Goal: Task Accomplishment & Management: Complete application form

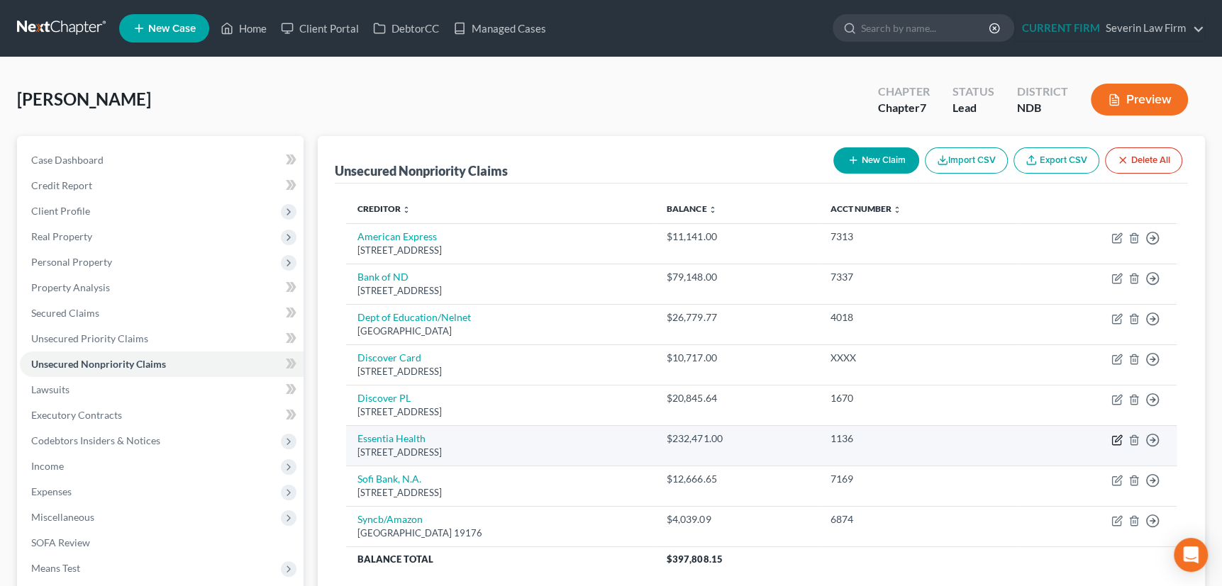
click at [1113, 438] on icon "button" at bounding box center [1116, 440] width 11 height 11
select select "24"
select select "9"
select select "0"
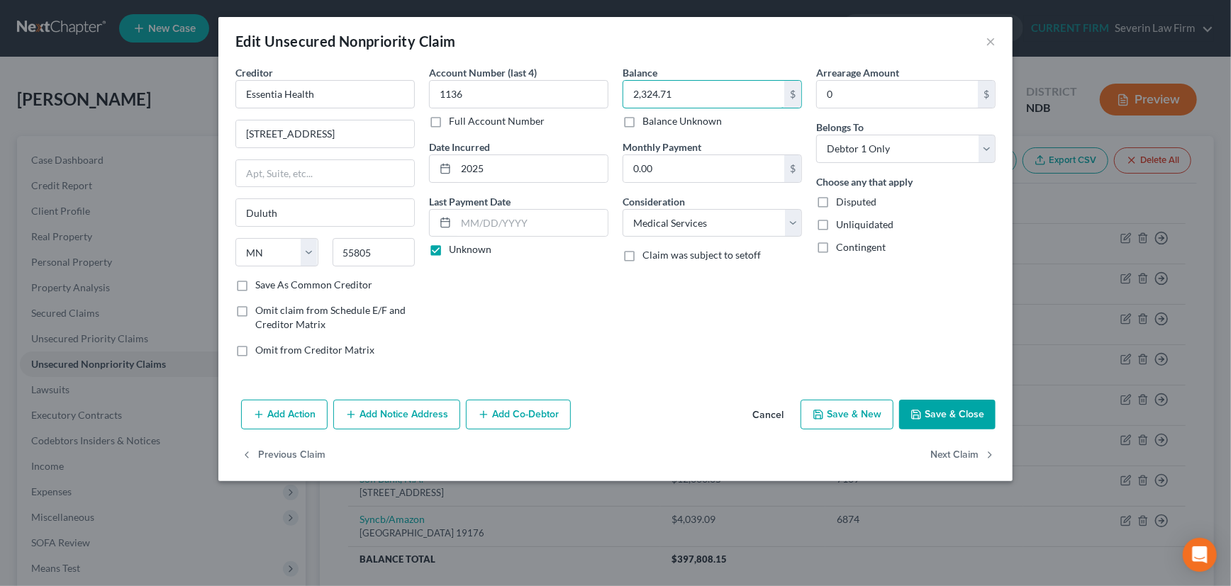
type input "2,324.71"
click at [950, 409] on button "Save & Close" at bounding box center [947, 415] width 96 height 30
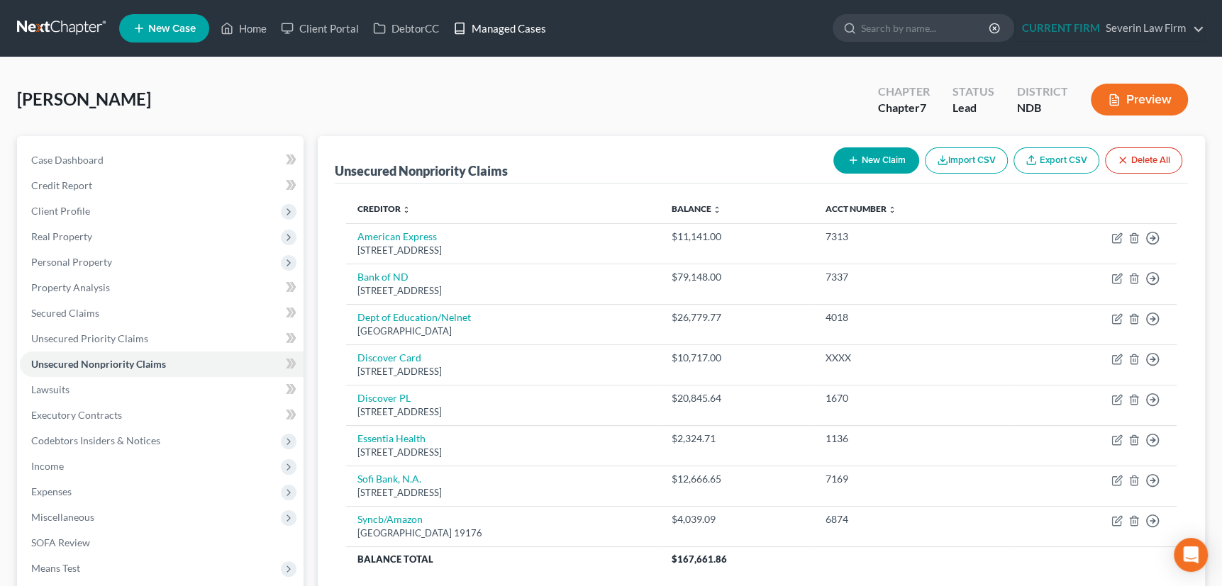
click at [501, 23] on link "Managed Cases" at bounding box center [499, 29] width 107 height 26
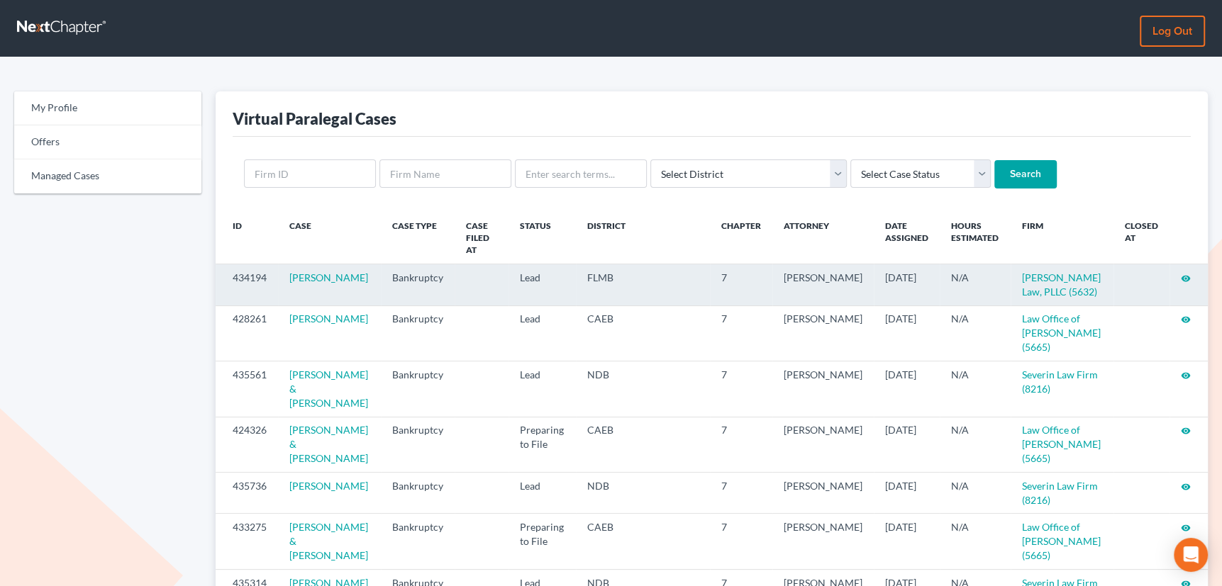
click at [1184, 274] on icon "visibility" at bounding box center [1186, 279] width 10 height 10
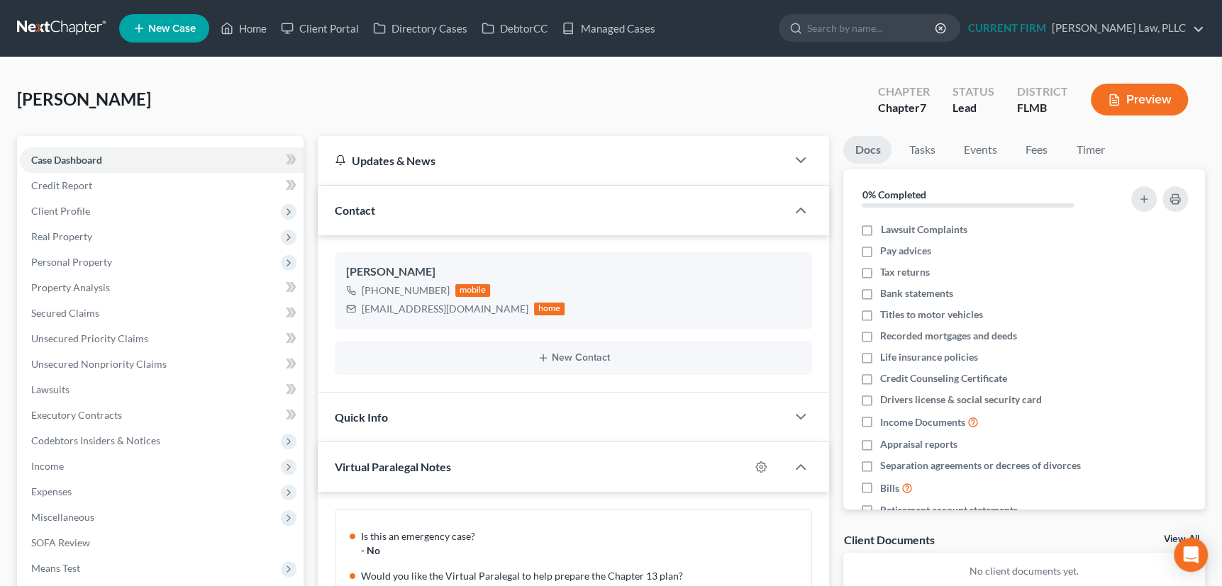
scroll to position [140, 0]
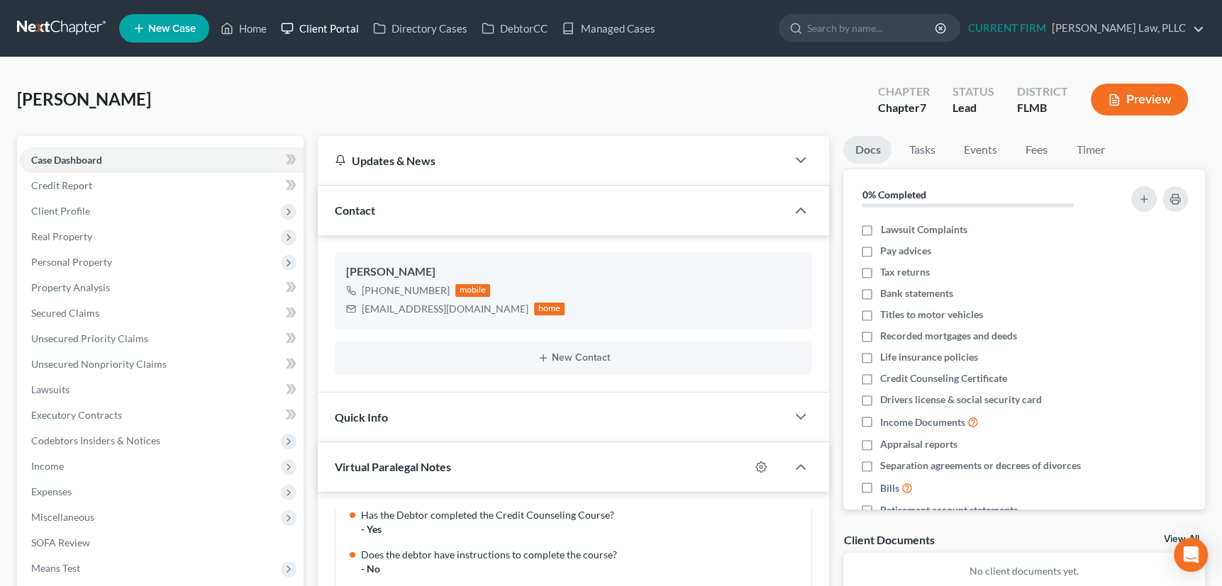
click at [327, 24] on link "Client Portal" at bounding box center [320, 29] width 92 height 26
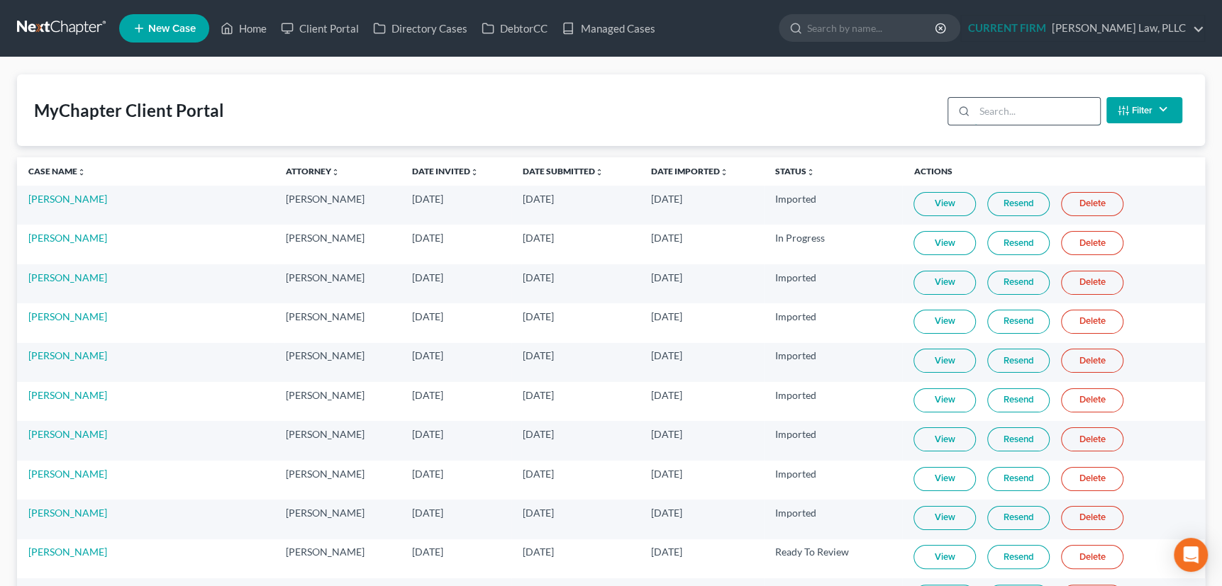
click at [979, 113] on input "search" at bounding box center [1037, 111] width 126 height 27
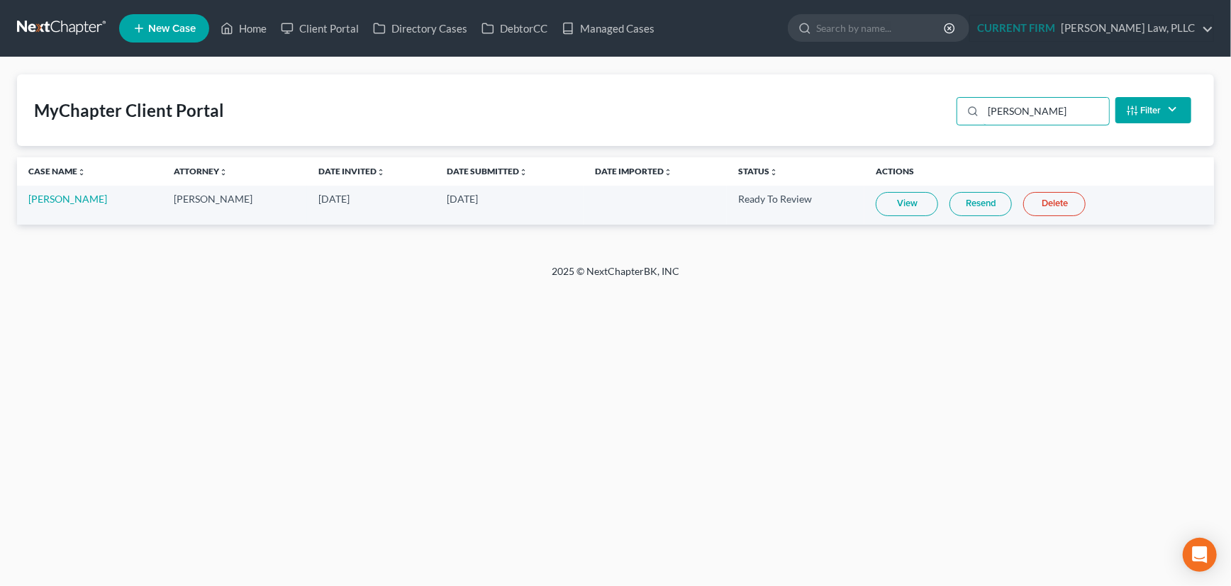
type input "TARA"
click at [900, 204] on link "View" at bounding box center [907, 204] width 62 height 24
click at [510, 27] on link "DebtorCC" at bounding box center [514, 29] width 80 height 26
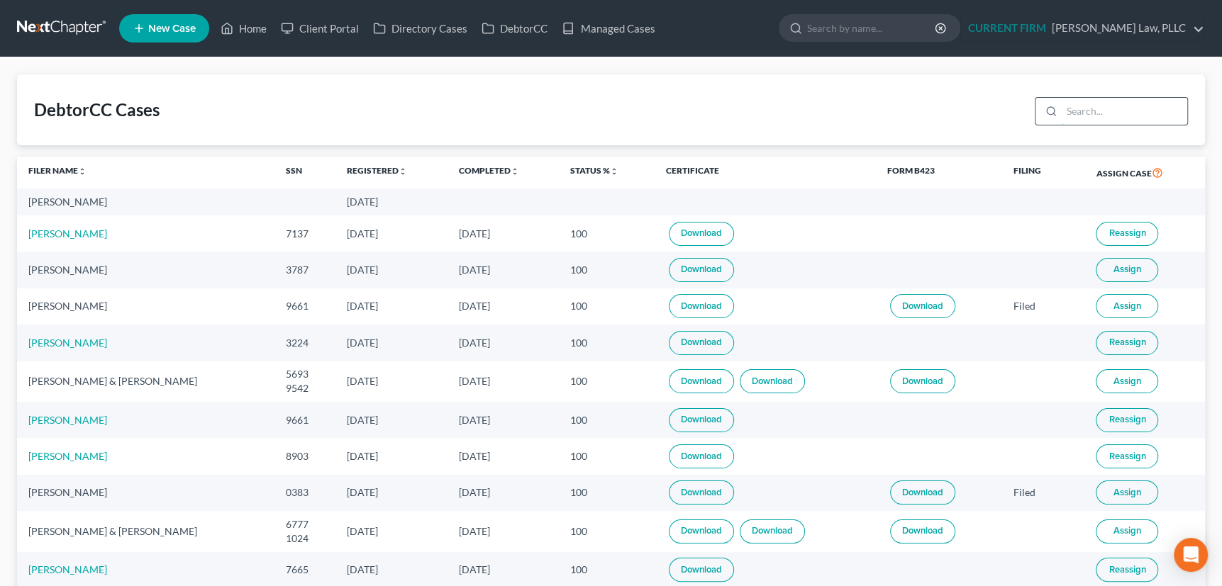
click at [1085, 109] on input "search" at bounding box center [1125, 111] width 126 height 27
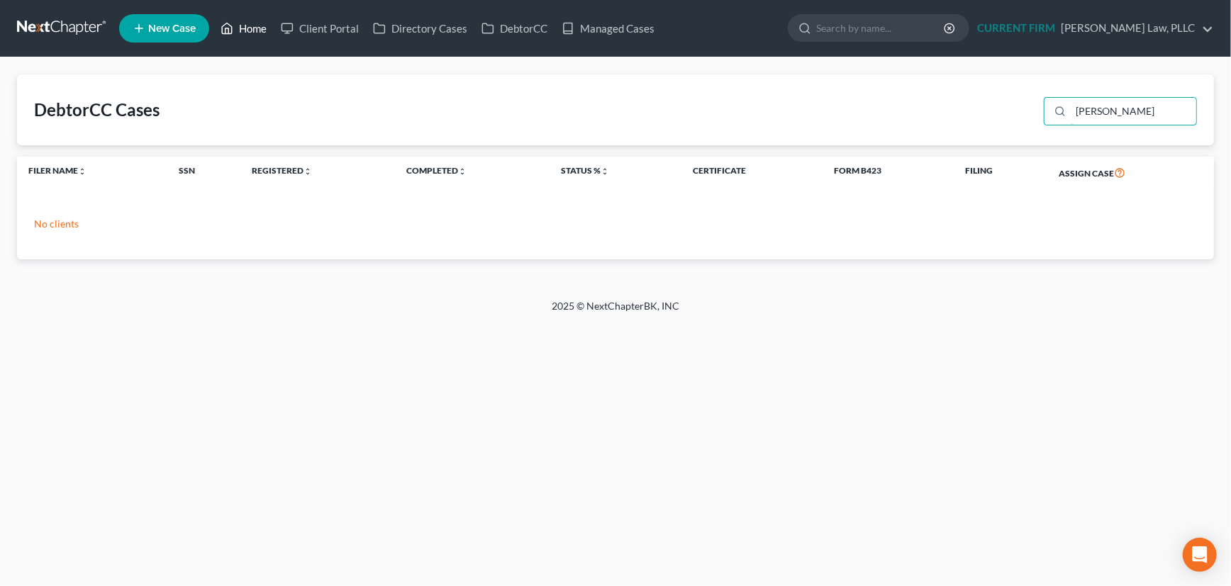
type input "tara"
click at [245, 25] on link "Home" at bounding box center [243, 29] width 60 height 26
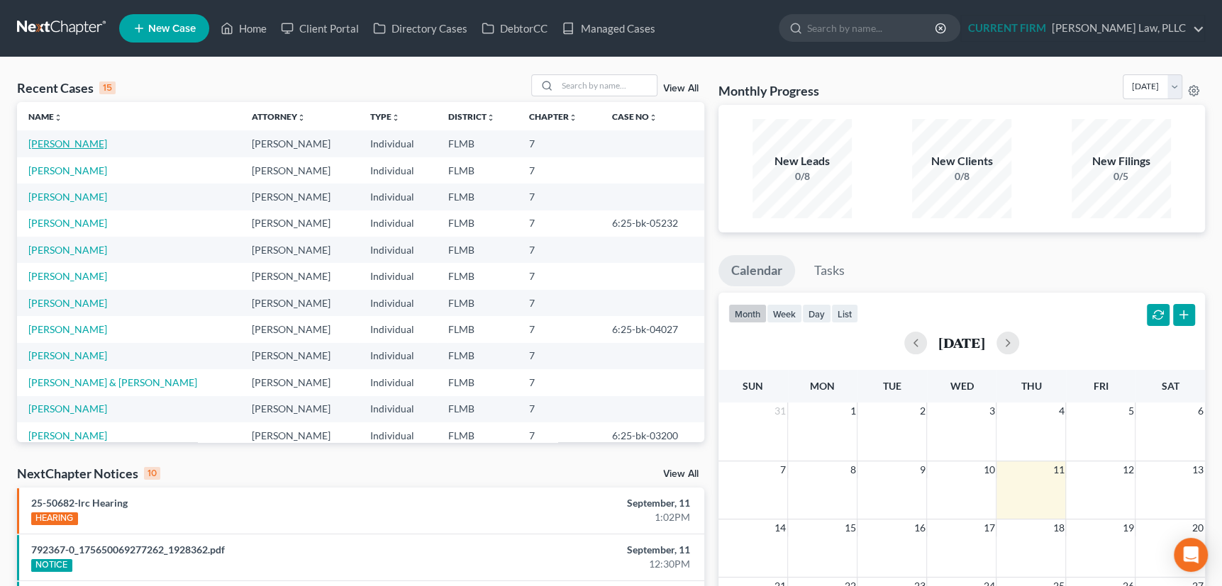
click at [54, 144] on link "Weigner, Tara" at bounding box center [67, 144] width 79 height 12
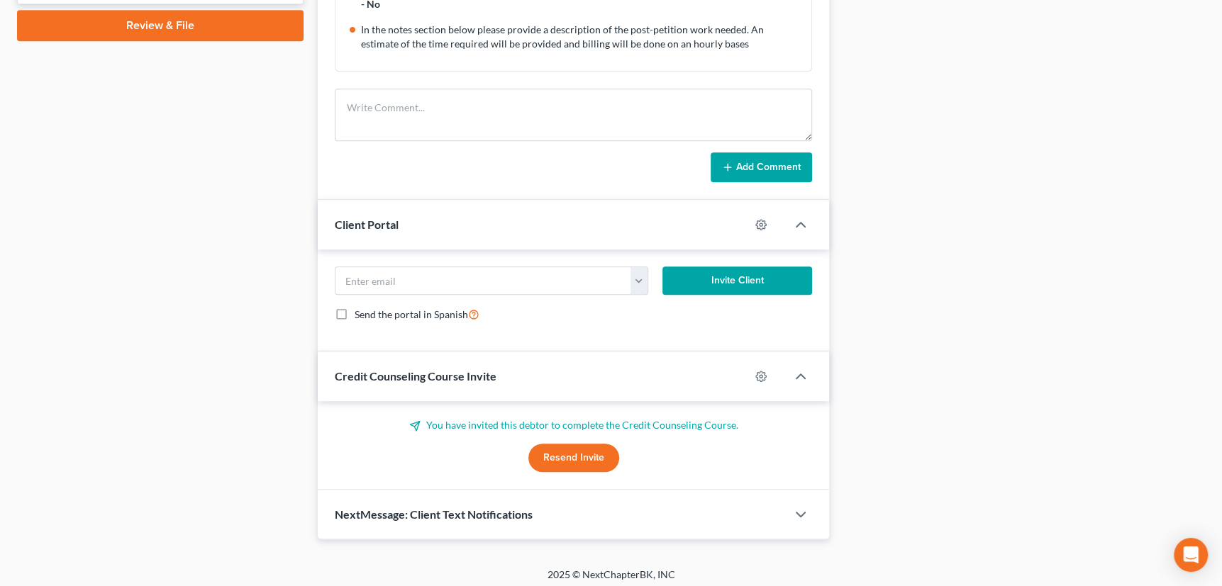
scroll to position [663, 0]
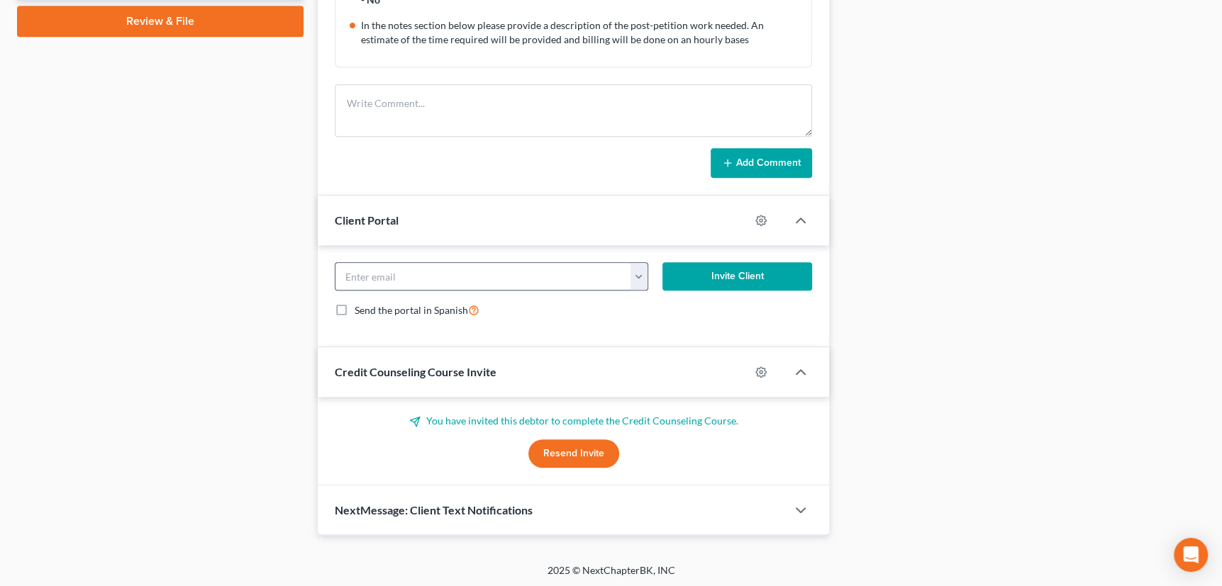
click at [637, 277] on button "button" at bounding box center [639, 276] width 18 height 27
click at [652, 306] on link "taraweigner@gmail.com" at bounding box center [727, 308] width 194 height 24
type input "taraweigner@gmail.com"
click at [738, 276] on button "Invite Client" at bounding box center [737, 276] width 150 height 28
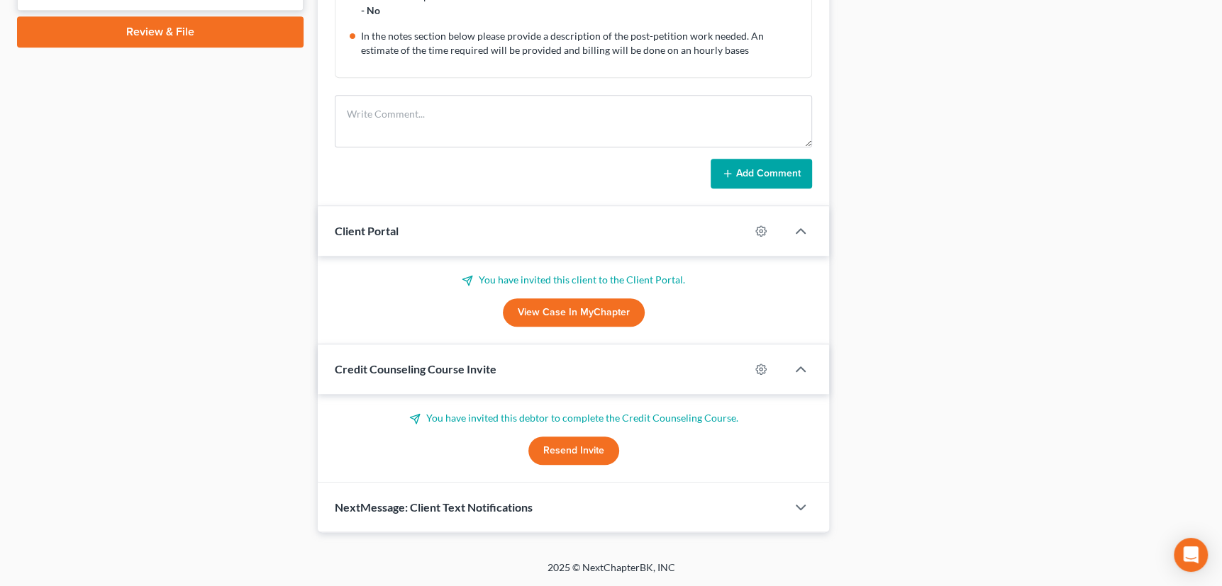
scroll to position [650, 0]
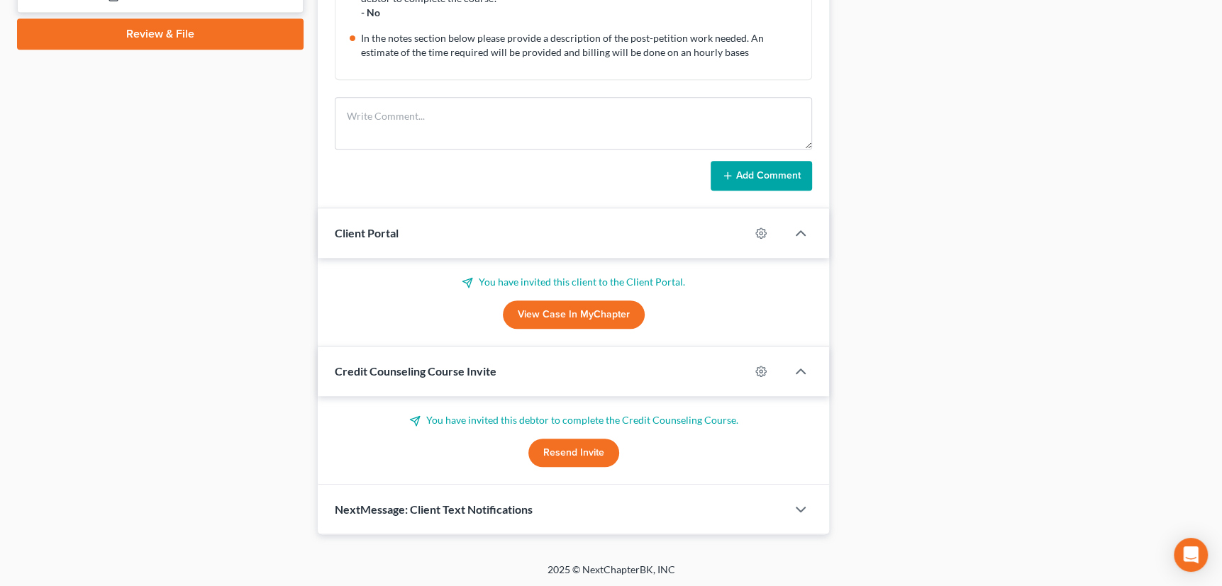
click at [579, 444] on button "Resend Invite" at bounding box center [573, 453] width 91 height 28
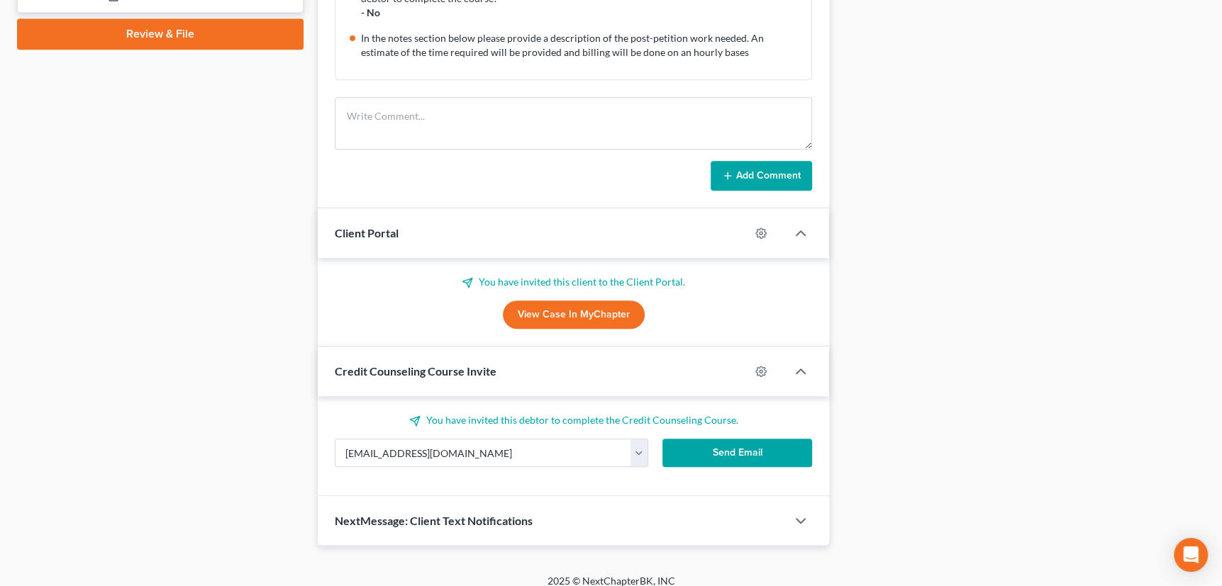
click at [734, 449] on button "Send Email" at bounding box center [737, 453] width 150 height 28
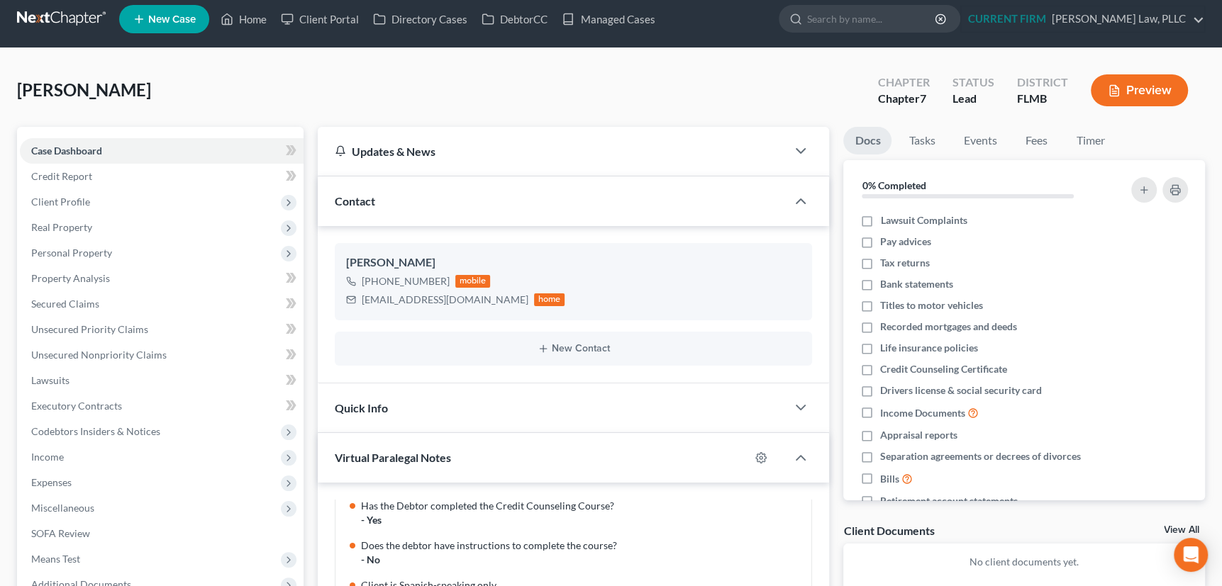
scroll to position [0, 0]
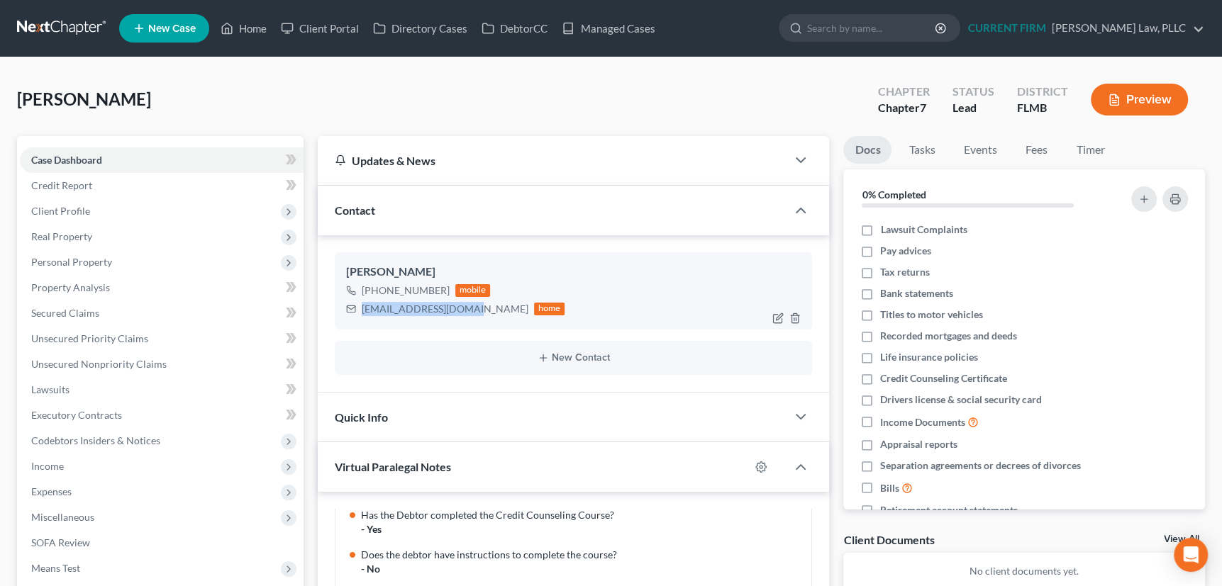
drag, startPoint x: 361, startPoint y: 309, endPoint x: 468, endPoint y: 306, distance: 107.1
click at [468, 306] on div "taraweigner@gmail.com home" at bounding box center [455, 309] width 219 height 18
copy div "taraweigner@gmail.com"
click at [608, 27] on link "Managed Cases" at bounding box center [608, 29] width 107 height 26
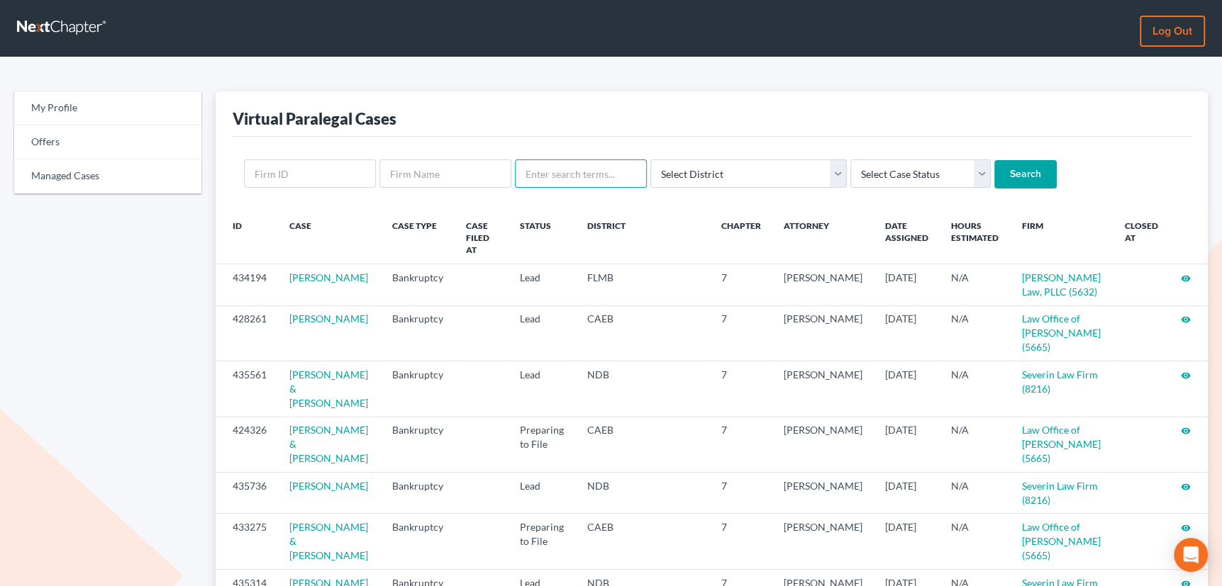
click at [580, 175] on input "text" at bounding box center [581, 174] width 132 height 28
type input "kosek"
click at [994, 160] on input "Search" at bounding box center [1025, 174] width 62 height 28
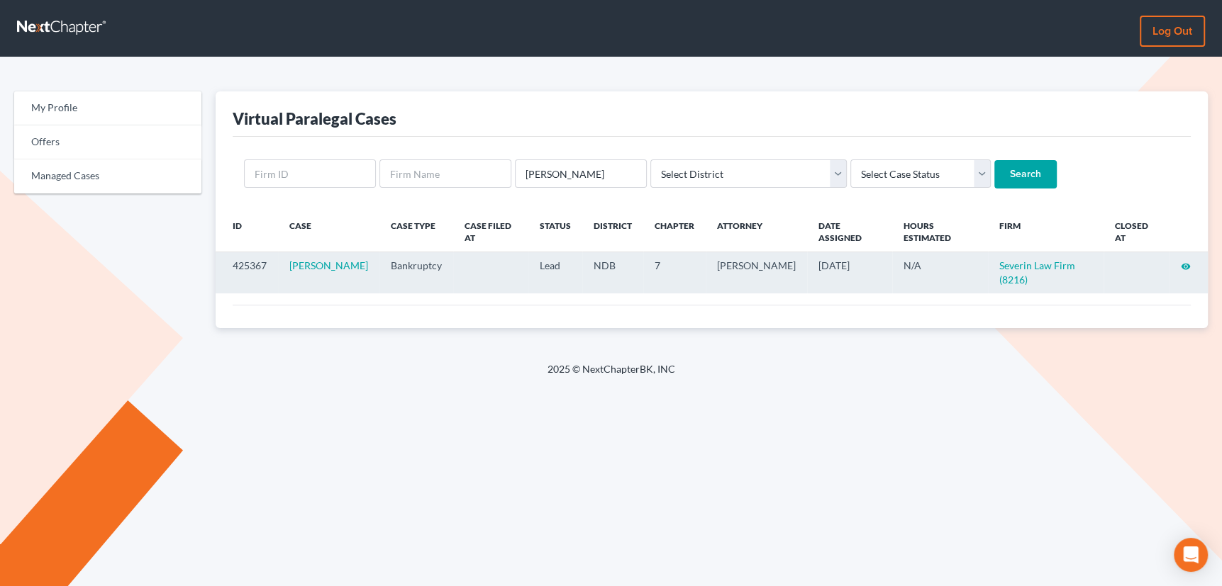
click at [1184, 262] on icon "visibility" at bounding box center [1186, 267] width 10 height 10
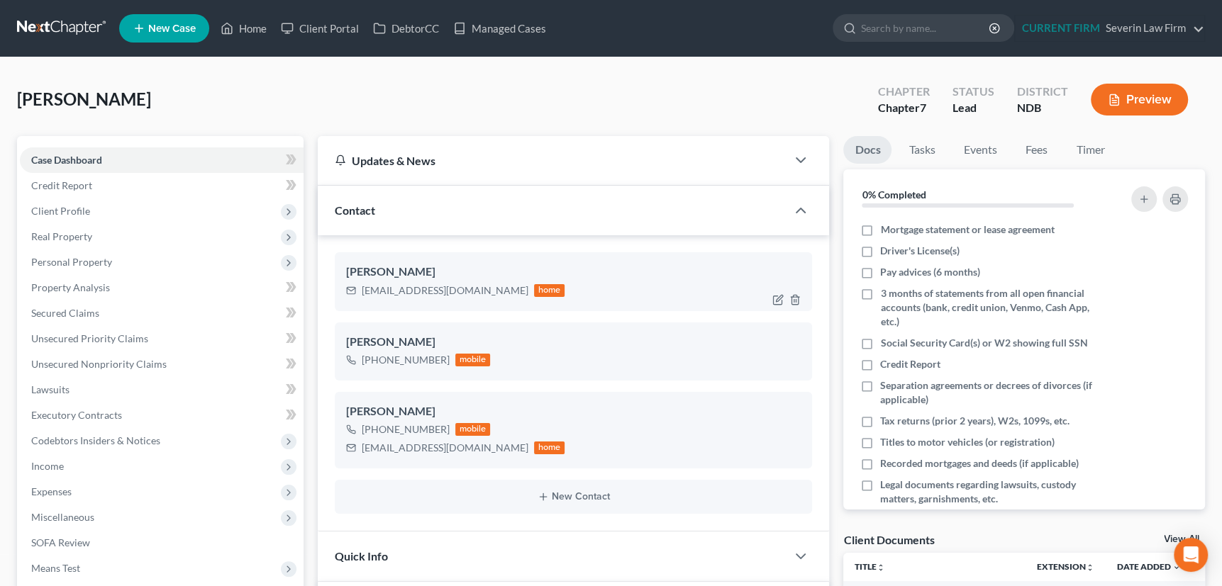
scroll to position [678, 0]
click at [50, 210] on span "Client Profile" at bounding box center [60, 211] width 59 height 12
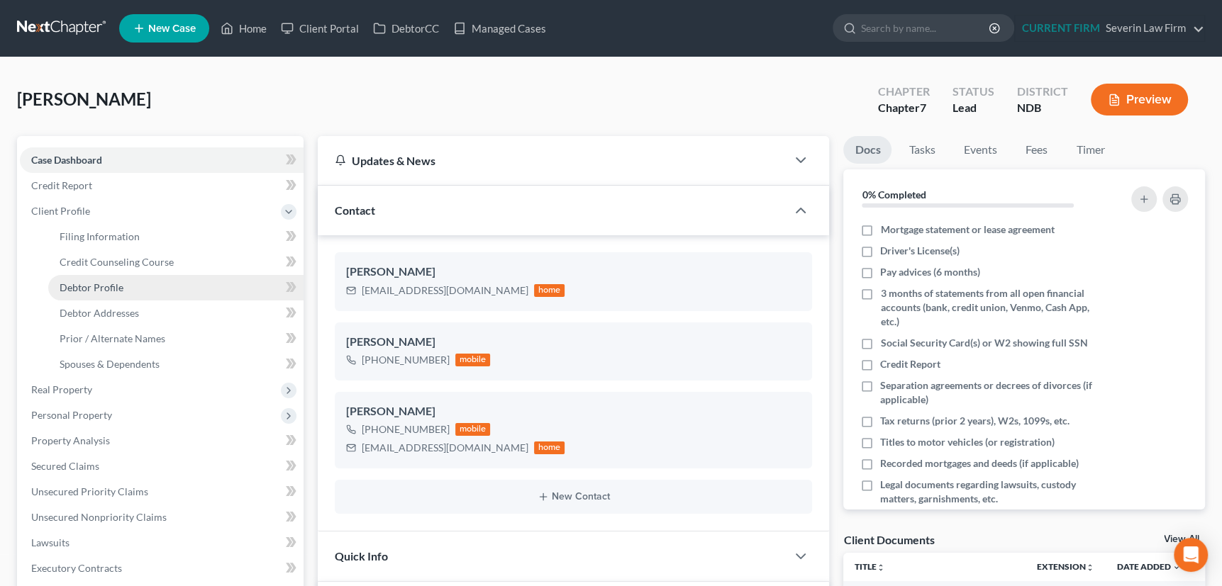
click at [87, 285] on span "Debtor Profile" at bounding box center [92, 288] width 64 height 12
select select "1"
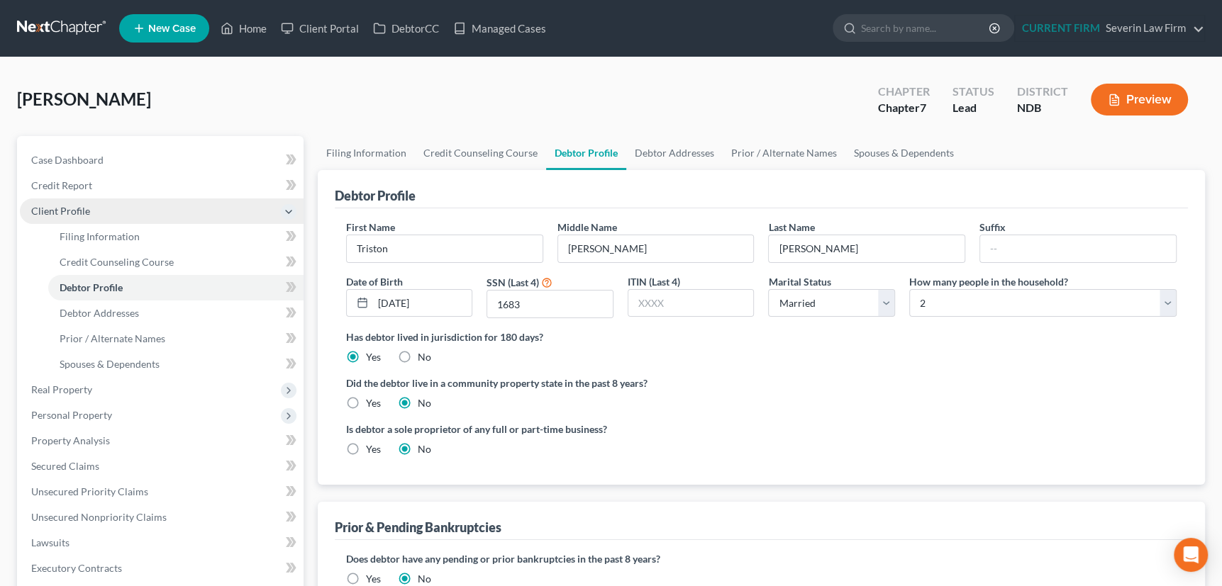
click at [66, 209] on span "Client Profile" at bounding box center [60, 211] width 59 height 12
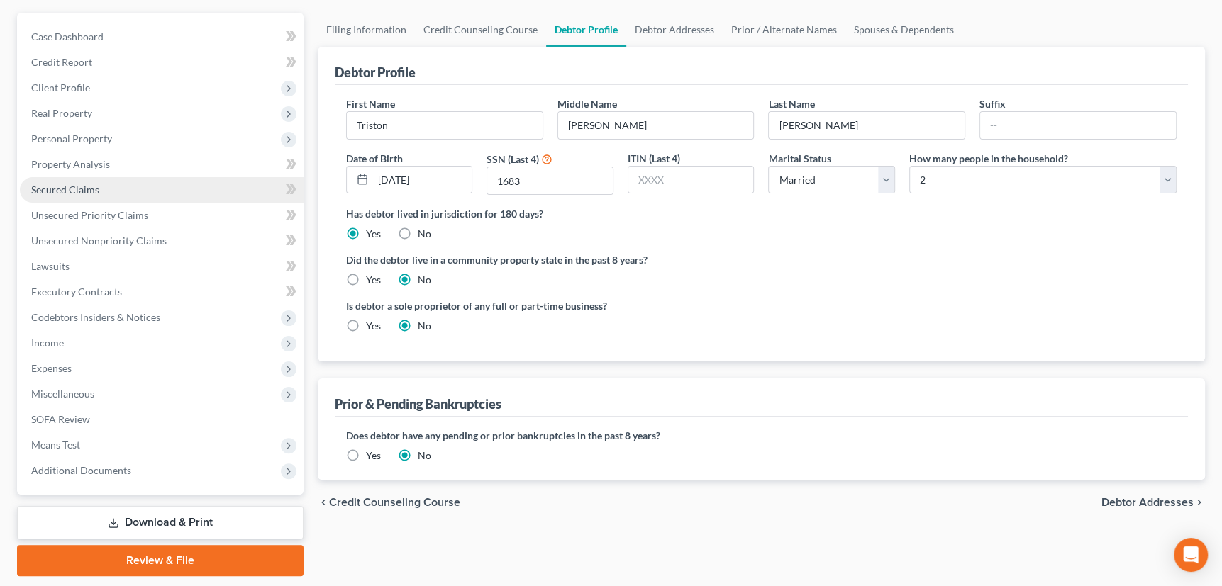
scroll to position [165, 0]
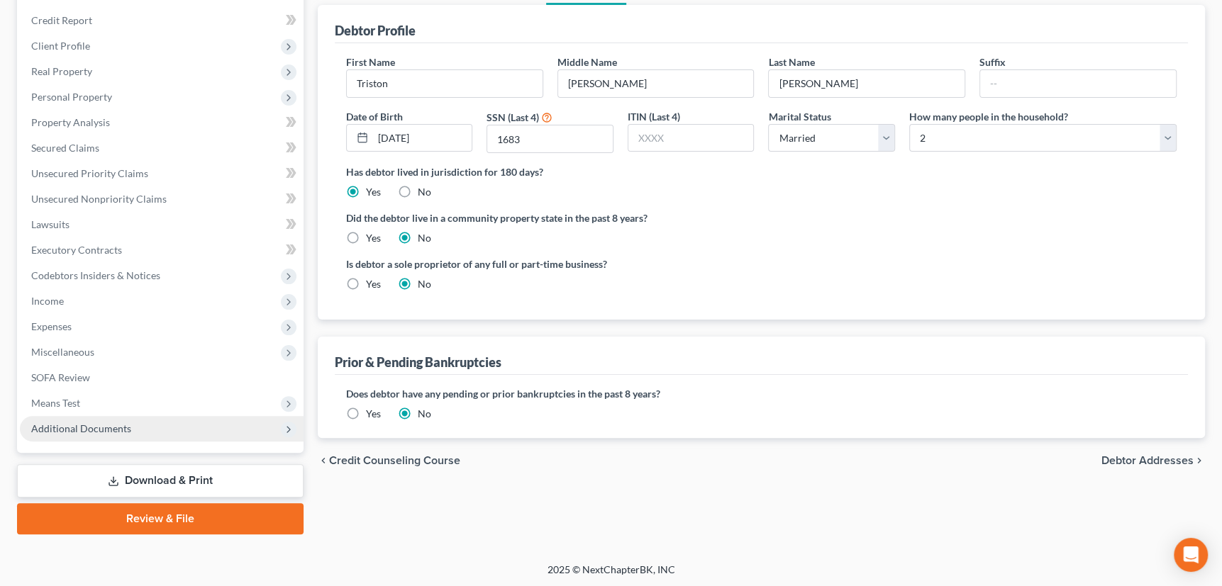
click at [103, 423] on span "Additional Documents" at bounding box center [81, 429] width 100 height 12
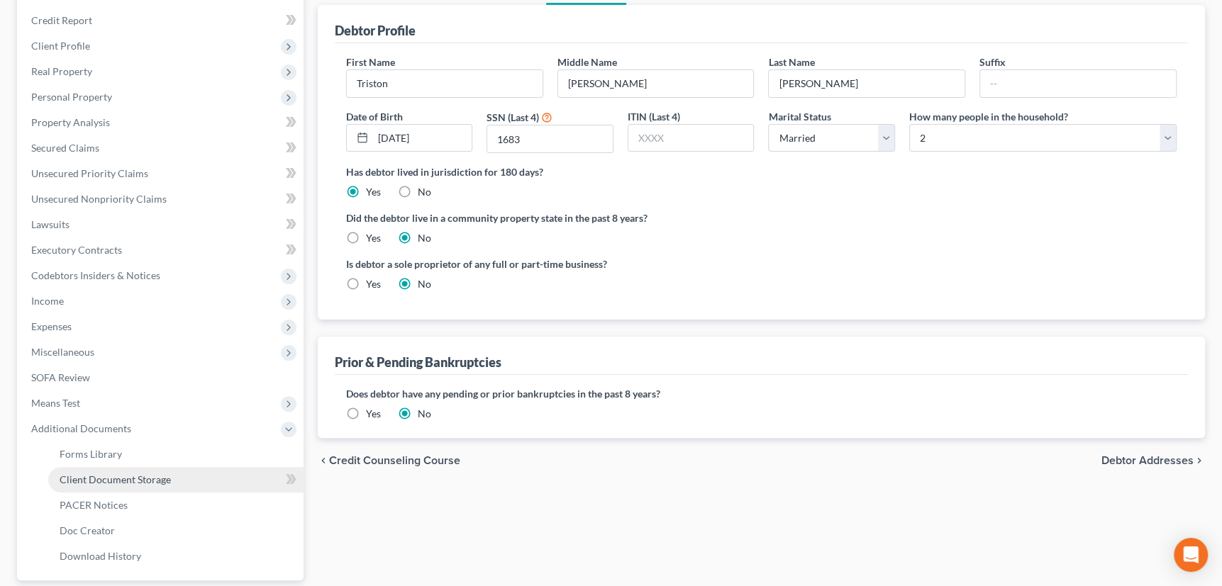
click at [108, 477] on span "Client Document Storage" at bounding box center [115, 480] width 111 height 12
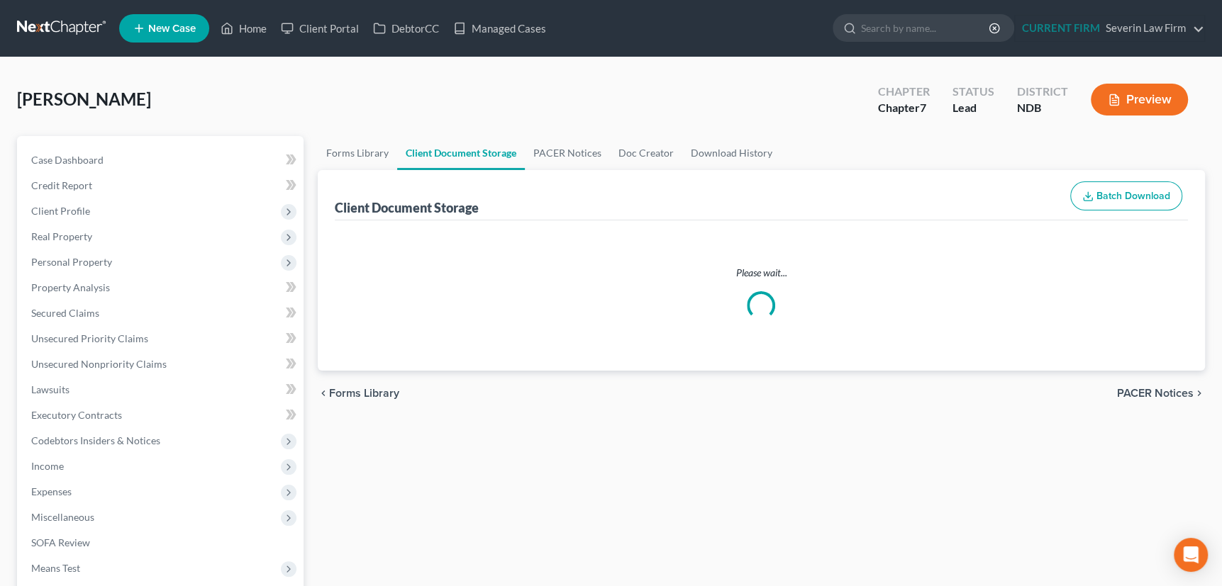
select select "0"
select select "3"
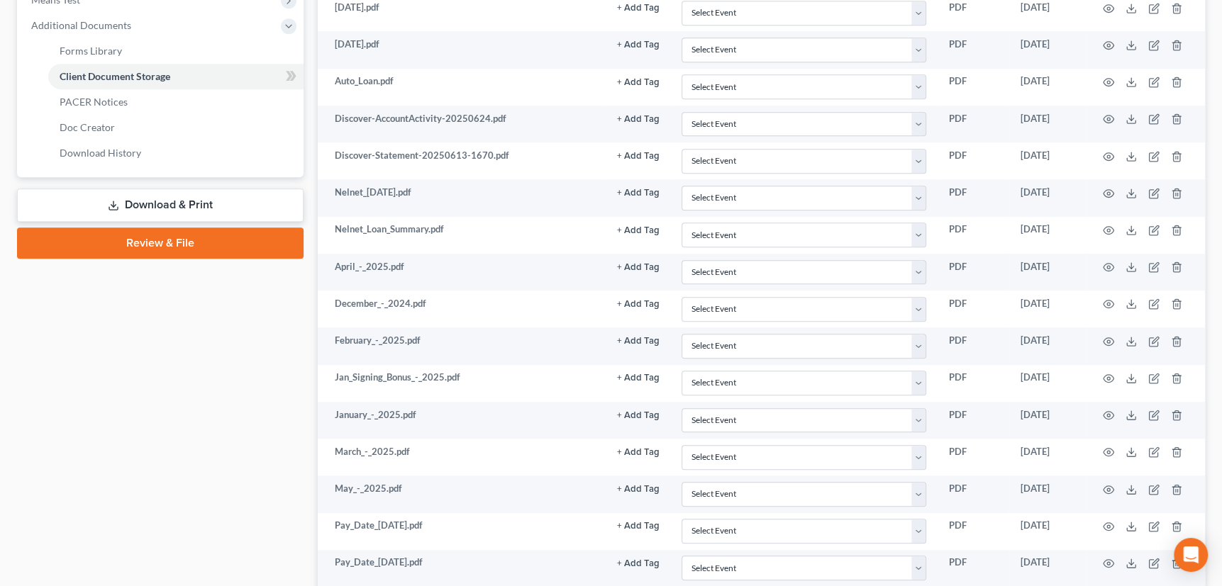
scroll to position [590, 0]
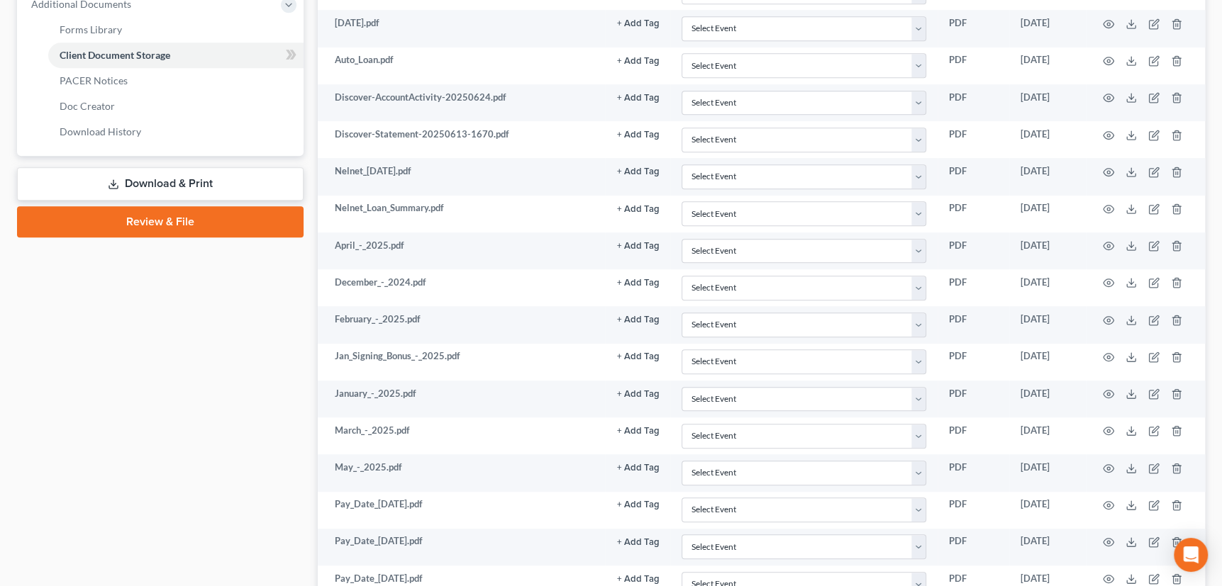
click at [159, 221] on link "Review & File" at bounding box center [160, 221] width 287 height 31
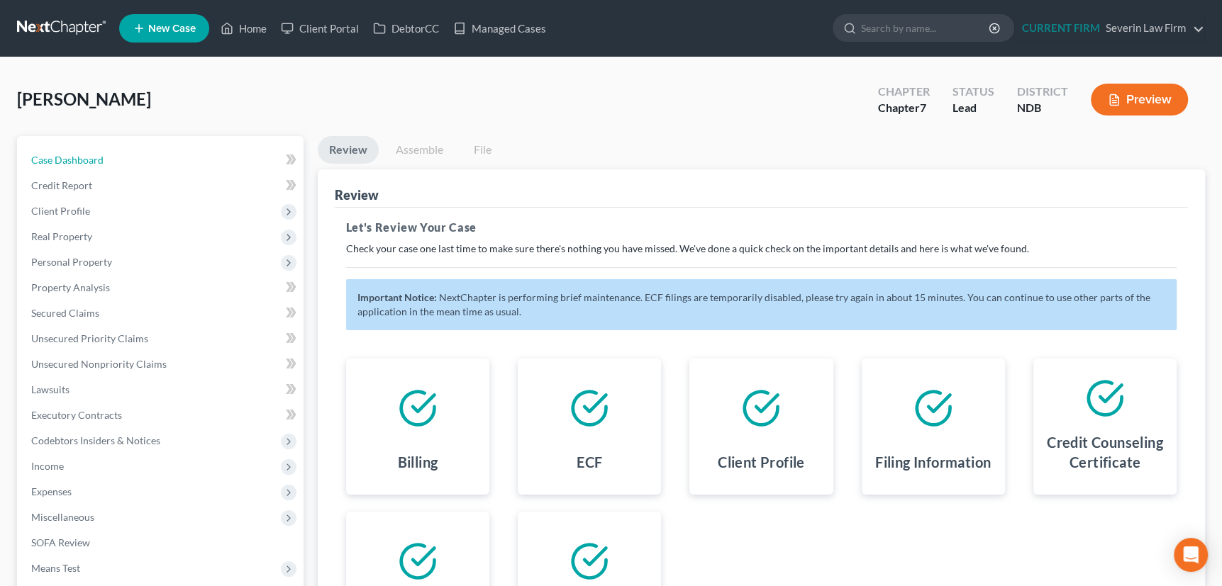
drag, startPoint x: 69, startPoint y: 157, endPoint x: 73, endPoint y: 113, distance: 43.5
click at [69, 157] on span "Case Dashboard" at bounding box center [67, 160] width 72 height 12
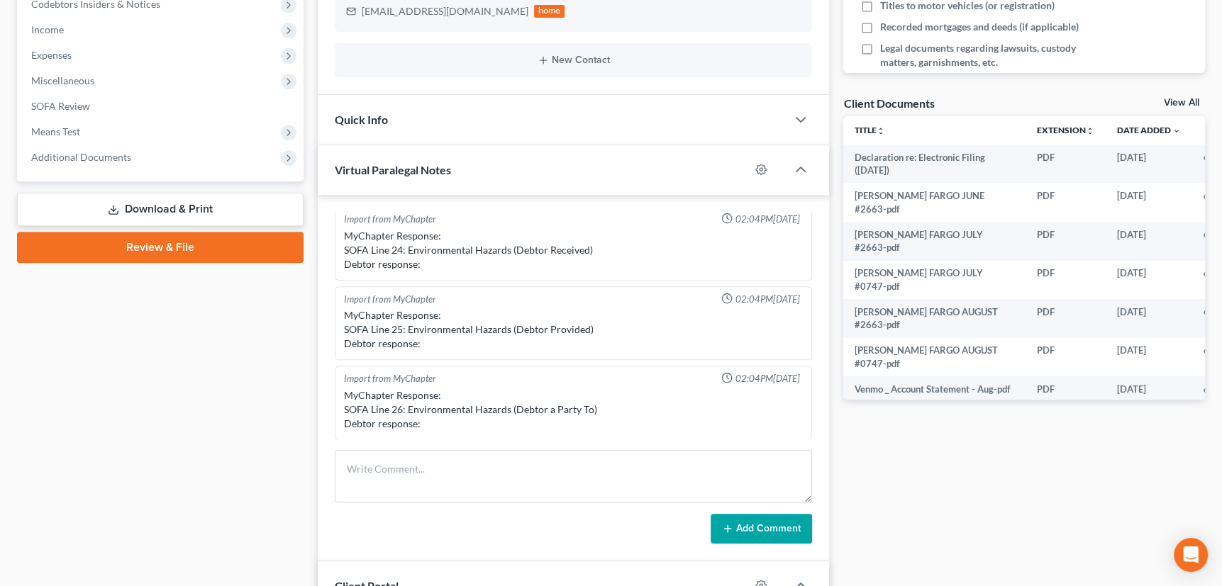
scroll to position [451, 0]
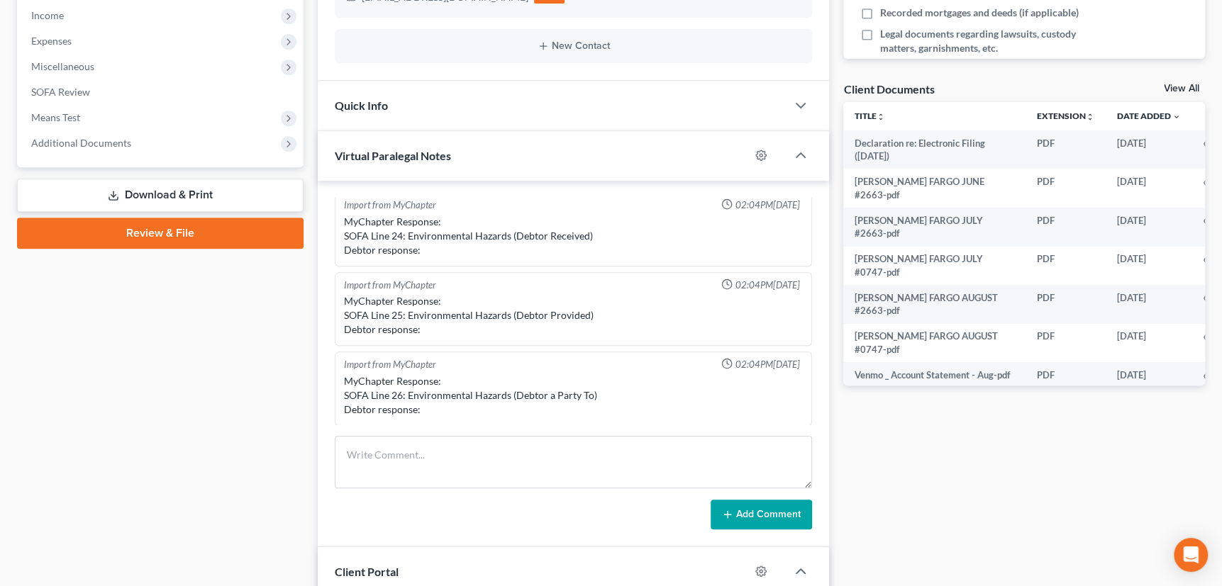
click at [135, 235] on link "Review & File" at bounding box center [160, 233] width 287 height 31
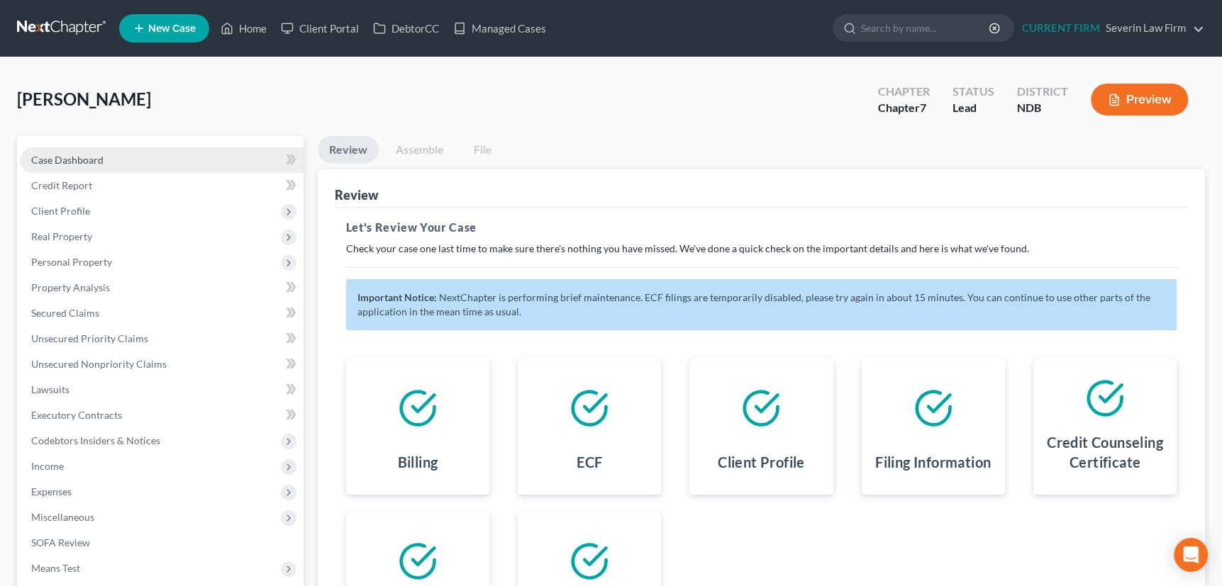
click at [87, 155] on span "Case Dashboard" at bounding box center [67, 160] width 72 height 12
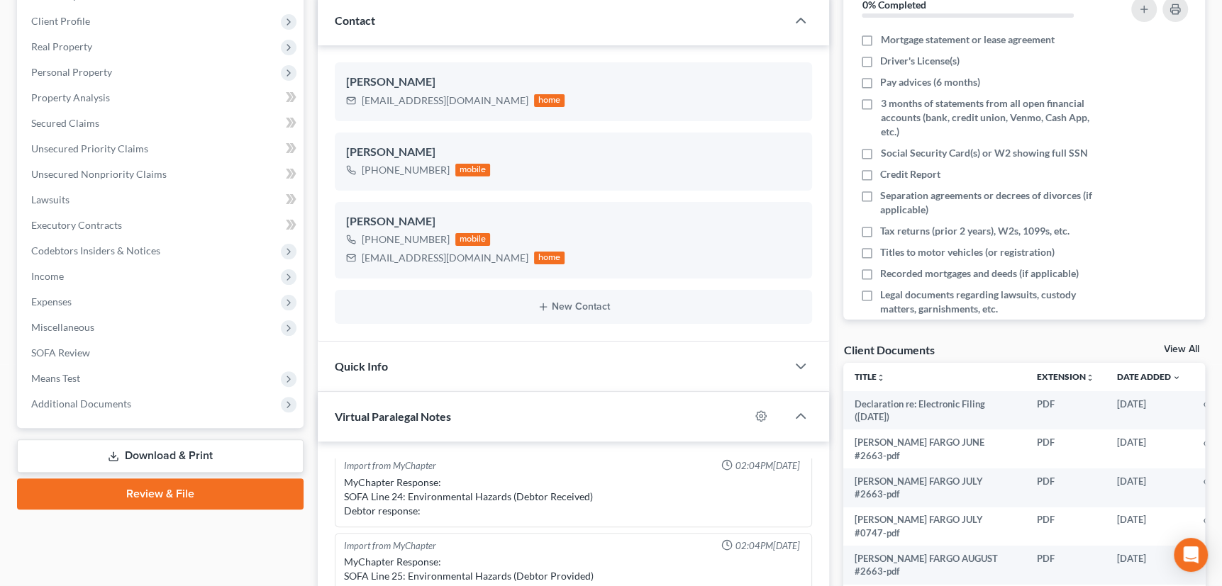
scroll to position [257, 0]
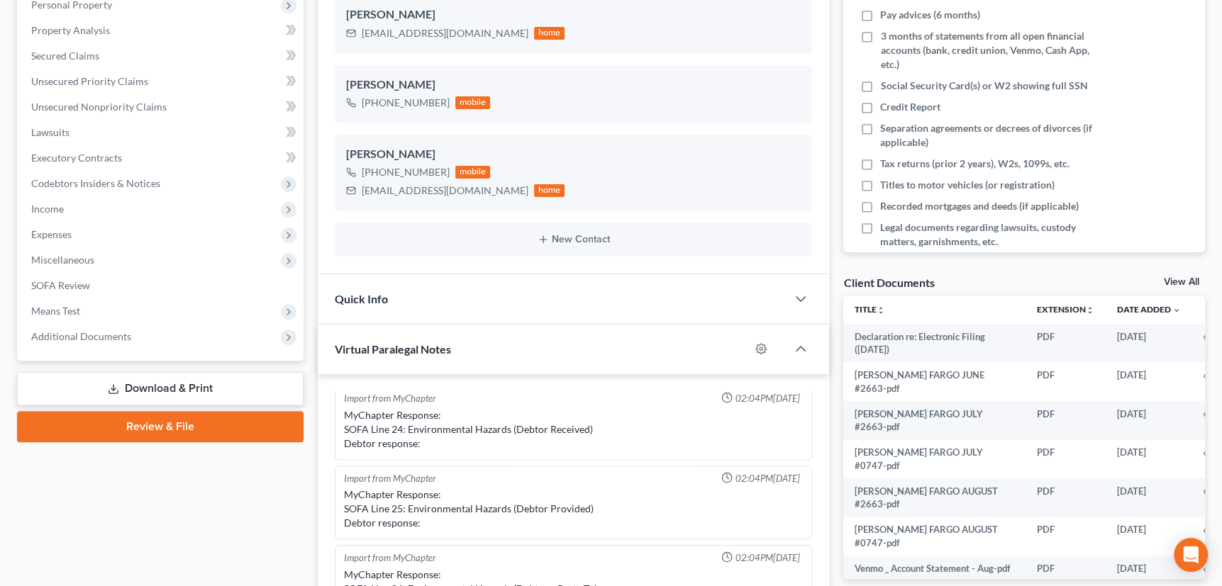
click at [160, 428] on link "Review & File" at bounding box center [160, 426] width 287 height 31
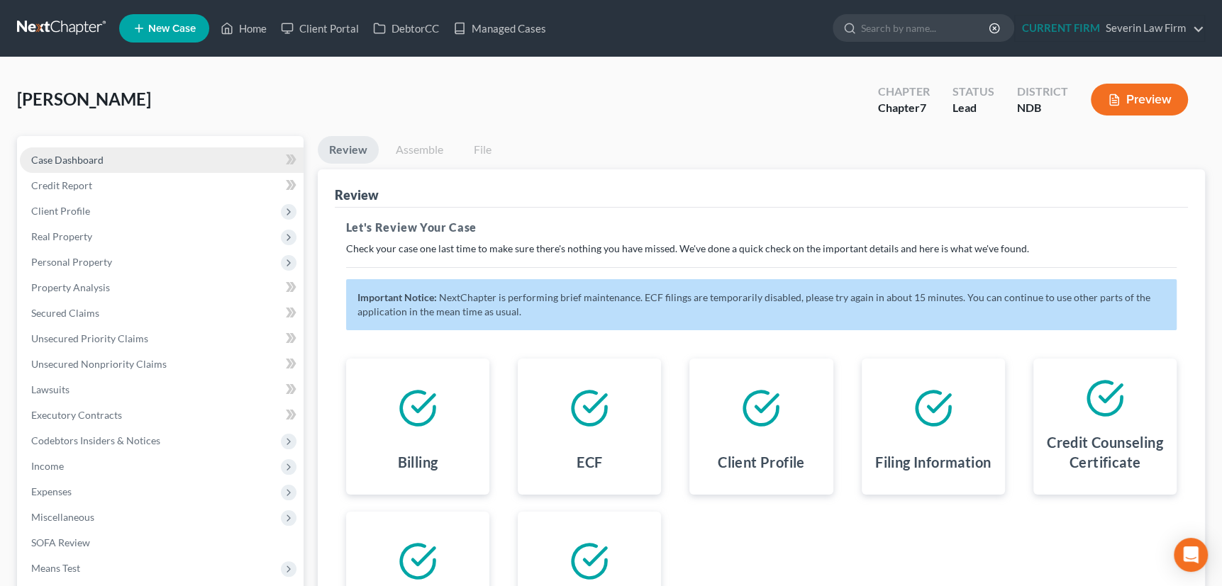
click at [96, 155] on span "Case Dashboard" at bounding box center [67, 160] width 72 height 12
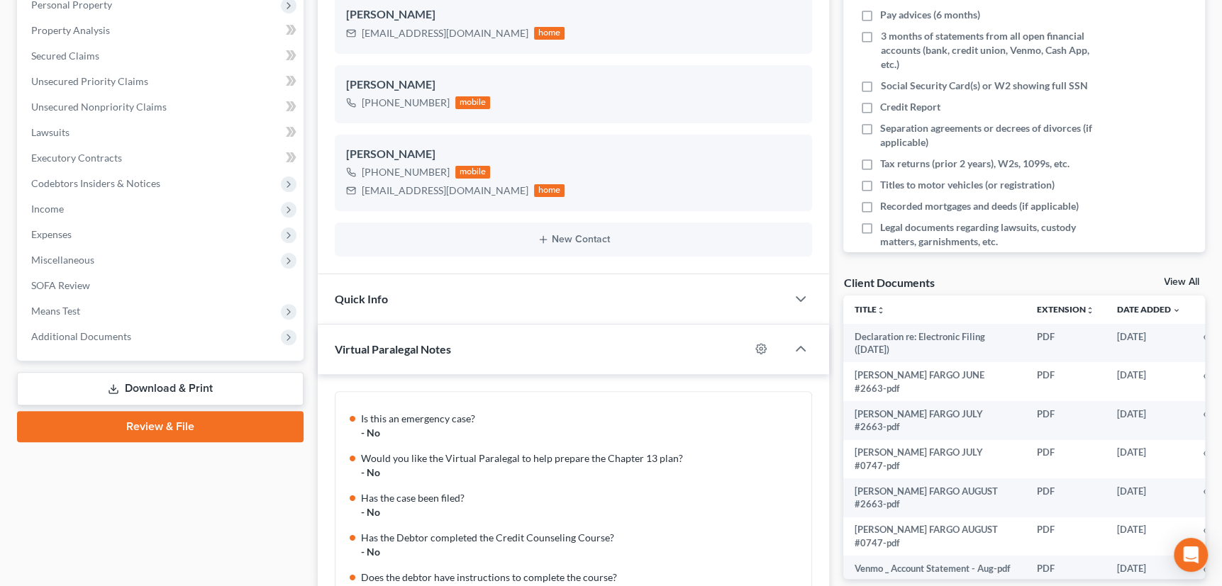
scroll to position [678, 0]
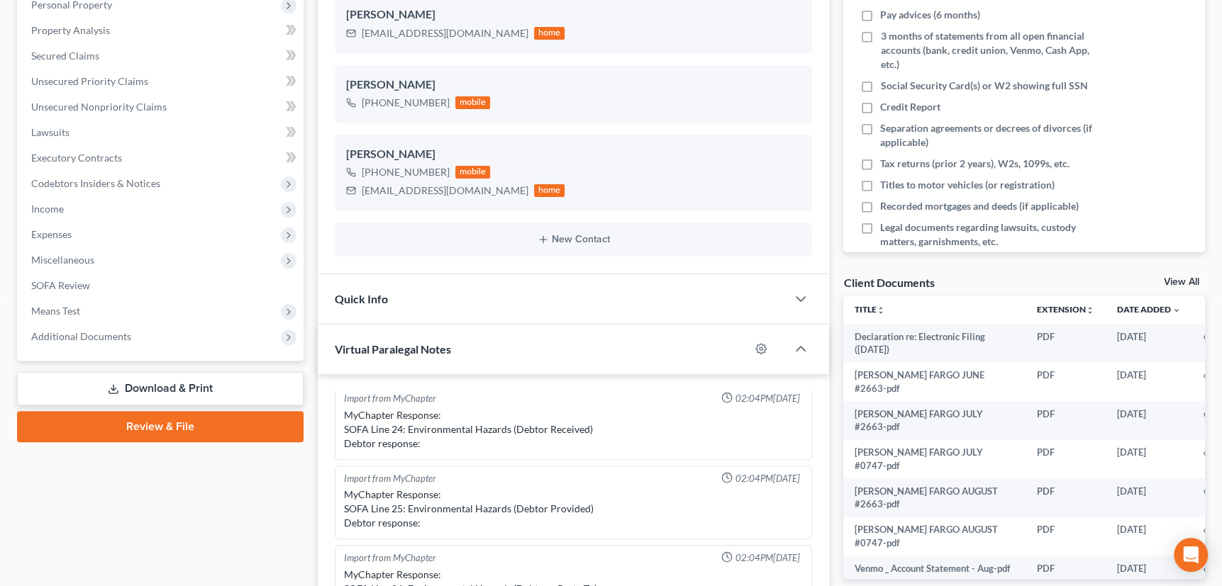
click at [201, 428] on link "Review & File" at bounding box center [160, 426] width 287 height 31
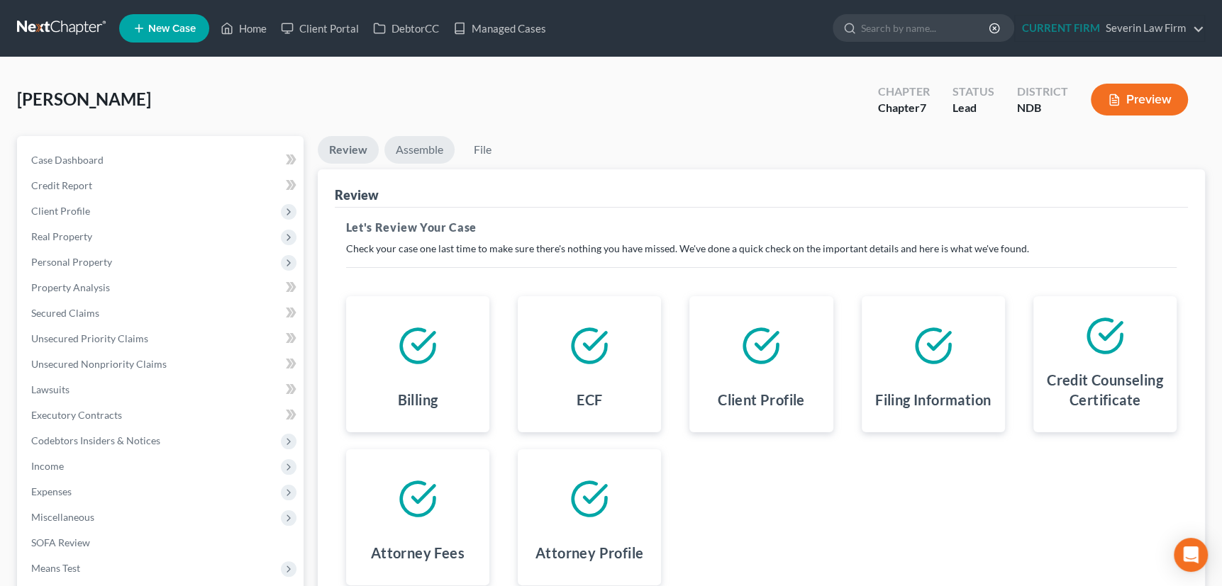
click at [428, 149] on link "Assemble" at bounding box center [419, 150] width 70 height 28
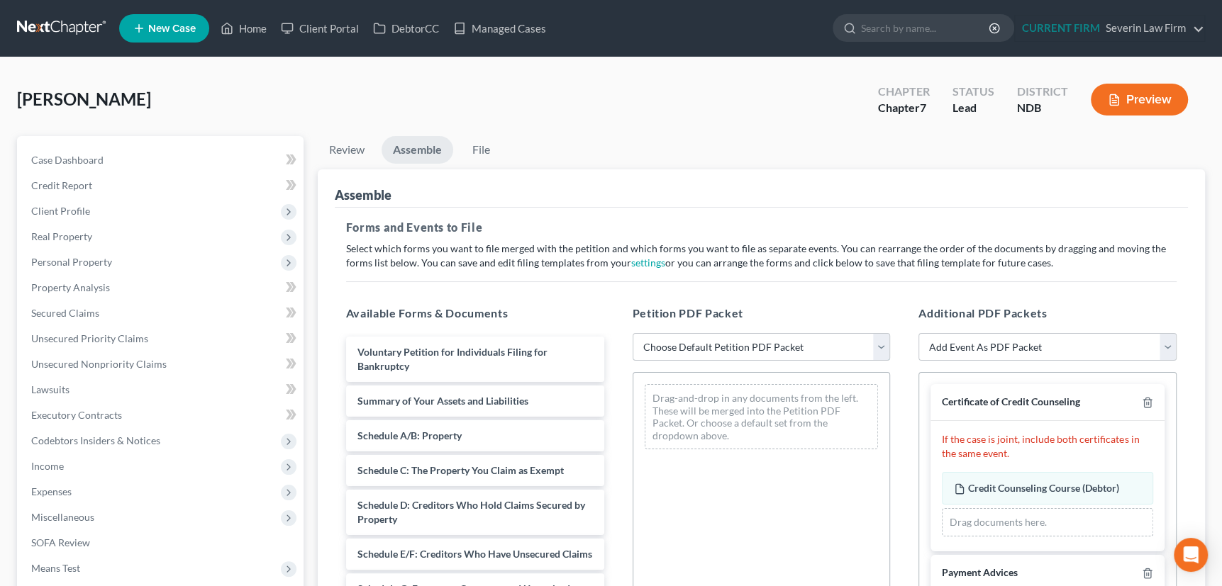
click at [889, 349] on select "Choose Default Petition PDF Packet Complete Bankruptcy Petition (all forms and …" at bounding box center [762, 347] width 258 height 28
select select "0"
click at [633, 333] on select "Choose Default Petition PDF Packet Complete Bankruptcy Petition (all forms and …" at bounding box center [762, 347] width 258 height 28
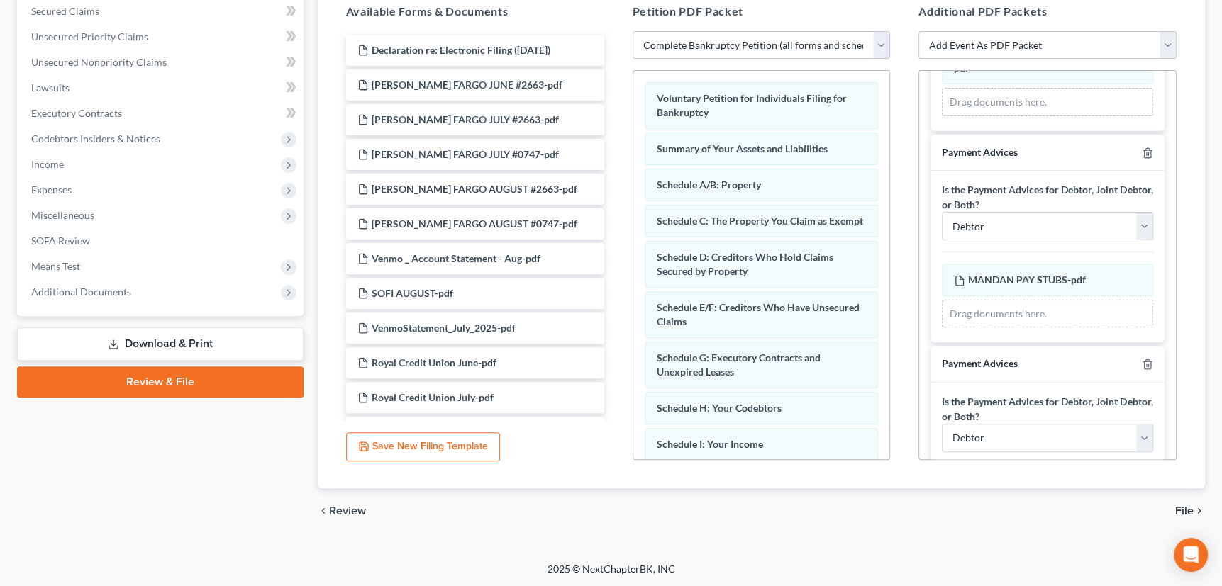
scroll to position [322, 0]
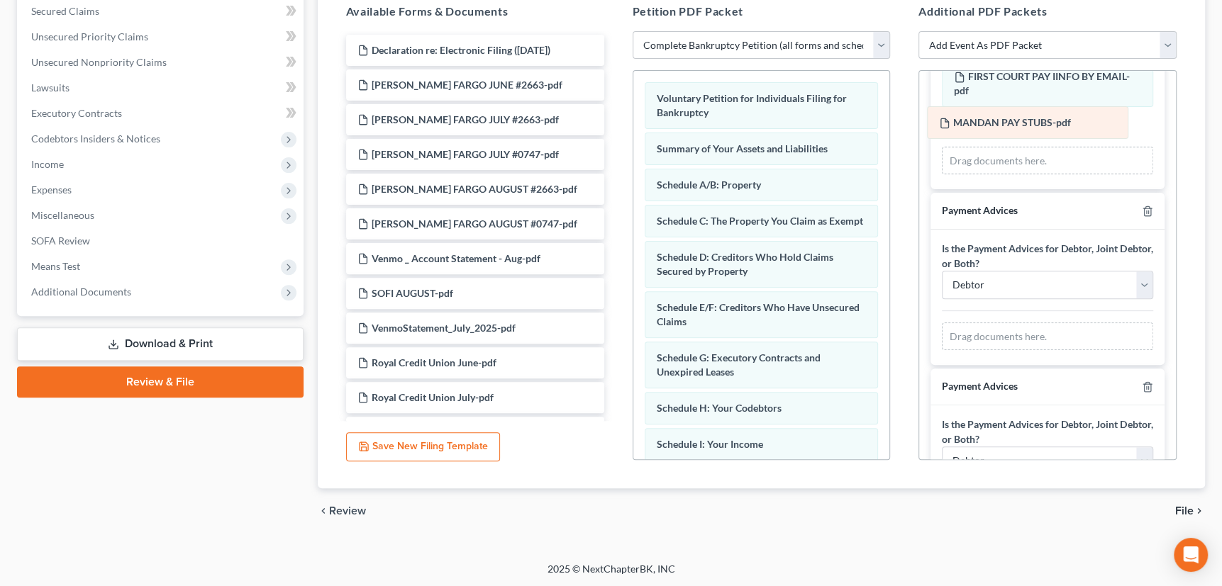
drag, startPoint x: 1001, startPoint y: 299, endPoint x: 986, endPoint y: 121, distance: 178.6
click at [986, 323] on div "MANDAN PAY STUBS-pdf Amended MANDAN PAY STUBS-pdf MANDAN PAY STUBS-pdf Amended …" at bounding box center [1047, 337] width 211 height 28
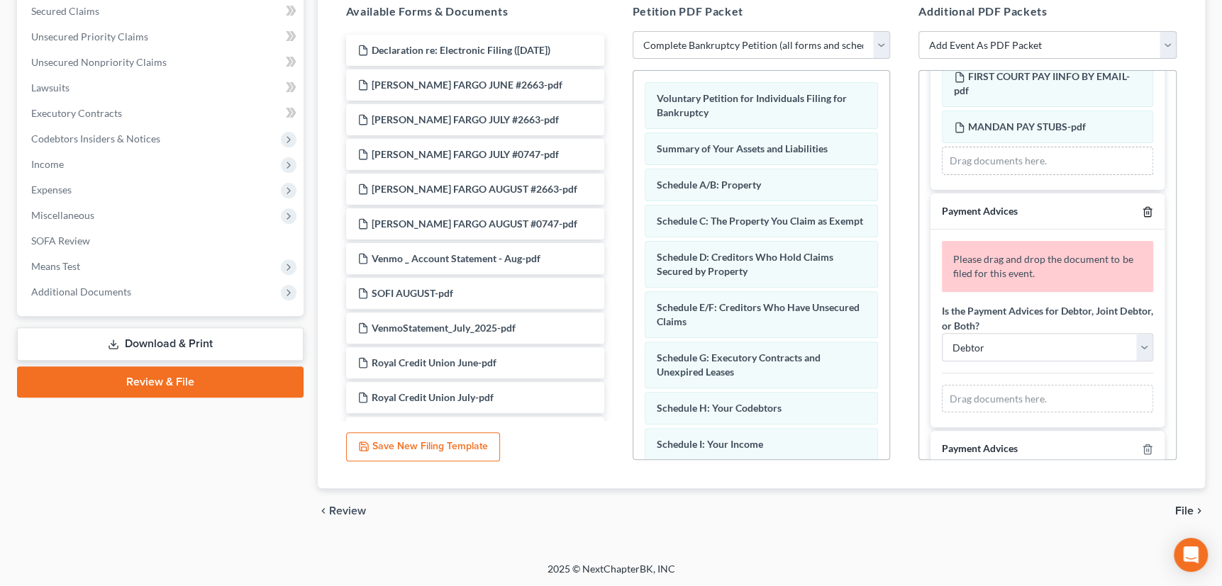
click at [1142, 206] on icon "button" at bounding box center [1147, 211] width 11 height 11
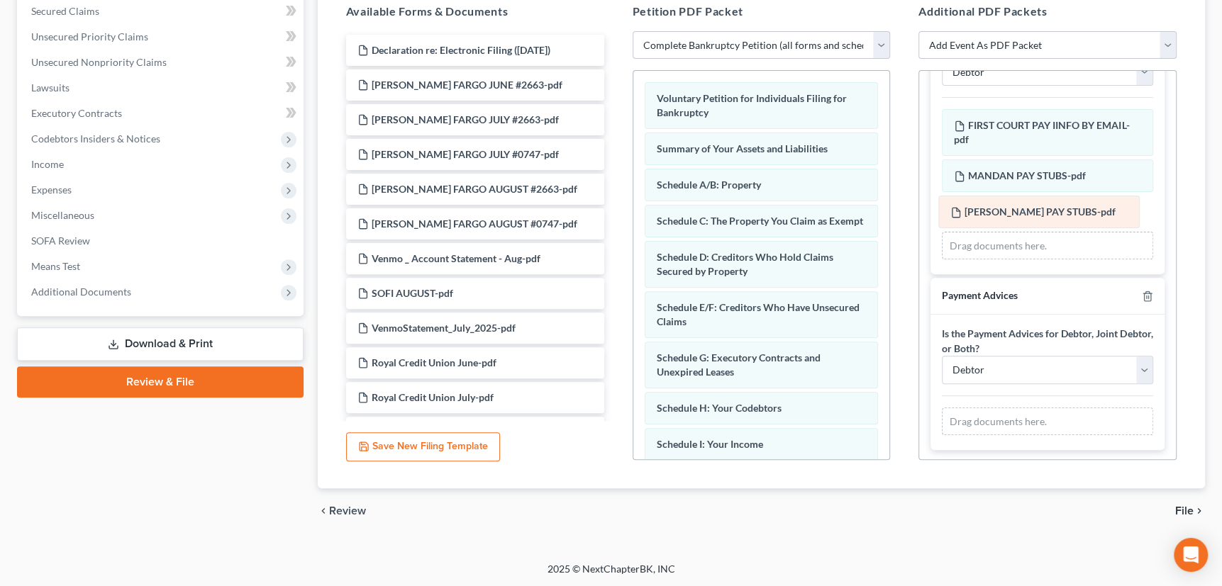
drag, startPoint x: 1011, startPoint y: 384, endPoint x: 1008, endPoint y: 212, distance: 172.4
click at [1008, 408] on div "TREGO PAY STUBS-pdf Amended TREGO PAY STUBS-pdf TREGO PAY STUBS-pdf Amended TRE…" at bounding box center [1047, 422] width 211 height 28
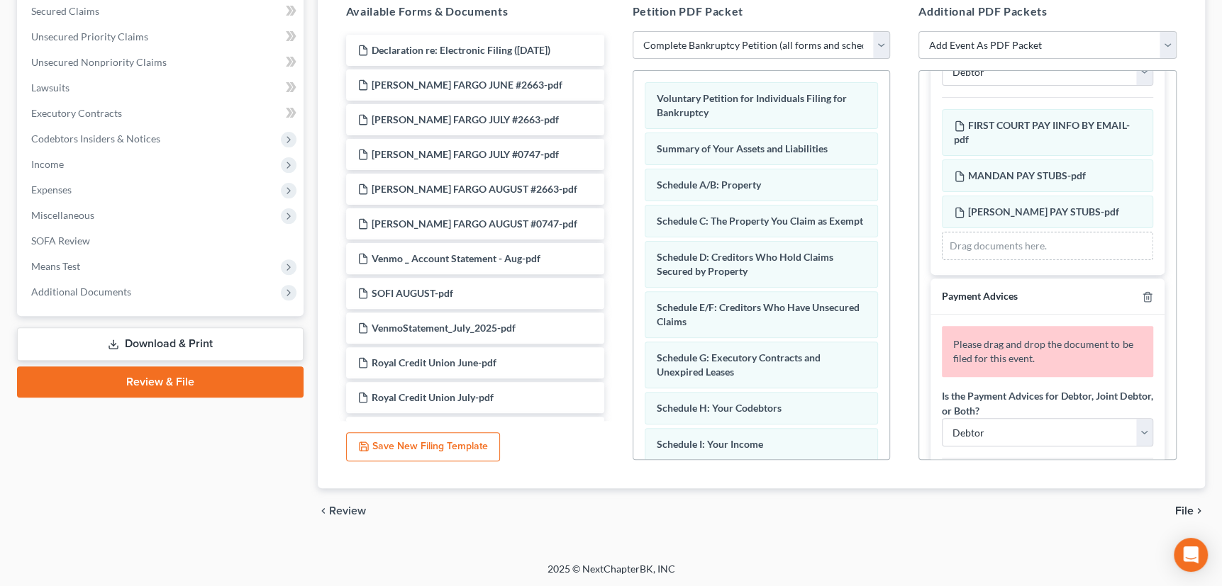
scroll to position [322, 0]
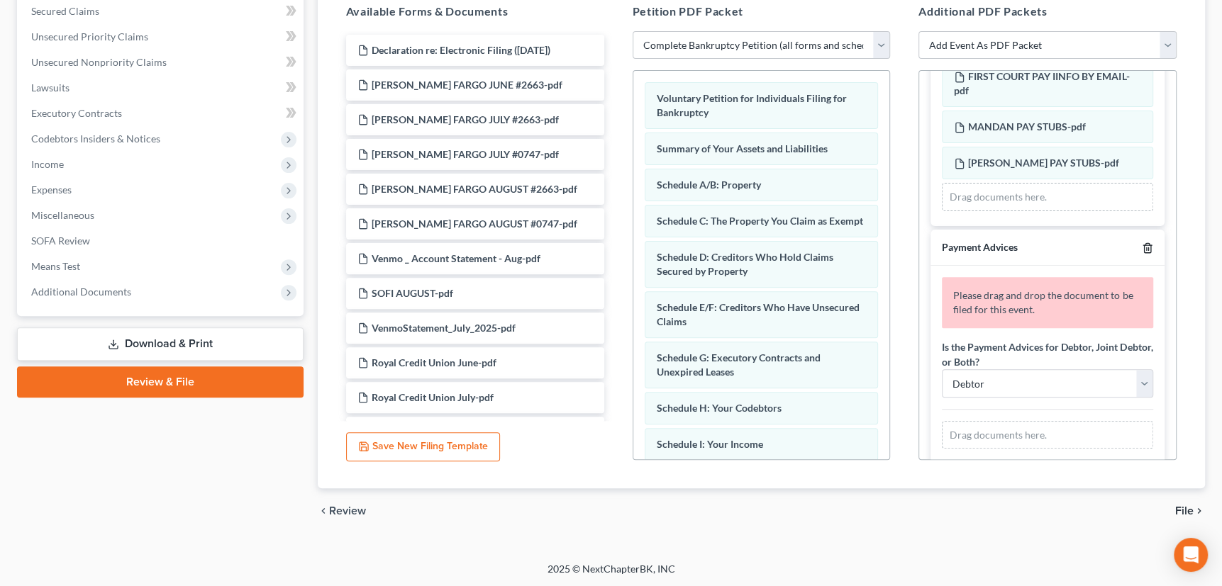
click at [1148, 248] on line "button" at bounding box center [1148, 249] width 0 height 3
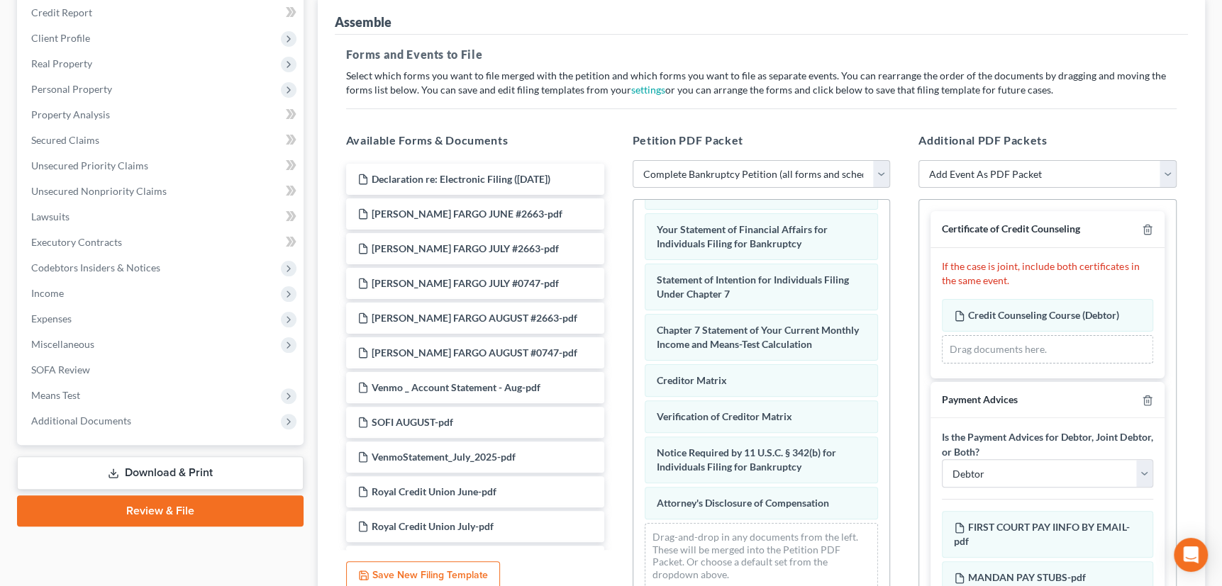
scroll to position [489, 0]
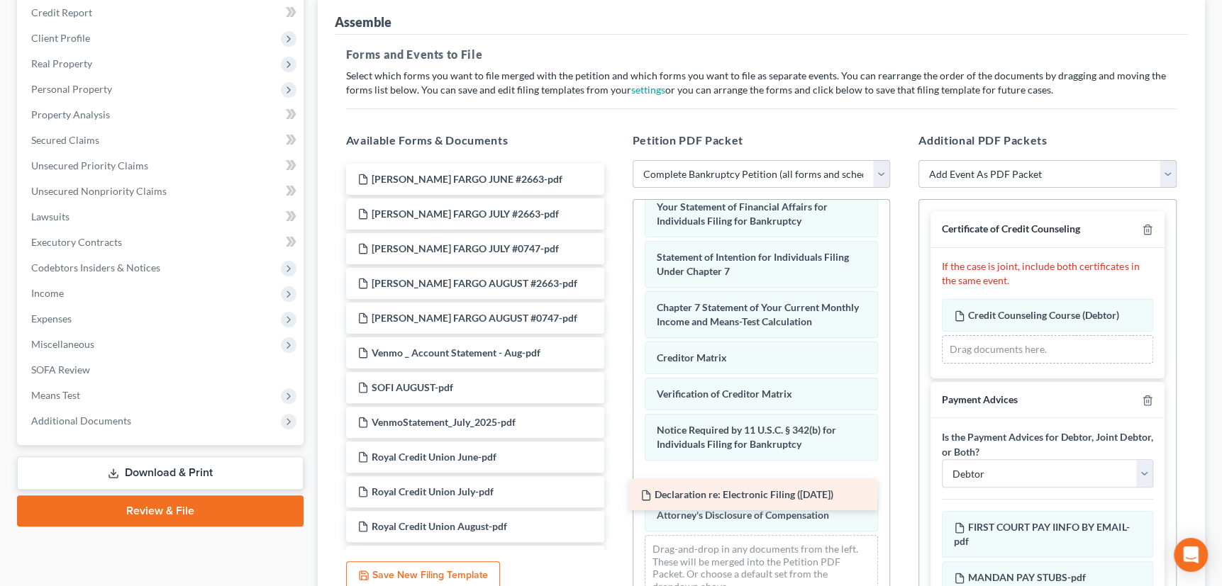
drag, startPoint x: 462, startPoint y: 174, endPoint x: 745, endPoint y: 491, distance: 425.4
click at [1170, 171] on select "Add Event As PDF Packet Certificate of Credit Counseling Pay Filing Fee in Inst…" at bounding box center [1047, 174] width 258 height 28
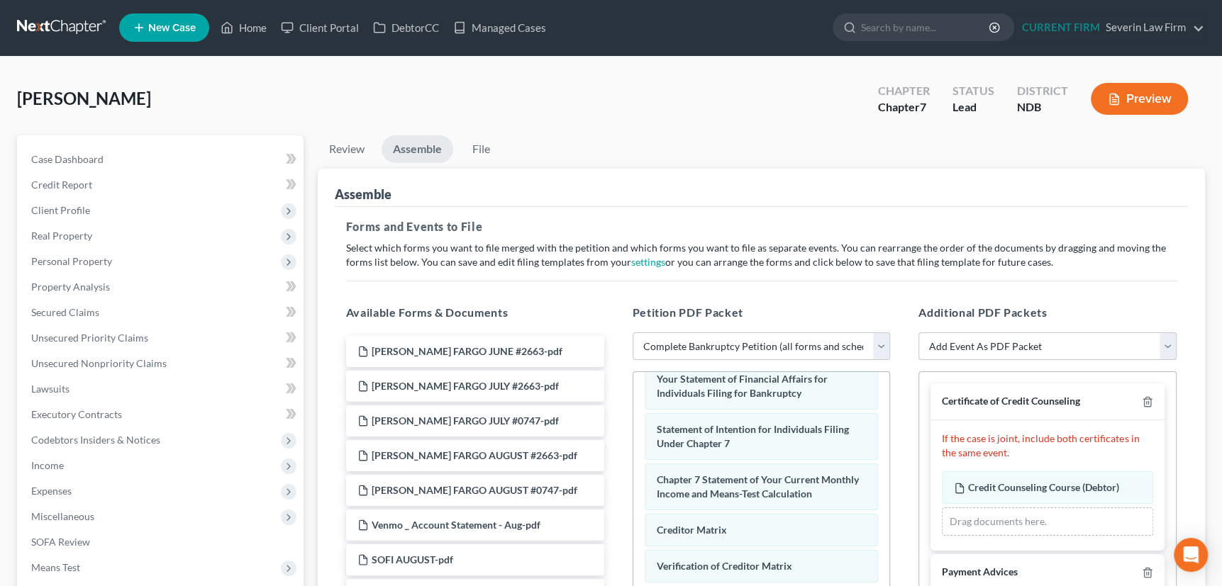
scroll to position [0, 0]
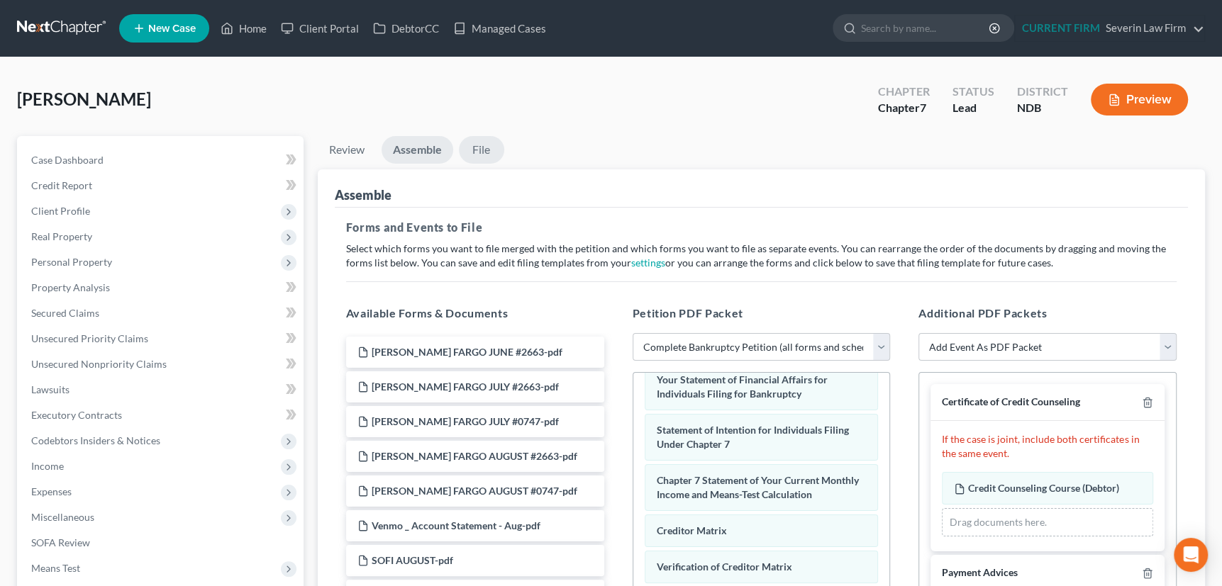
click at [485, 146] on link "File" at bounding box center [481, 150] width 45 height 28
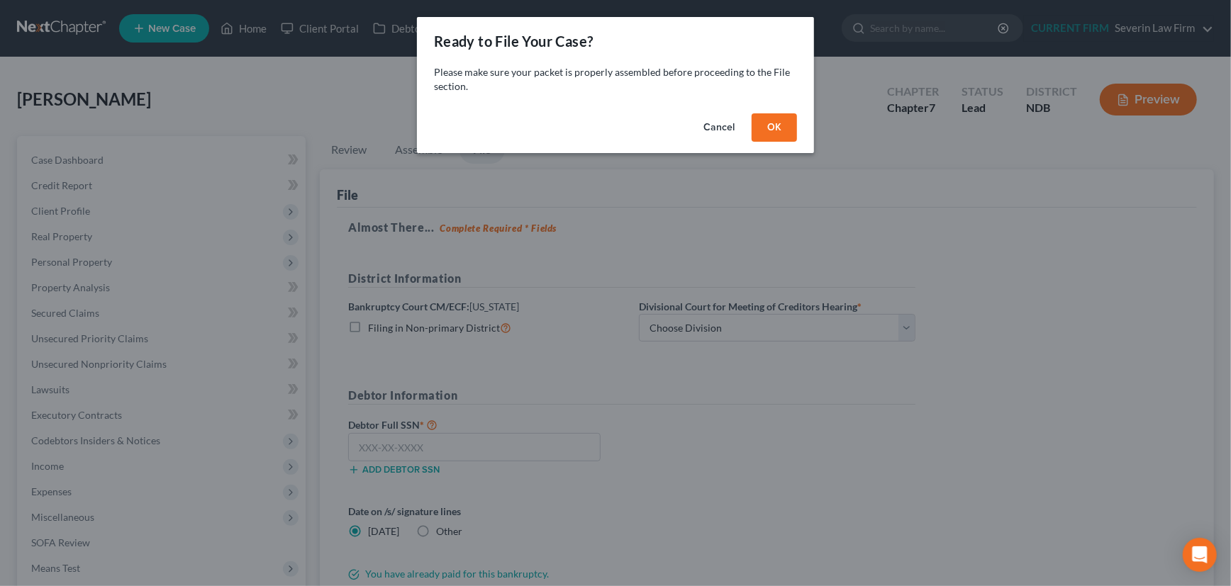
click at [772, 128] on button "OK" at bounding box center [774, 127] width 45 height 28
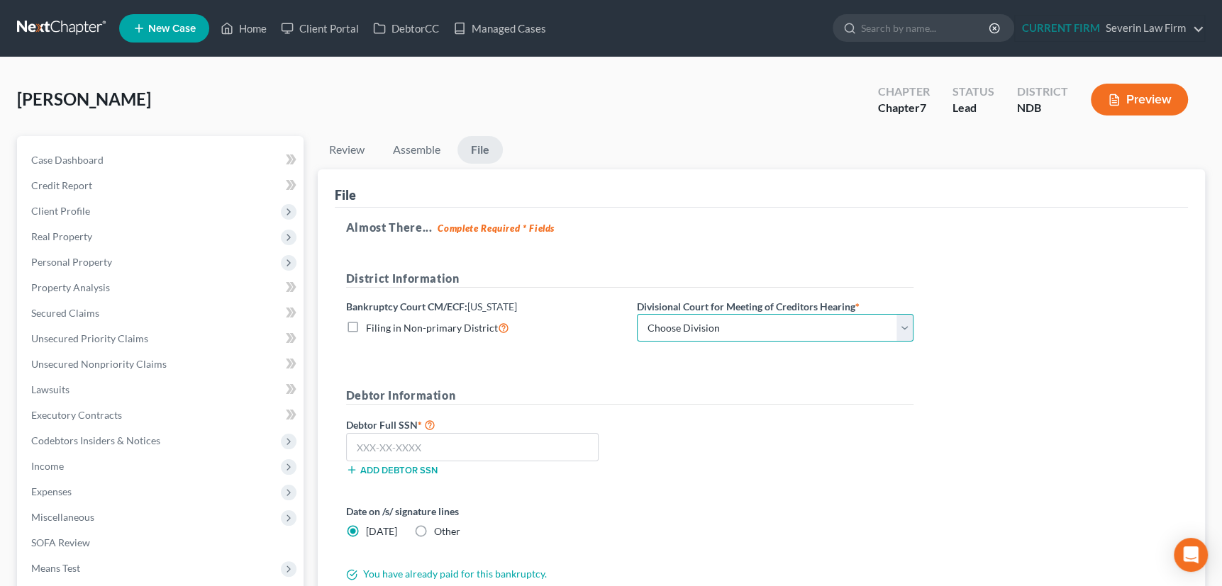
click at [906, 326] on select "Choose Division Fargo" at bounding box center [775, 328] width 277 height 28
select select "0"
click at [637, 314] on select "Choose Division Fargo" at bounding box center [775, 328] width 277 height 28
click at [494, 447] on input "text" at bounding box center [472, 447] width 252 height 28
click at [439, 436] on input "text" at bounding box center [472, 447] width 252 height 28
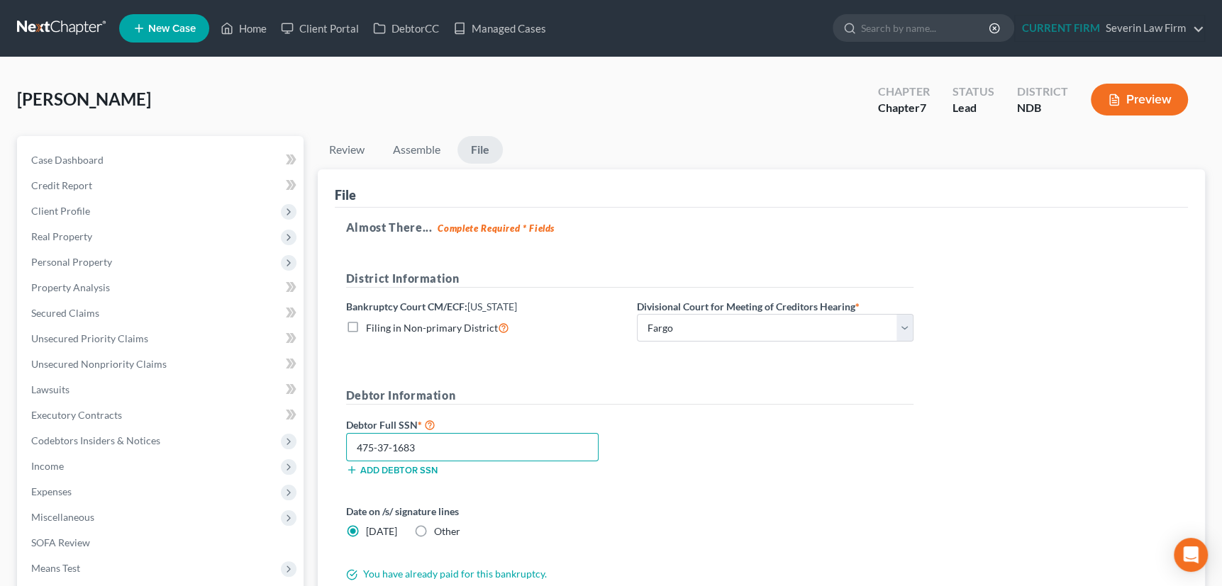
scroll to position [64, 0]
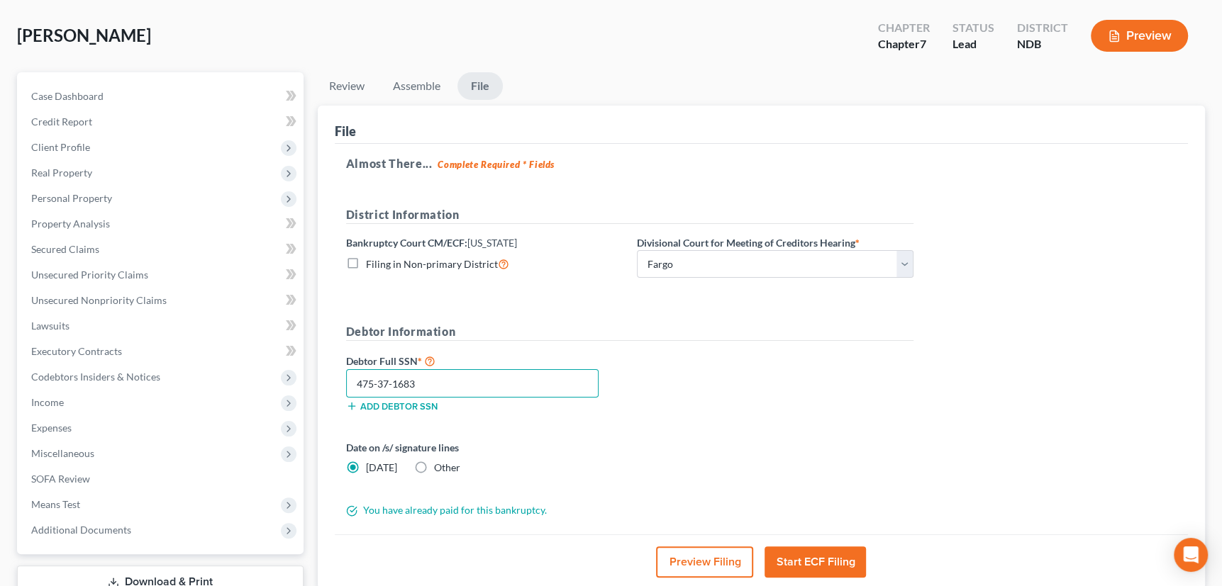
type input "475-37-1683"
click at [806, 557] on button "Start ECF Filing" at bounding box center [814, 562] width 101 height 31
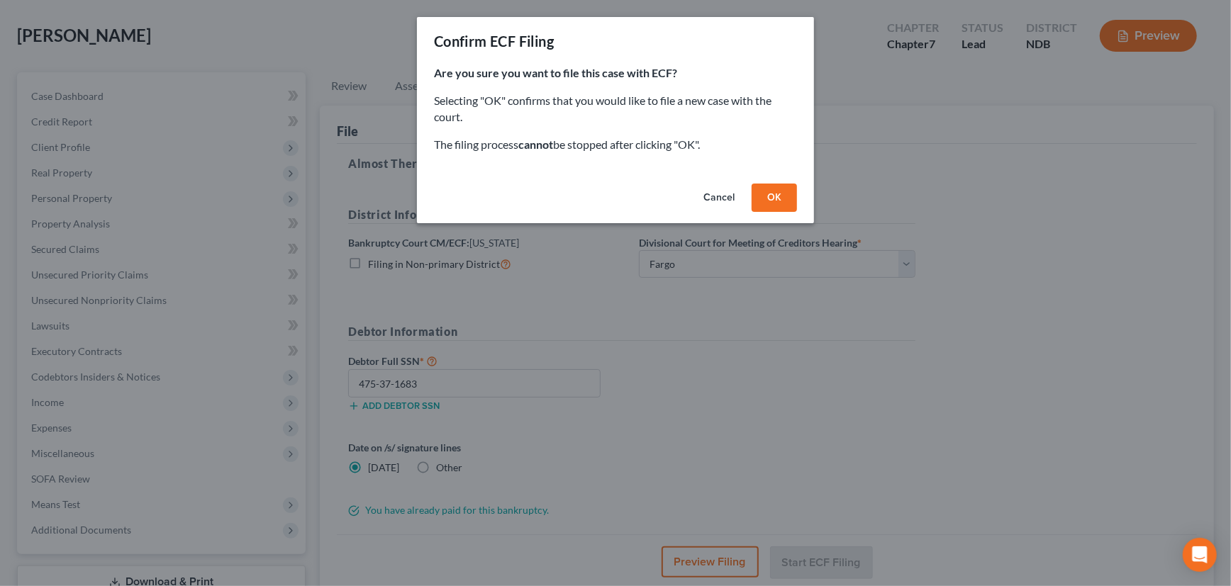
click at [766, 201] on button "OK" at bounding box center [774, 198] width 45 height 28
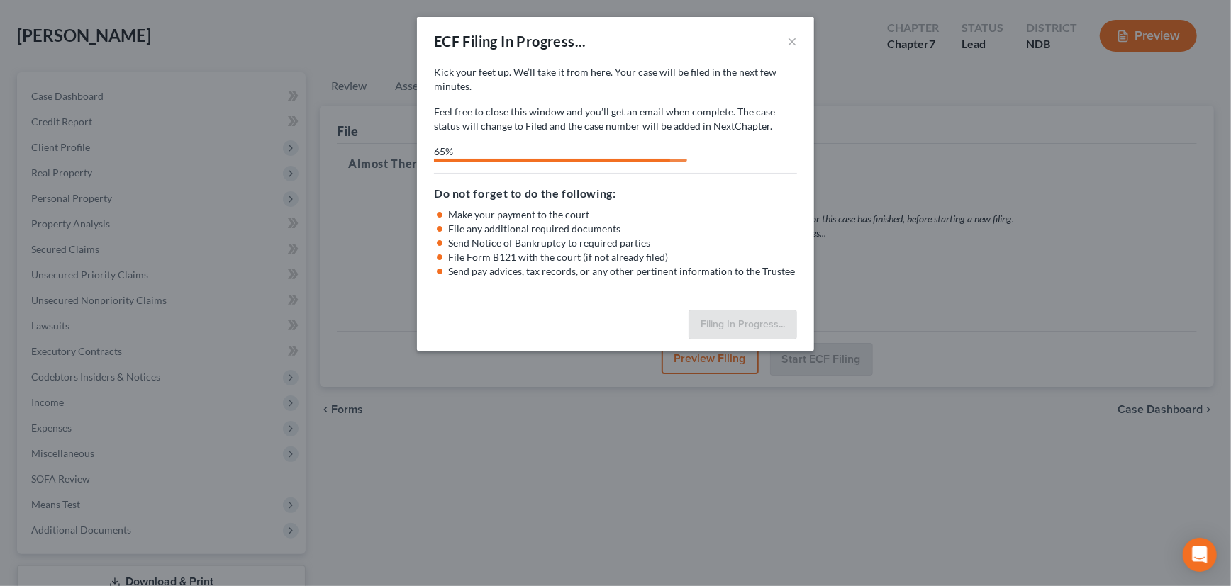
select select "0"
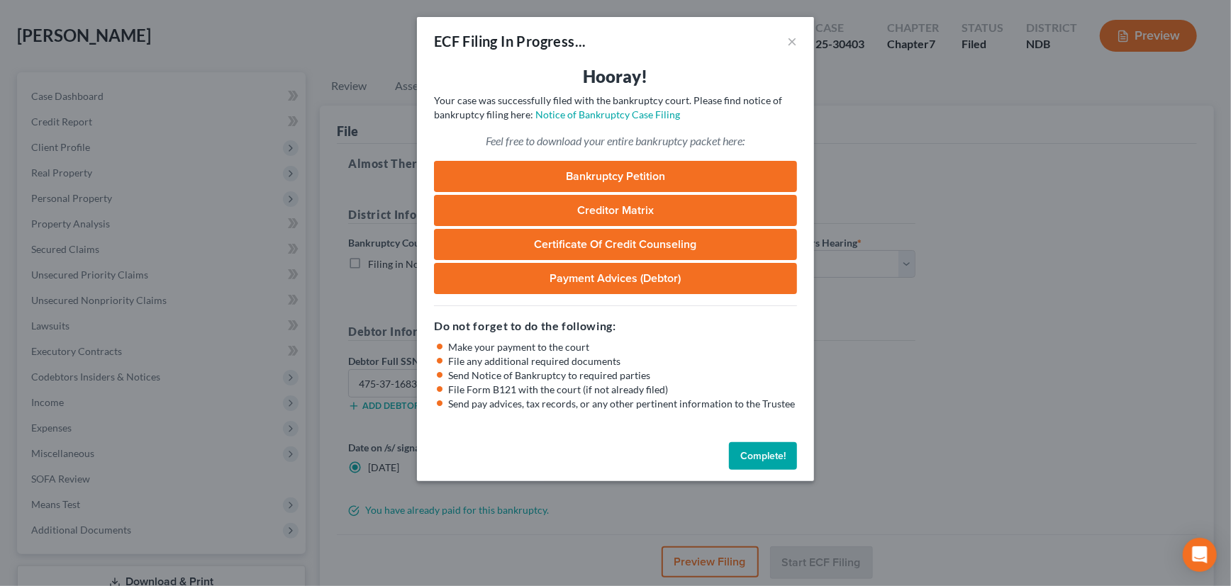
click at [760, 461] on button "Complete!" at bounding box center [763, 457] width 68 height 28
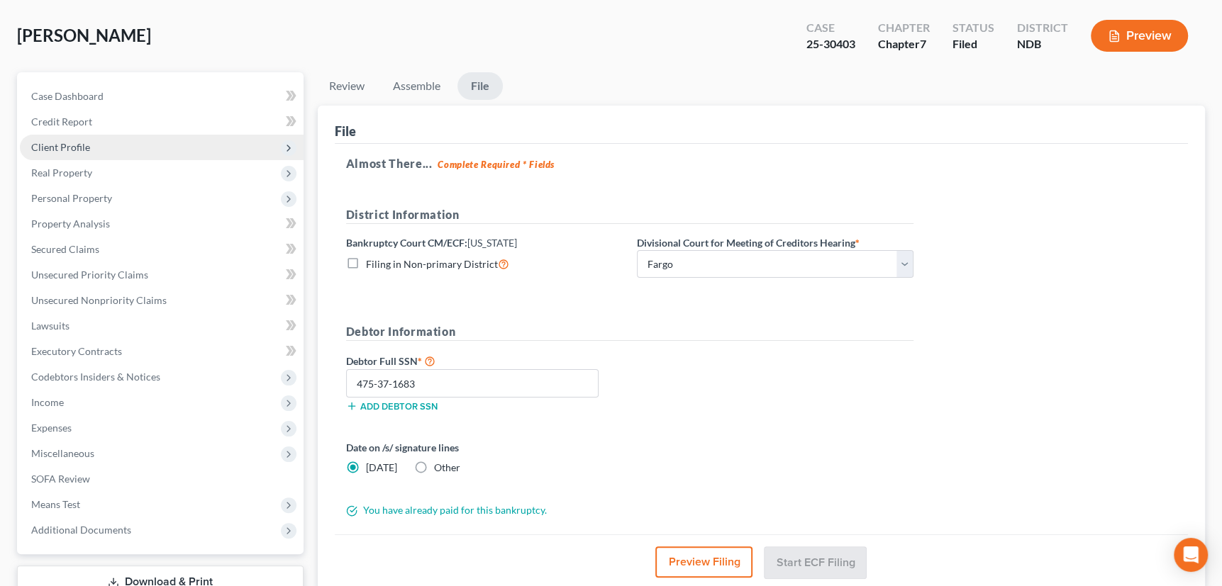
click at [68, 141] on span "Client Profile" at bounding box center [60, 147] width 59 height 12
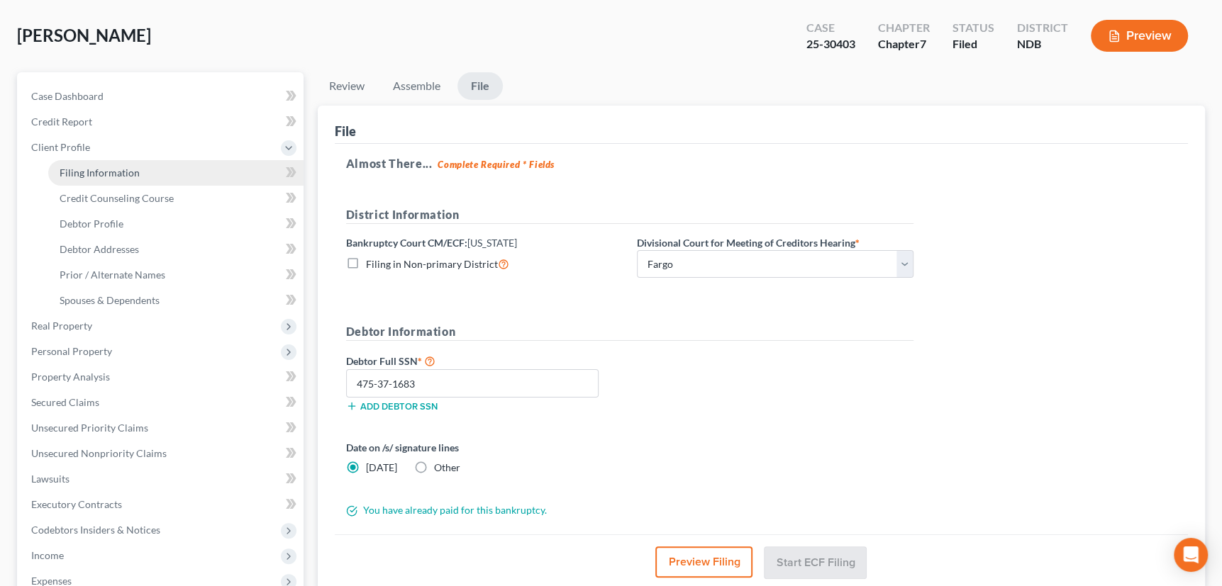
click at [74, 169] on span "Filing Information" at bounding box center [100, 173] width 80 height 12
select select "1"
select select "0"
select select "29"
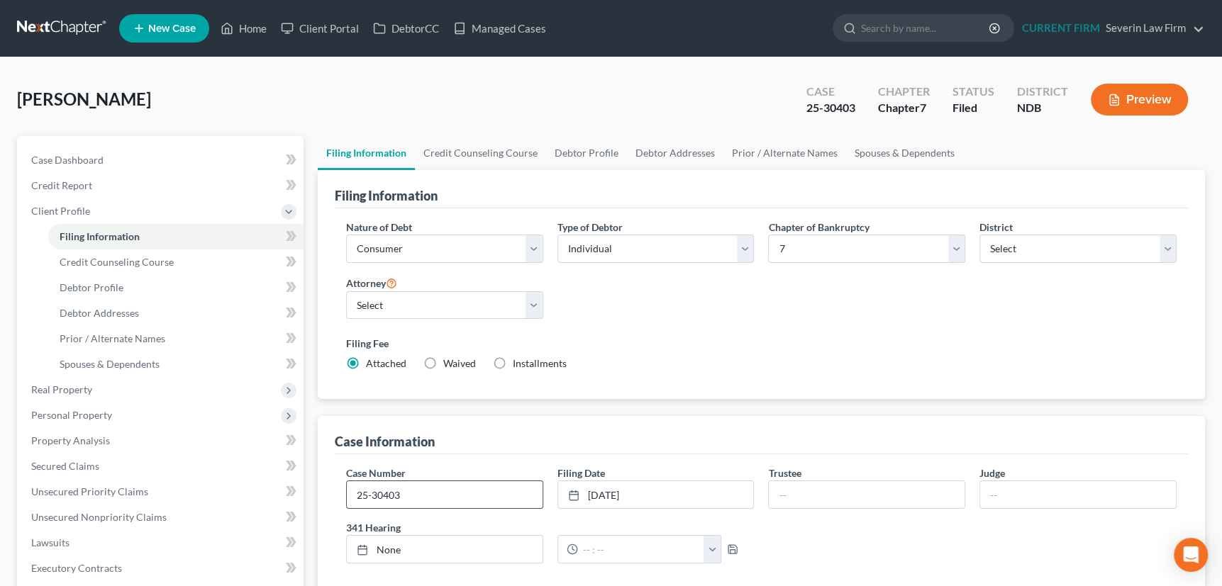
drag, startPoint x: 357, startPoint y: 496, endPoint x: 405, endPoint y: 493, distance: 48.3
click at [405, 493] on input "25-30403" at bounding box center [445, 495] width 196 height 27
paste input "Your Chapter 7 bankruptcy petition has been filed and your case number is 25-30…"
type input "Your Chapter 7 bankruptcy petition has been filed and your case number is 25-30…"
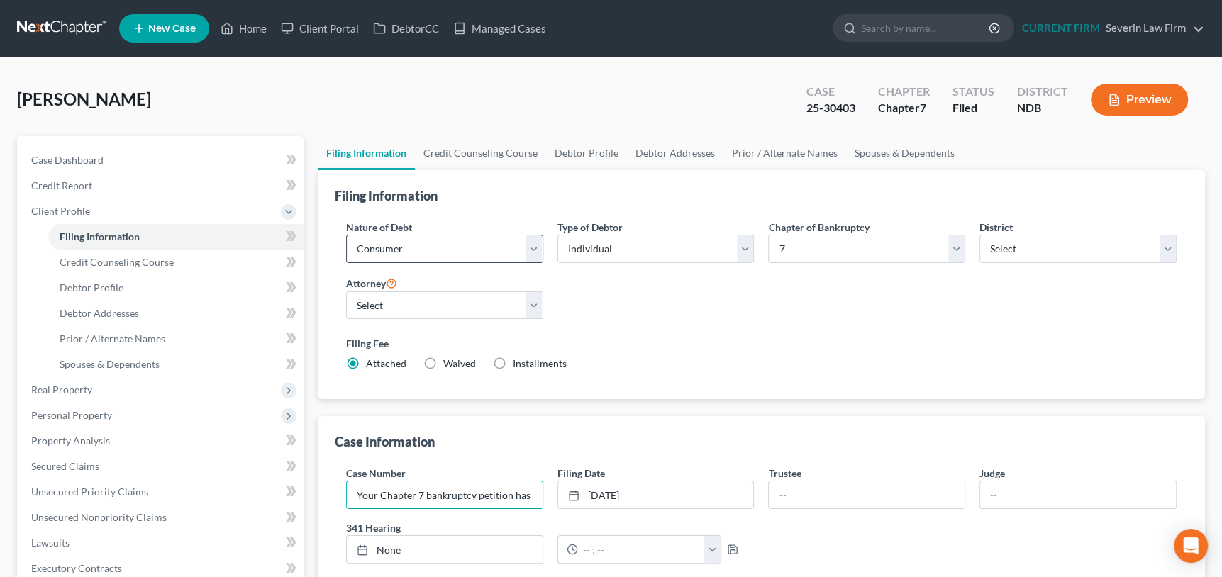
scroll to position [0, 2147]
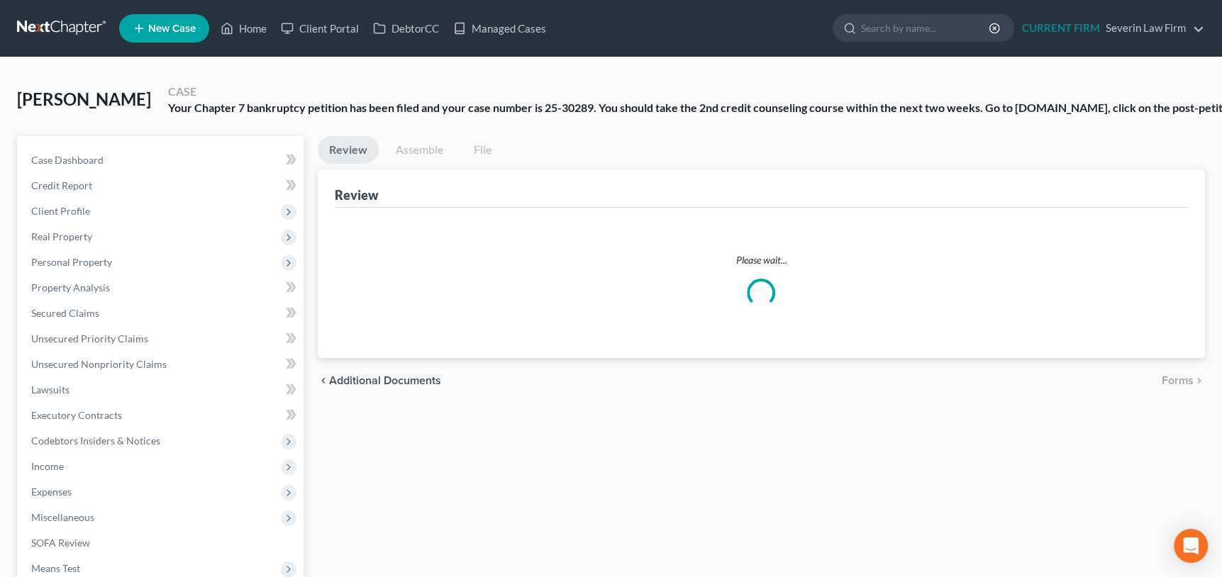
scroll to position [64, 0]
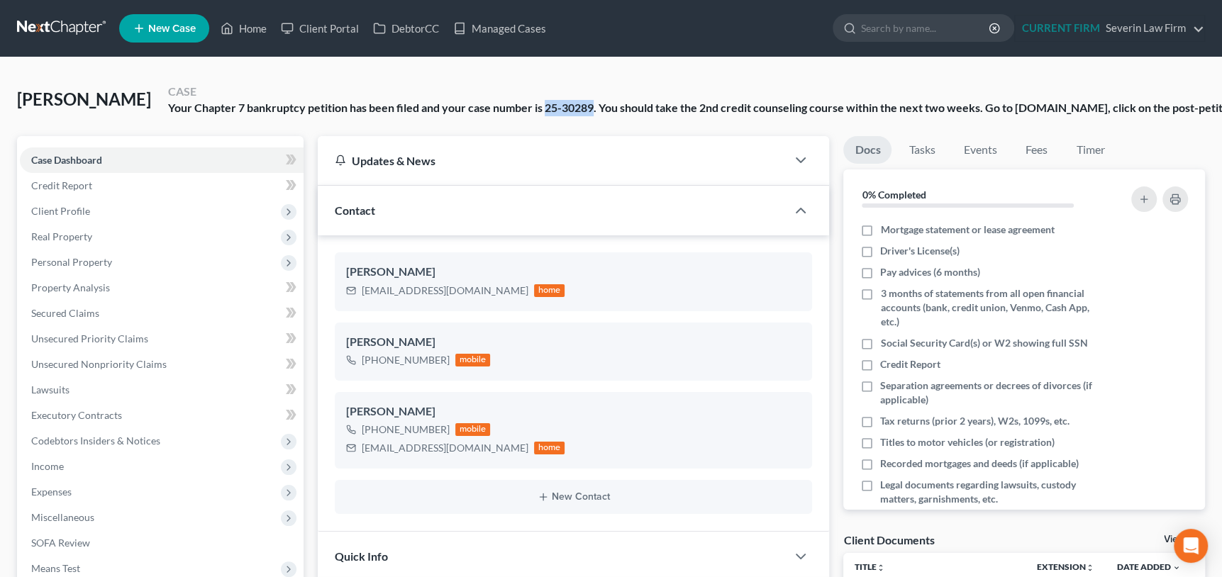
drag, startPoint x: 467, startPoint y: 109, endPoint x: 513, endPoint y: 104, distance: 47.0
copy div "25-30289"
drag, startPoint x: 80, startPoint y: 208, endPoint x: 94, endPoint y: 223, distance: 20.1
click at [80, 208] on span "Client Profile" at bounding box center [60, 211] width 59 height 12
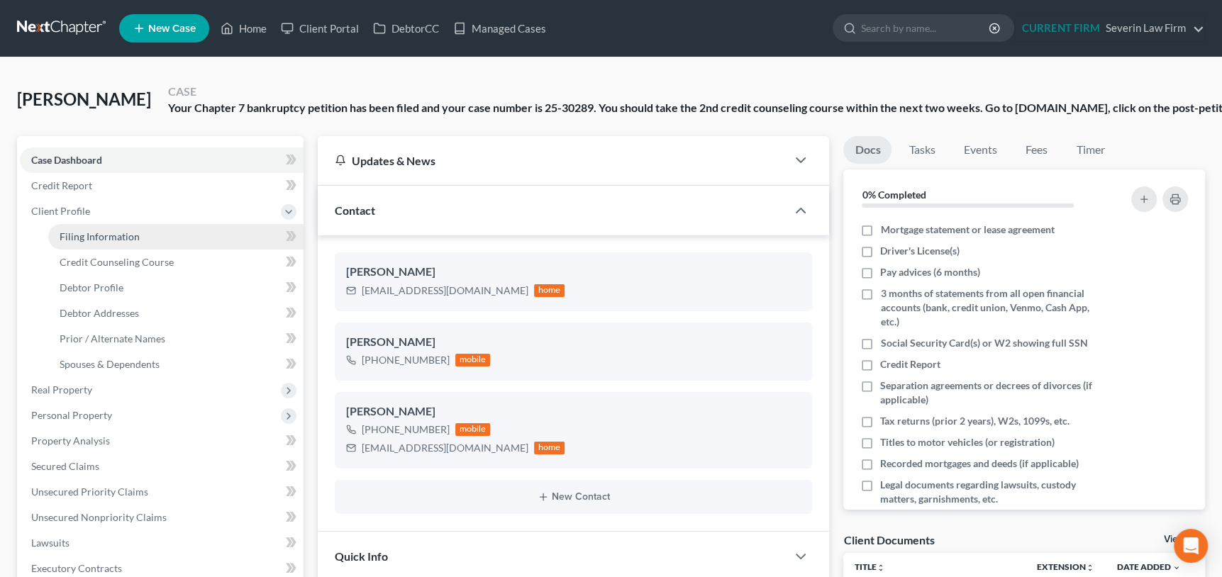
click at [106, 235] on span "Filing Information" at bounding box center [100, 236] width 80 height 12
select select "1"
select select "0"
select select "60"
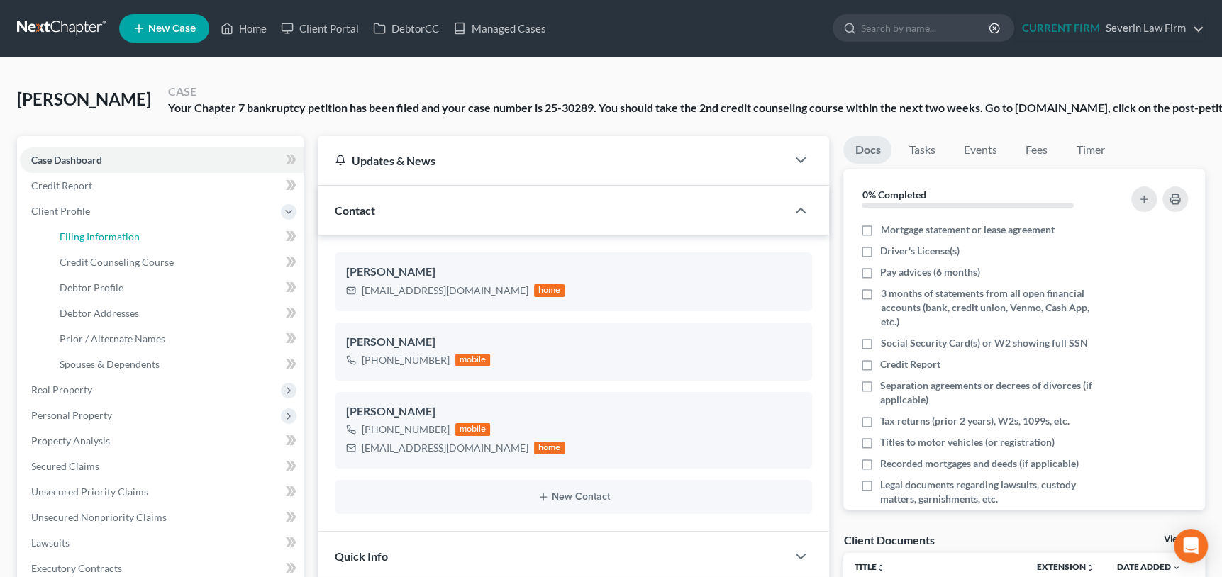
select select "0"
select select "29"
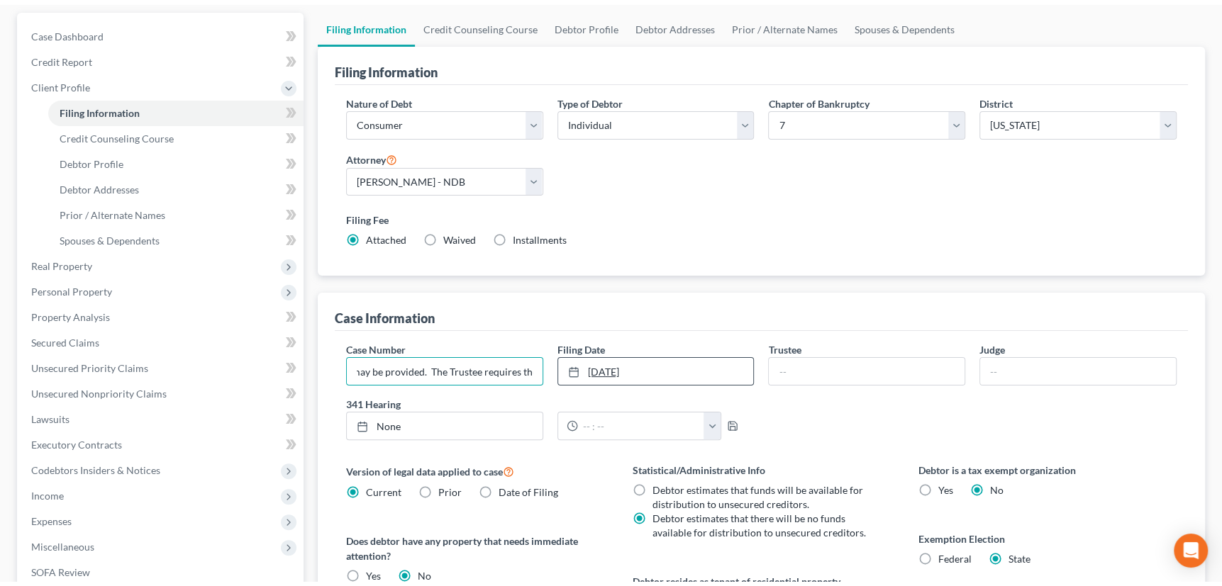
scroll to position [0, 2148]
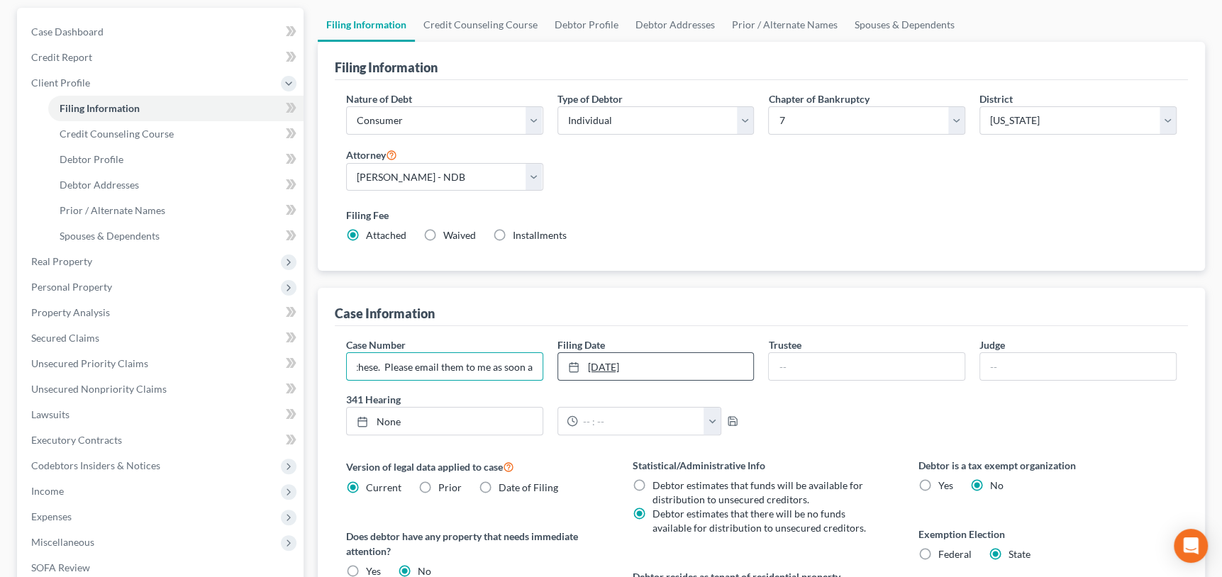
drag, startPoint x: 355, startPoint y: 363, endPoint x: 557, endPoint y: 365, distance: 202.1
click at [557, 365] on div "Case Number Your Chapter 7 bankruptcy petition has been filed and your case num…" at bounding box center [761, 392] width 845 height 109
paste input "25-30289"
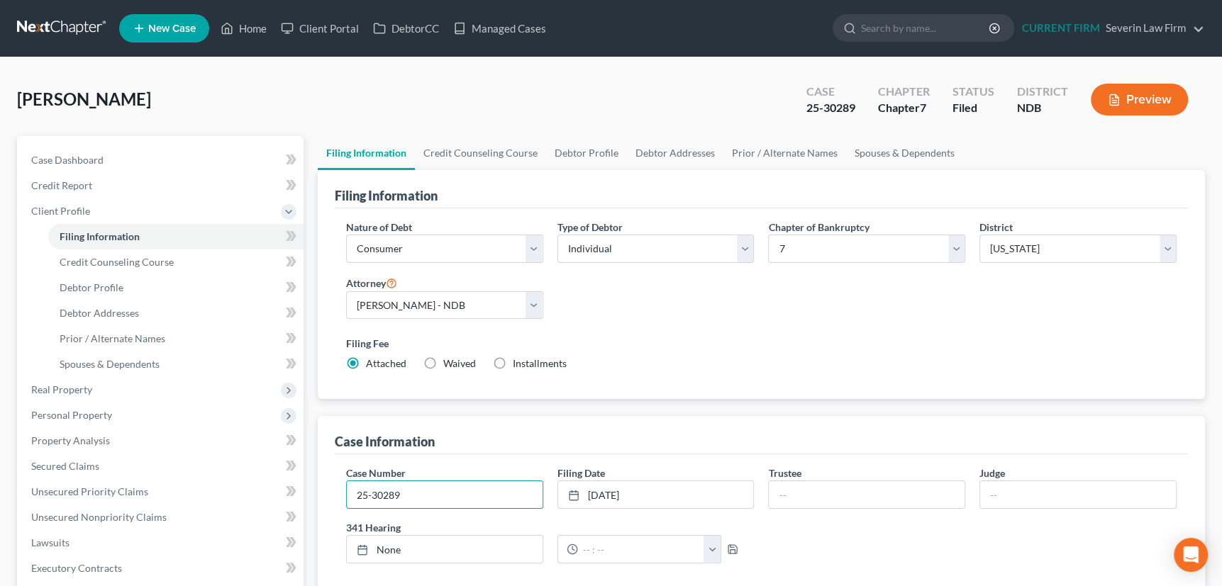
scroll to position [0, 0]
drag, startPoint x: 357, startPoint y: 494, endPoint x: 398, endPoint y: 492, distance: 40.4
click at [398, 492] on input "25-30289" at bounding box center [445, 495] width 196 height 27
type input "25-30289"
click at [74, 209] on span "Client Profile" at bounding box center [60, 211] width 59 height 12
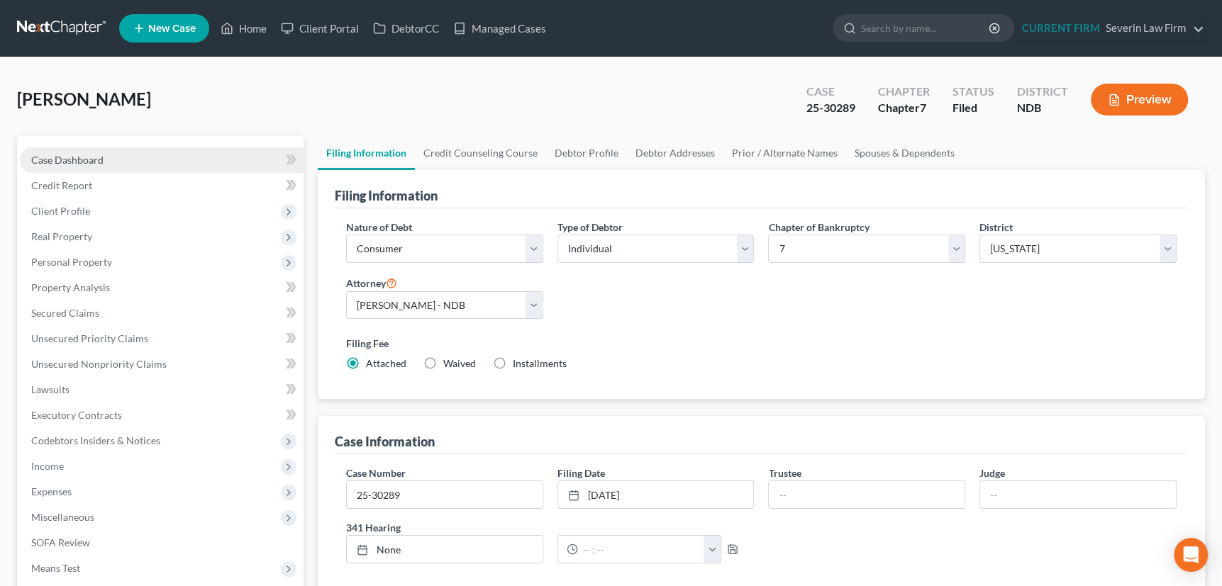
click at [70, 158] on span "Case Dashboard" at bounding box center [67, 160] width 72 height 12
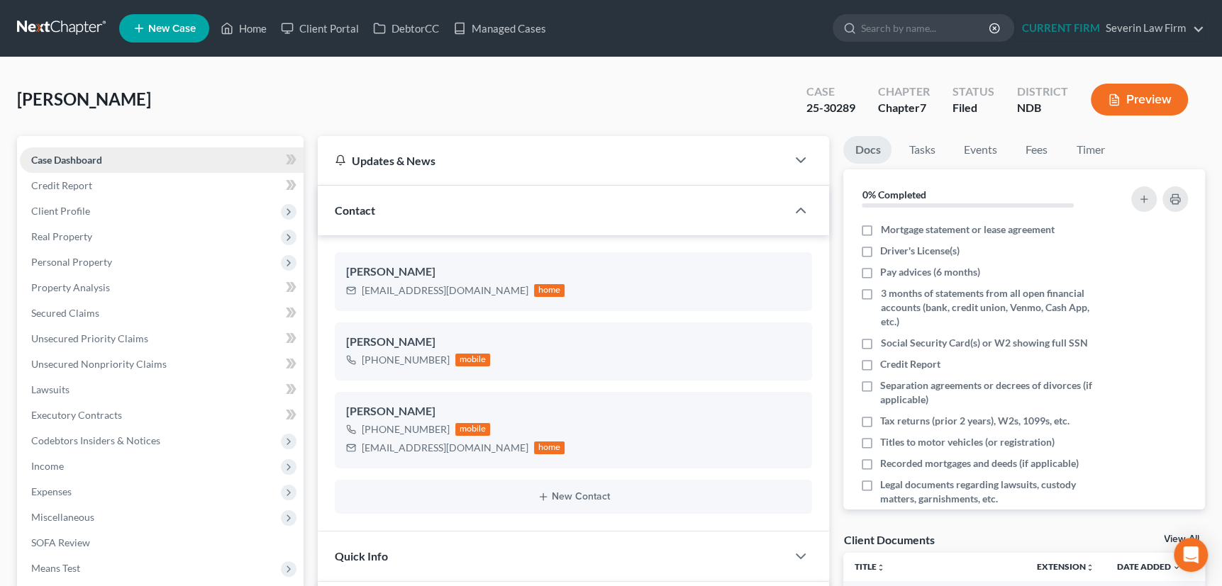
scroll to position [678, 0]
click at [64, 213] on span "Client Profile" at bounding box center [60, 211] width 59 height 12
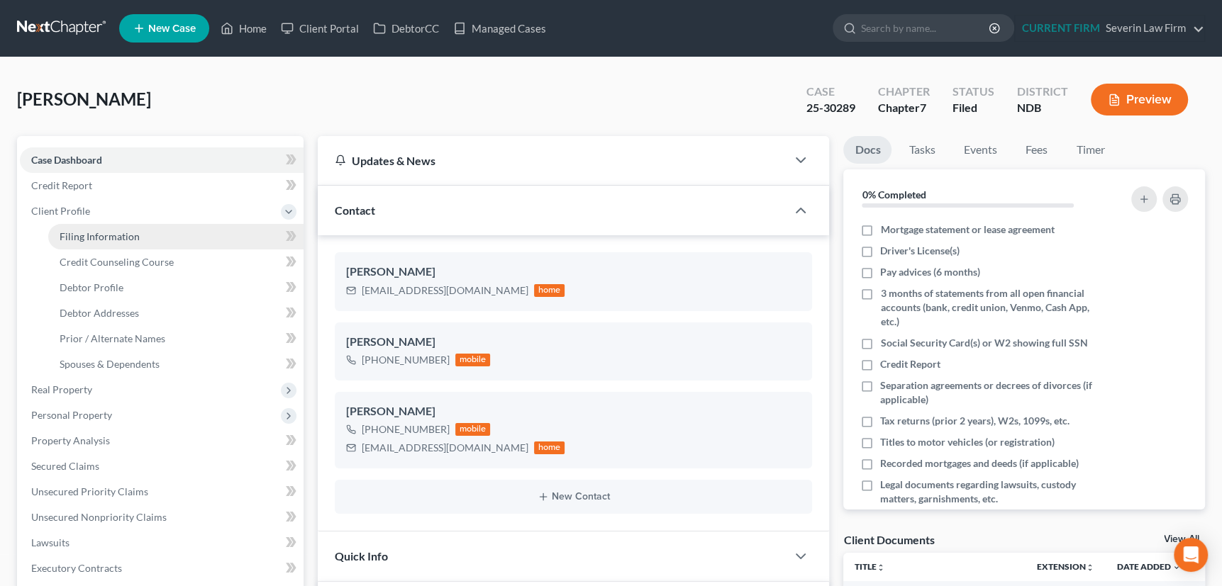
click at [86, 234] on span "Filing Information" at bounding box center [100, 236] width 80 height 12
select select "1"
select select "0"
select select "60"
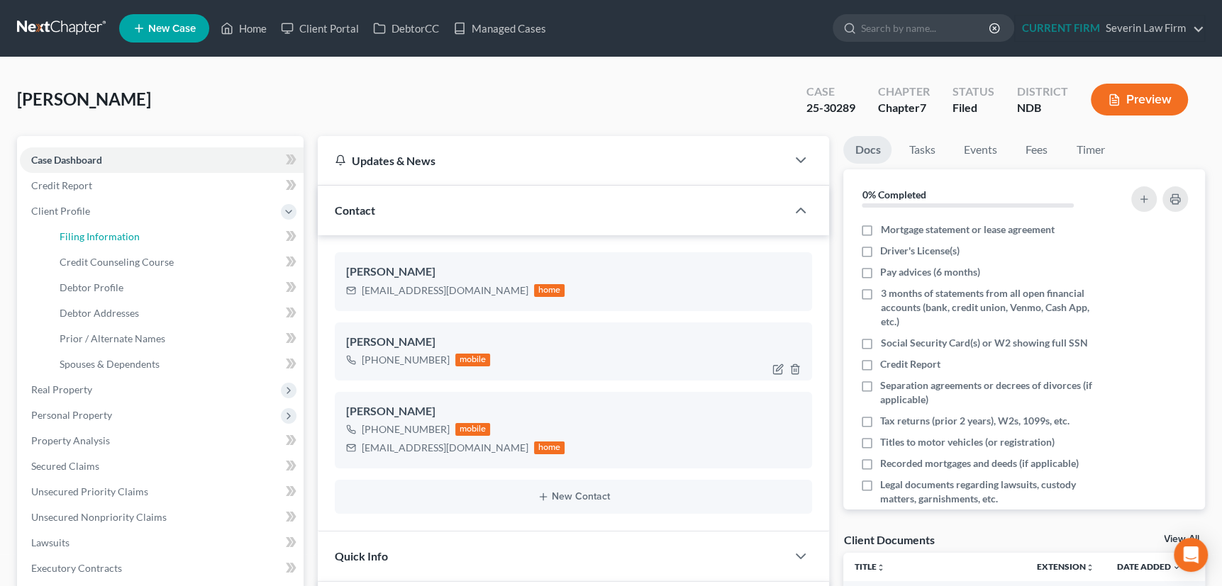
select select "0"
select select "29"
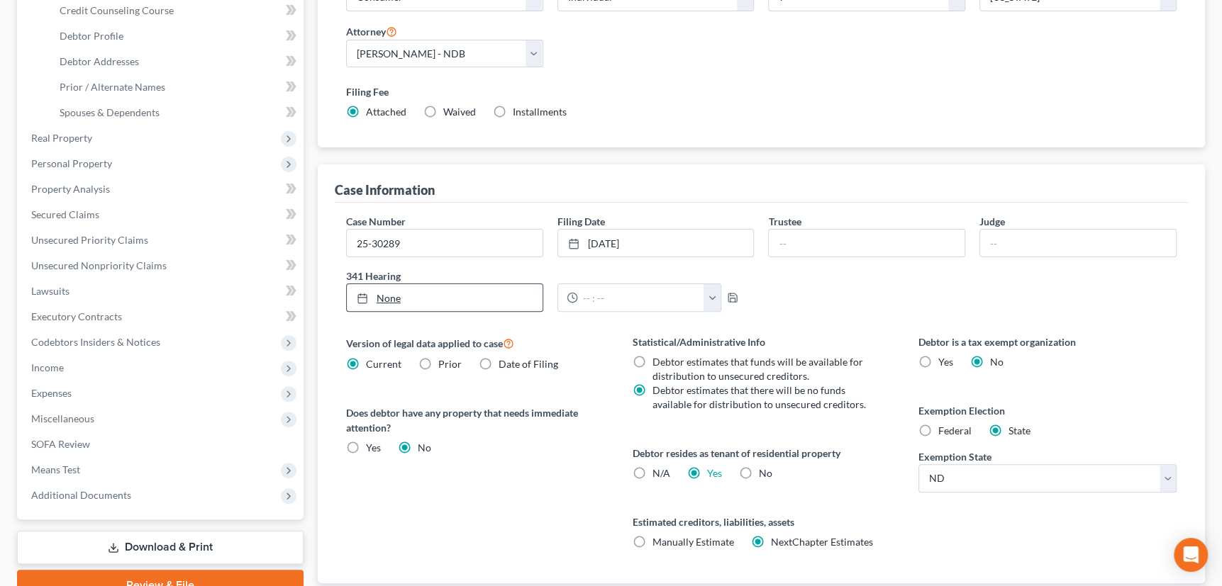
scroll to position [257, 0]
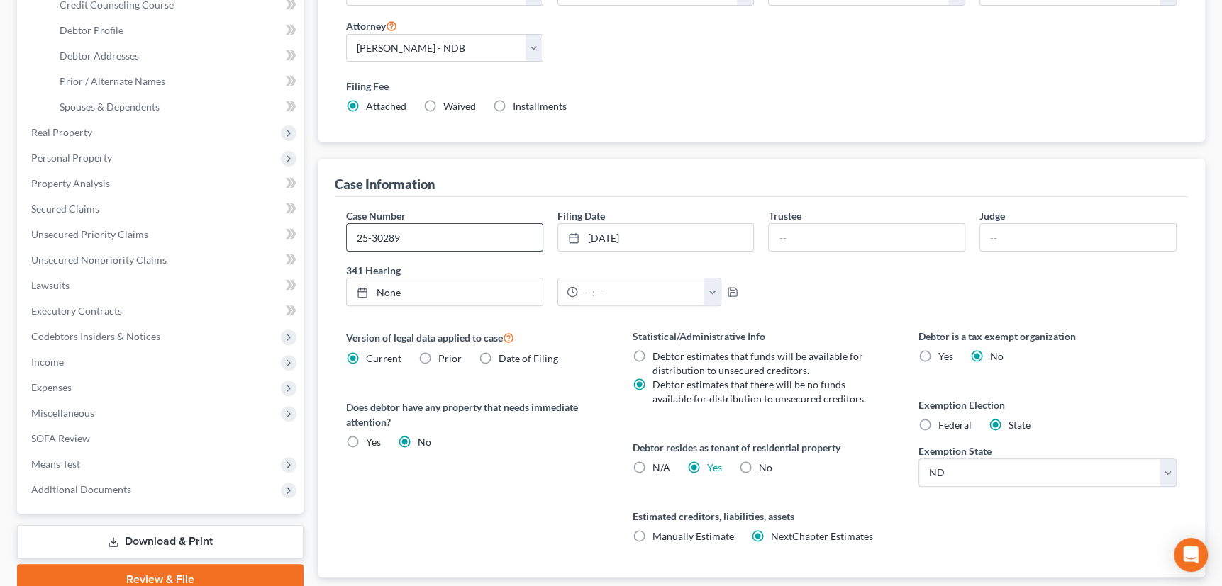
drag, startPoint x: 410, startPoint y: 234, endPoint x: 369, endPoint y: 238, distance: 40.6
click at [369, 238] on input "25-30289" at bounding box center [445, 237] width 196 height 27
type input "25-30403"
click at [1201, 262] on div "Case Information Case Number 25-30403 Filing Date 9/11/2025 close Date 9/11/202…" at bounding box center [761, 368] width 887 height 419
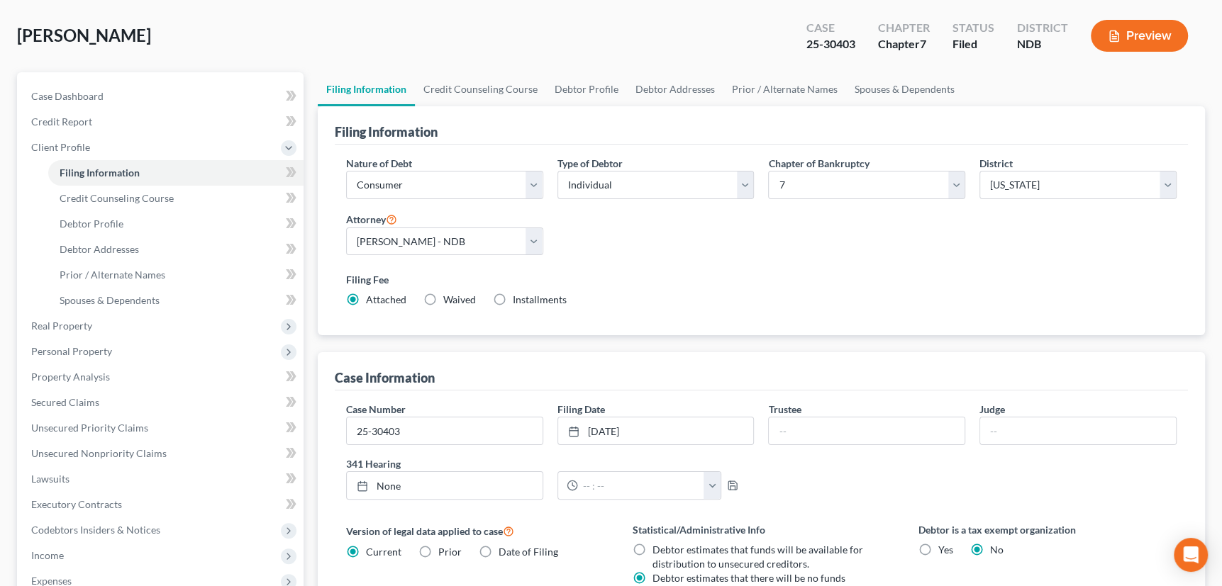
scroll to position [0, 0]
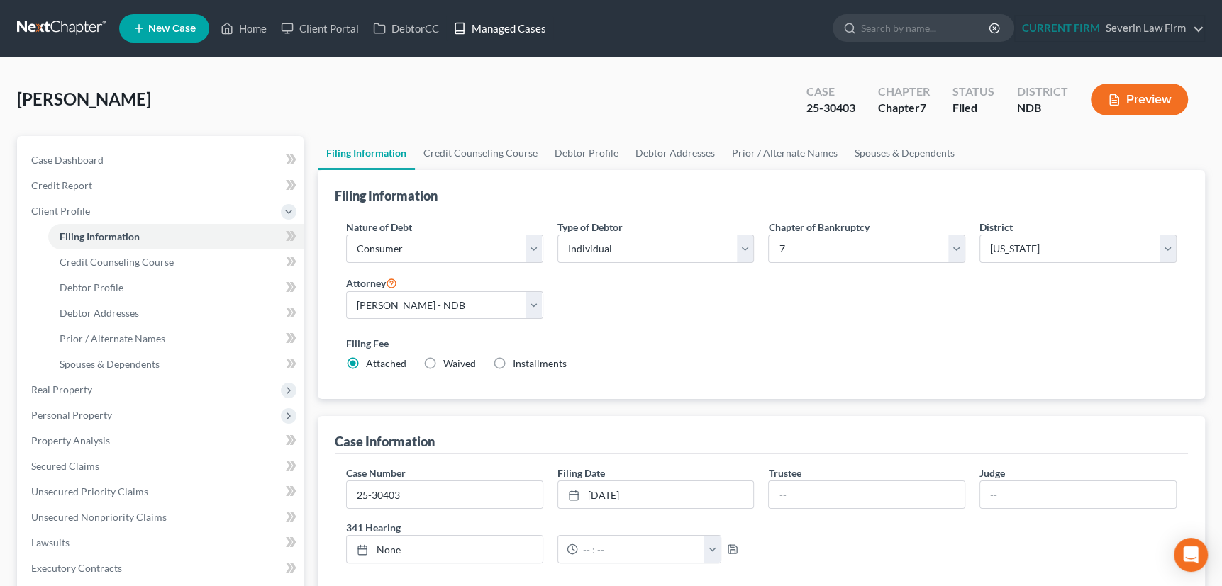
click at [508, 28] on link "Managed Cases" at bounding box center [499, 29] width 107 height 26
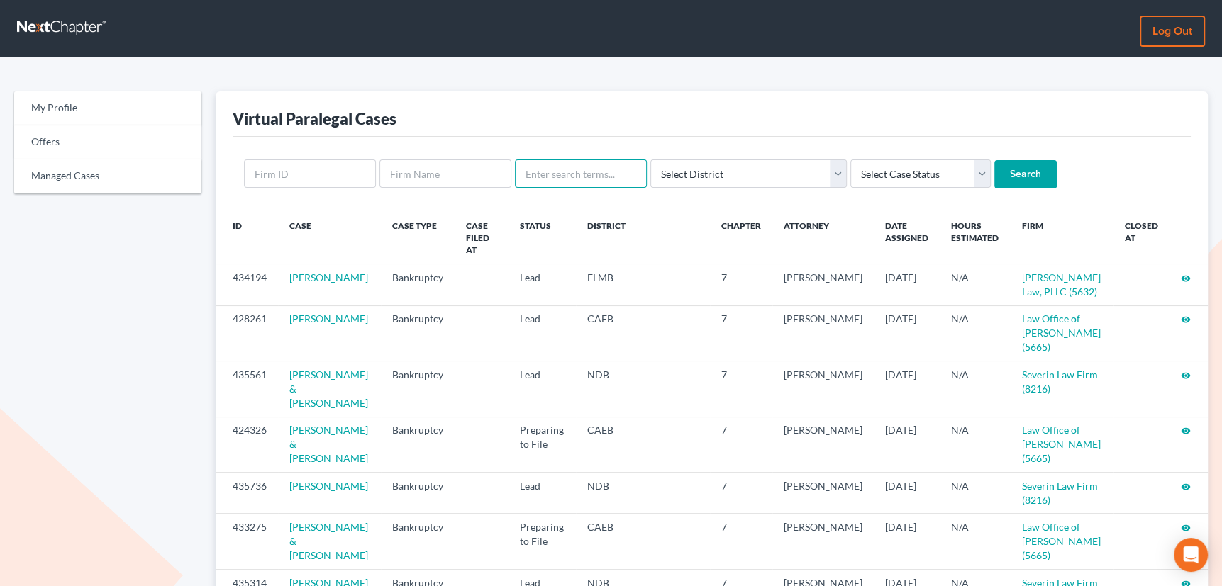
click at [565, 172] on input "text" at bounding box center [581, 174] width 132 height 28
type input "[PERSON_NAME]"
click at [994, 160] on input "Search" at bounding box center [1025, 174] width 62 height 28
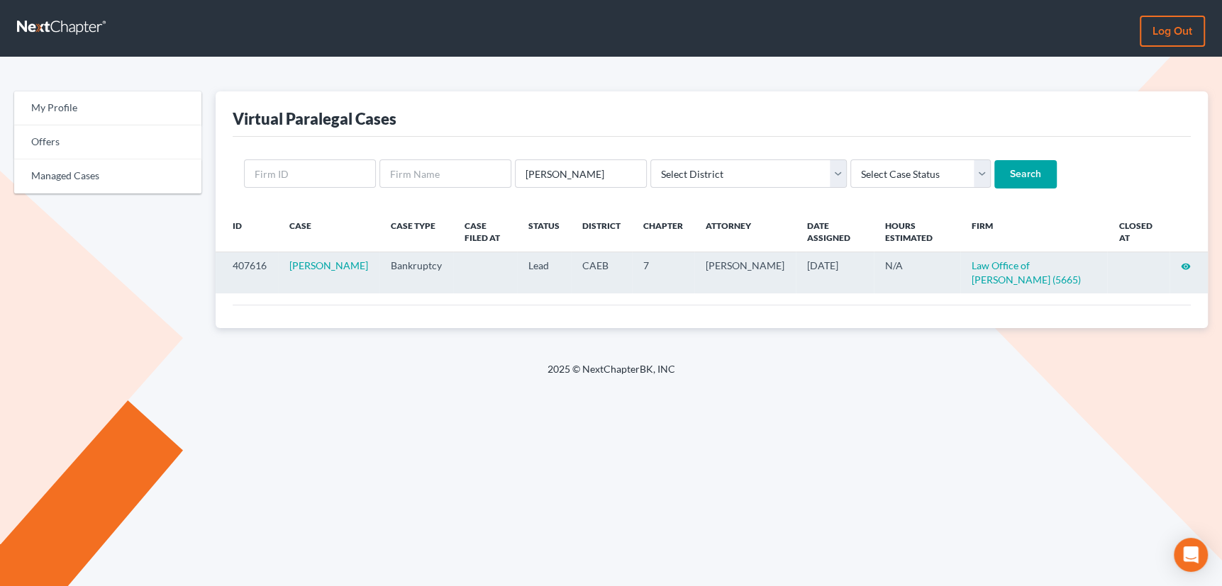
click at [1188, 262] on icon "visibility" at bounding box center [1186, 267] width 10 height 10
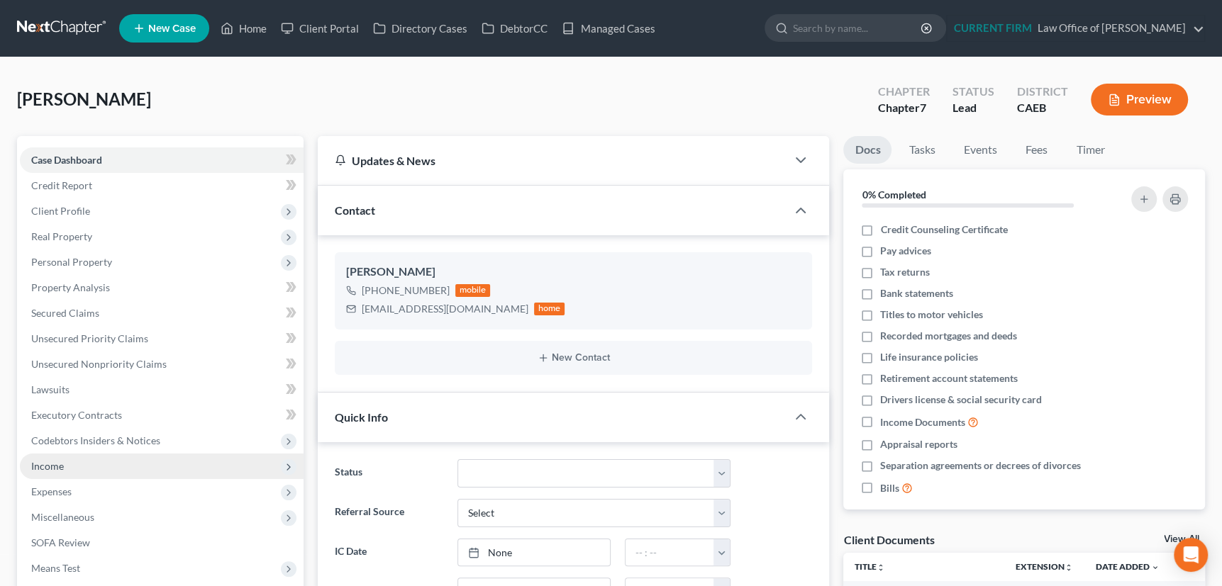
scroll to position [422, 0]
click at [45, 466] on span "Income" at bounding box center [47, 466] width 33 height 12
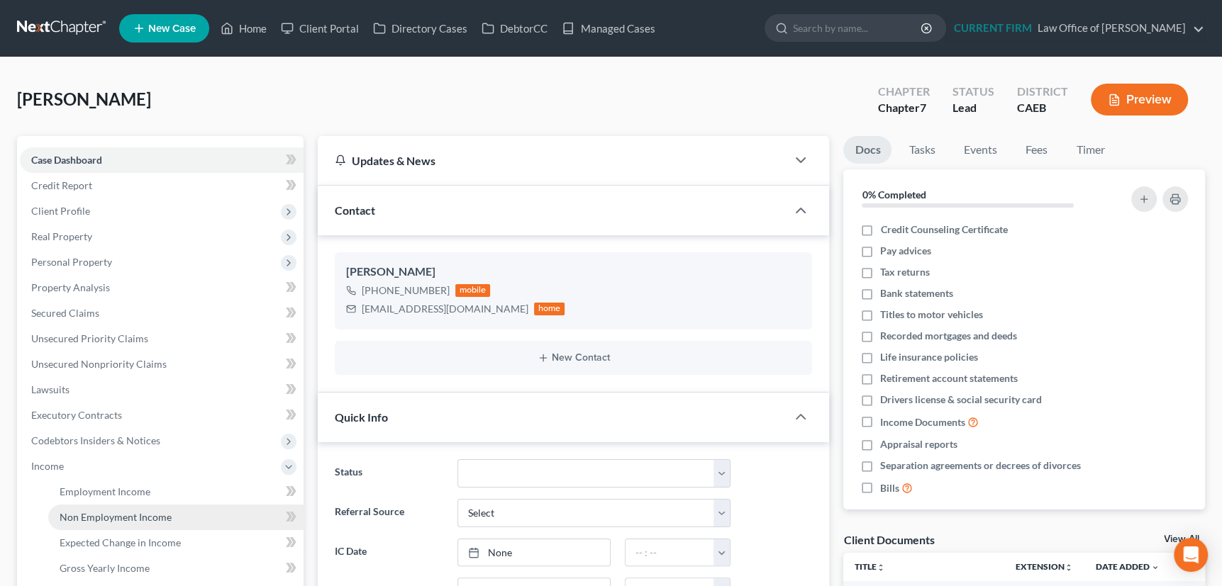
click at [100, 516] on span "Non Employment Income" at bounding box center [116, 517] width 112 height 12
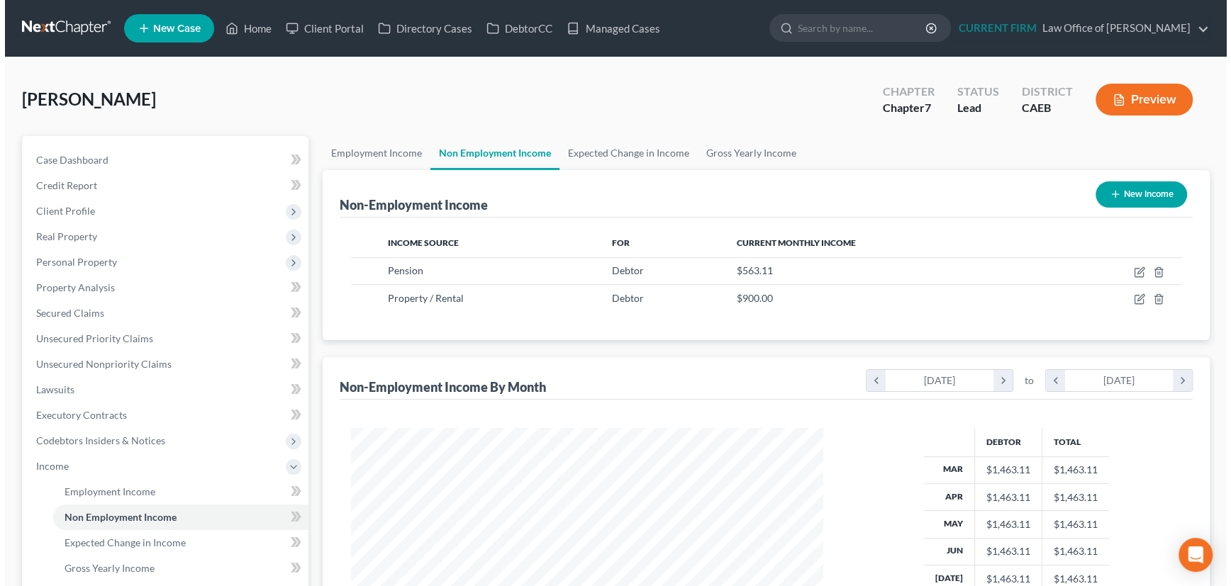
scroll to position [254, 501]
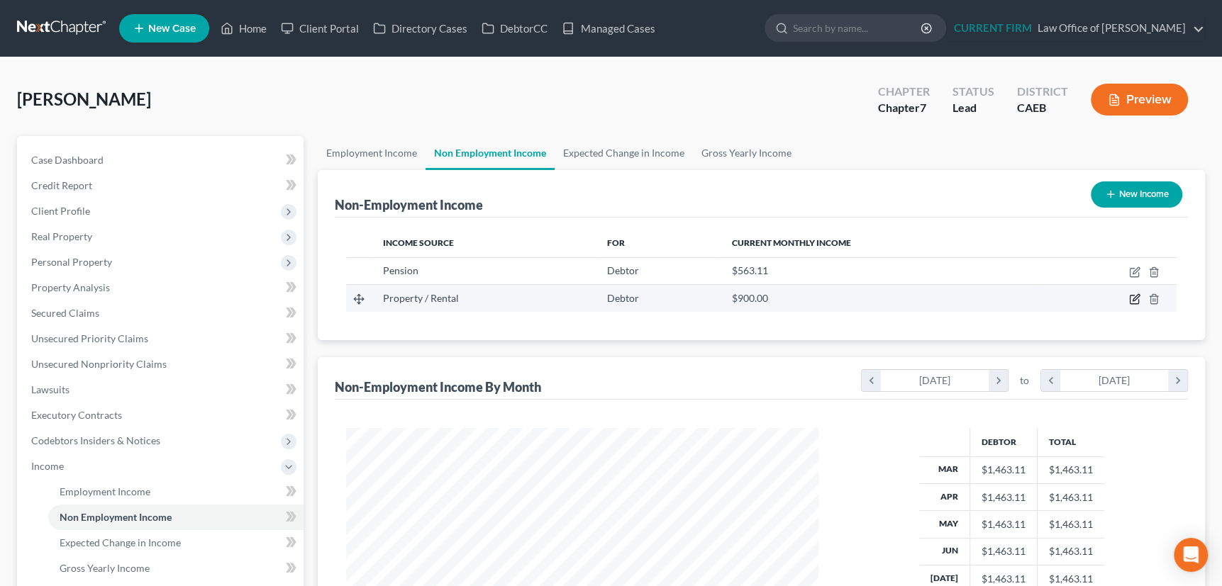
click at [1133, 295] on icon "button" at bounding box center [1134, 299] width 11 height 11
select select "9"
select select "0"
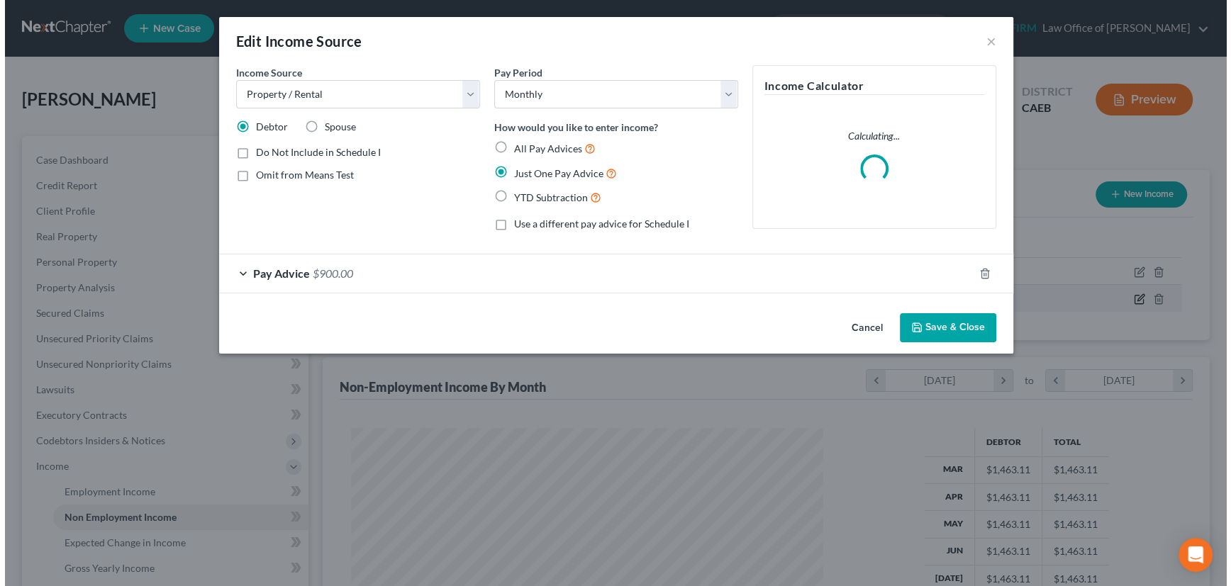
scroll to position [254, 504]
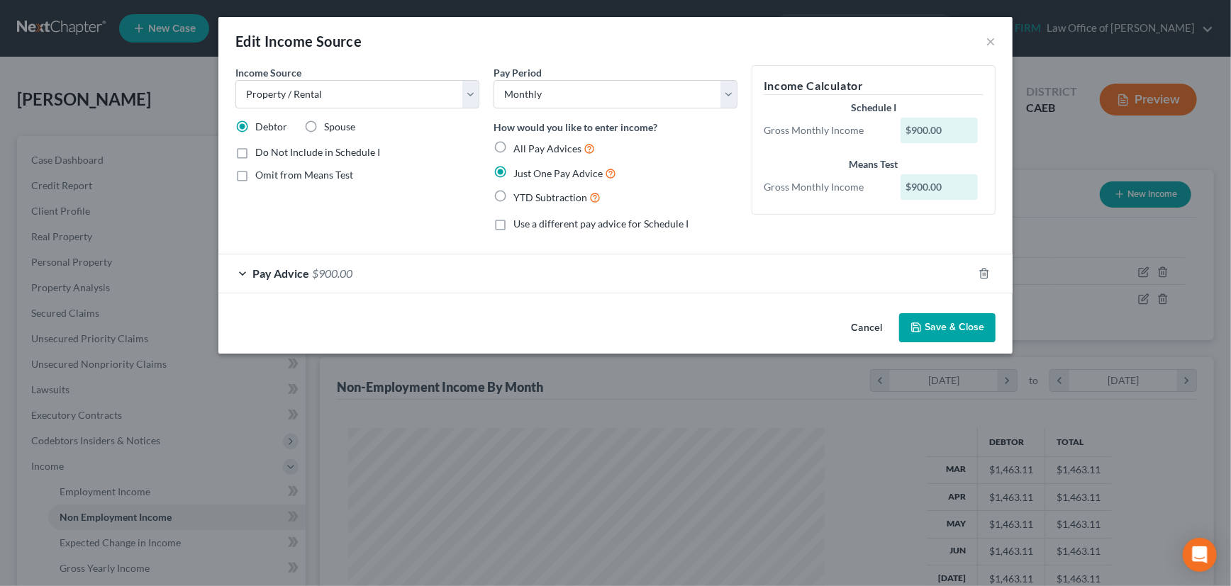
click at [530, 282] on div "Pay Advice $900.00" at bounding box center [595, 274] width 755 height 38
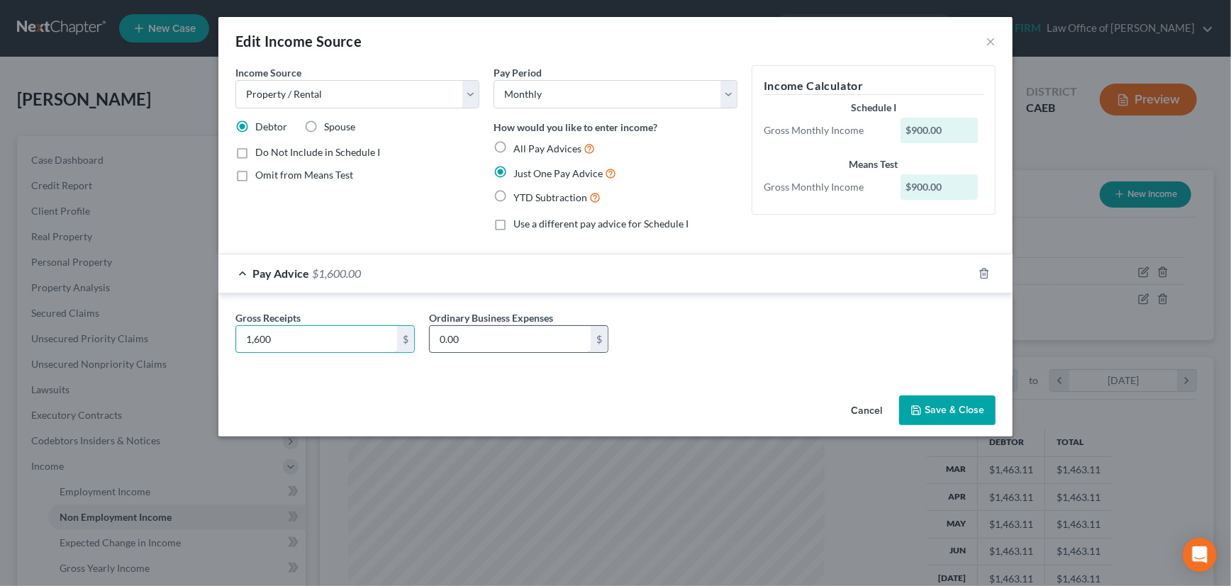
type input "1,600"
click at [475, 336] on input "0.00" at bounding box center [510, 339] width 161 height 27
type input "1,000"
click at [513, 145] on label "All Pay Advices" at bounding box center [554, 148] width 82 height 16
click at [519, 145] on input "All Pay Advices" at bounding box center [523, 144] width 9 height 9
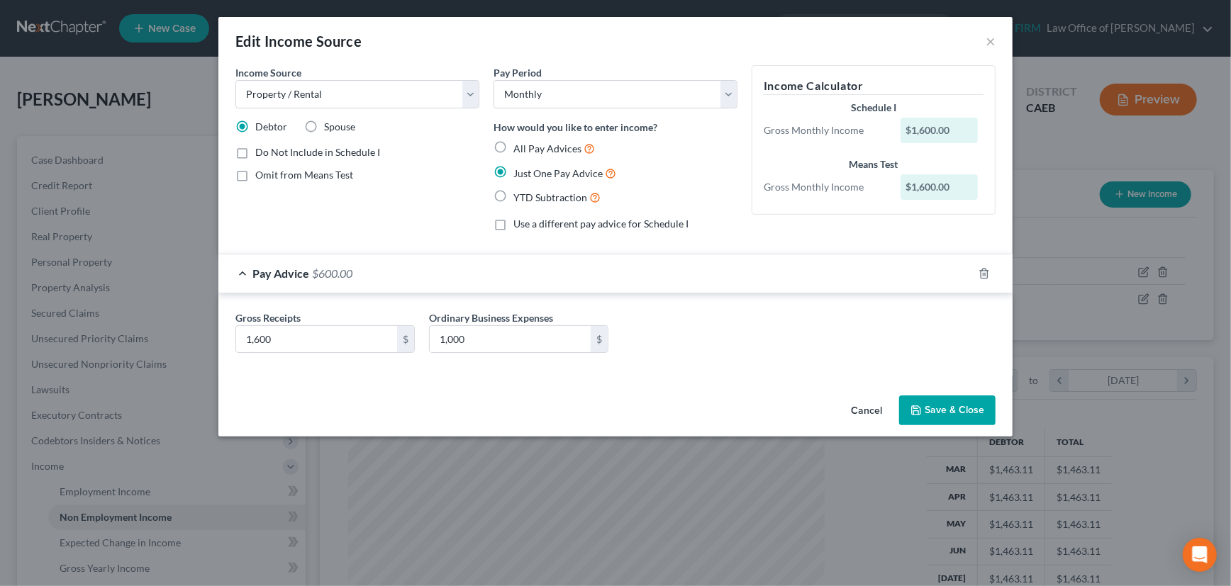
radio input "true"
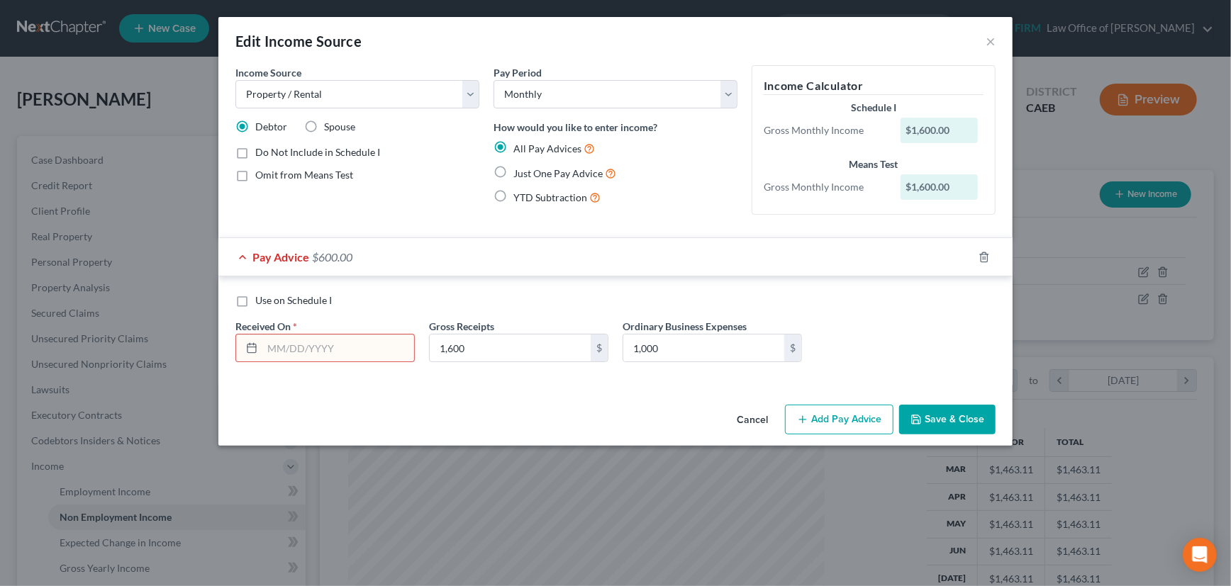
click at [333, 343] on input "text" at bounding box center [338, 348] width 152 height 27
type input "[DATE]"
click at [967, 257] on icon "button" at bounding box center [967, 257] width 11 height 11
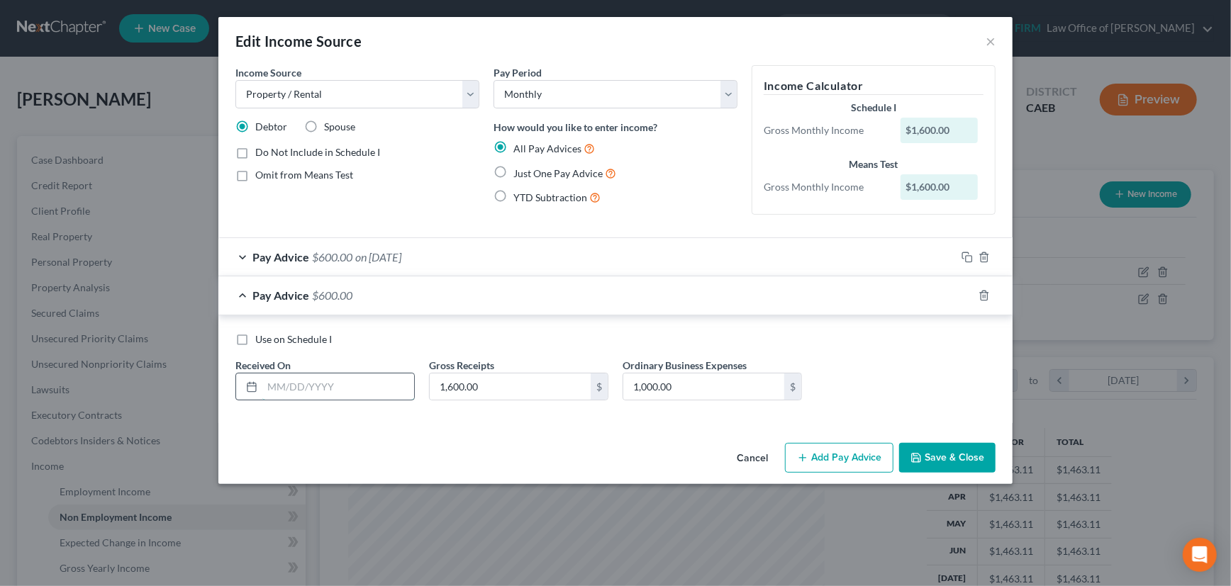
click at [360, 382] on input "text" at bounding box center [338, 387] width 152 height 27
click at [274, 383] on input "[DATE]" at bounding box center [338, 387] width 152 height 27
type input "[DATE]"
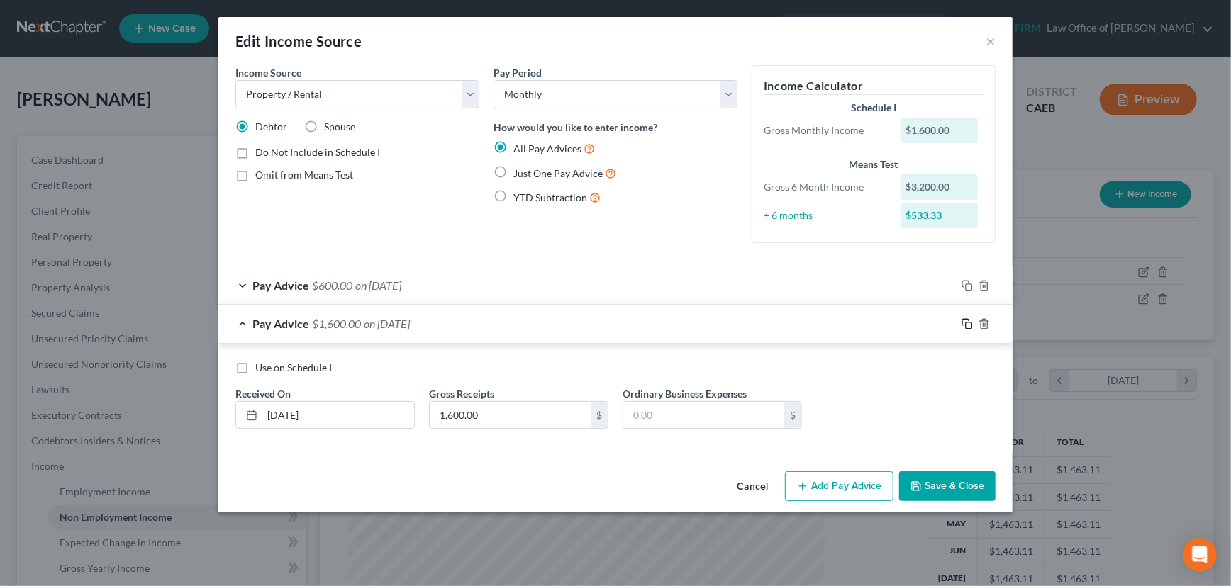
click at [967, 323] on icon "button" at bounding box center [967, 323] width 11 height 11
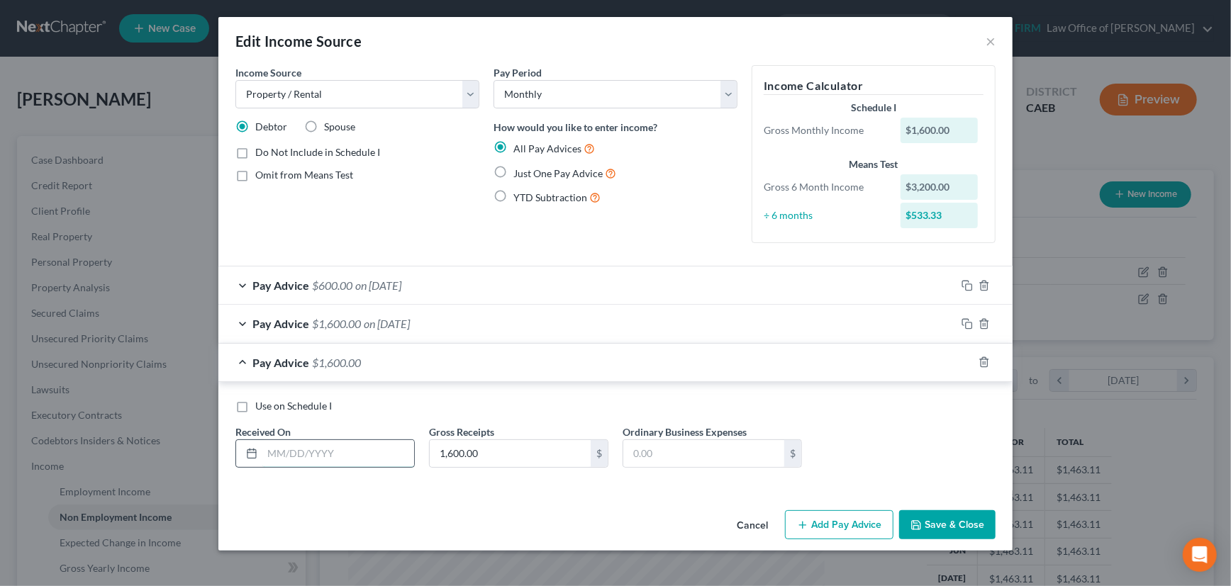
click at [369, 454] on input "text" at bounding box center [338, 453] width 152 height 27
type input "[DATE]"
click at [644, 458] on input "text" at bounding box center [703, 453] width 161 height 27
type input "1,100"
click at [966, 361] on rect "button" at bounding box center [969, 364] width 6 height 6
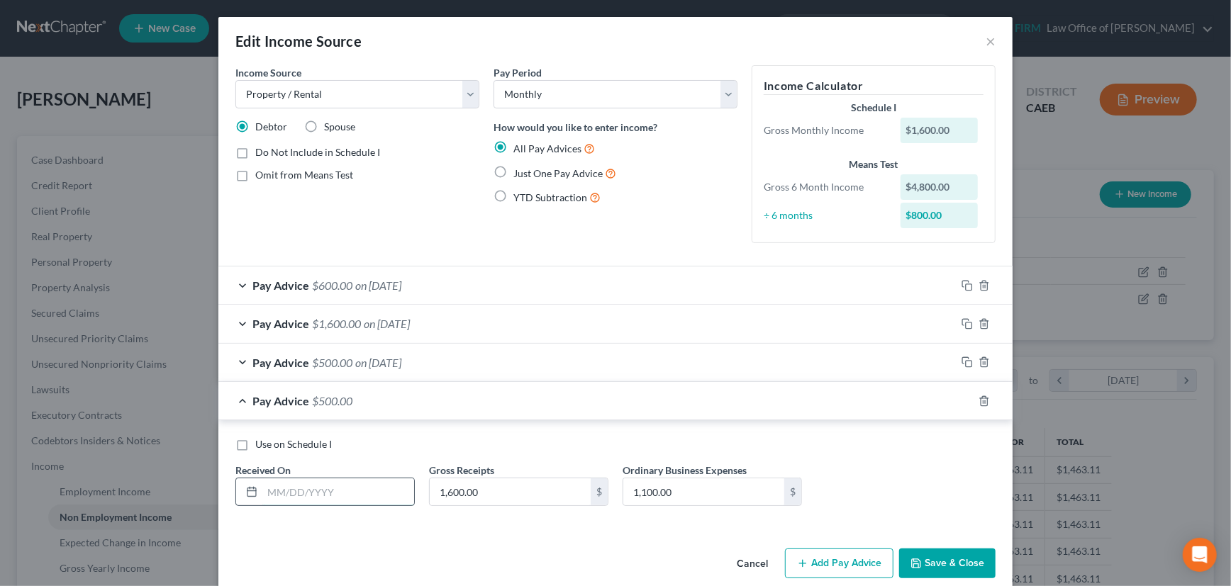
click at [349, 495] on input "text" at bounding box center [338, 492] width 152 height 27
type input "[DATE]"
click at [966, 400] on rect "button" at bounding box center [969, 403] width 6 height 6
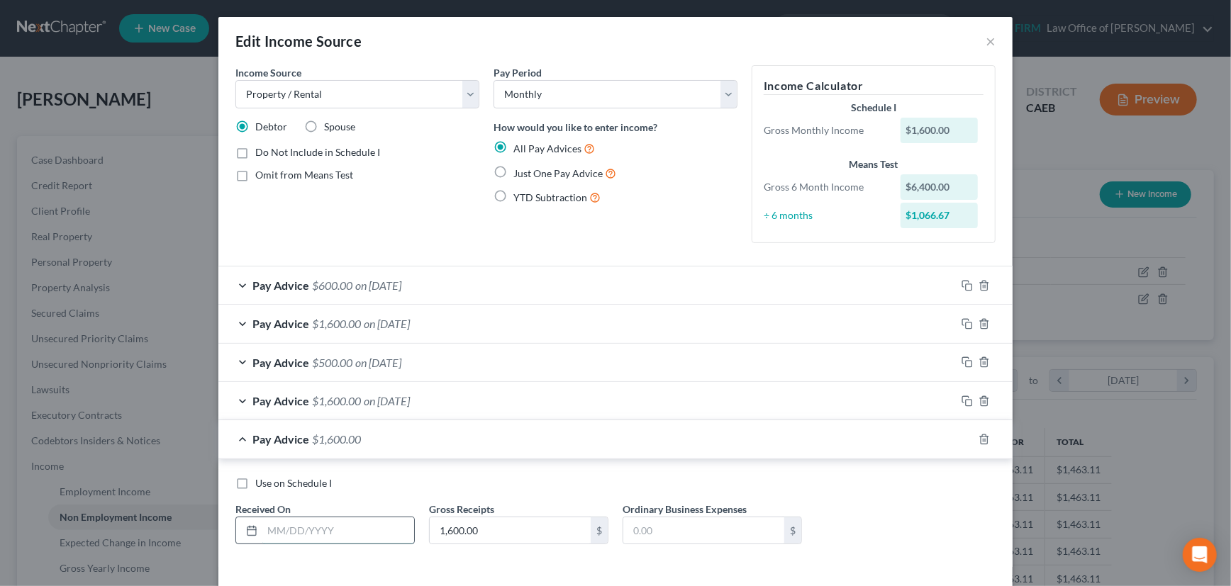
click at [334, 531] on input "text" at bounding box center [338, 531] width 152 height 27
type input "[DATE]"
click at [964, 439] on icon "button" at bounding box center [967, 439] width 11 height 11
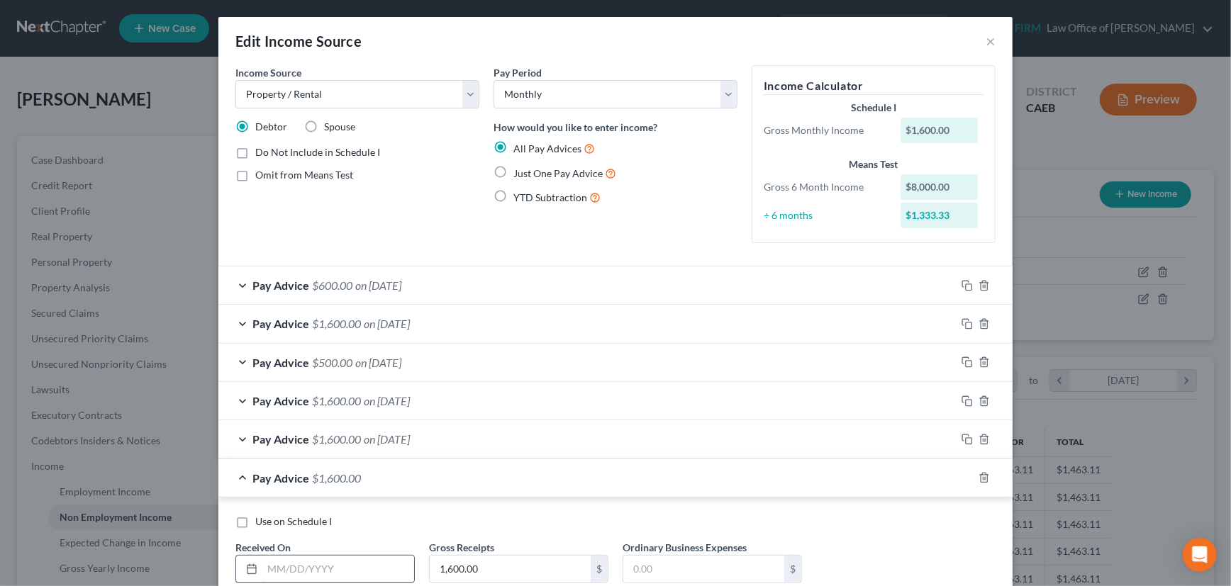
click at [352, 567] on input "text" at bounding box center [338, 569] width 152 height 27
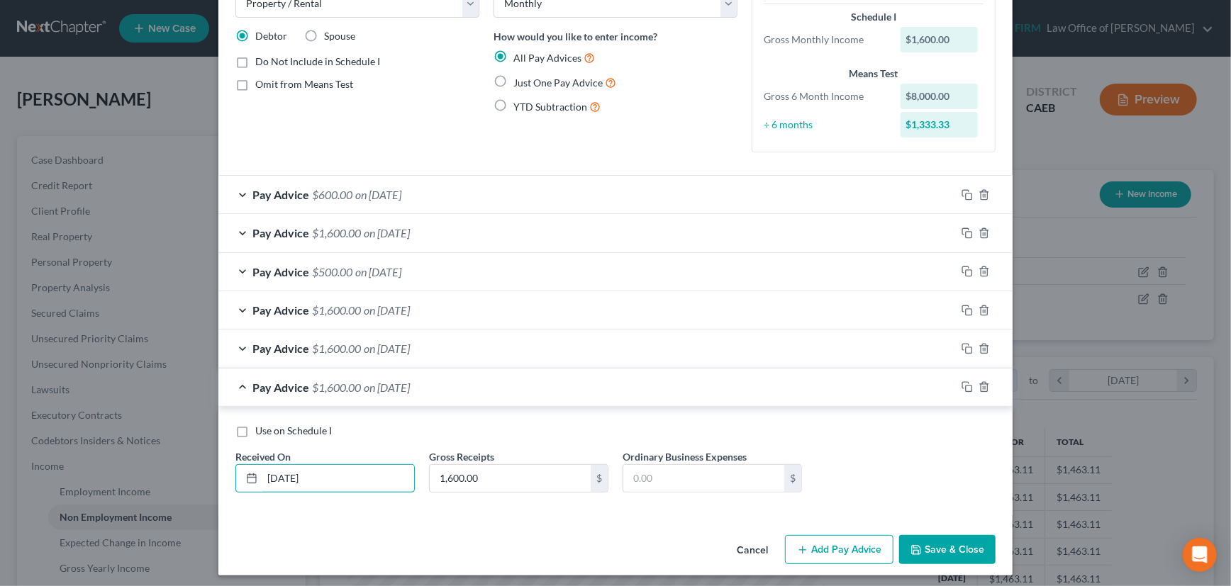
scroll to position [96, 0]
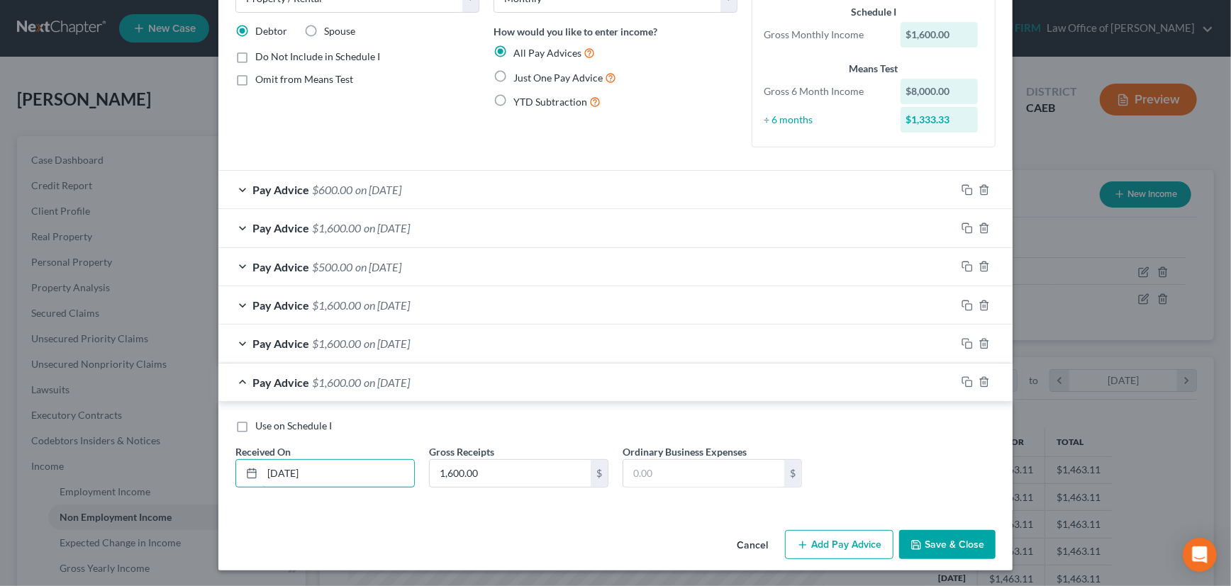
type input "[DATE]"
click at [813, 381] on div "Pay Advice $1,600.00 on [DATE]" at bounding box center [587, 383] width 738 height 38
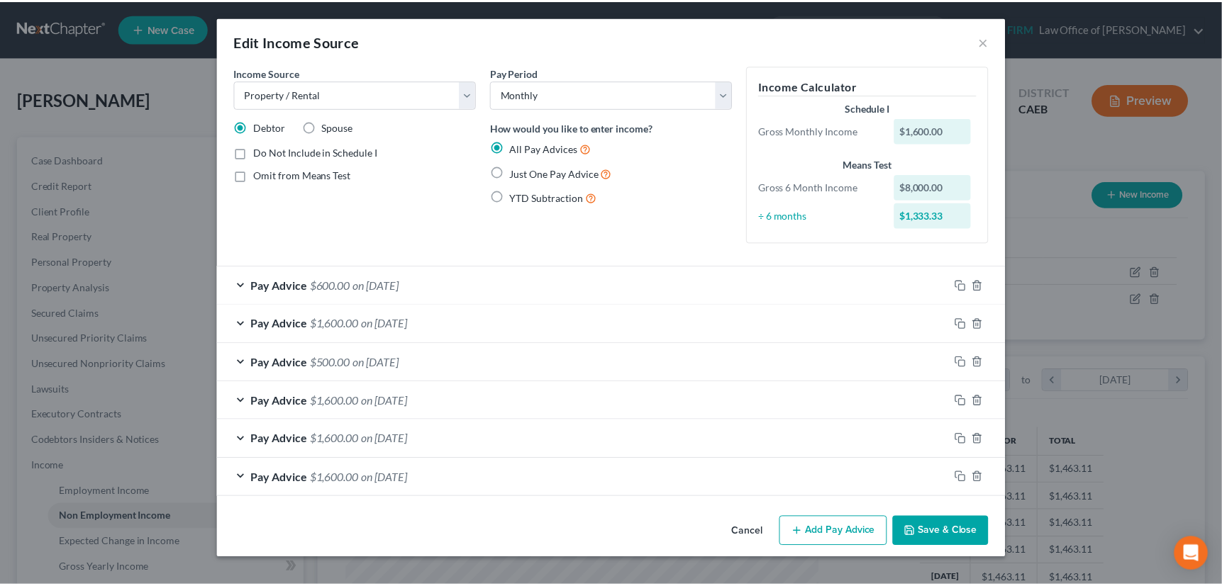
scroll to position [0, 0]
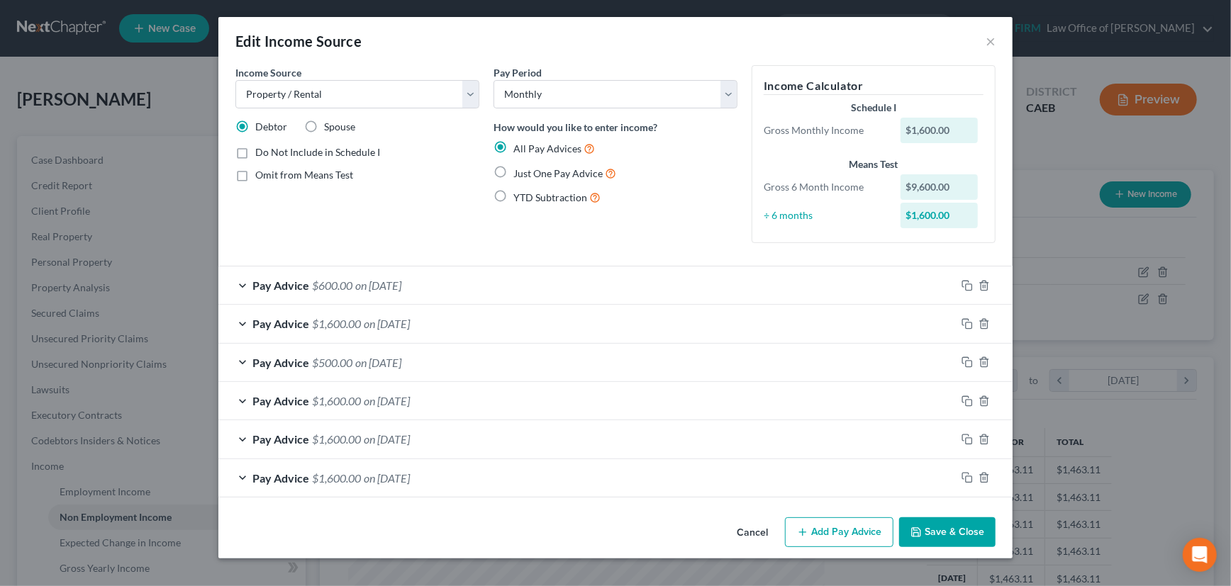
click at [652, 474] on div "Pay Advice $1,600.00 on [DATE]" at bounding box center [587, 479] width 738 height 38
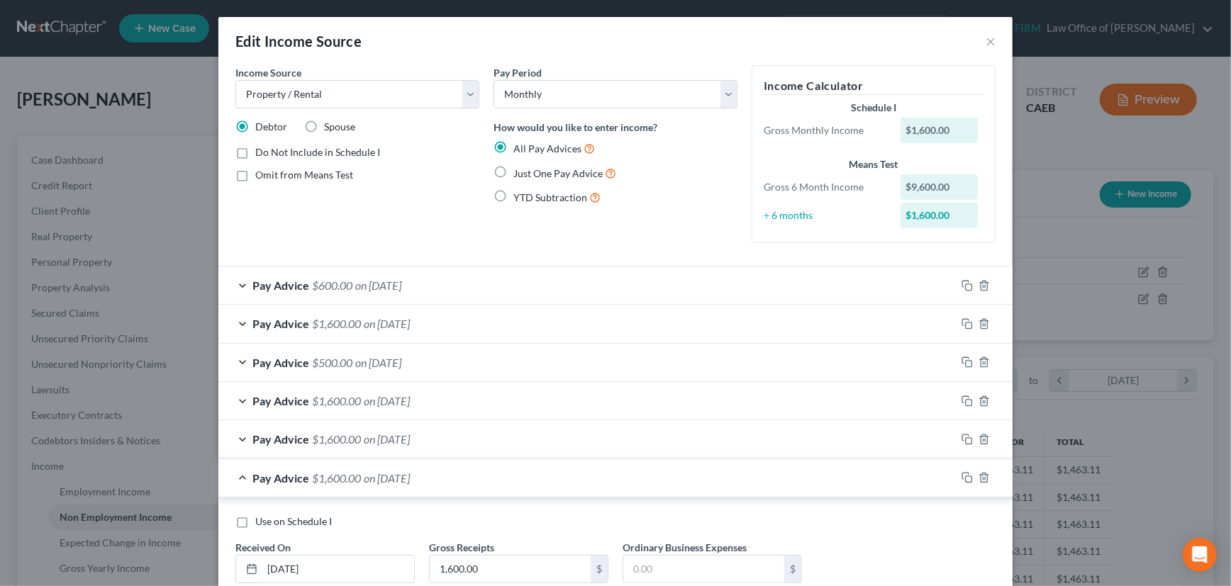
click at [255, 521] on label "Use on Schedule I" at bounding box center [293, 522] width 77 height 14
click at [261, 521] on input "Use on Schedule I" at bounding box center [265, 519] width 9 height 9
checkbox input "true"
click at [875, 475] on div "Pay Advice $1,600.00 on [DATE] - Use on Schedule I" at bounding box center [587, 479] width 738 height 38
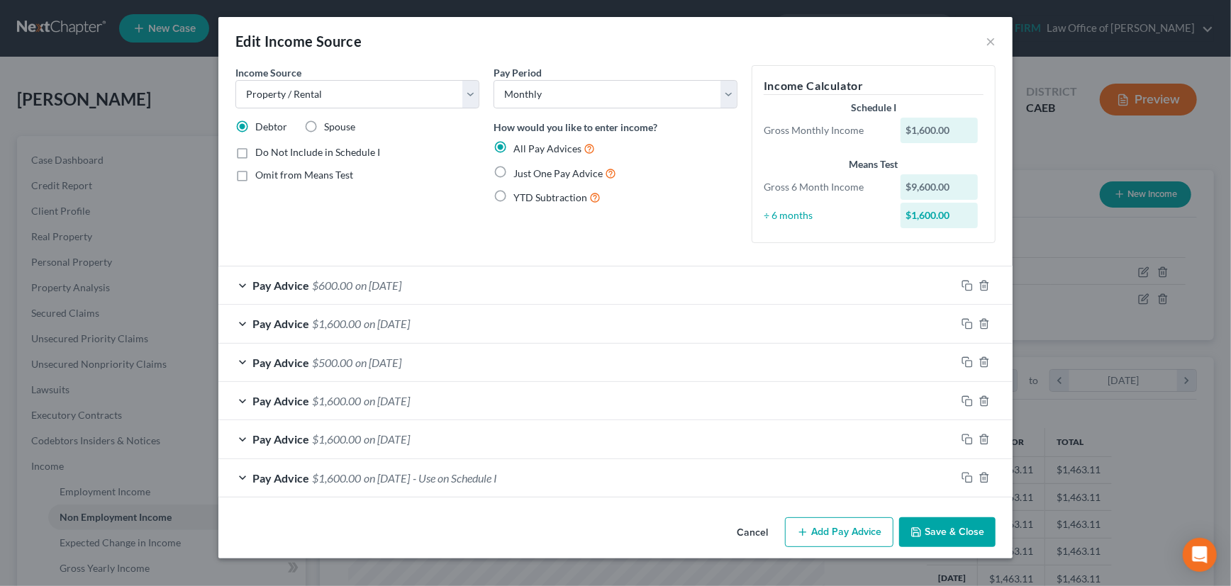
click at [949, 524] on button "Save & Close" at bounding box center [947, 533] width 96 height 30
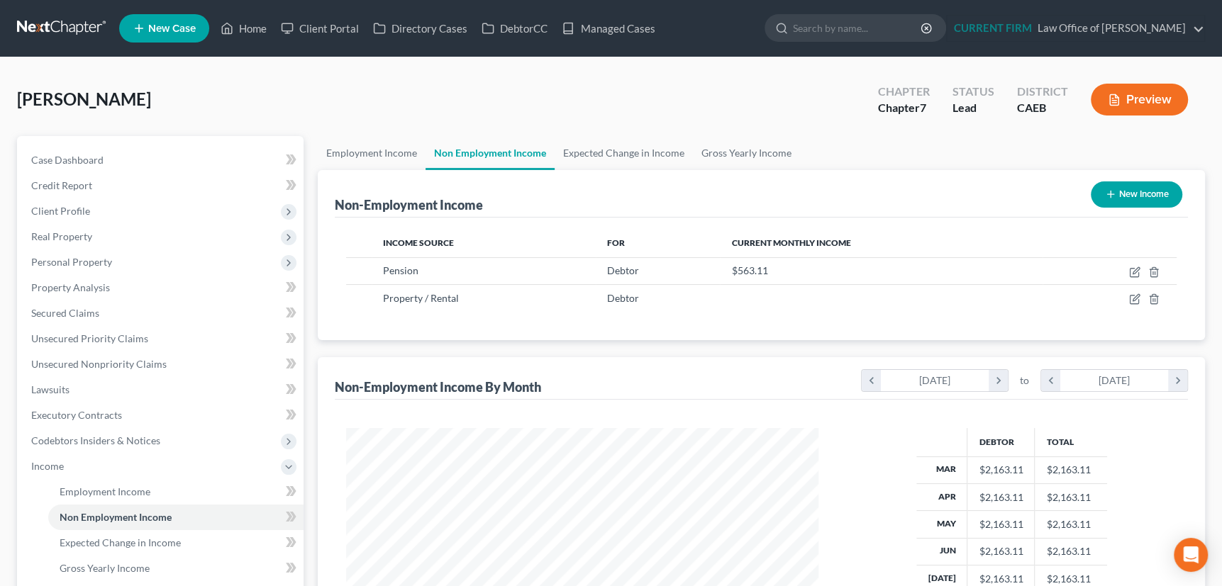
scroll to position [708919, 708672]
click at [366, 149] on link "Employment Income" at bounding box center [372, 153] width 108 height 34
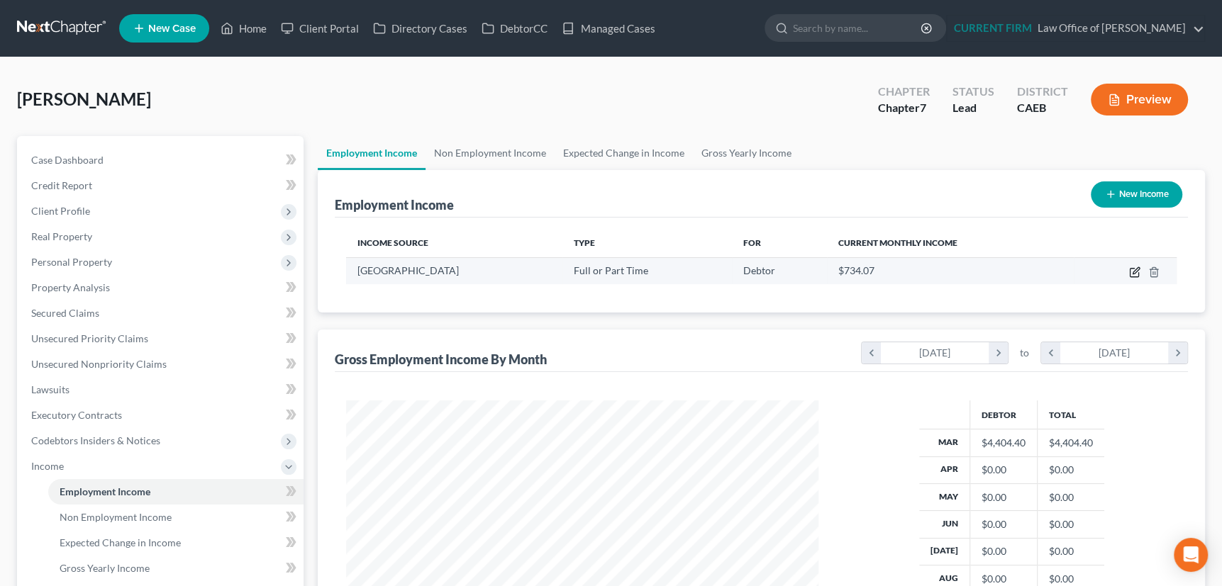
click at [1135, 267] on icon "button" at bounding box center [1134, 272] width 11 height 11
select select "0"
select select "4"
select select "0"
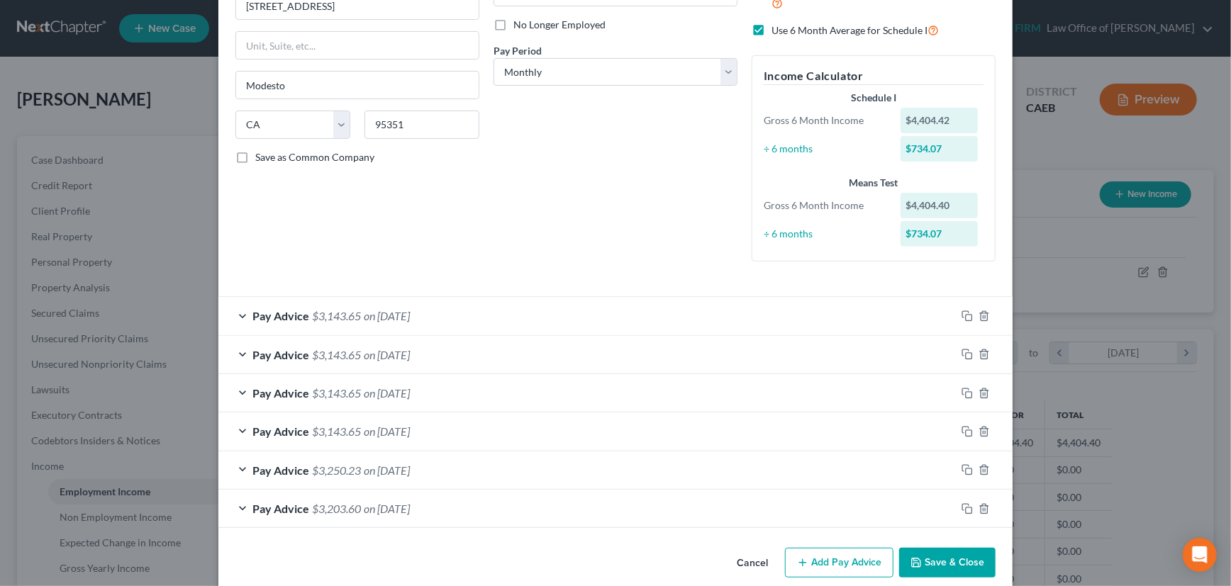
scroll to position [201, 0]
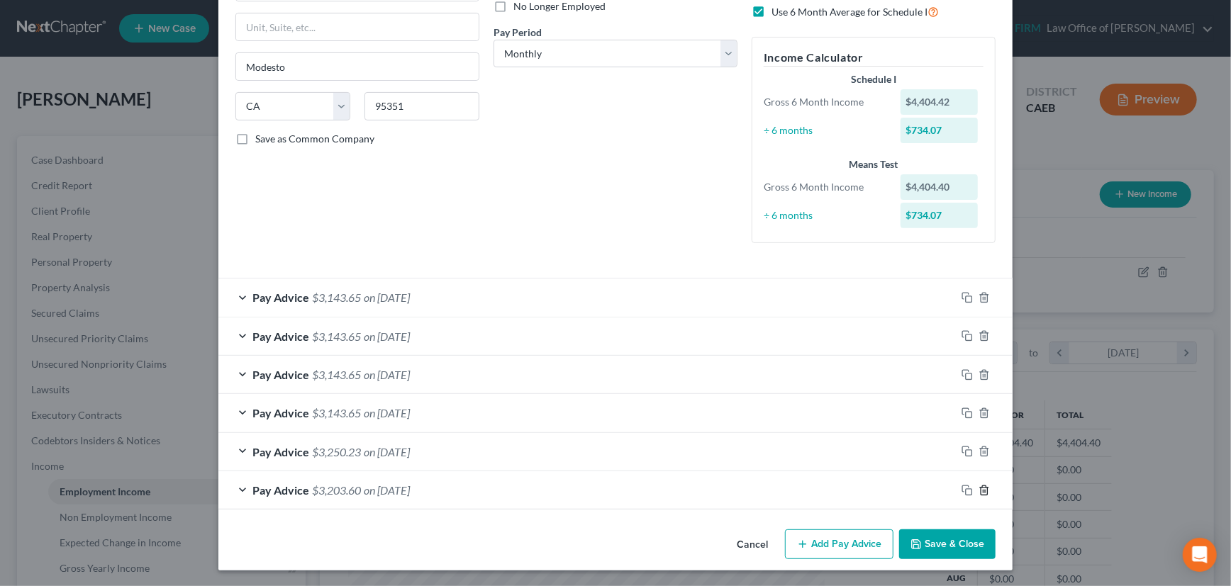
click at [980, 488] on polyline "button" at bounding box center [984, 488] width 9 height 0
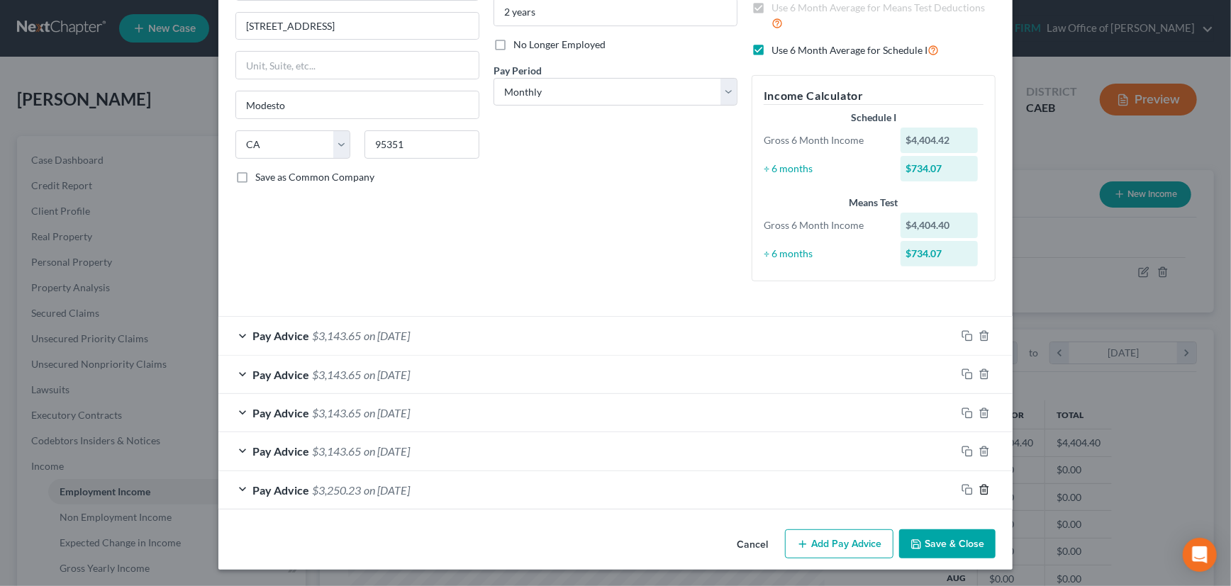
click at [981, 486] on icon "button" at bounding box center [984, 490] width 6 height 9
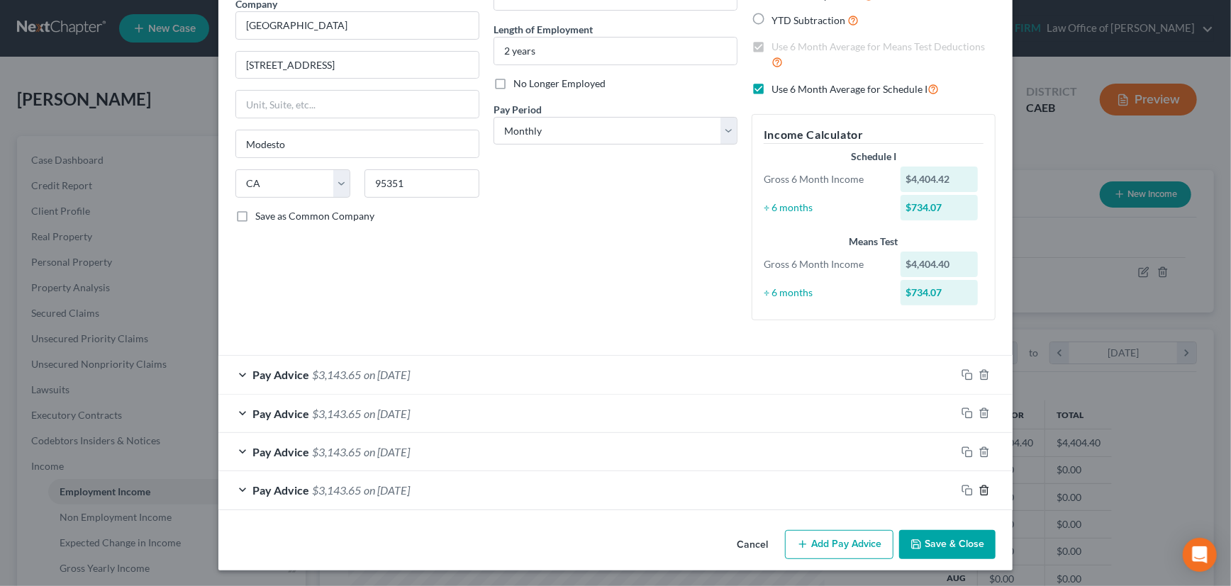
click at [981, 486] on icon "button" at bounding box center [984, 490] width 6 height 9
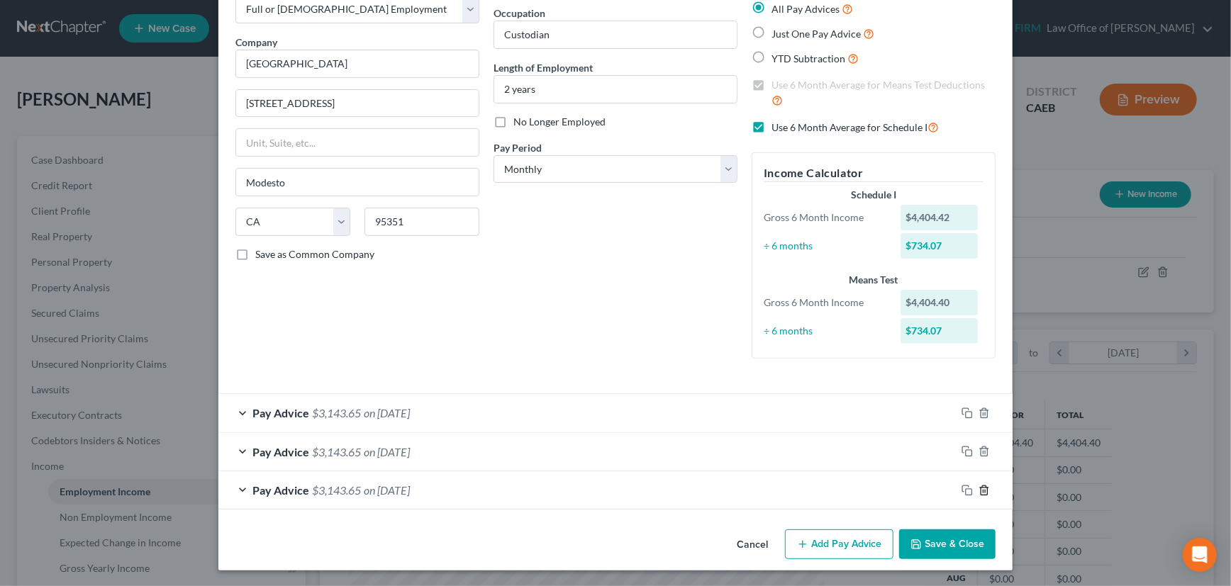
click at [981, 486] on icon "button" at bounding box center [984, 490] width 6 height 9
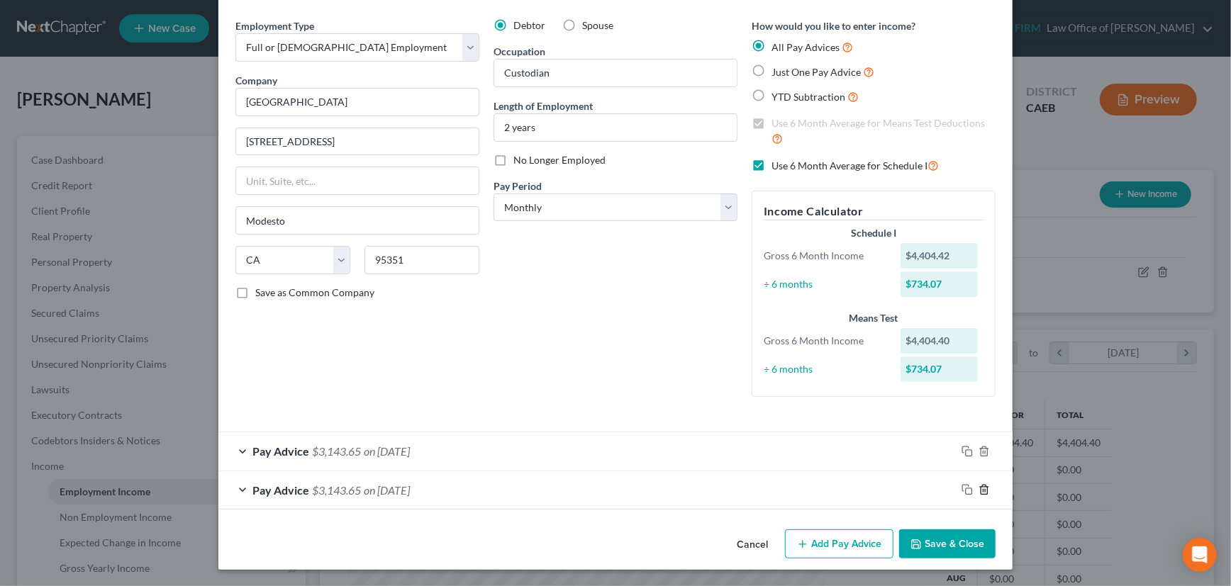
click at [981, 486] on icon "button" at bounding box center [984, 490] width 6 height 9
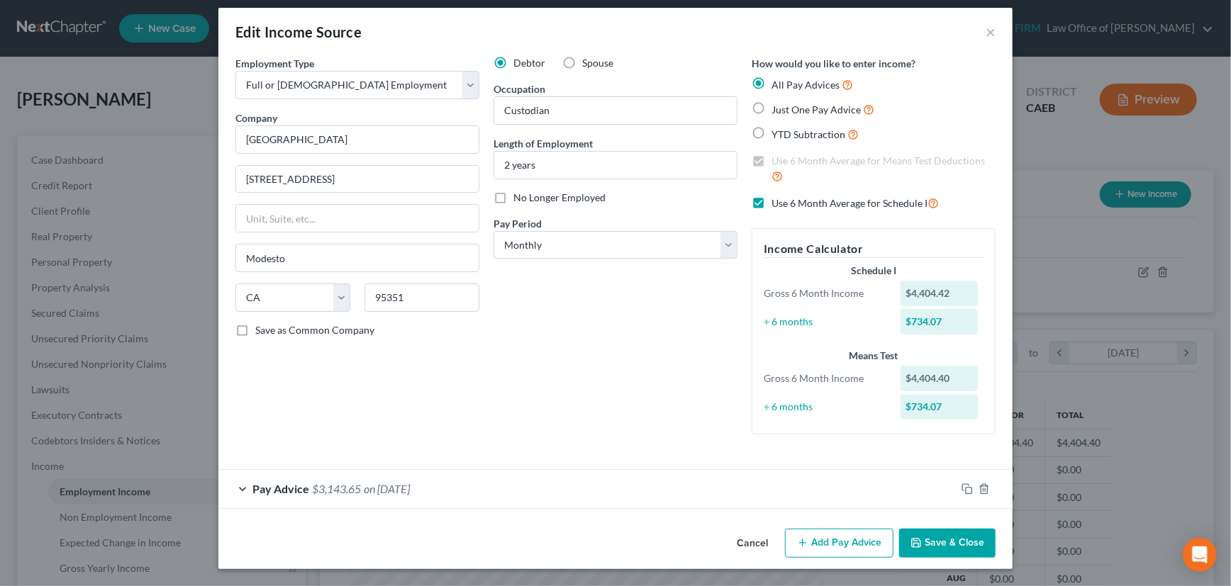
scroll to position [8, 0]
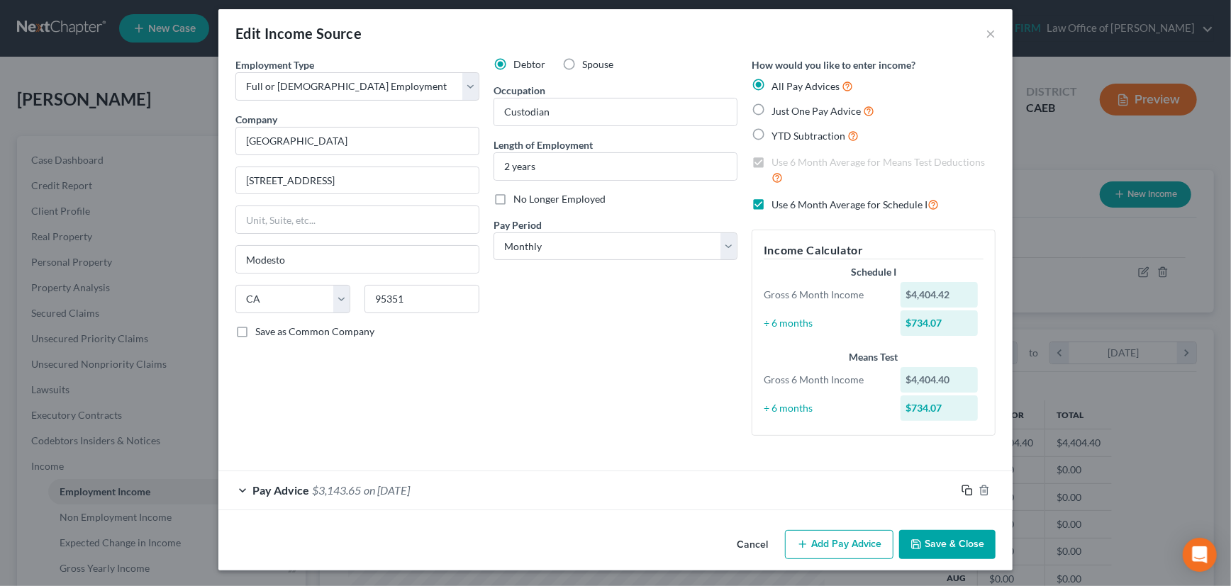
drag, startPoint x: 961, startPoint y: 489, endPoint x: 626, endPoint y: 441, distance: 338.2
click at [966, 489] on rect "button" at bounding box center [969, 492] width 6 height 6
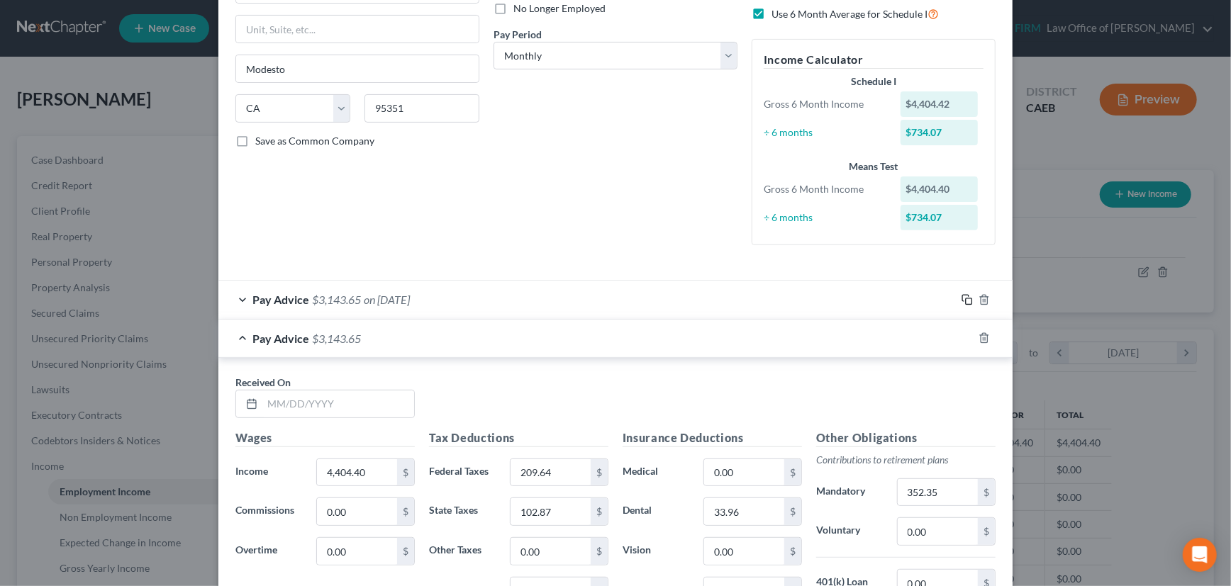
scroll to position [266, 0]
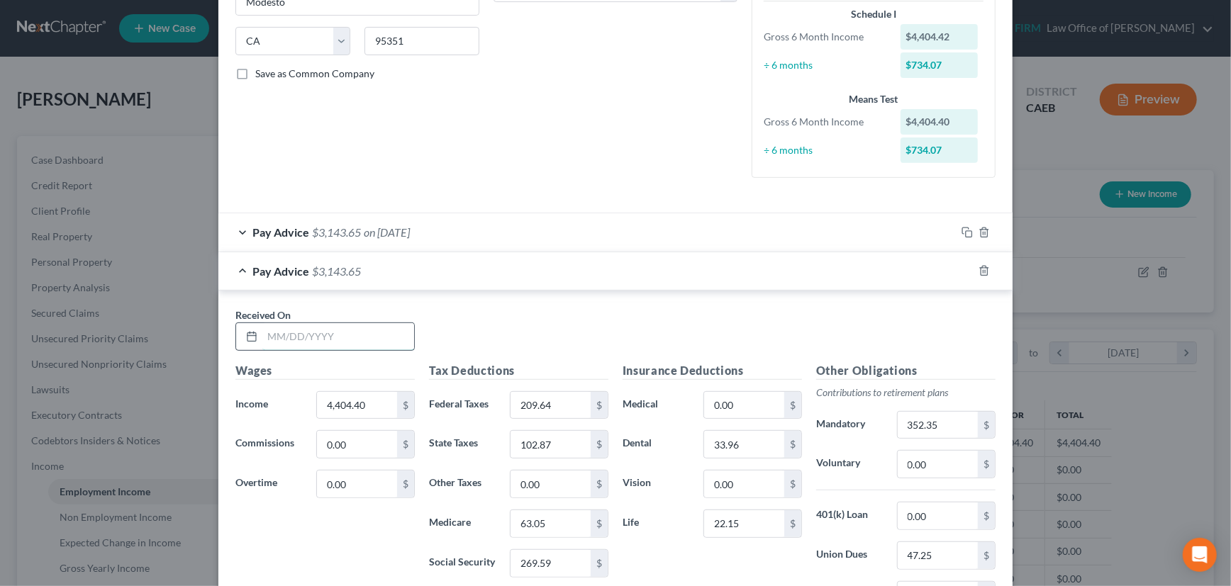
click at [284, 334] on input "text" at bounding box center [338, 336] width 152 height 27
type input "[DATE]"
type input "3"
type input "4,404.40"
click at [965, 269] on icon "button" at bounding box center [967, 270] width 11 height 11
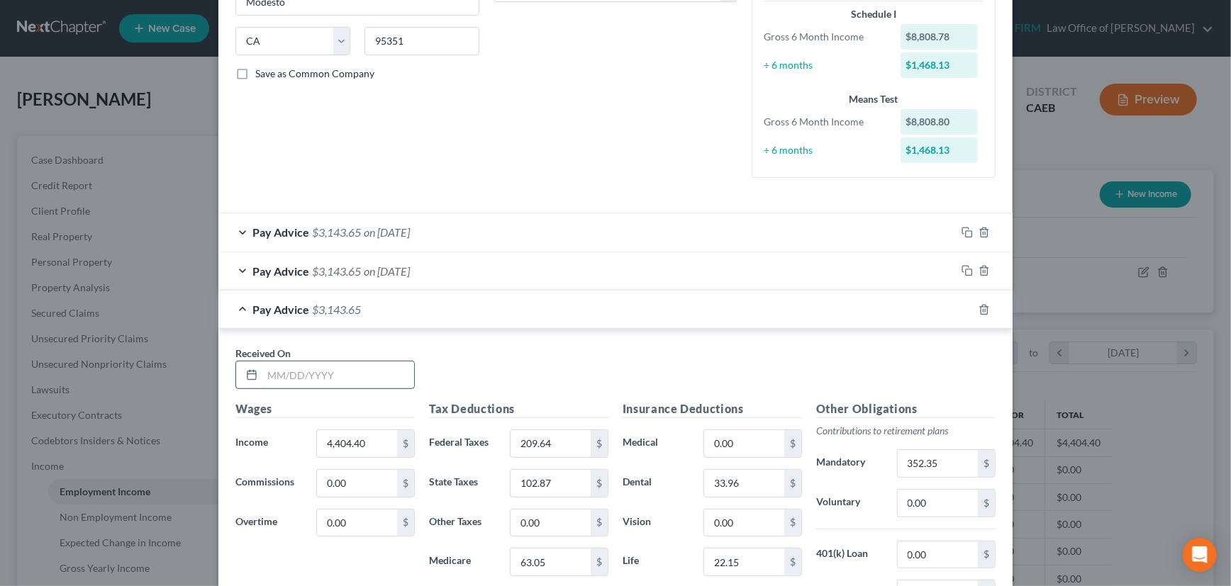
click at [376, 377] on input "text" at bounding box center [338, 375] width 152 height 27
type input "[DATE]"
type input "4,118.28"
type input "178.05"
type input "87.32"
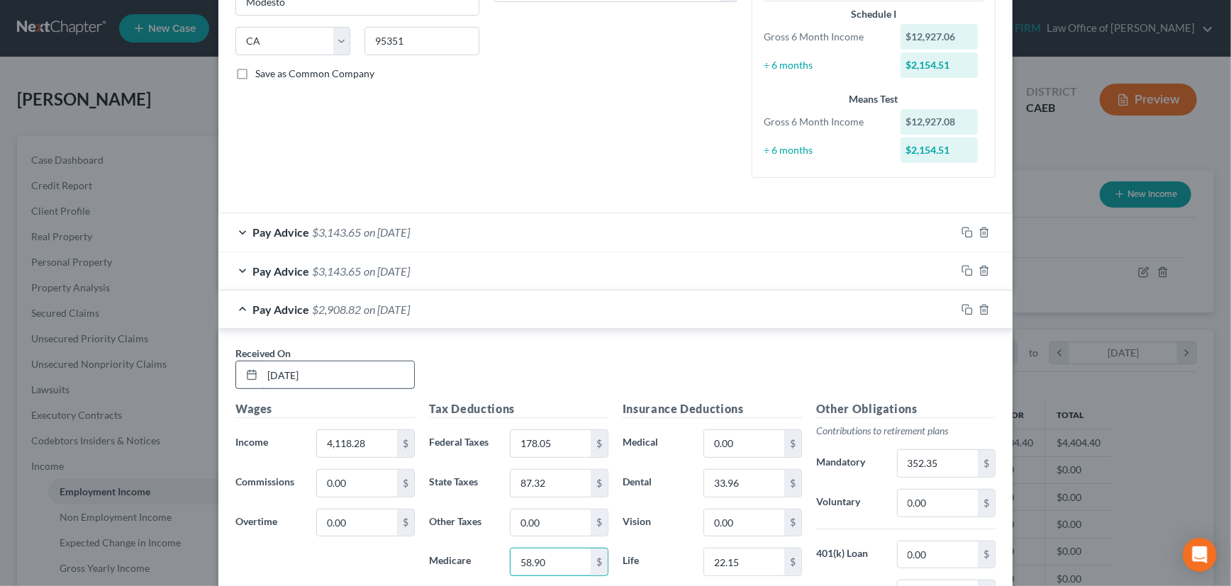
type input "58.90"
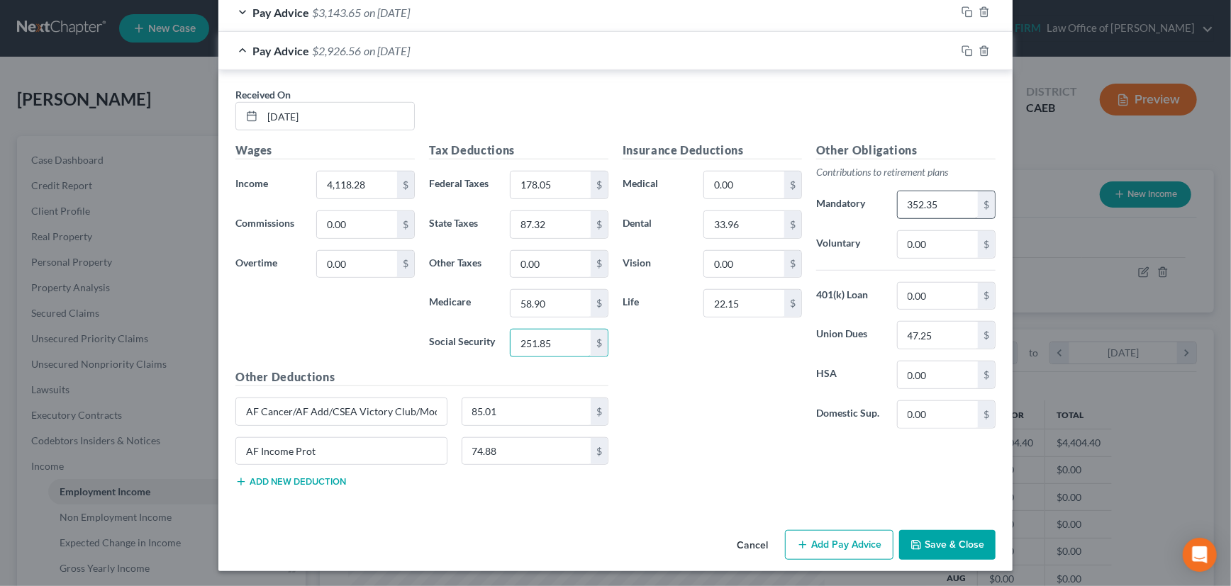
type input "251.85"
click at [938, 201] on input "352.35" at bounding box center [938, 204] width 80 height 27
type input "329.46"
click at [718, 47] on div "Pay Advice $2,949.45 on [DATE]" at bounding box center [587, 51] width 738 height 38
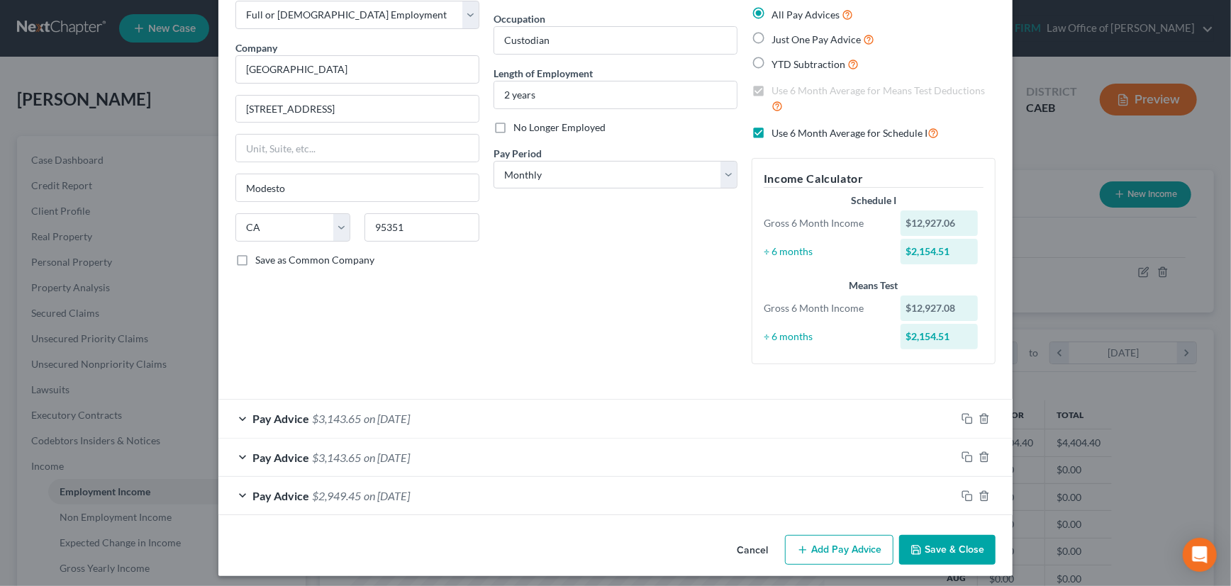
scroll to position [85, 0]
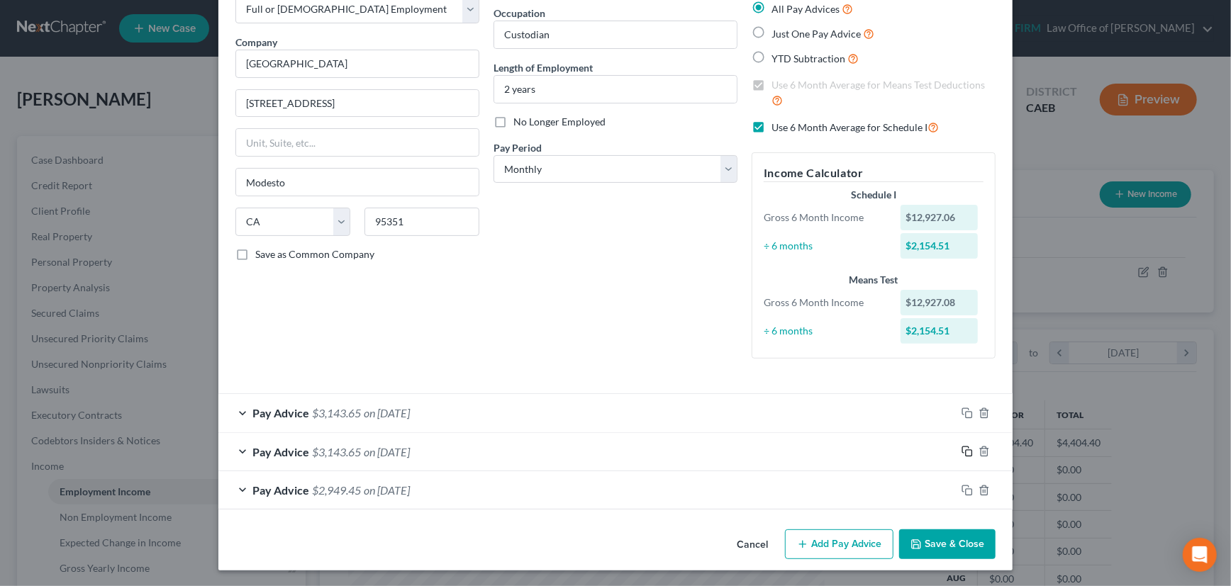
click at [966, 450] on rect "button" at bounding box center [969, 453] width 6 height 6
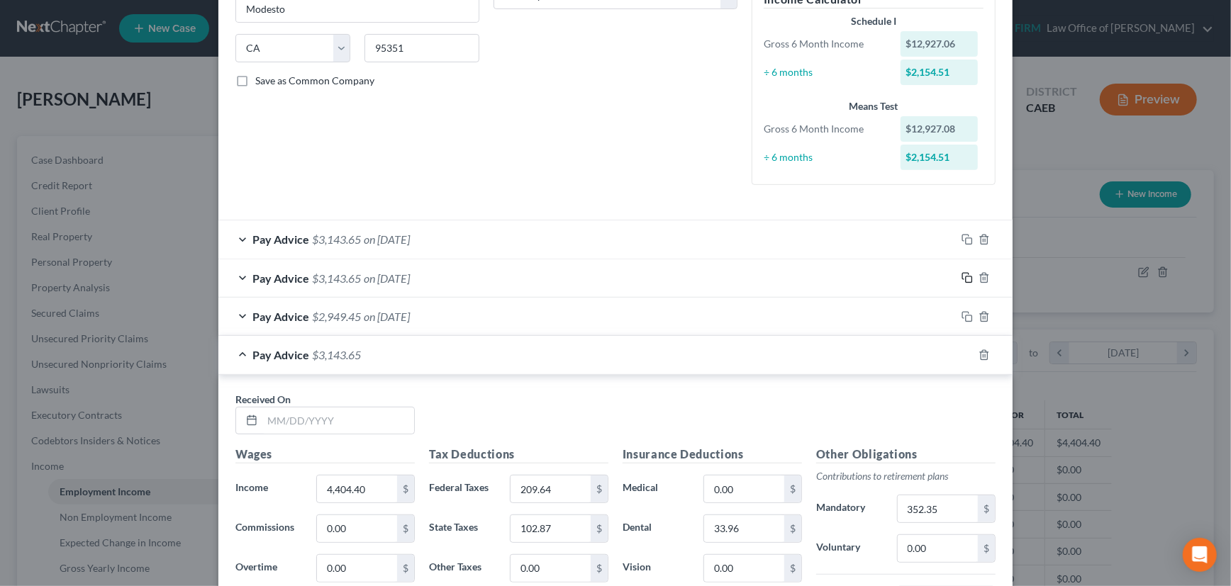
scroll to position [279, 0]
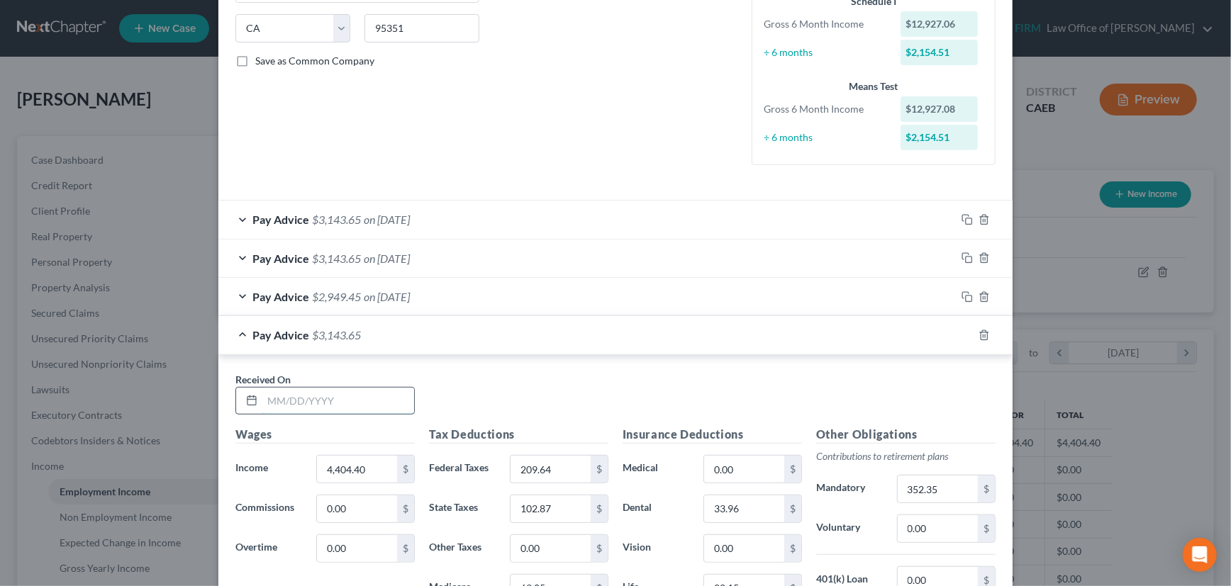
click at [302, 397] on input "text" at bounding box center [338, 401] width 152 height 27
type input "[DATE]"
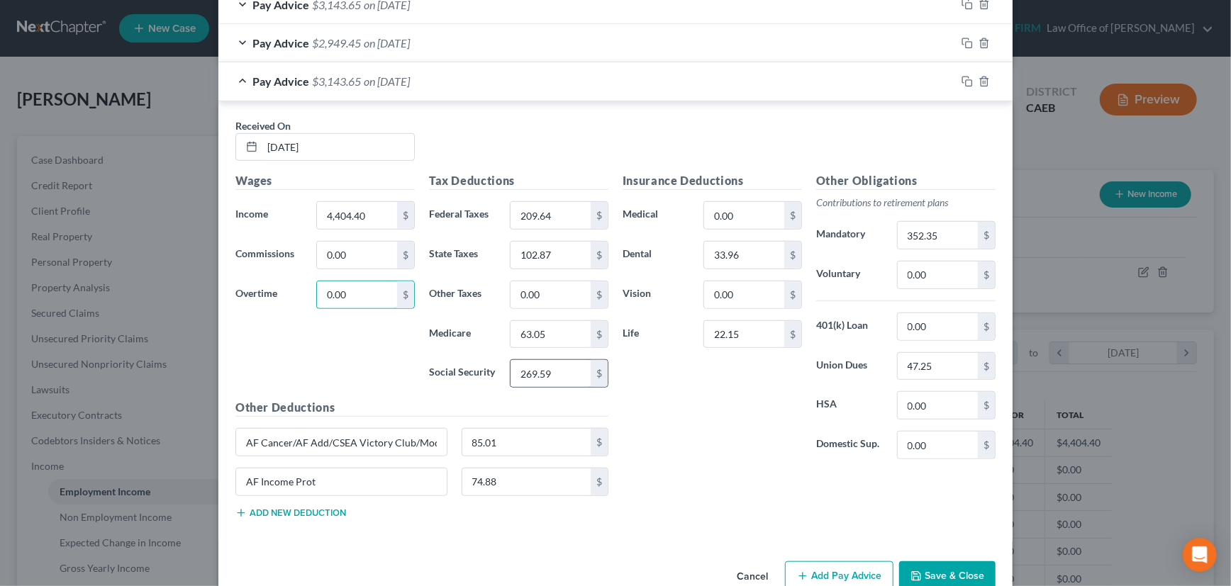
scroll to position [537, 0]
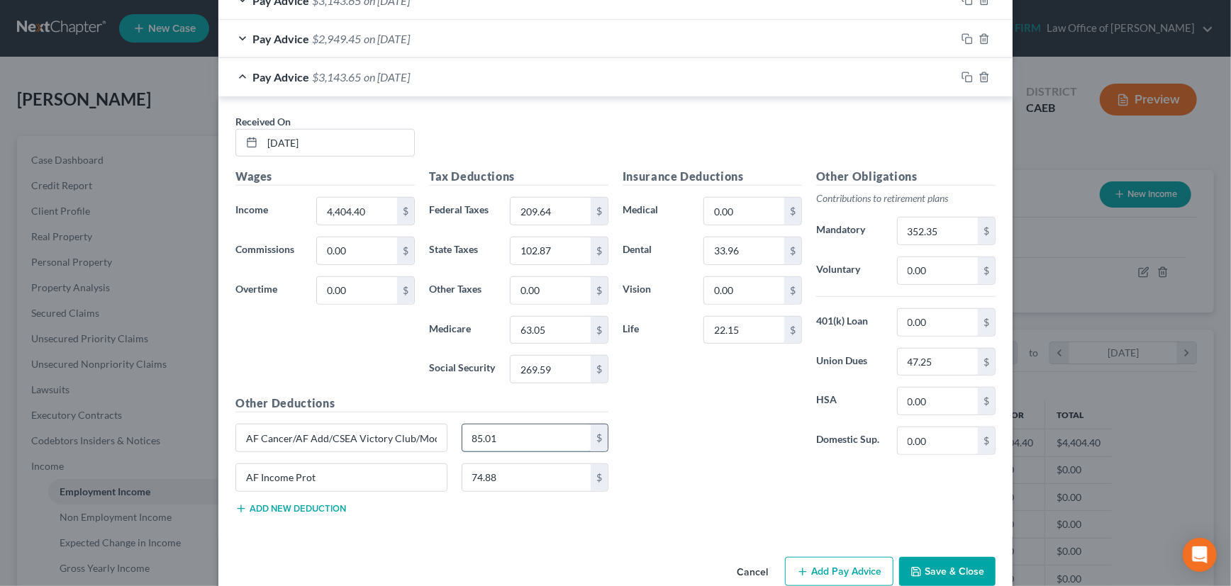
click at [496, 433] on input "85.01" at bounding box center [526, 438] width 129 height 27
click at [496, 433] on input "86.51" at bounding box center [526, 438] width 129 height 27
drag, startPoint x: 496, startPoint y: 433, endPoint x: 460, endPoint y: 444, distance: 38.4
click at [462, 444] on input "86.51" at bounding box center [526, 438] width 129 height 27
type input "90.01"
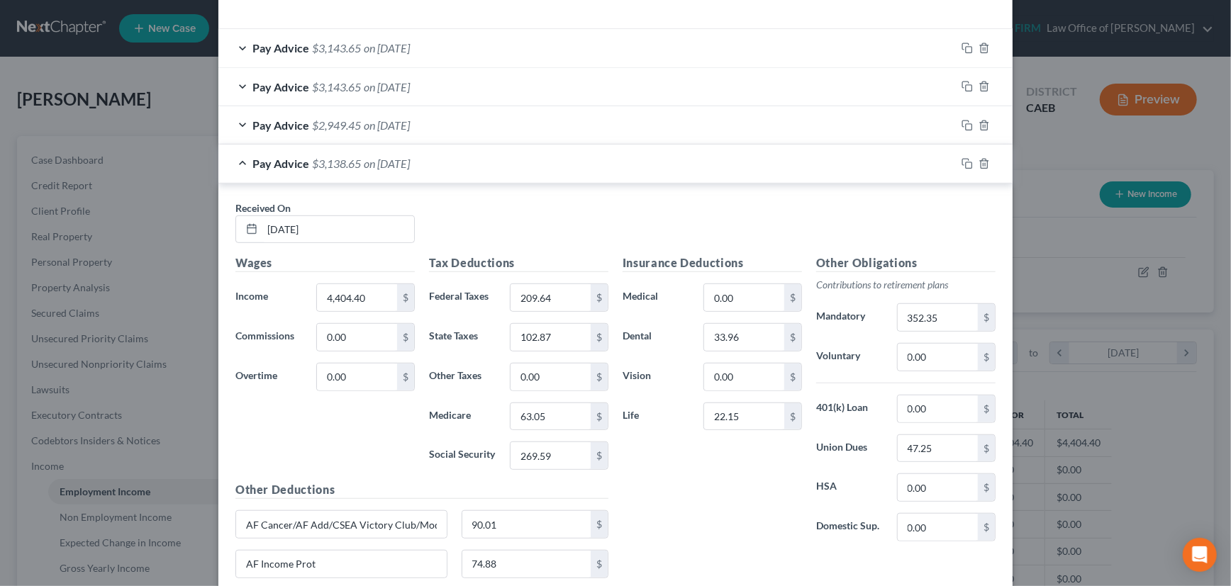
scroll to position [408, 0]
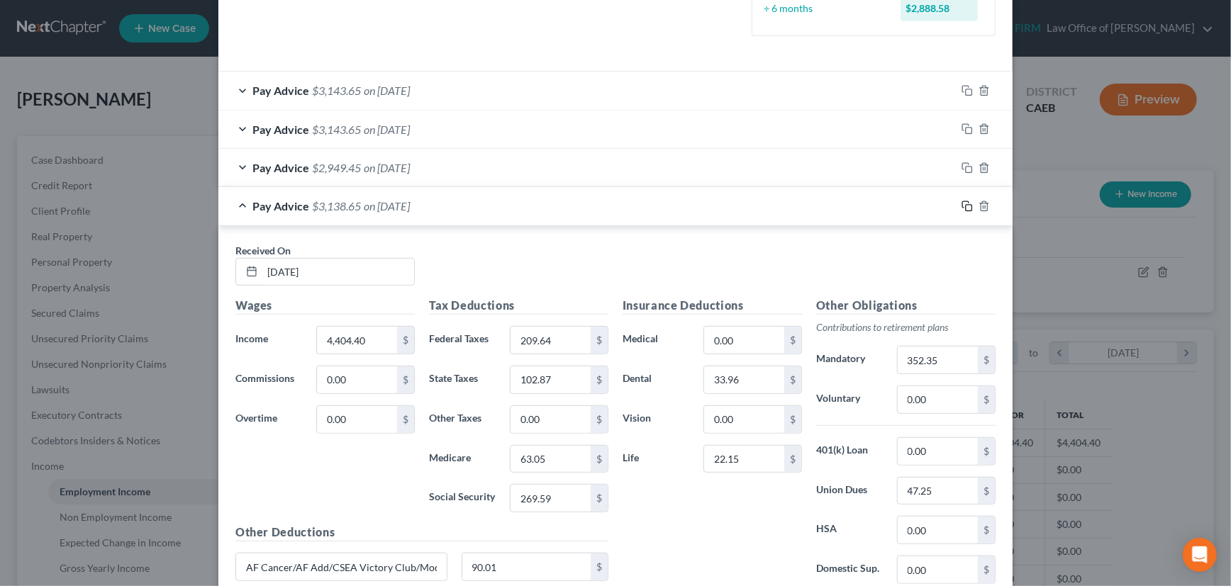
click at [962, 202] on icon "button" at bounding box center [967, 206] width 11 height 11
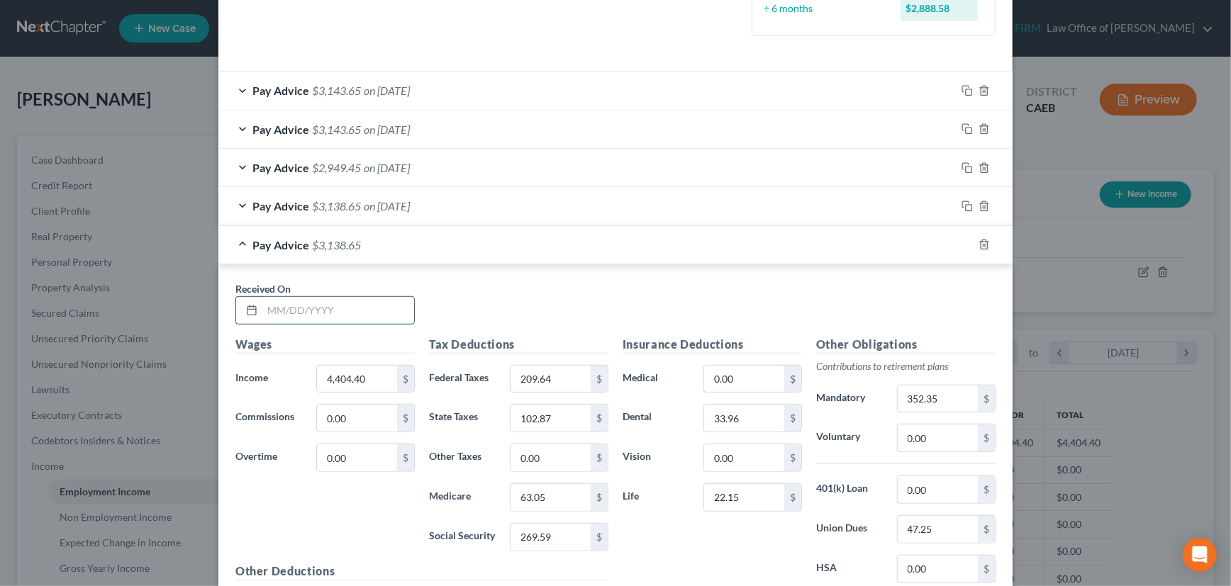
click at [354, 308] on input "text" at bounding box center [338, 310] width 152 height 27
type input "[DATE]"
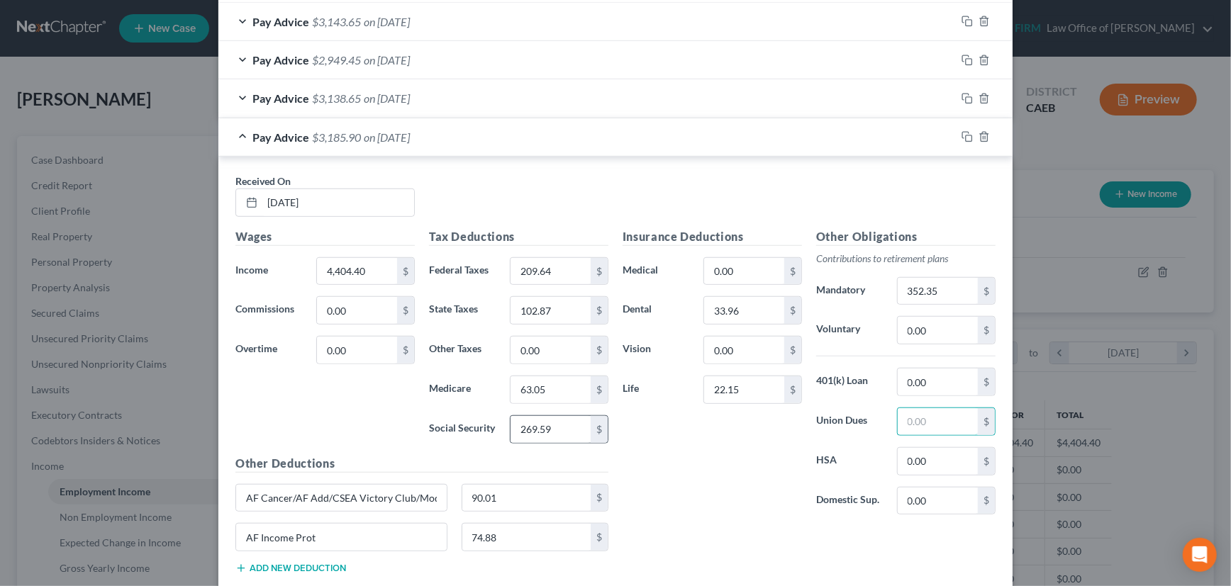
scroll to position [537, 0]
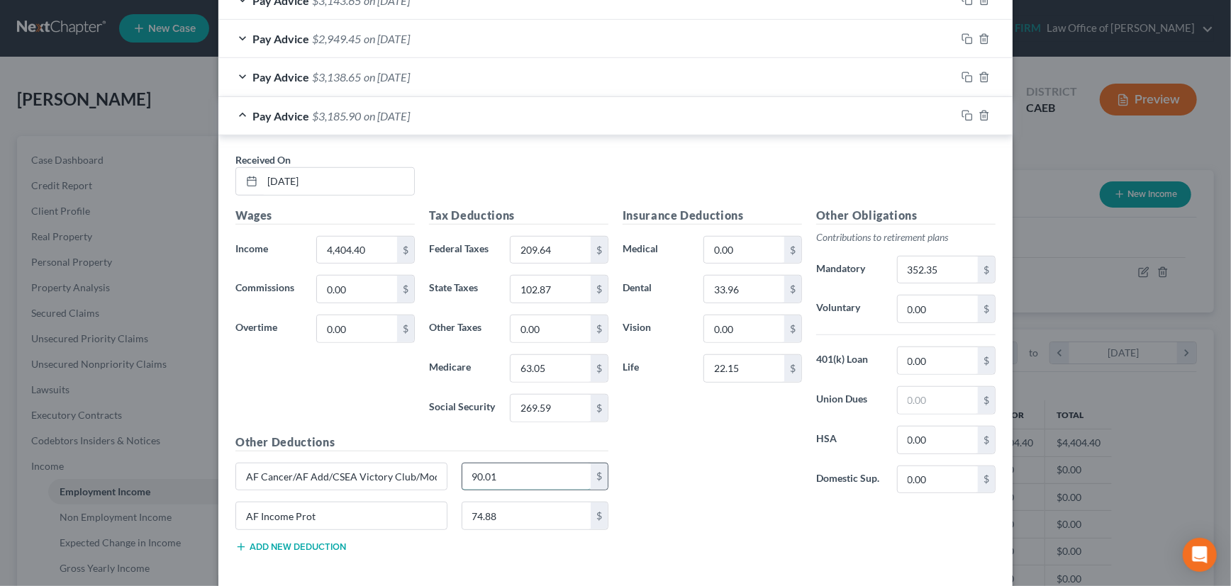
click at [507, 478] on input "90.01" at bounding box center [526, 477] width 129 height 27
type input "80.01"
drag, startPoint x: 962, startPoint y: 113, endPoint x: 932, endPoint y: 113, distance: 30.5
click at [966, 114] on rect "button" at bounding box center [969, 117] width 6 height 6
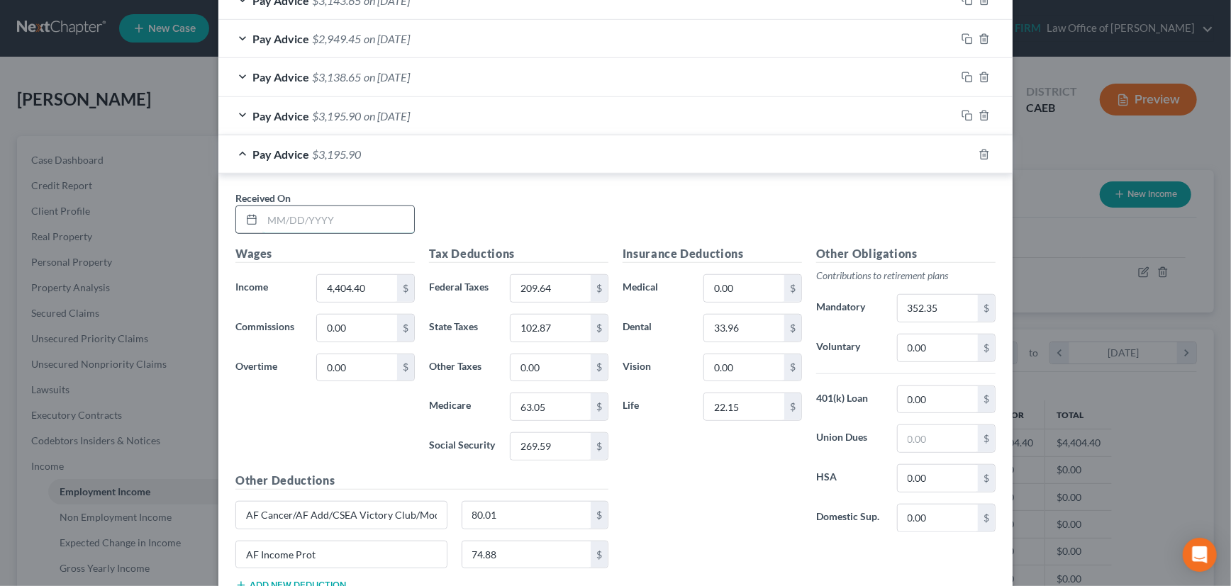
click at [347, 219] on input "text" at bounding box center [338, 219] width 152 height 27
click at [290, 221] on input "08/292025" at bounding box center [338, 219] width 152 height 27
type input "[DATE]"
click at [729, 155] on div "Pay Advice $3,195.90 on [DATE]" at bounding box center [587, 154] width 738 height 38
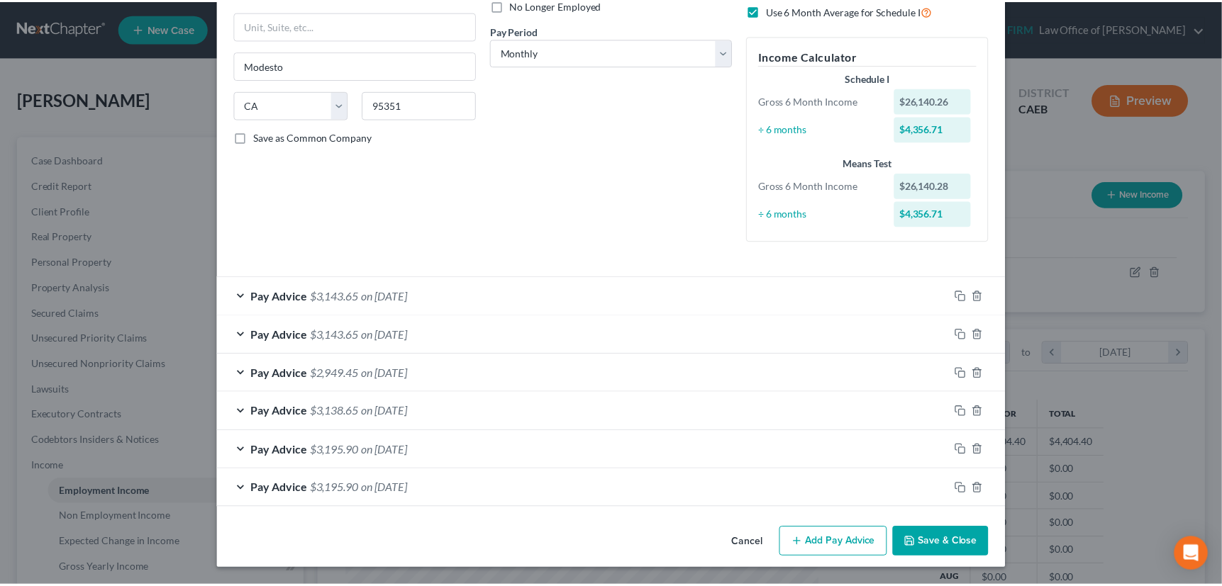
scroll to position [201, 0]
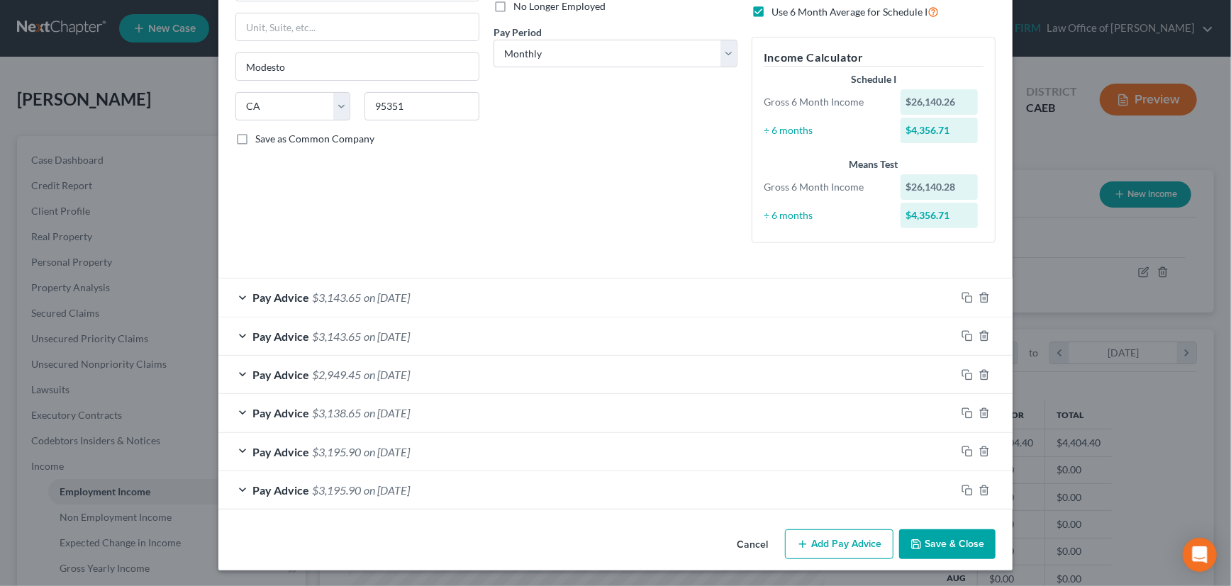
click at [941, 543] on button "Save & Close" at bounding box center [947, 545] width 96 height 30
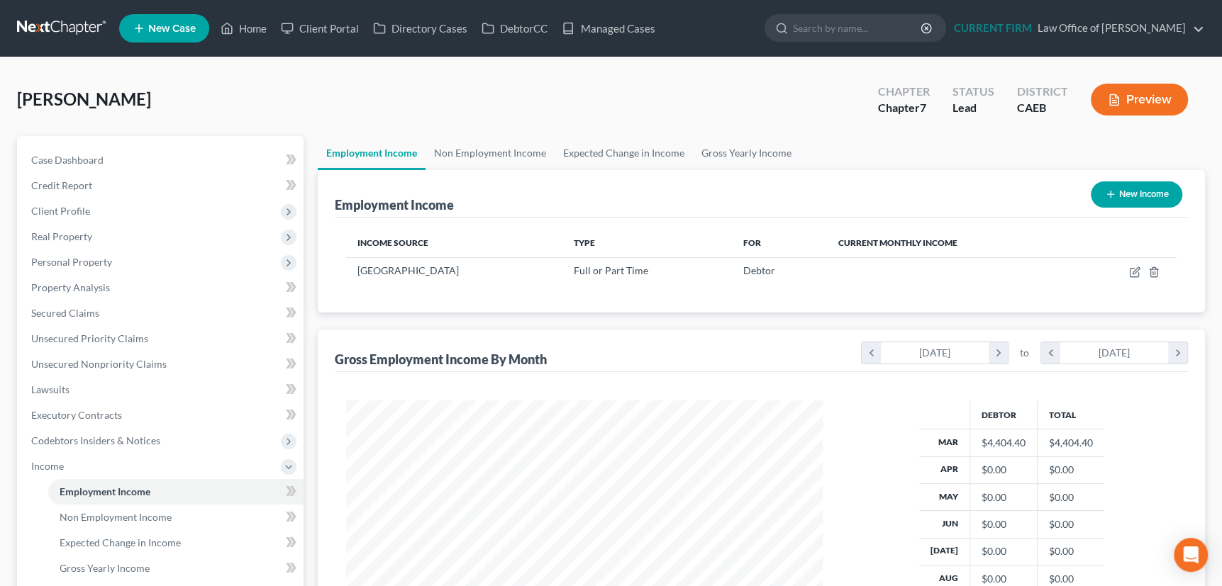
scroll to position [708919, 708672]
click at [496, 149] on link "Non Employment Income" at bounding box center [490, 153] width 129 height 34
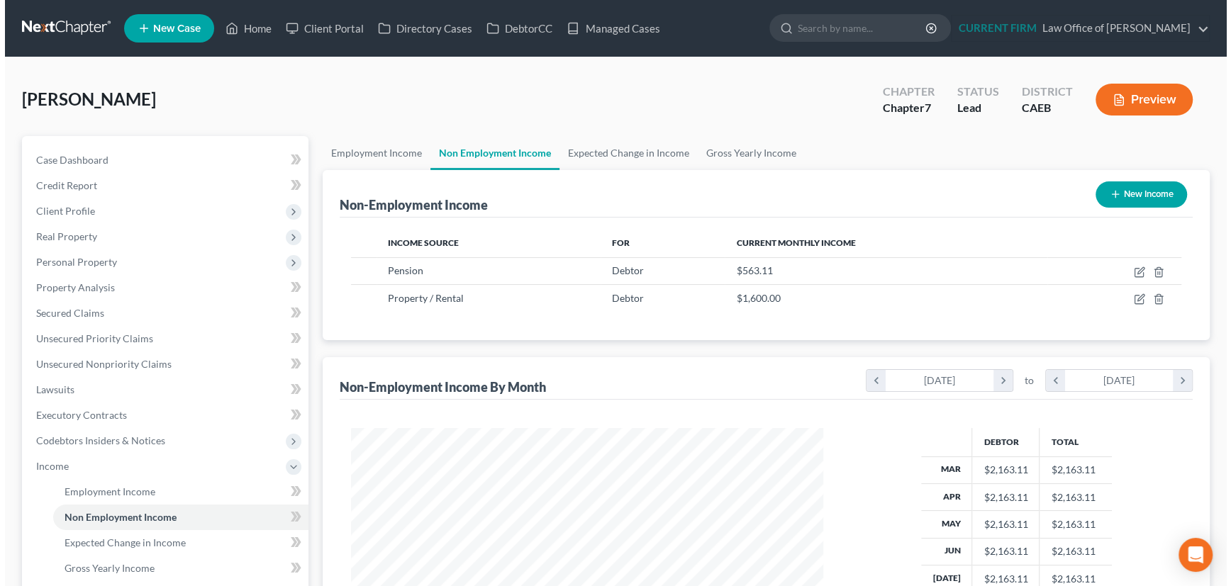
scroll to position [254, 501]
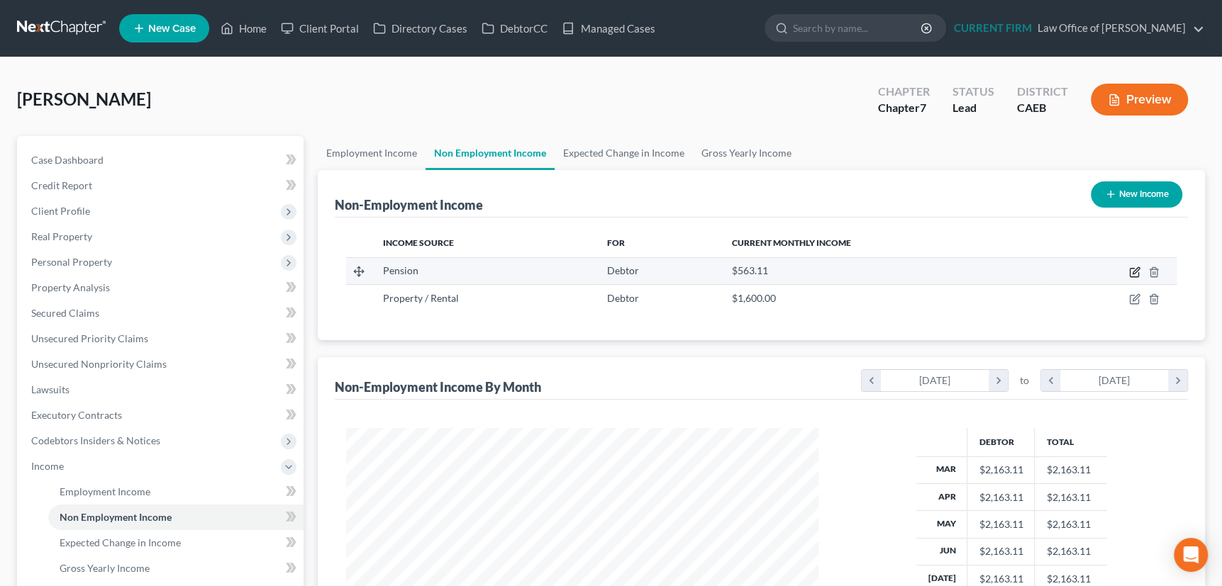
click at [1130, 271] on icon "button" at bounding box center [1134, 272] width 11 height 11
select select "2"
select select "0"
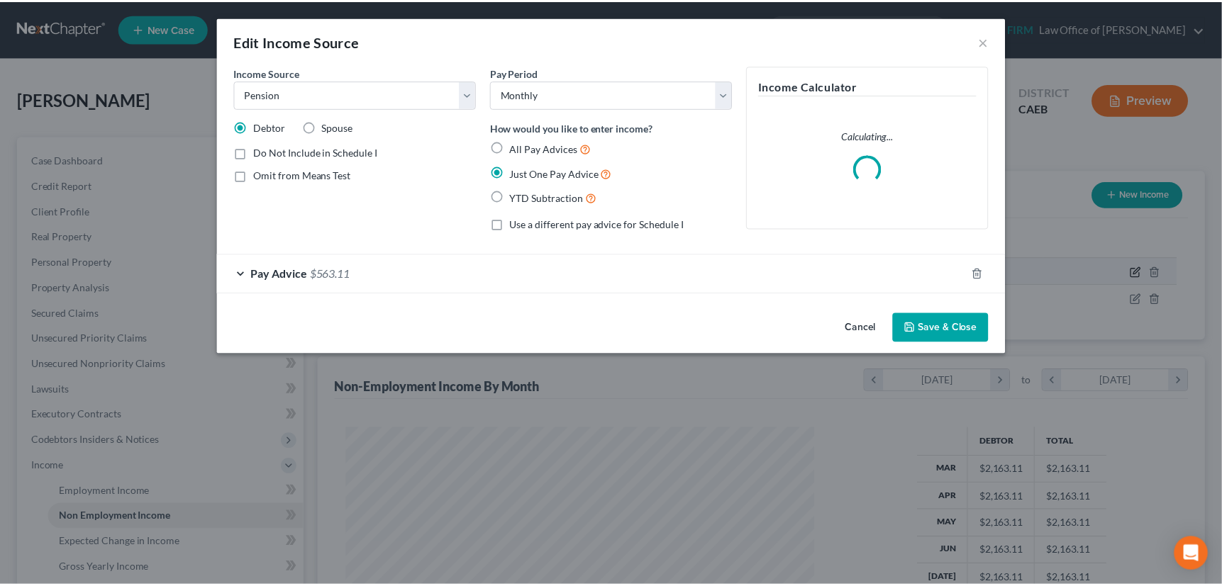
scroll to position [254, 504]
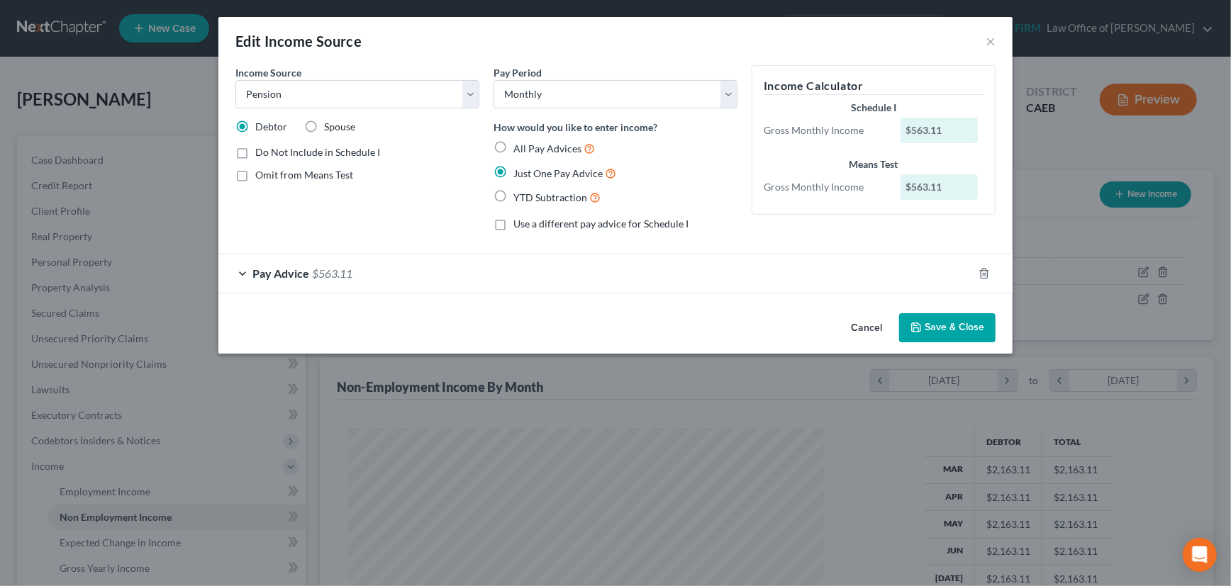
click at [956, 326] on button "Save & Close" at bounding box center [947, 328] width 96 height 30
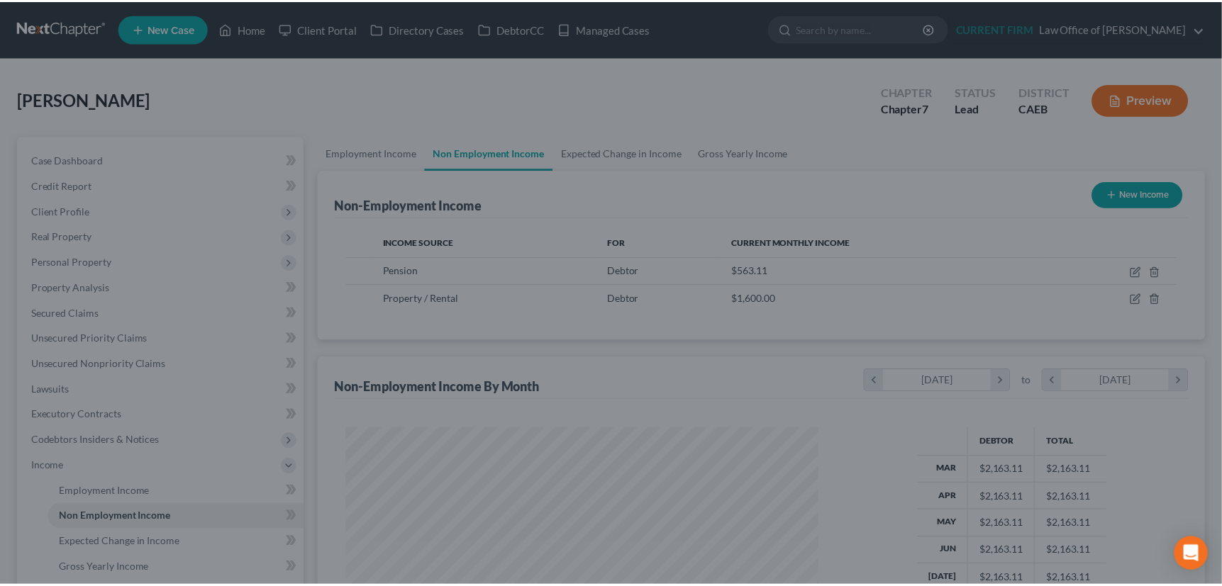
scroll to position [708919, 708672]
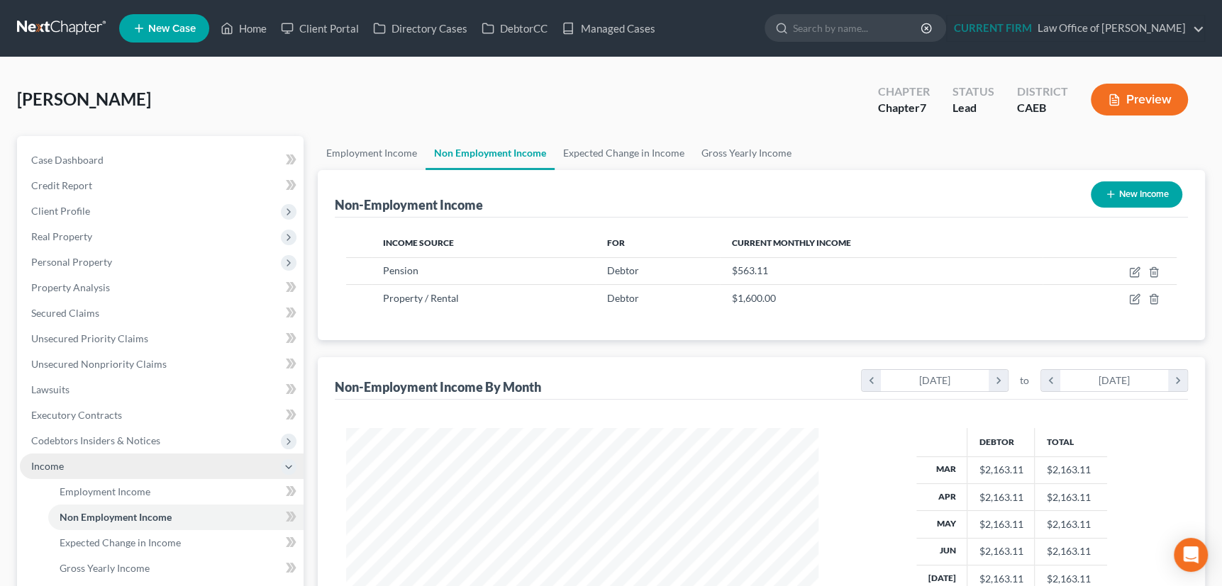
click at [55, 468] on span "Income" at bounding box center [47, 466] width 33 height 12
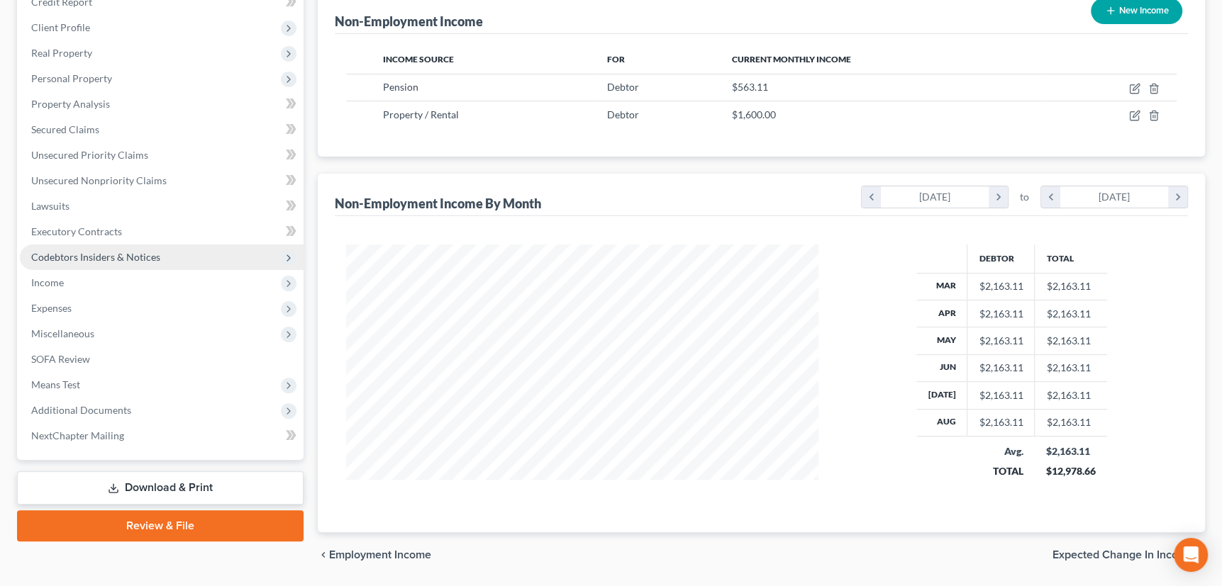
scroll to position [227, 0]
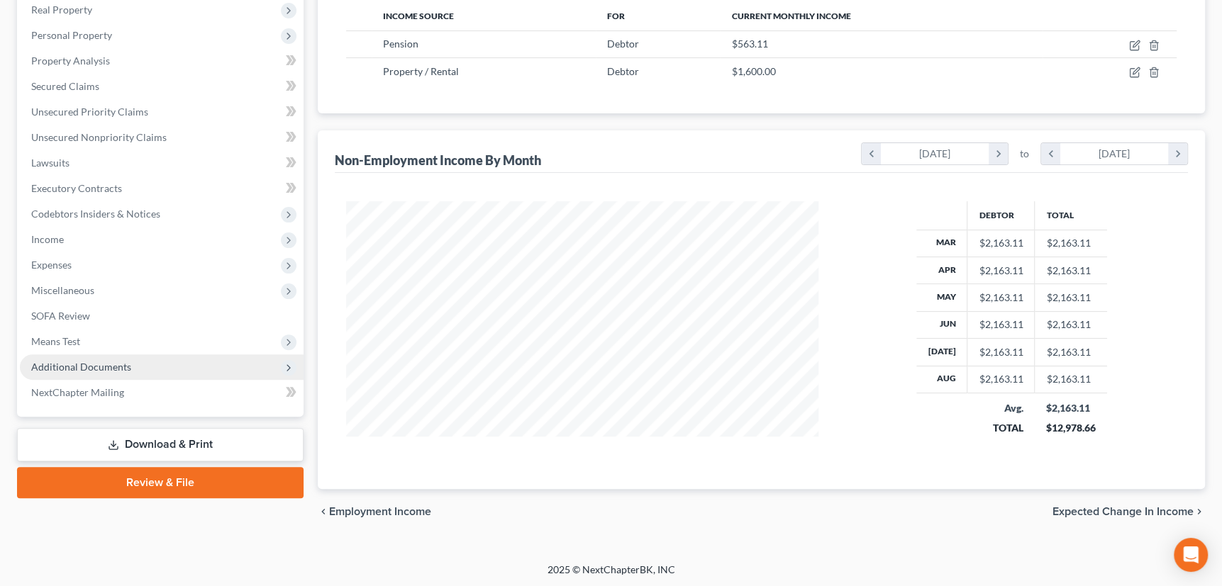
click at [67, 363] on span "Additional Documents" at bounding box center [81, 367] width 100 height 12
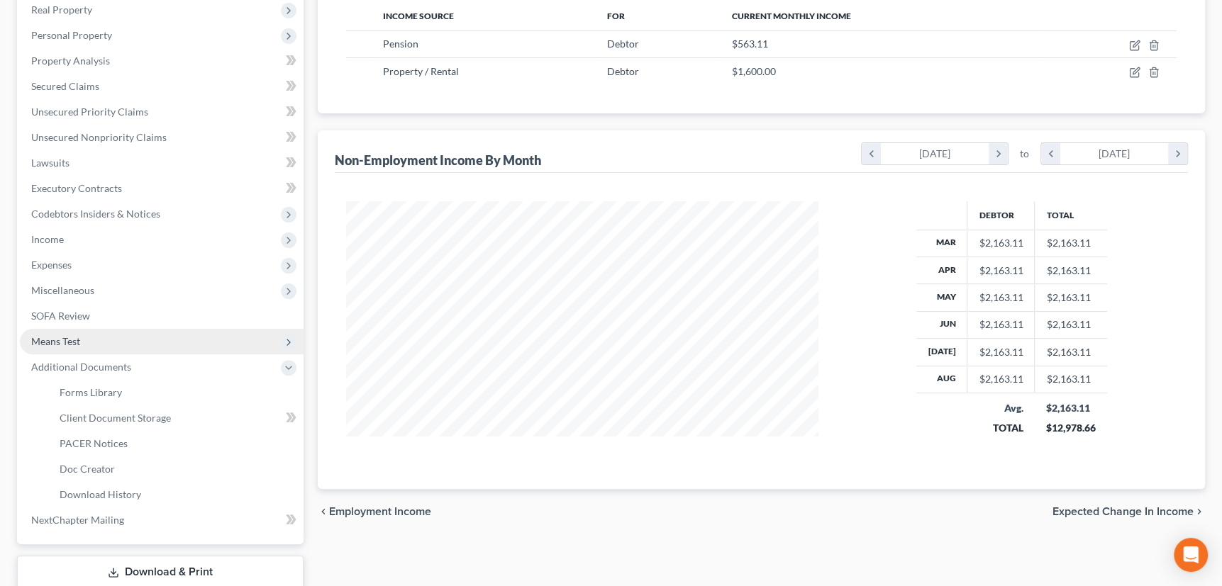
click at [64, 337] on span "Means Test" at bounding box center [55, 341] width 49 height 12
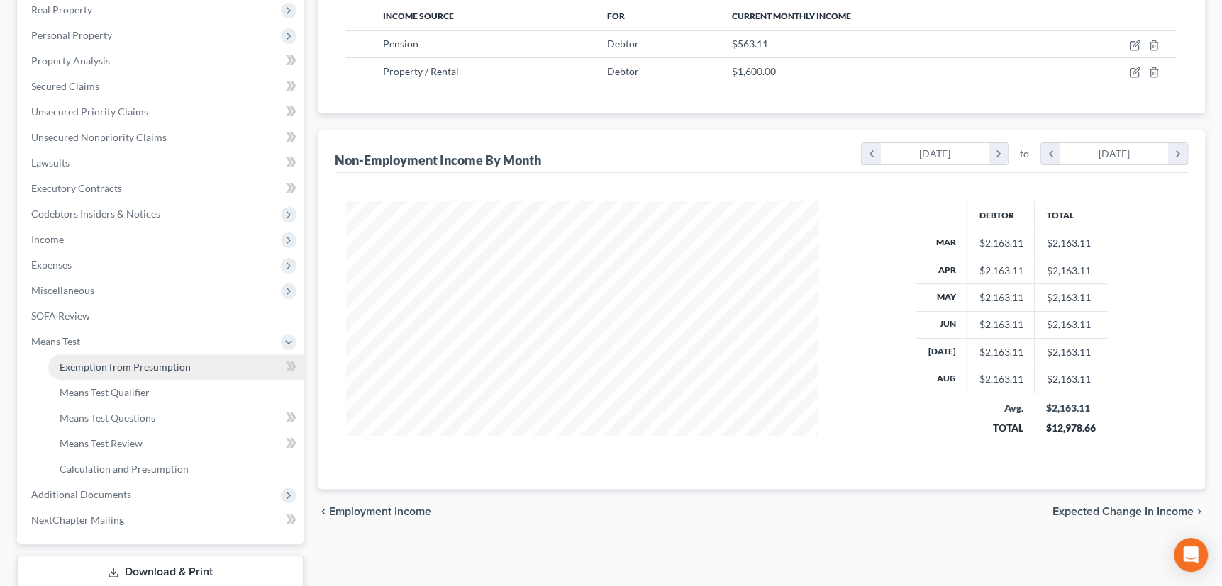
click at [84, 362] on span "Exemption from Presumption" at bounding box center [125, 367] width 131 height 12
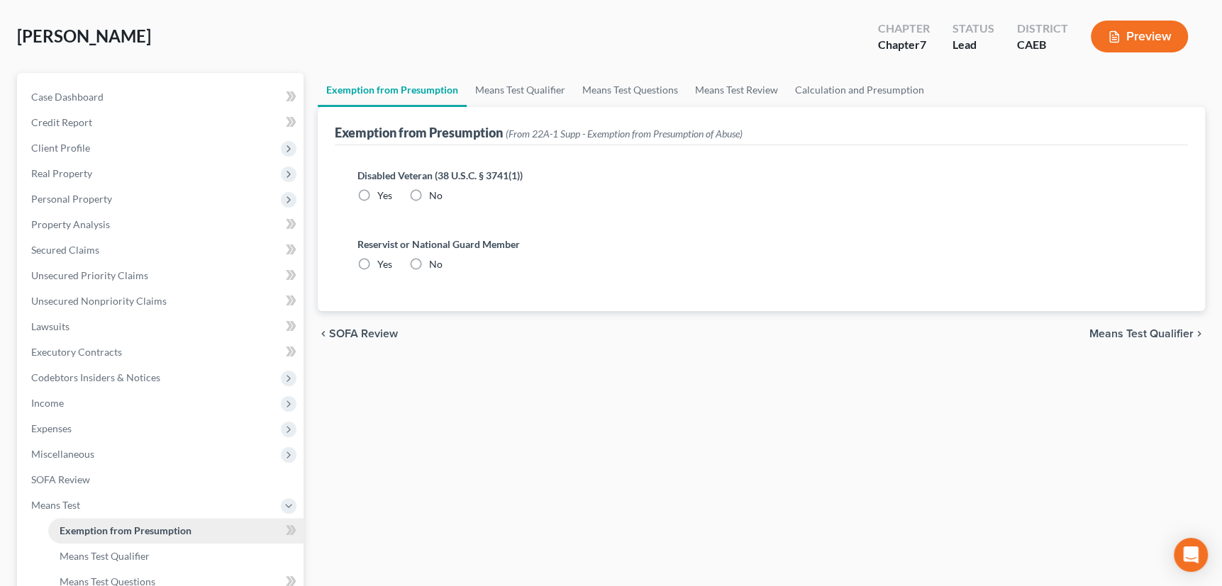
radio input "true"
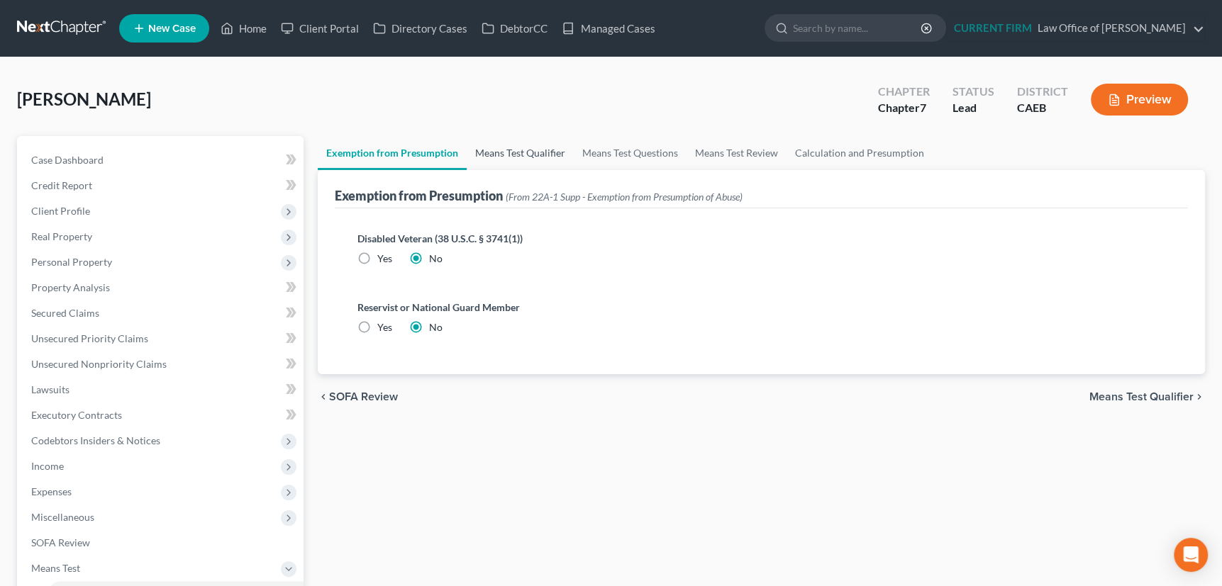
click at [516, 145] on link "Means Test Qualifier" at bounding box center [520, 153] width 107 height 34
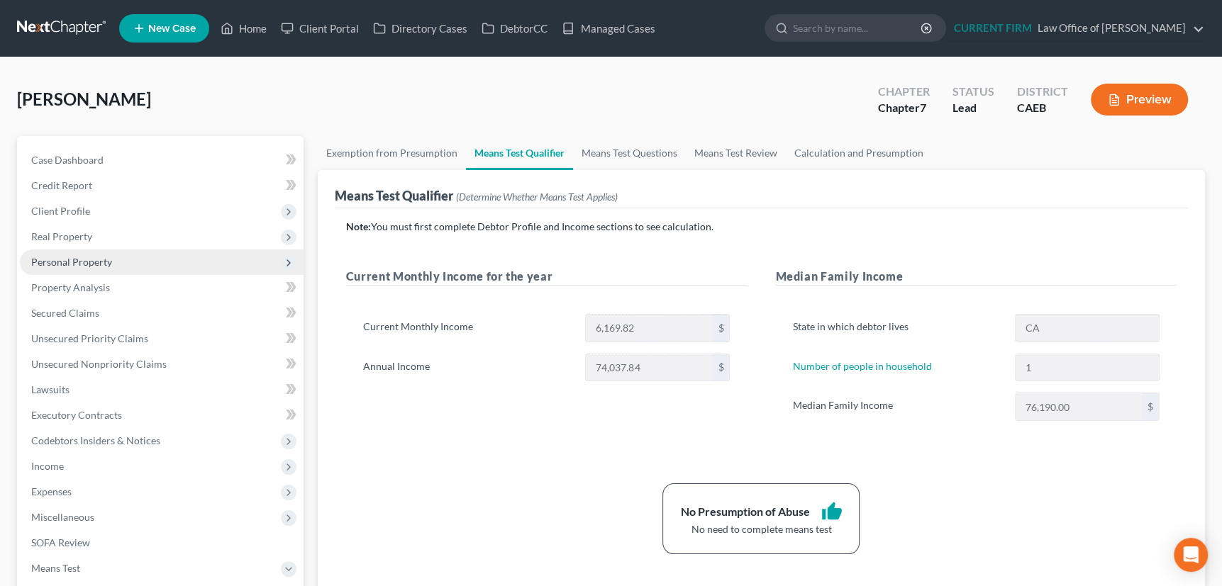
click at [62, 262] on span "Personal Property" at bounding box center [71, 262] width 81 height 12
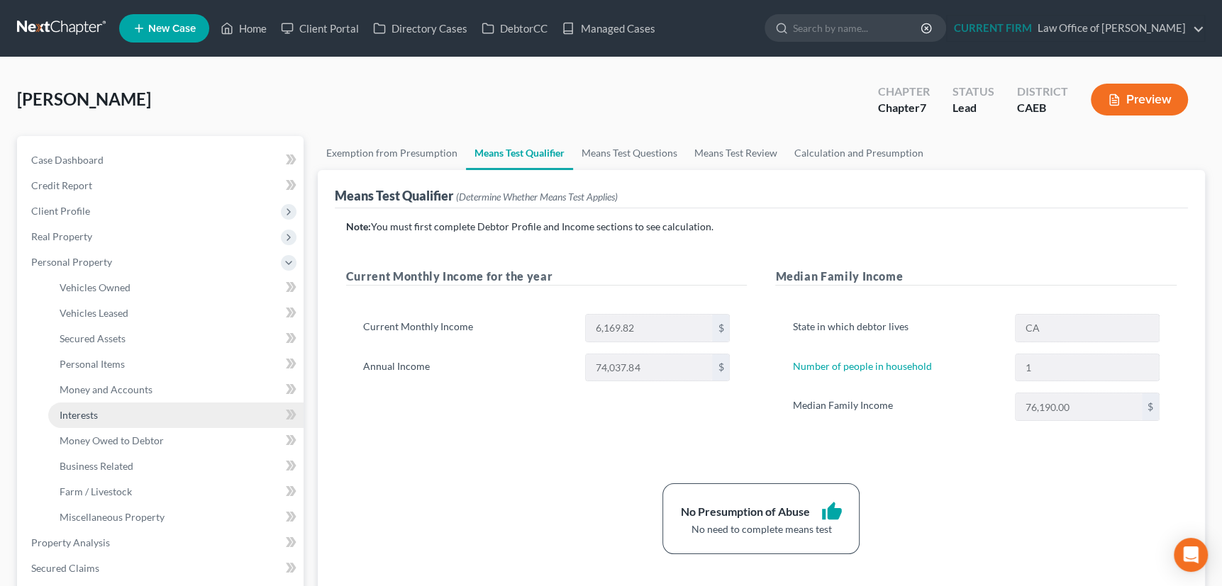
click at [79, 414] on span "Interests" at bounding box center [79, 415] width 38 height 12
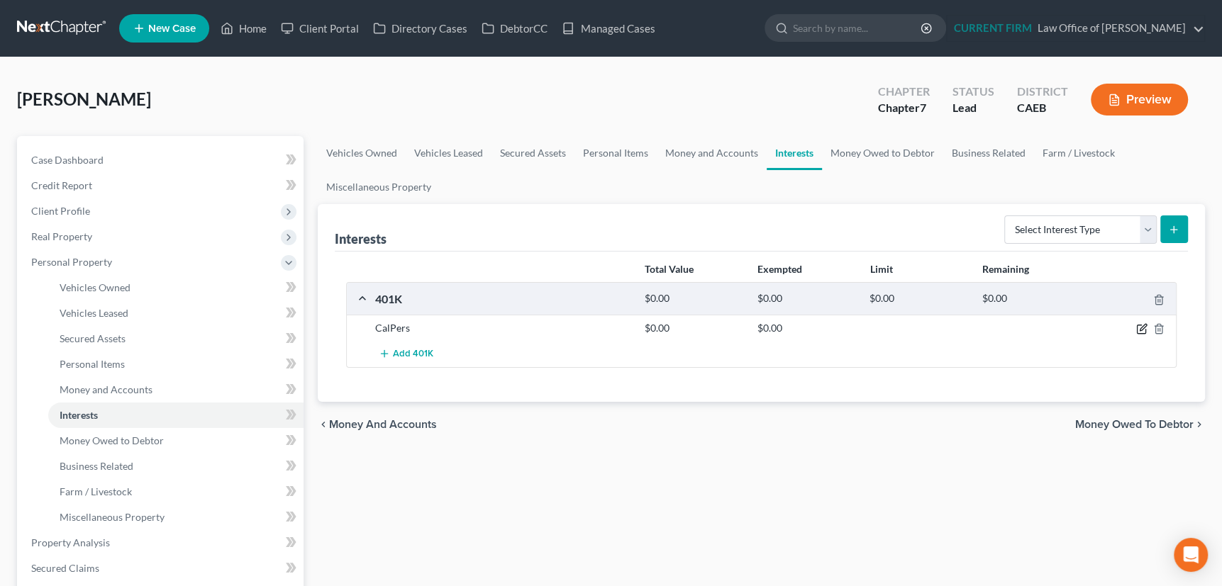
click at [1139, 326] on icon "button" at bounding box center [1141, 328] width 11 height 11
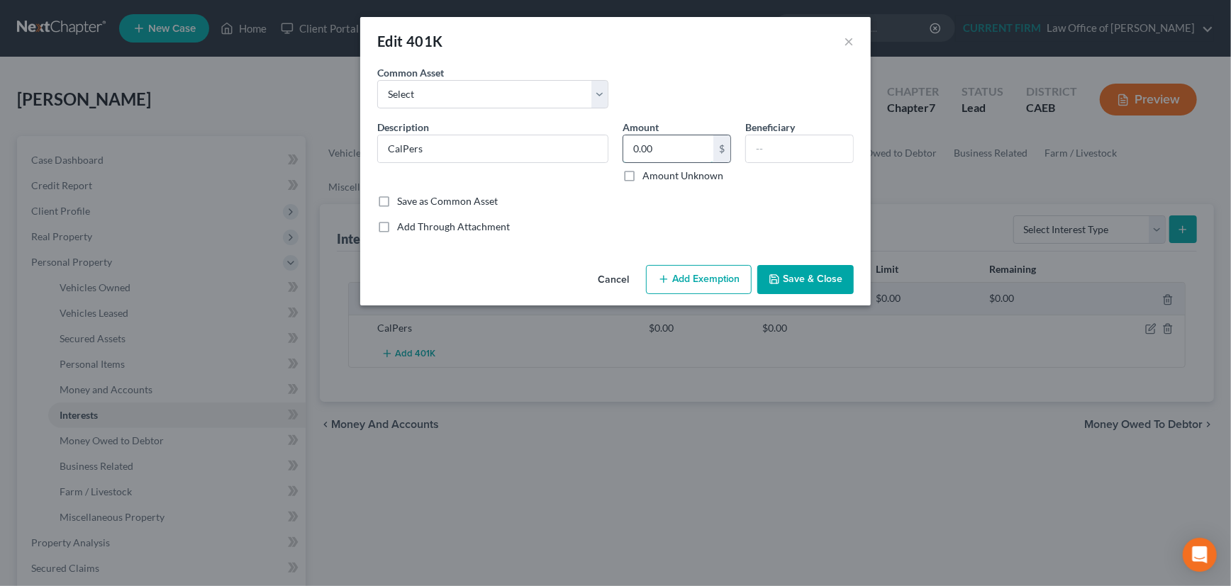
click at [658, 142] on input "0.00" at bounding box center [668, 148] width 90 height 27
type input "6,463.66"
click at [694, 276] on button "Add Exemption" at bounding box center [699, 280] width 106 height 30
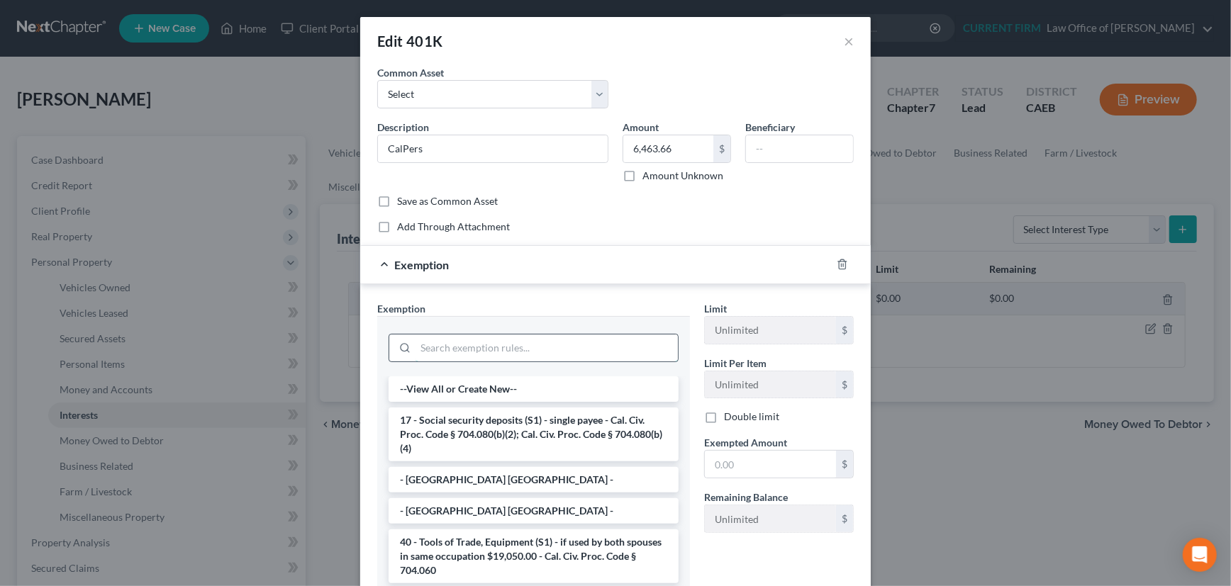
click at [523, 347] on input "search" at bounding box center [547, 348] width 262 height 27
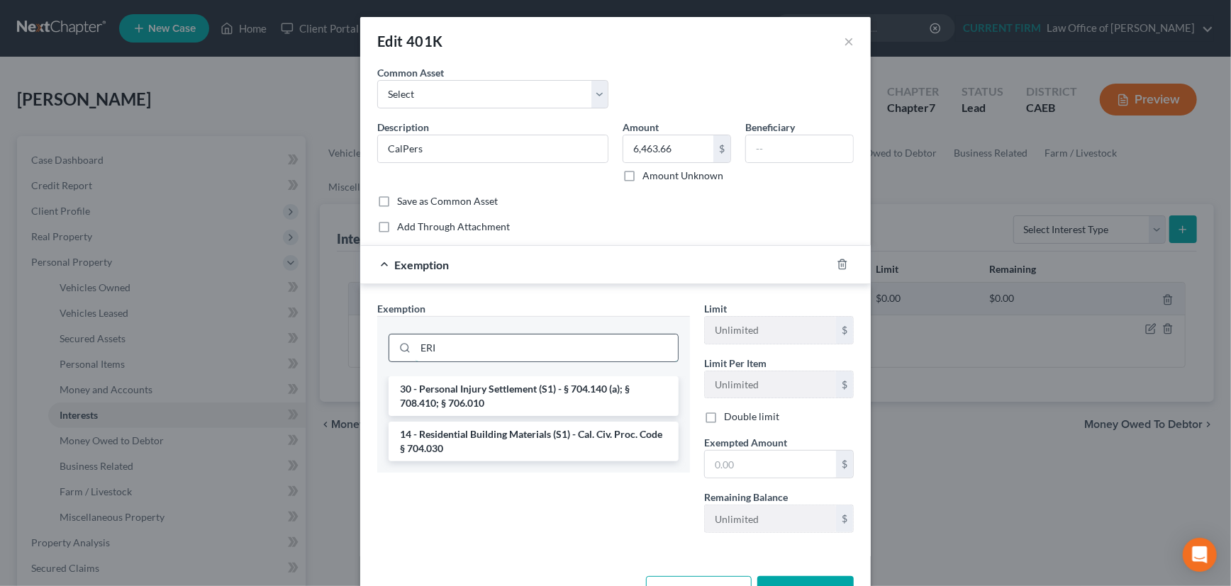
drag, startPoint x: 473, startPoint y: 347, endPoint x: 412, endPoint y: 352, distance: 61.1
click at [416, 352] on input "ERI" at bounding box center [547, 348] width 262 height 27
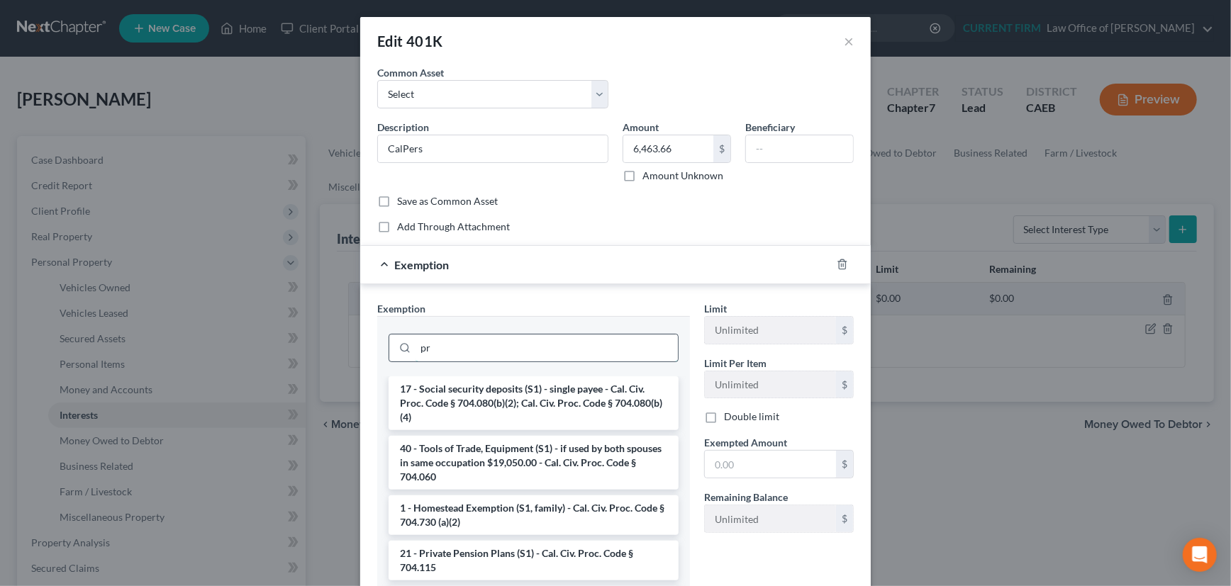
type input "p"
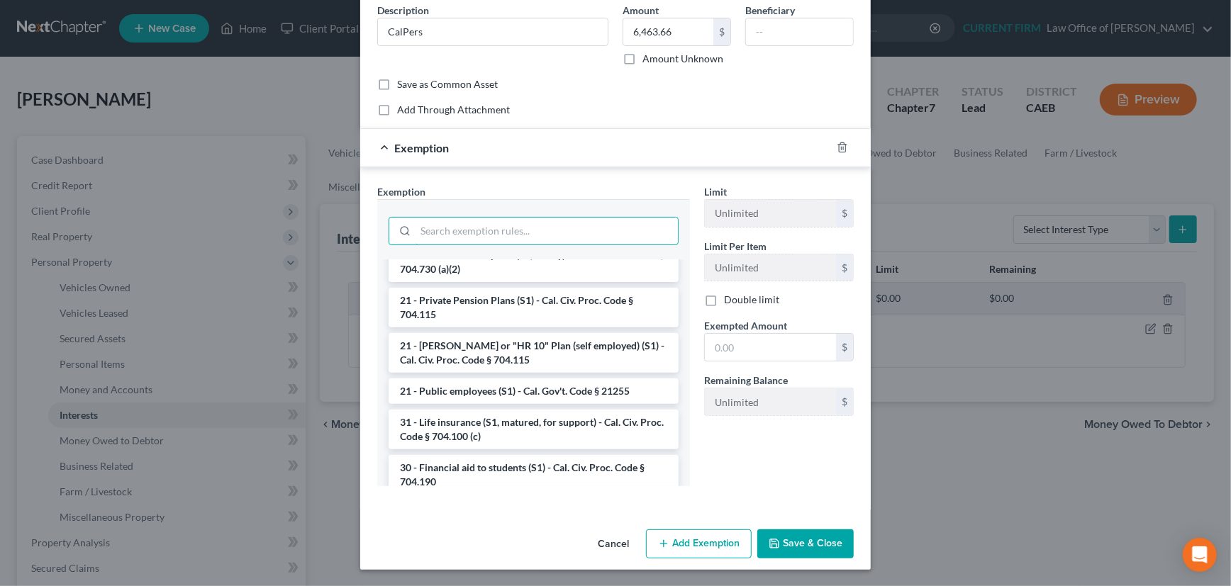
scroll to position [193, 0]
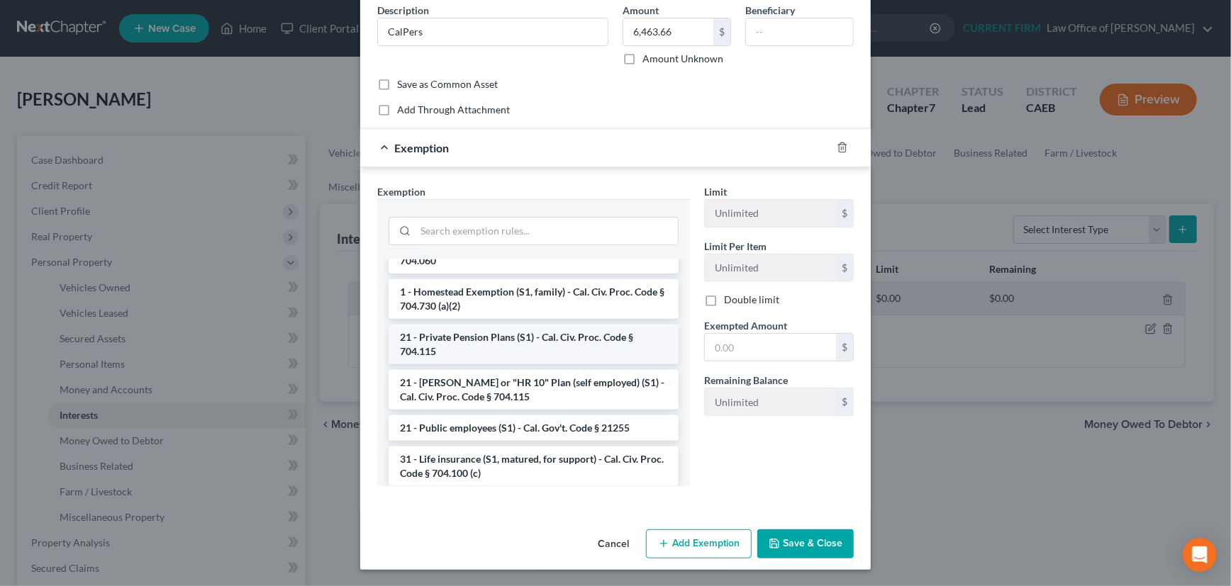
click at [508, 337] on li "21 - Private Pension Plans (S1) - Cal. Civ. Proc. Code § 704.115" at bounding box center [534, 345] width 290 height 40
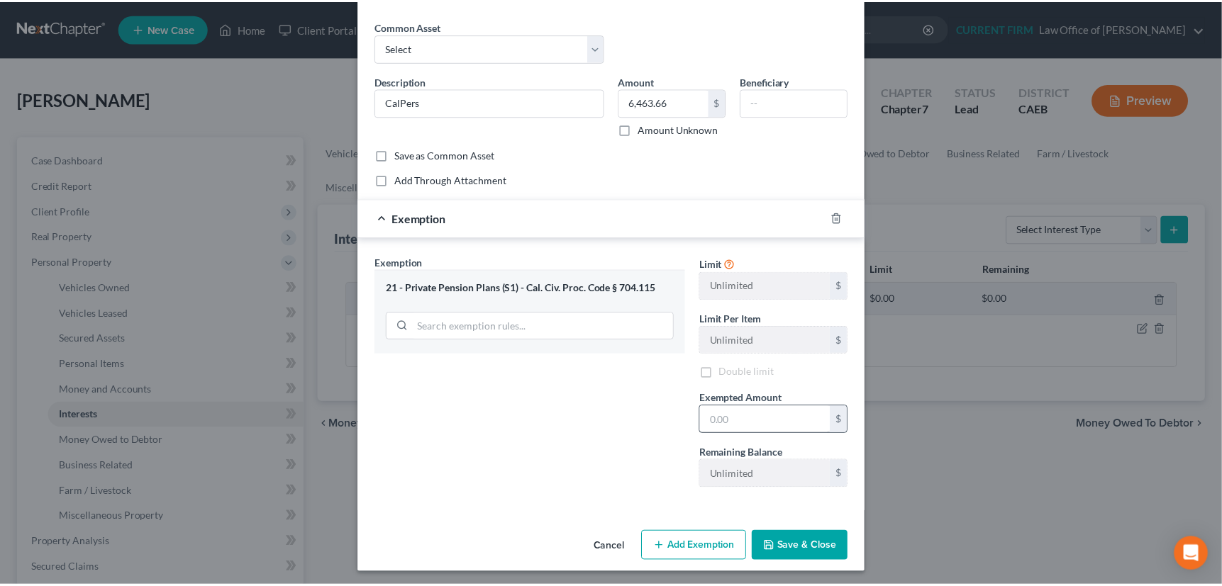
scroll to position [49, 0]
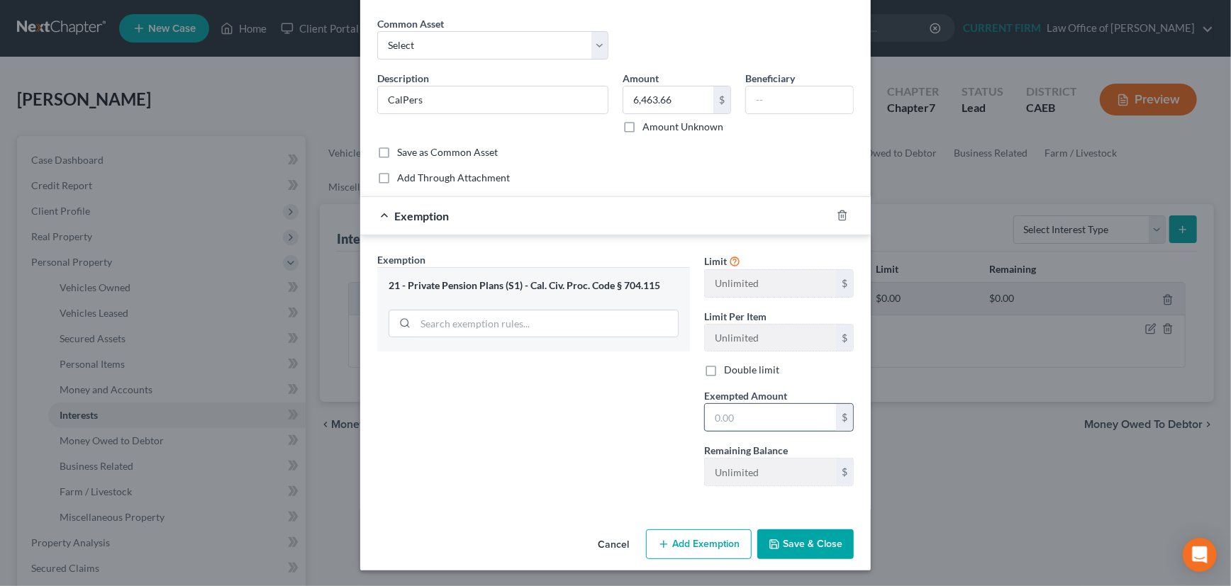
click at [764, 413] on input "text" at bounding box center [770, 417] width 131 height 27
type input "6,463.66"
click at [807, 538] on button "Save & Close" at bounding box center [805, 545] width 96 height 30
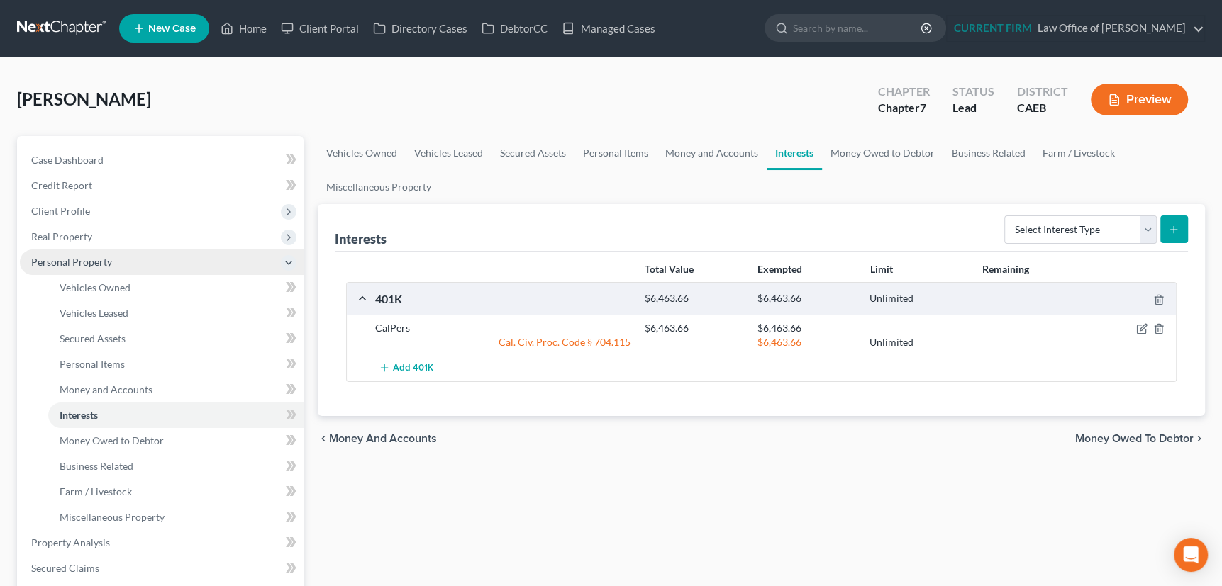
click at [86, 260] on span "Personal Property" at bounding box center [71, 262] width 81 height 12
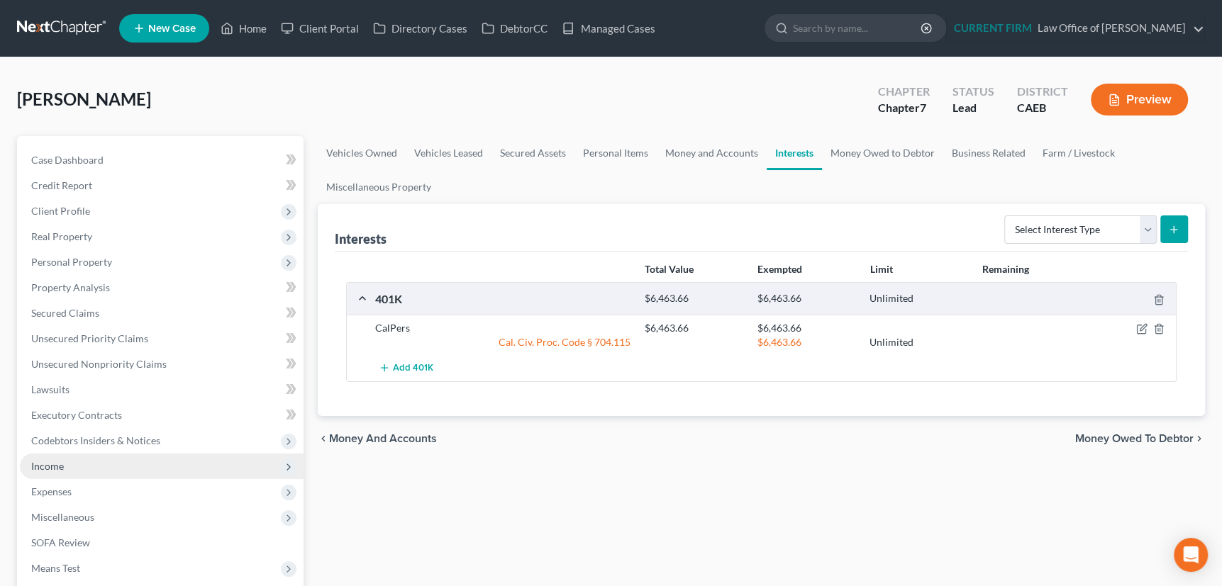
click at [53, 465] on span "Income" at bounding box center [47, 466] width 33 height 12
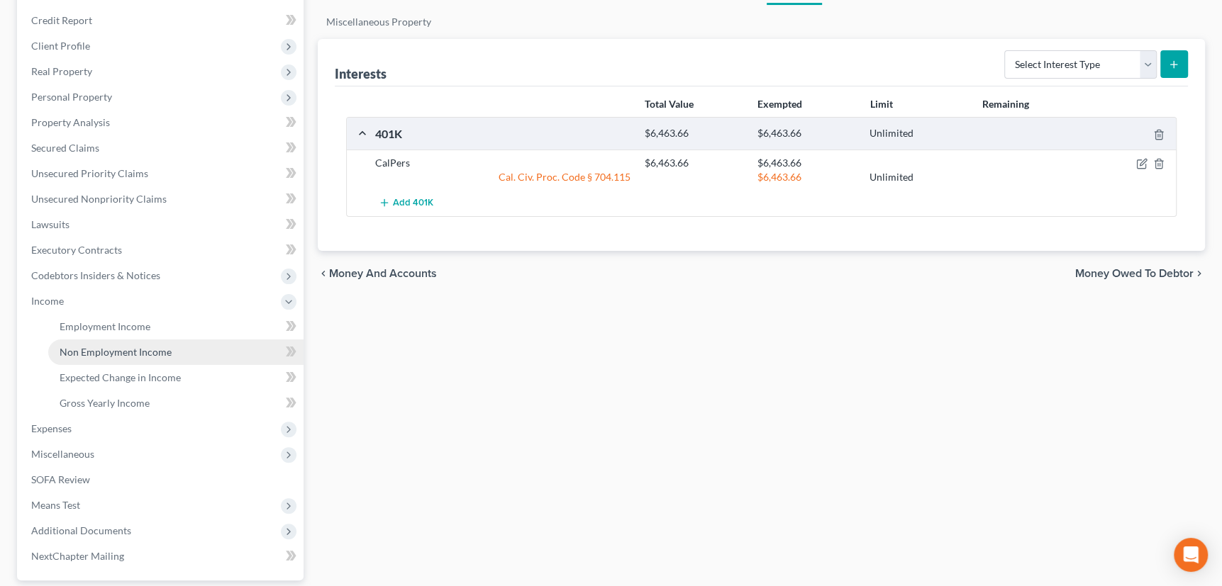
scroll to position [193, 0]
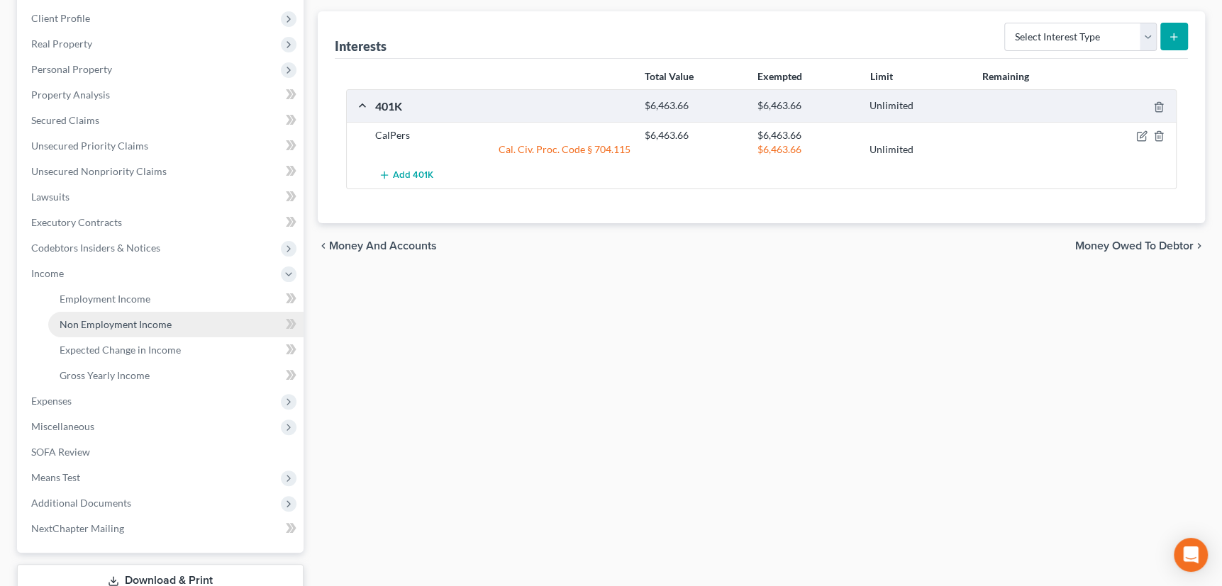
click at [127, 326] on span "Non Employment Income" at bounding box center [116, 324] width 112 height 12
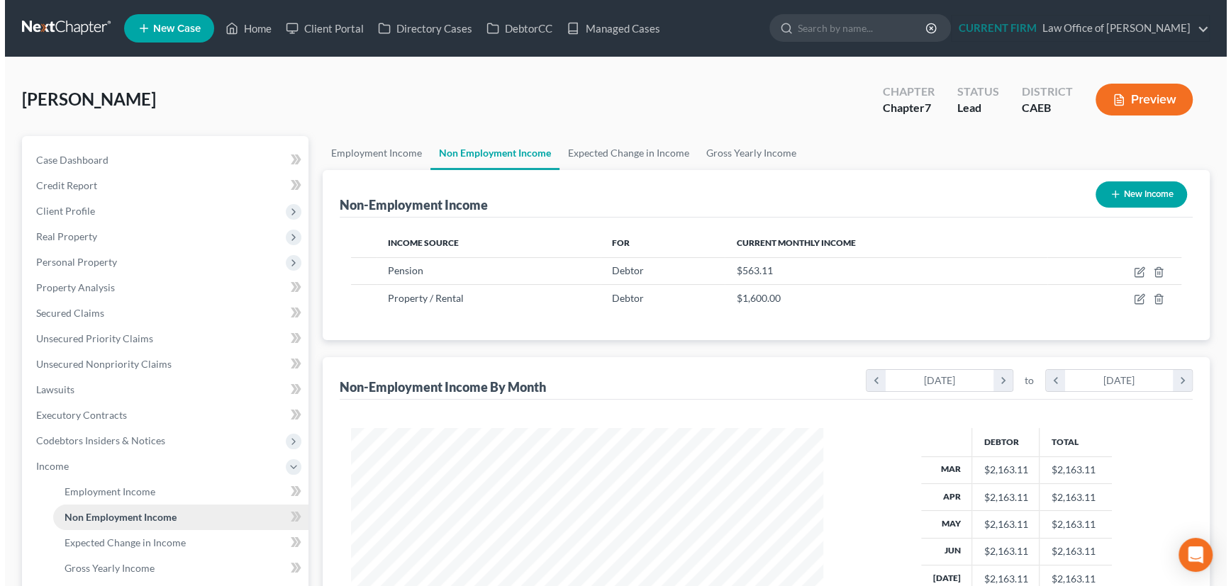
scroll to position [254, 501]
click at [633, 149] on link "Expected Change in Income" at bounding box center [624, 153] width 138 height 34
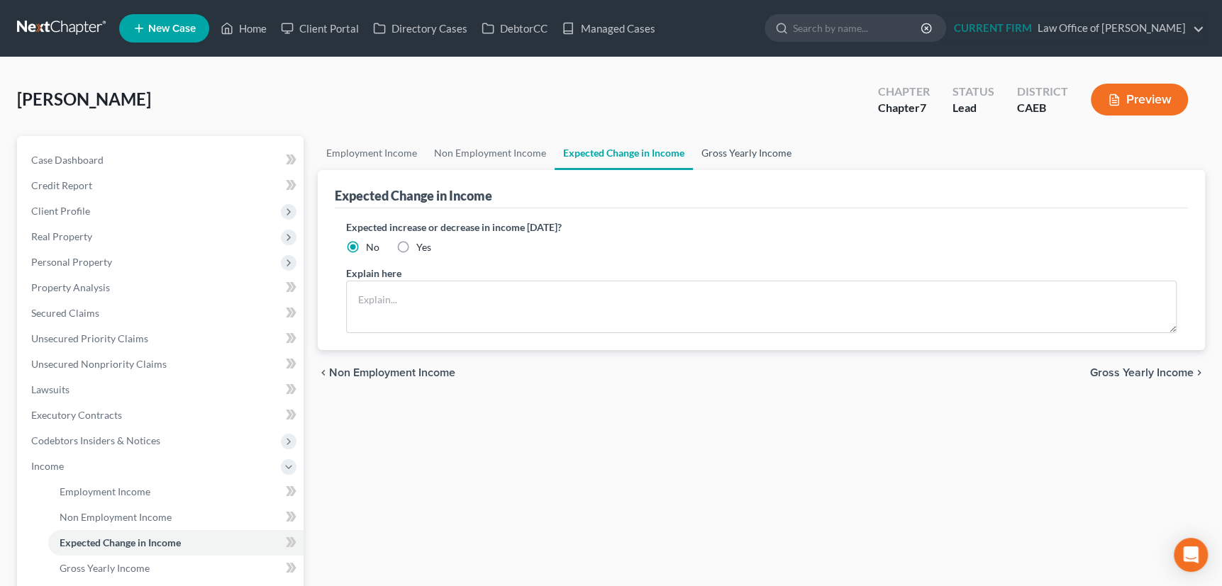
click at [750, 147] on link "Gross Yearly Income" at bounding box center [746, 153] width 107 height 34
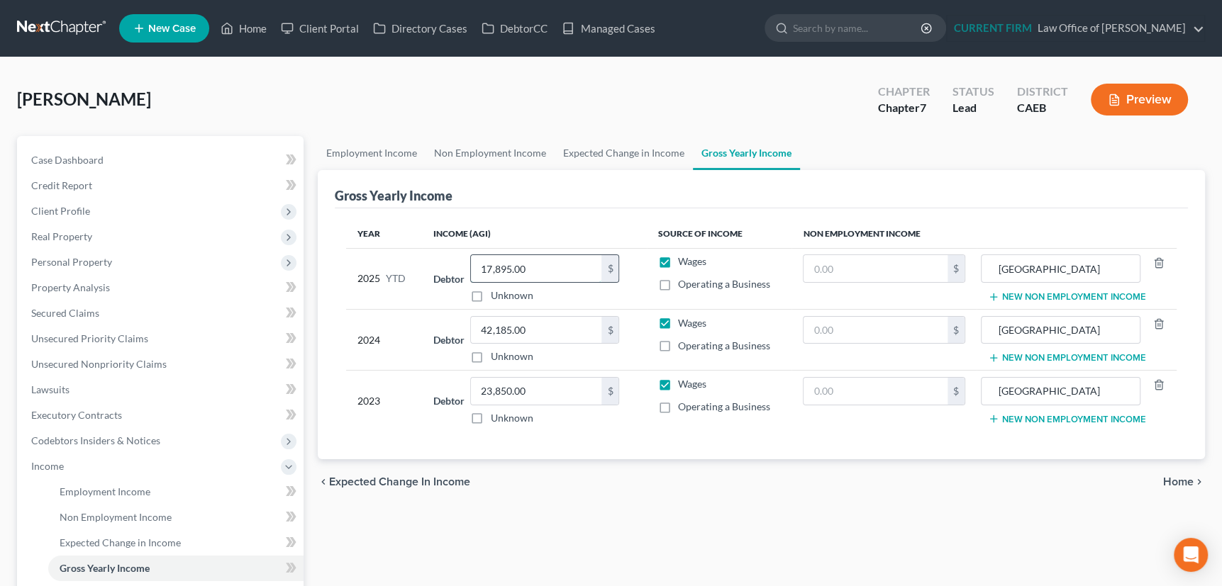
click at [544, 268] on input "17,895.00" at bounding box center [536, 268] width 130 height 27
type input "40,051"
click at [1158, 262] on line "button" at bounding box center [1158, 263] width 0 height 3
click at [1158, 323] on line "button" at bounding box center [1158, 324] width 0 height 3
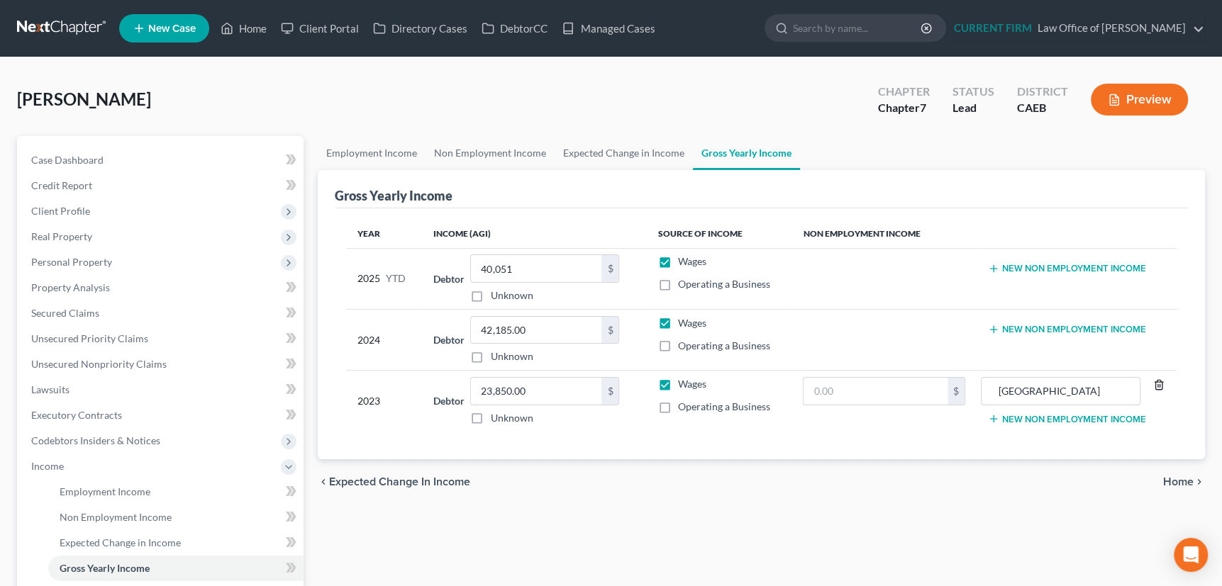
click at [1154, 379] on icon "button" at bounding box center [1158, 384] width 11 height 11
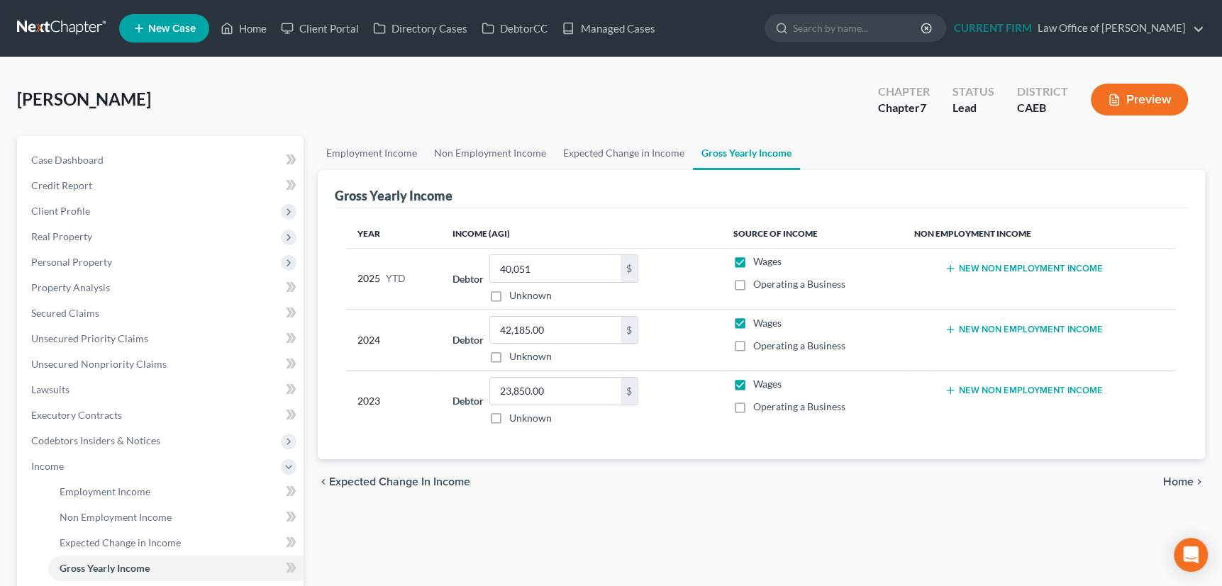
click at [976, 265] on button "New Non Employment Income" at bounding box center [1024, 268] width 158 height 11
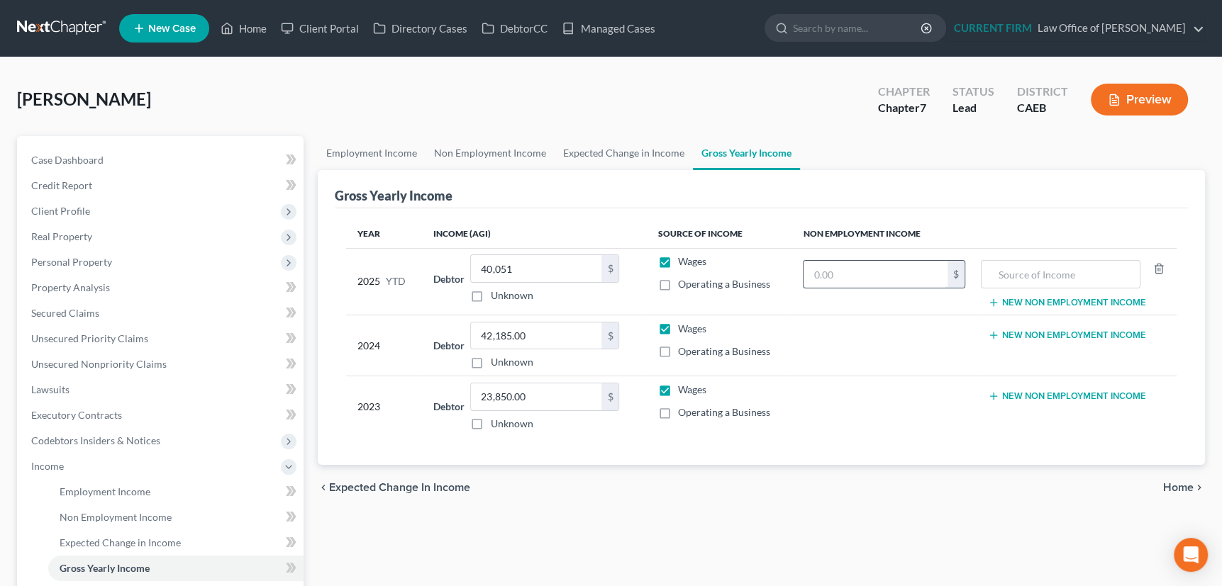
click at [879, 269] on input "text" at bounding box center [875, 274] width 144 height 27
click at [847, 276] on input "text" at bounding box center [875, 274] width 144 height 27
type input "19,468"
click at [1037, 272] on input "text" at bounding box center [1061, 274] width 144 height 27
type input "Pension and Property Rental"
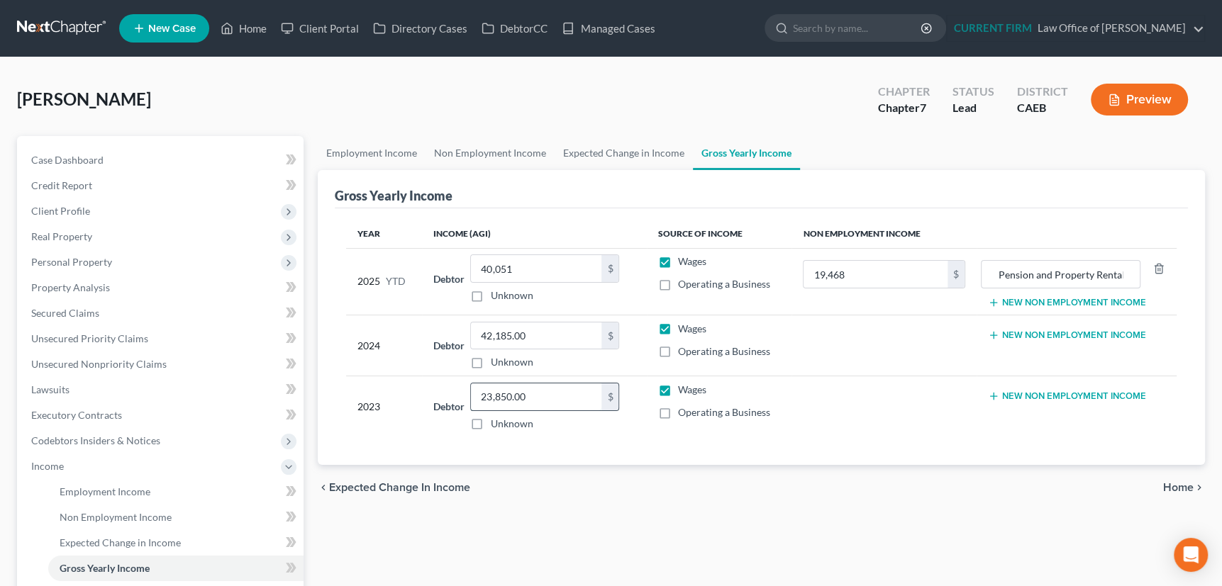
click at [533, 395] on input "23,850.00" at bounding box center [536, 397] width 130 height 27
type input "22,840"
click at [1004, 396] on button "New Non Employment Income" at bounding box center [1067, 396] width 158 height 11
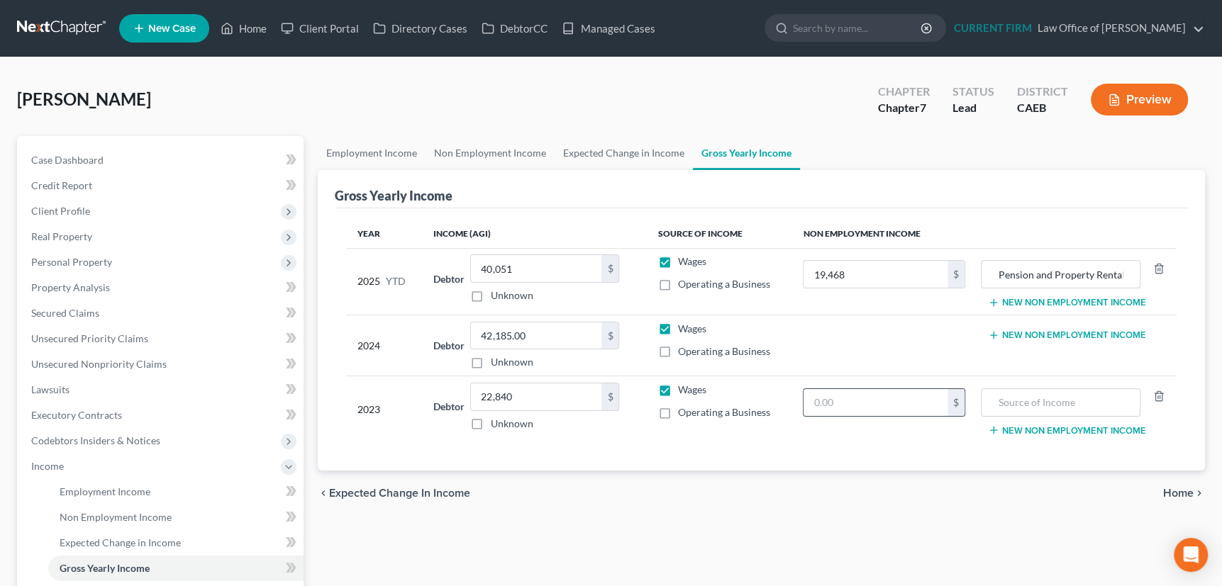
click at [878, 410] on input "text" at bounding box center [875, 402] width 144 height 27
type input "6,757"
click at [1041, 399] on input "text" at bounding box center [1061, 402] width 144 height 27
type input "Pension"
type input "45,012"
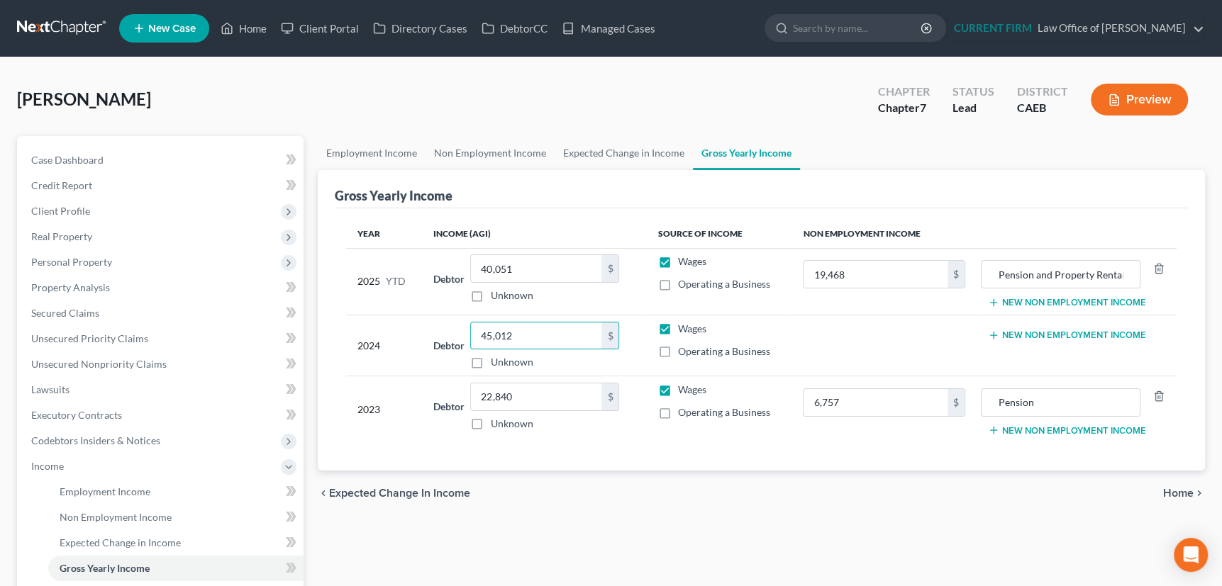
click at [994, 332] on icon "button" at bounding box center [993, 335] width 11 height 11
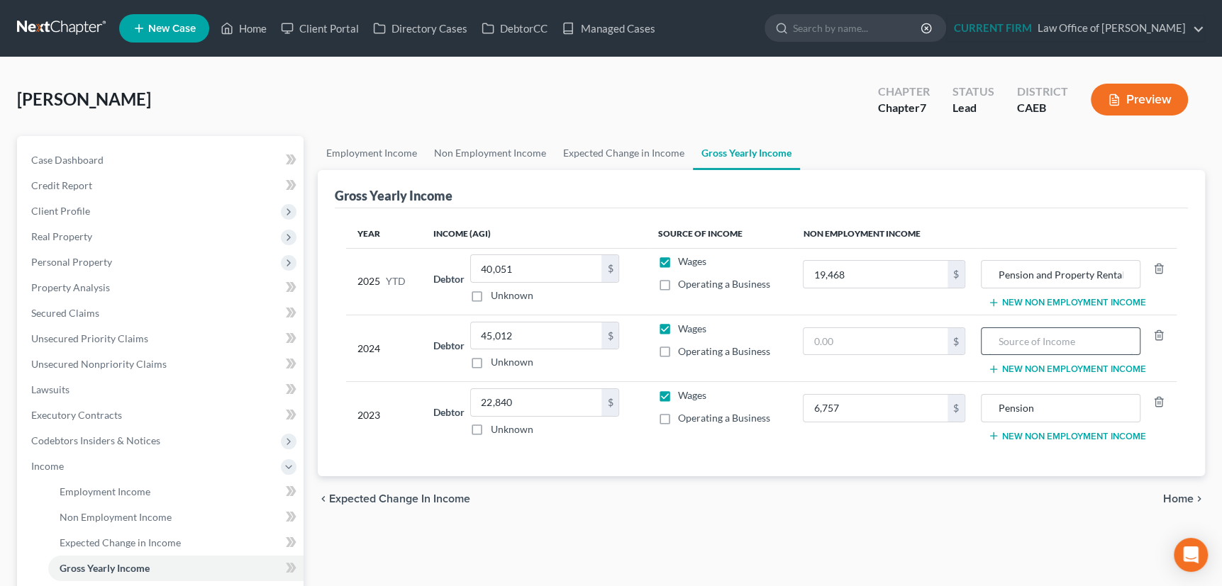
click at [1025, 339] on input "text" at bounding box center [1061, 341] width 144 height 27
type input "Pension"
click at [857, 338] on input "text" at bounding box center [875, 341] width 144 height 27
type input "6,757"
type input "19,057"
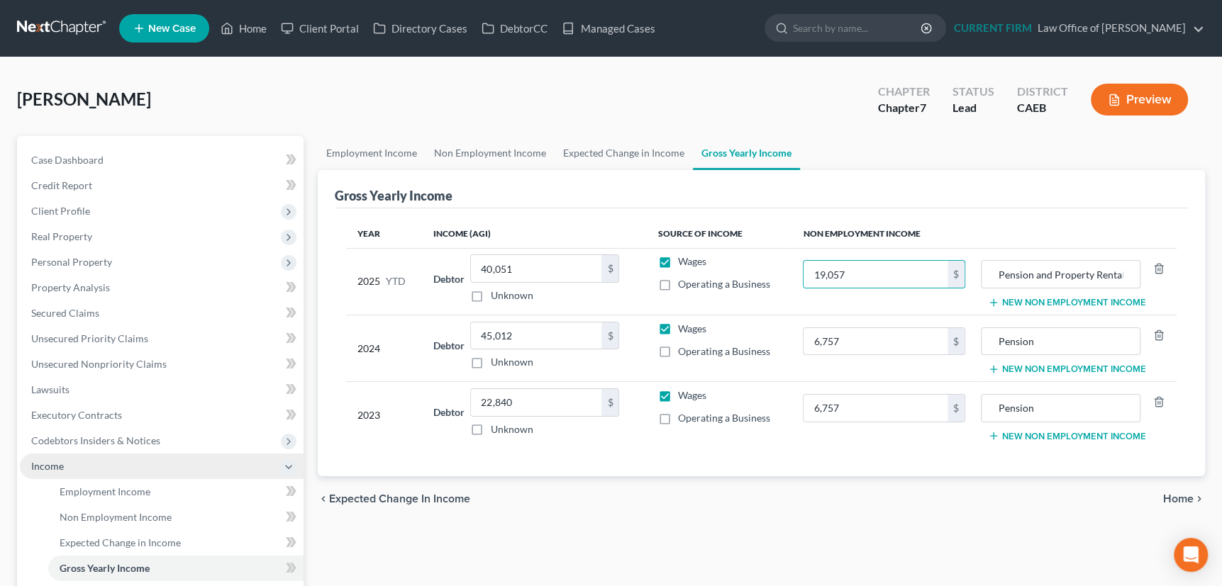
click at [50, 463] on span "Income" at bounding box center [47, 466] width 33 height 12
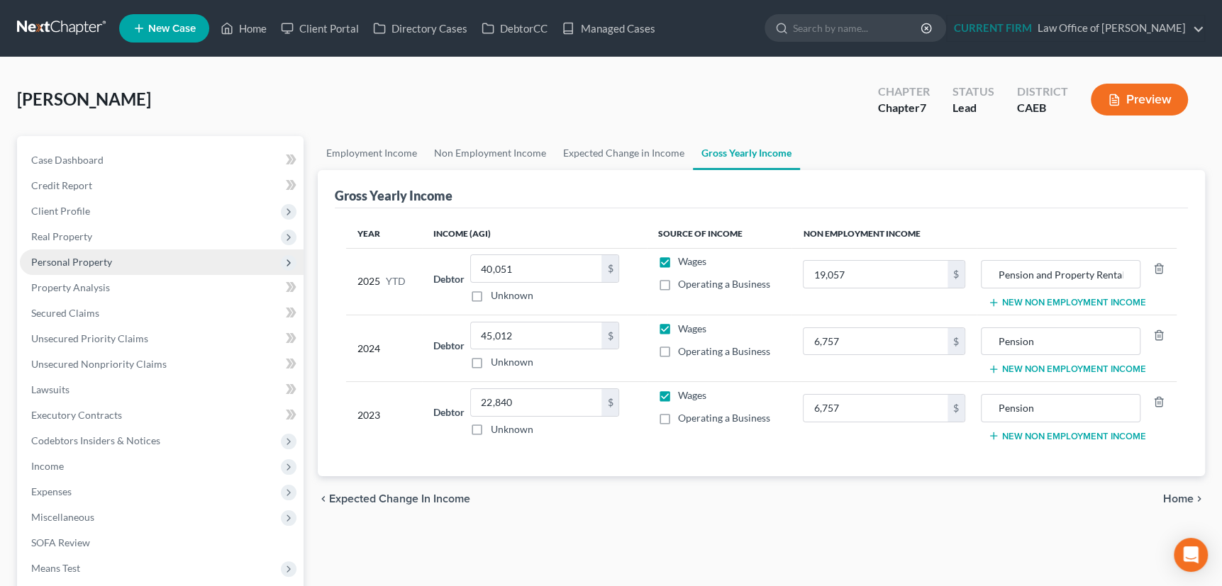
click at [91, 257] on span "Personal Property" at bounding box center [71, 262] width 81 height 12
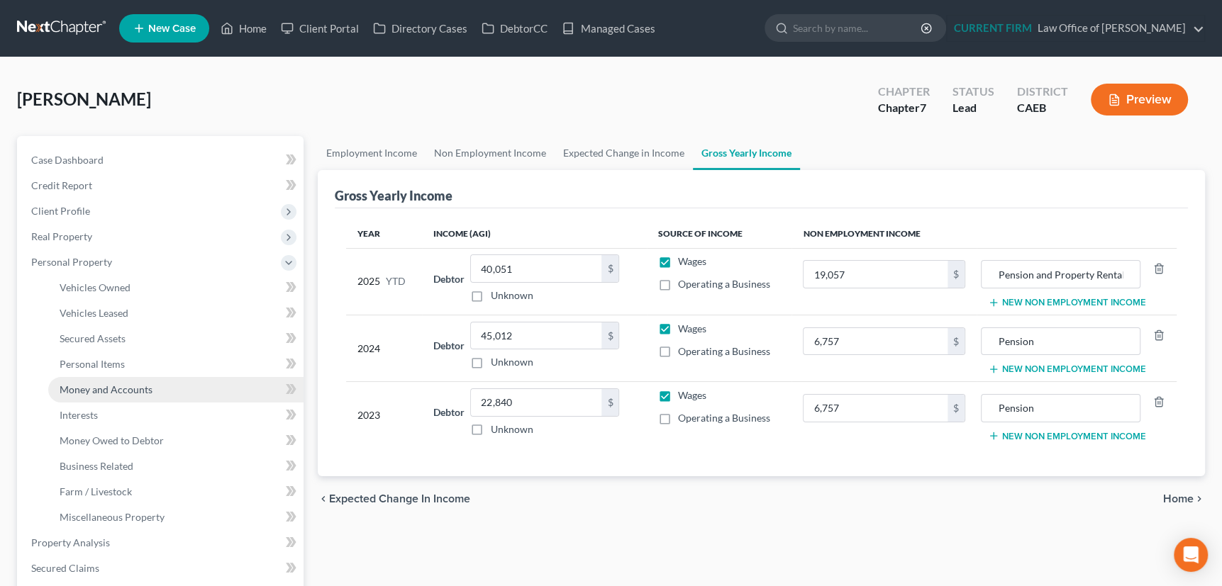
click at [114, 390] on span "Money and Accounts" at bounding box center [106, 390] width 93 height 12
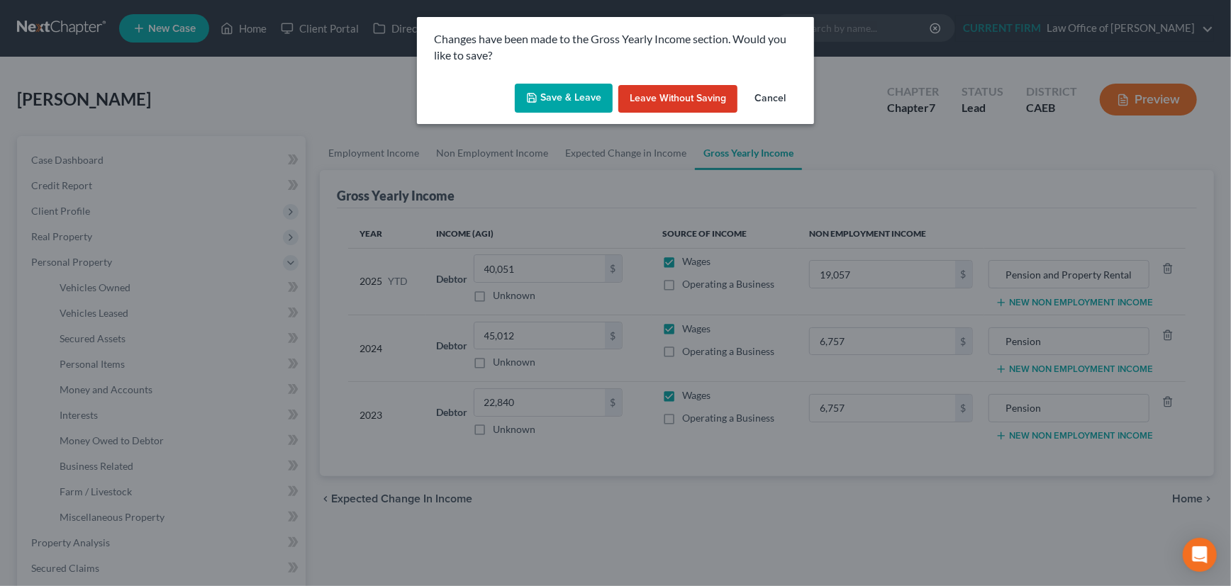
click at [560, 99] on button "Save & Leave" at bounding box center [564, 99] width 98 height 30
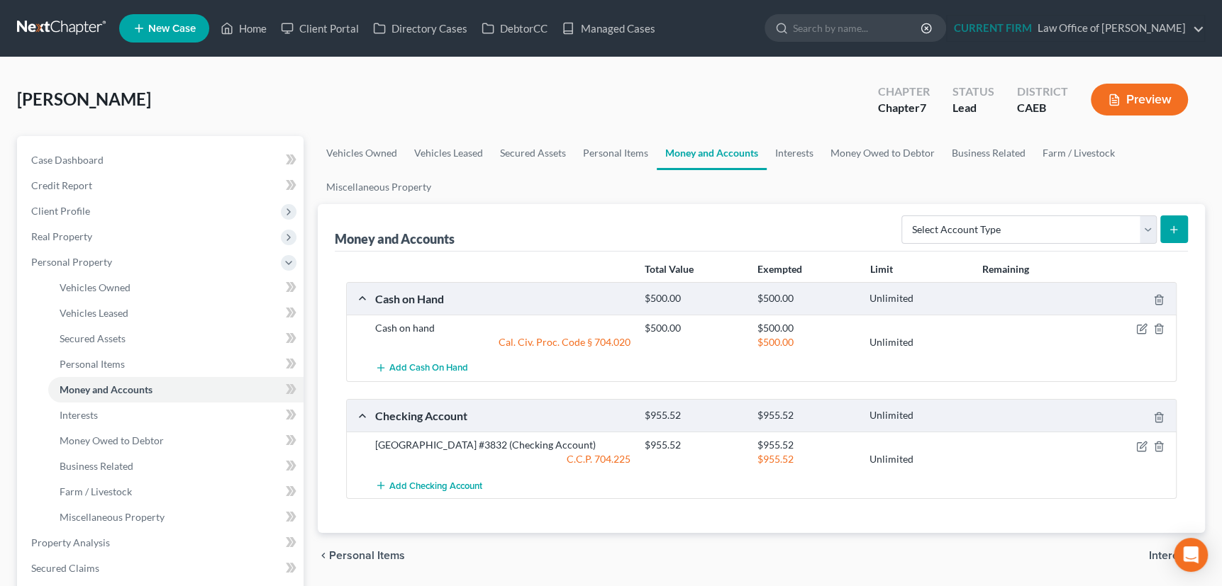
click at [1135, 326] on div at bounding box center [1132, 328] width 90 height 14
click at [1140, 329] on icon "button" at bounding box center [1143, 328] width 6 height 6
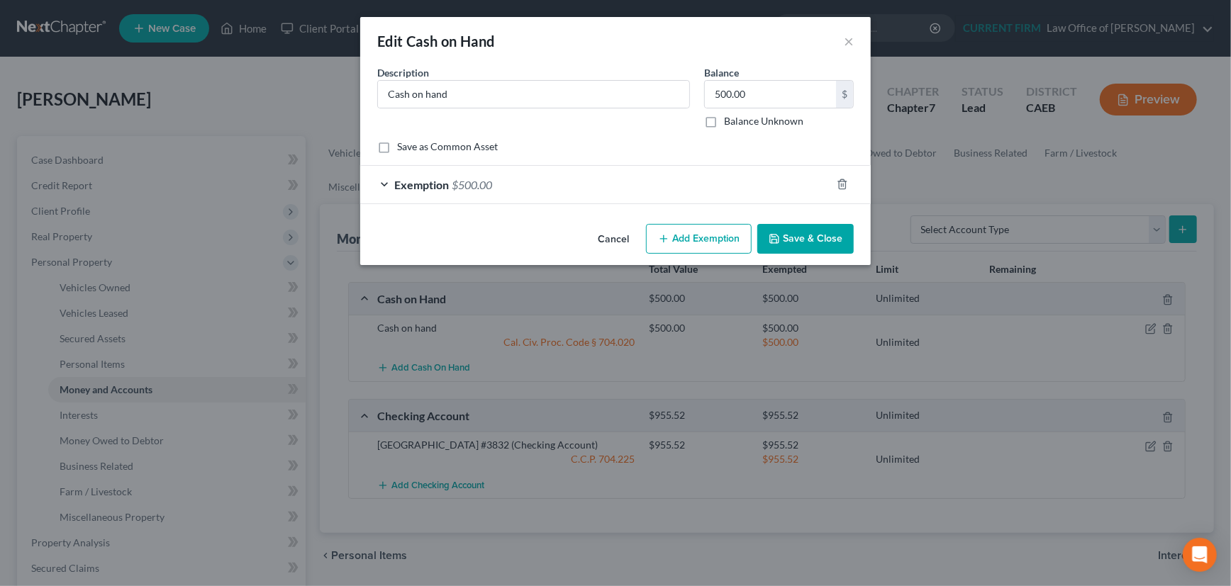
click at [743, 178] on div "Exemption $500.00" at bounding box center [595, 185] width 471 height 38
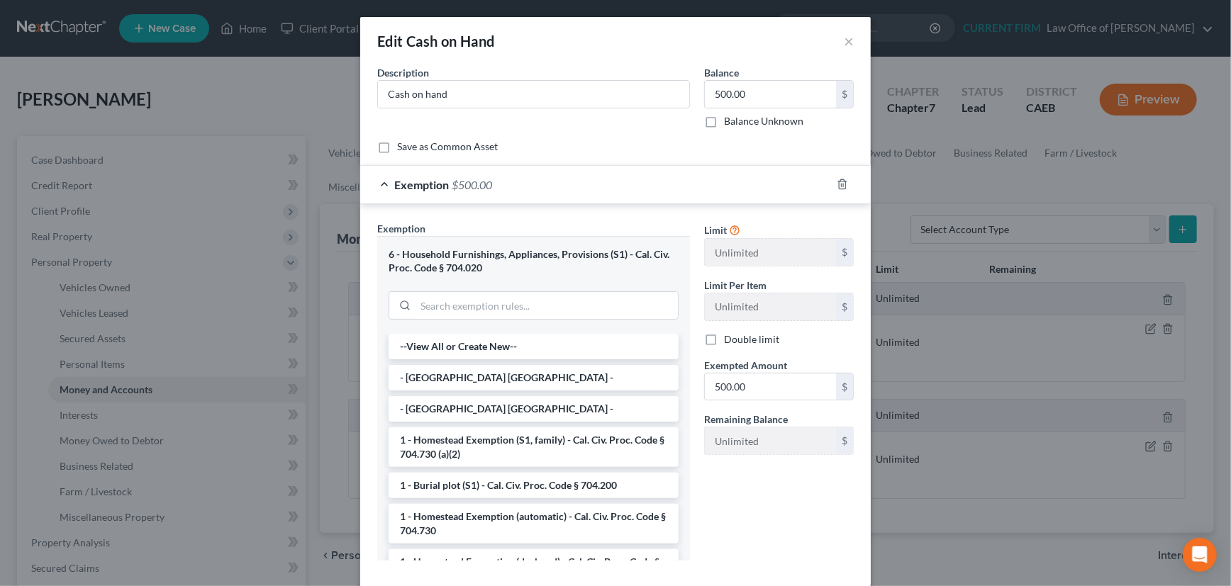
click at [743, 178] on div "Exemption $500.00" at bounding box center [595, 185] width 471 height 38
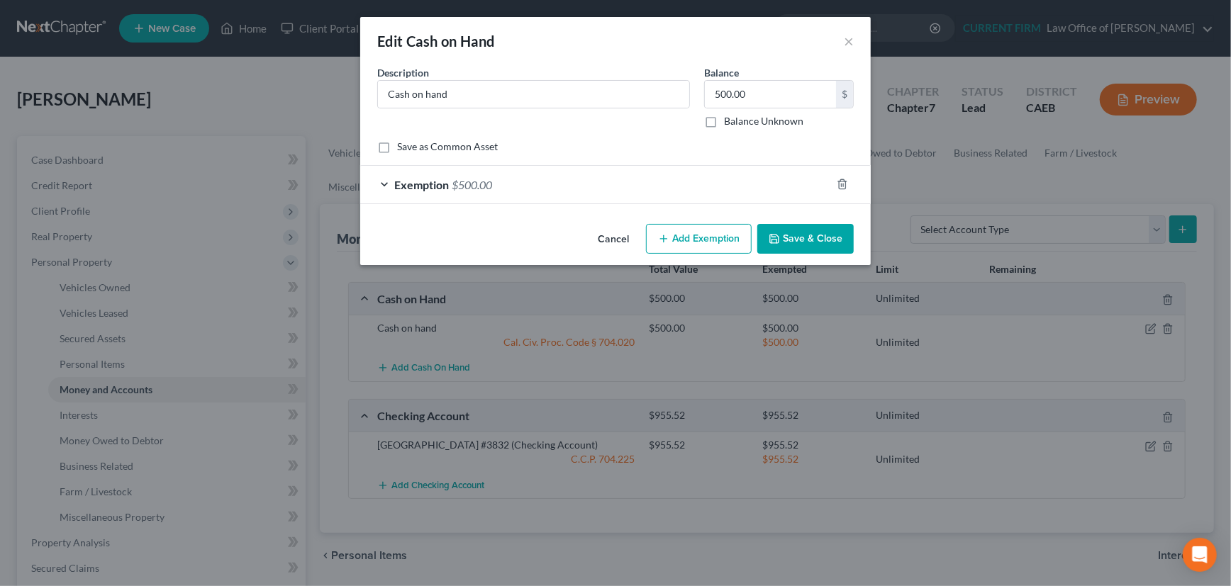
click at [799, 226] on button "Save & Close" at bounding box center [805, 239] width 96 height 30
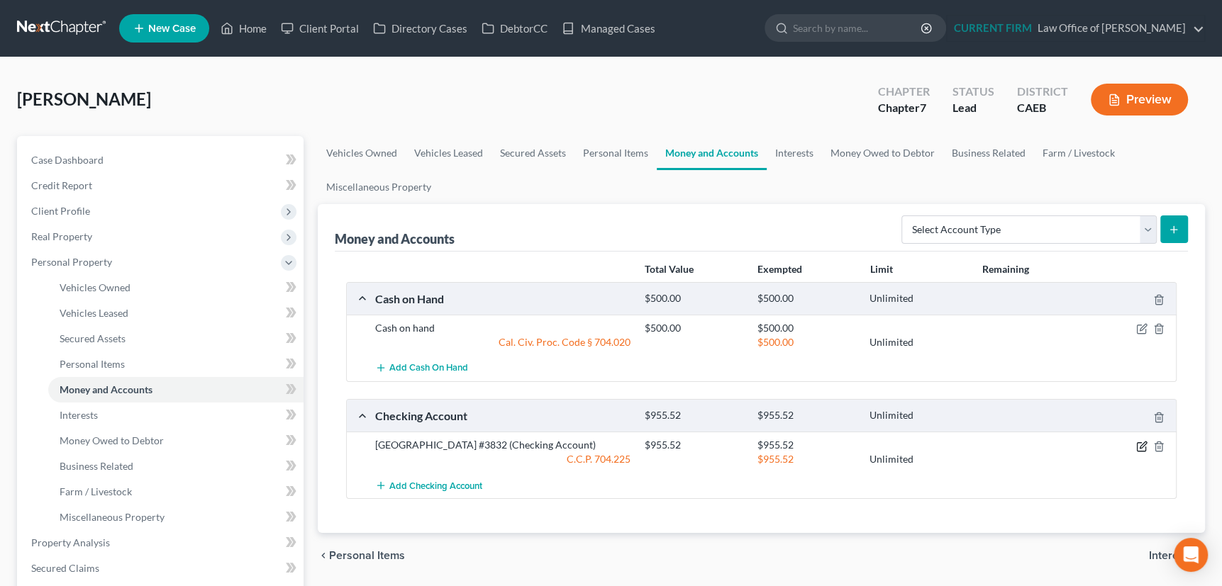
click at [1142, 442] on icon "button" at bounding box center [1141, 446] width 11 height 11
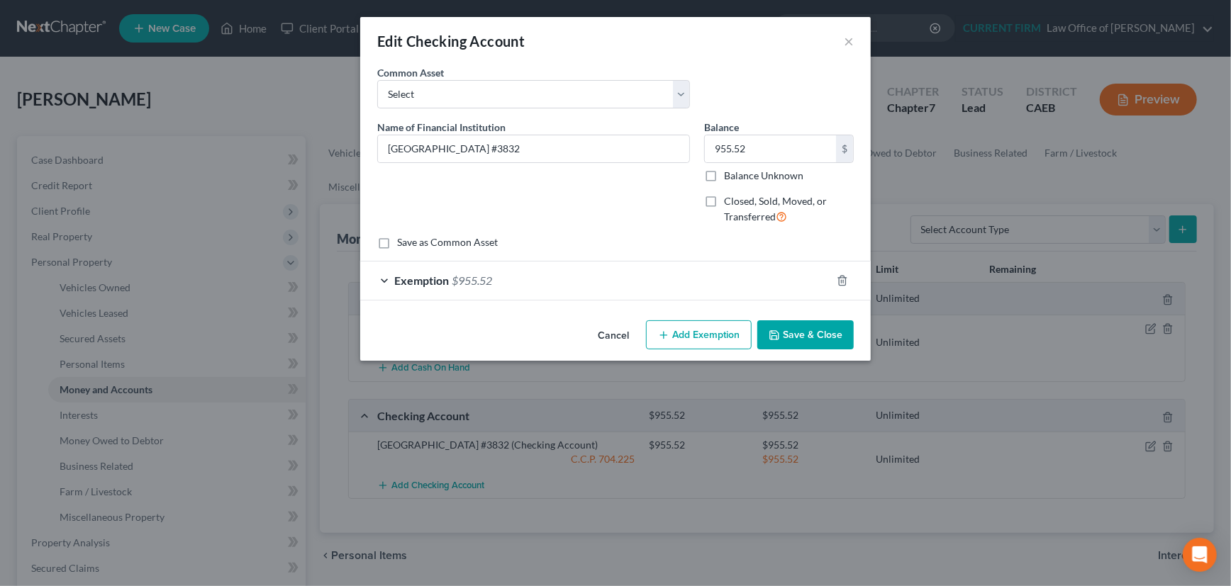
click at [695, 278] on div "Exemption $955.52" at bounding box center [595, 281] width 471 height 38
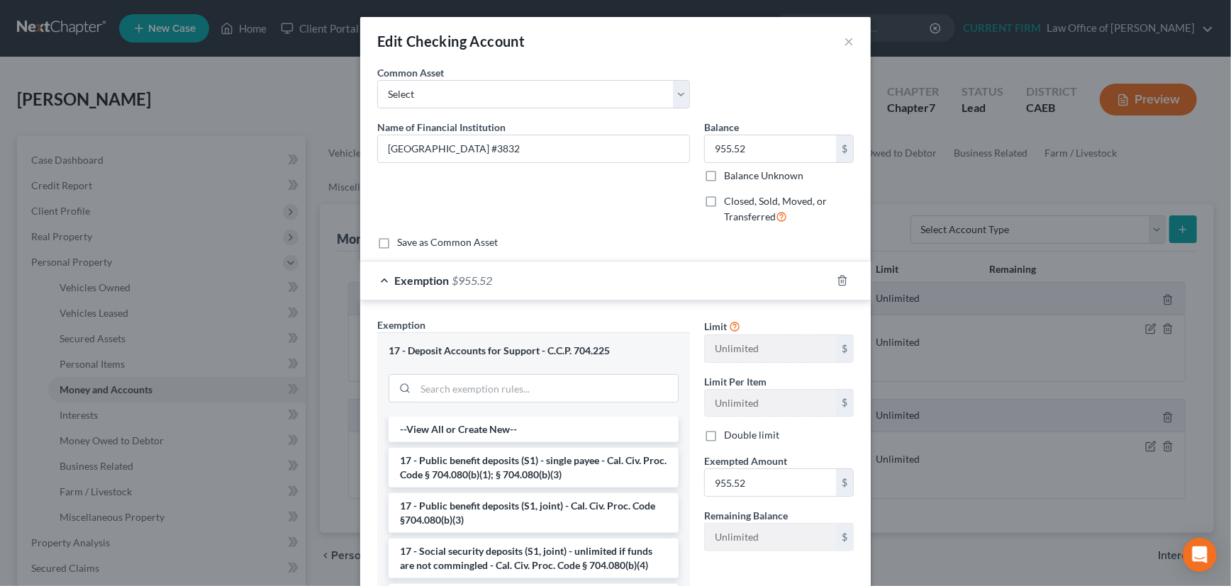
click at [695, 278] on div "Exemption $955.52" at bounding box center [595, 281] width 471 height 38
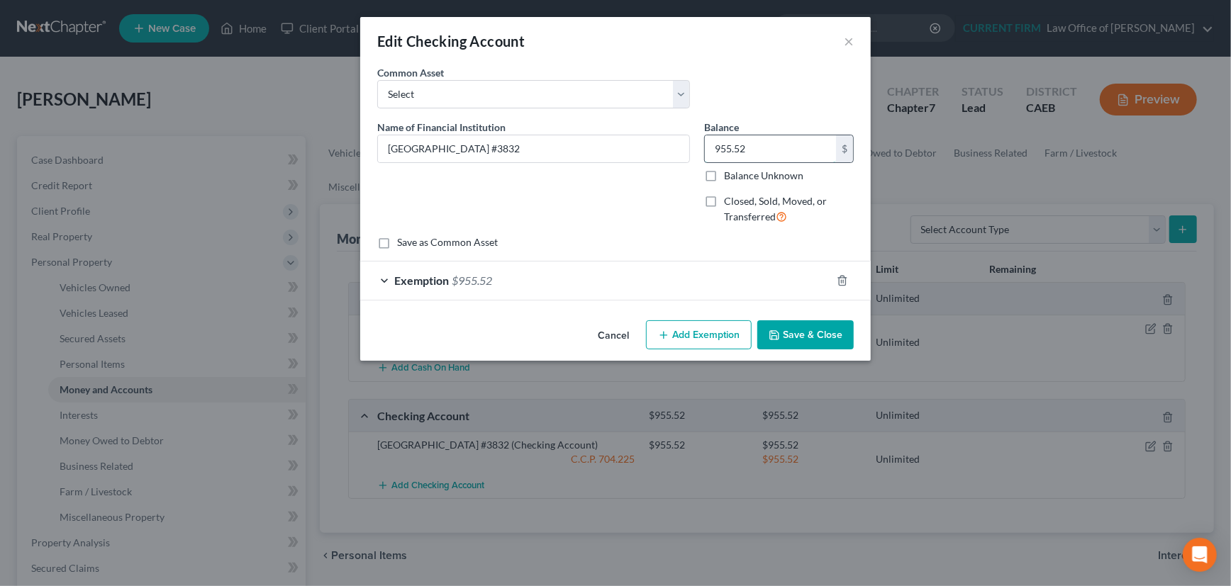
click at [757, 154] on input "955.52" at bounding box center [770, 148] width 131 height 27
type input "470.86"
click at [757, 279] on div "Exemption $955.52" at bounding box center [595, 281] width 471 height 38
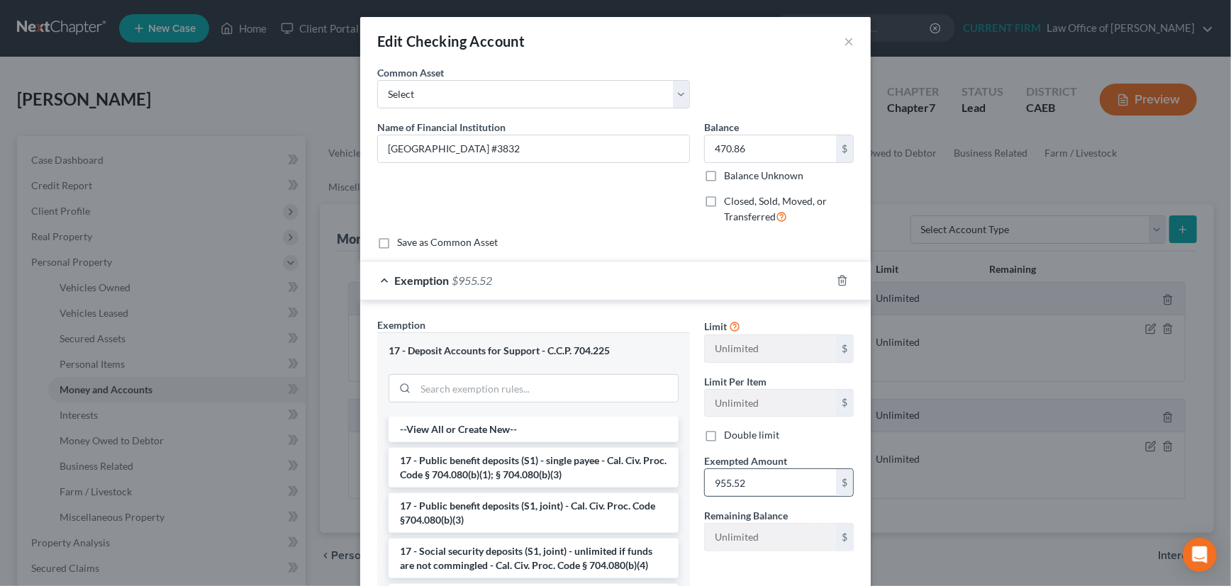
click at [743, 476] on input "955.52" at bounding box center [770, 482] width 131 height 27
type input "470.86"
click at [731, 279] on div "Exemption $470.86" at bounding box center [595, 281] width 471 height 38
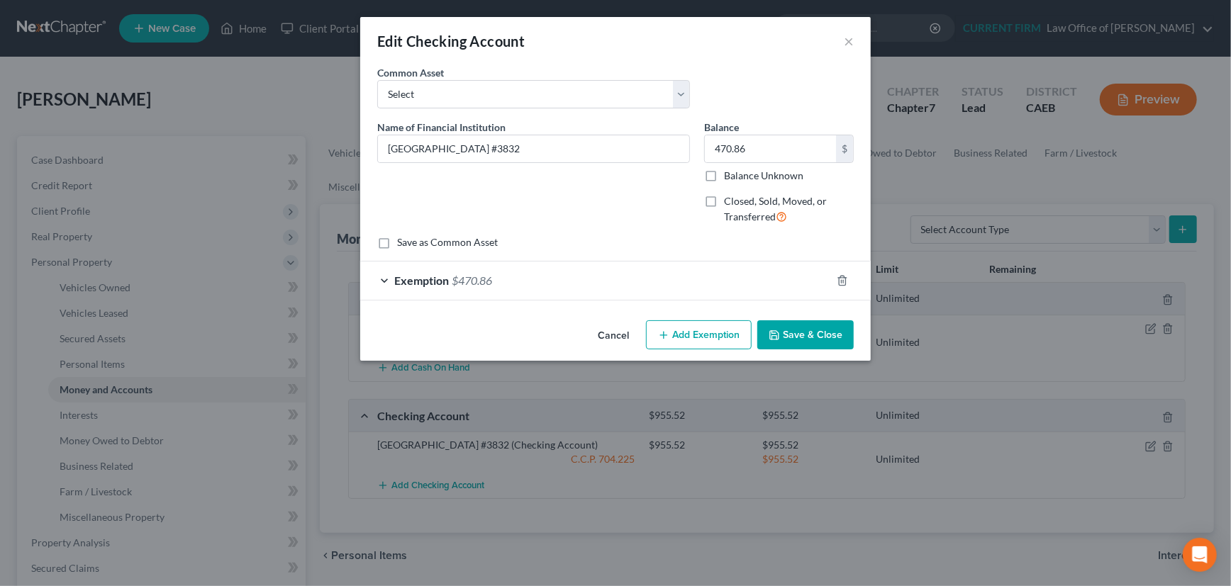
click at [816, 329] on button "Save & Close" at bounding box center [805, 336] width 96 height 30
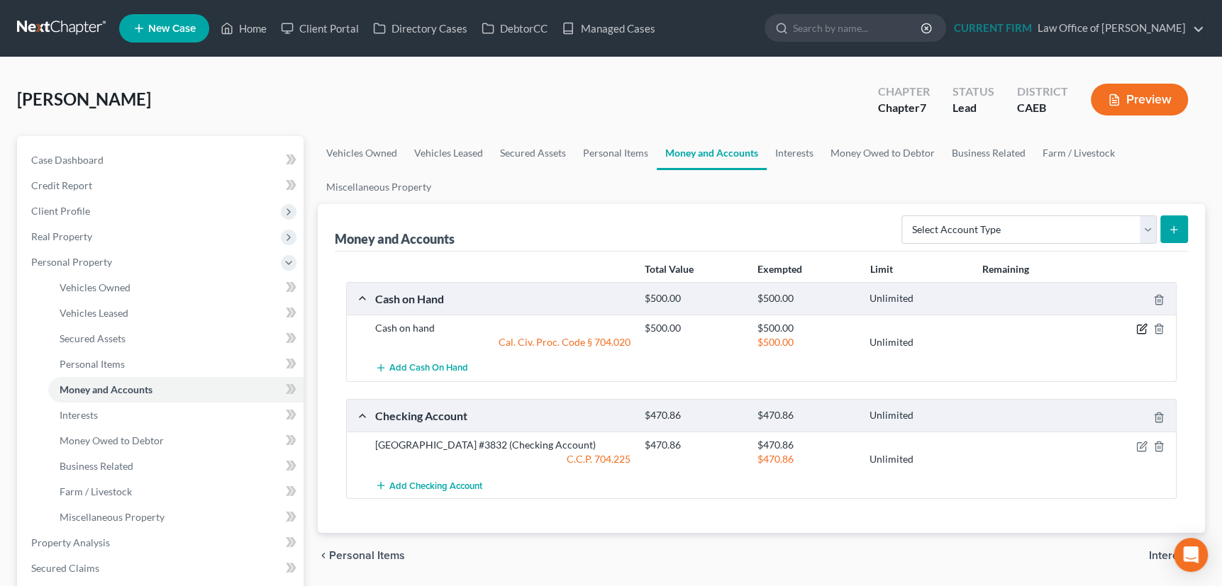
click at [1141, 325] on icon "button" at bounding box center [1141, 328] width 11 height 11
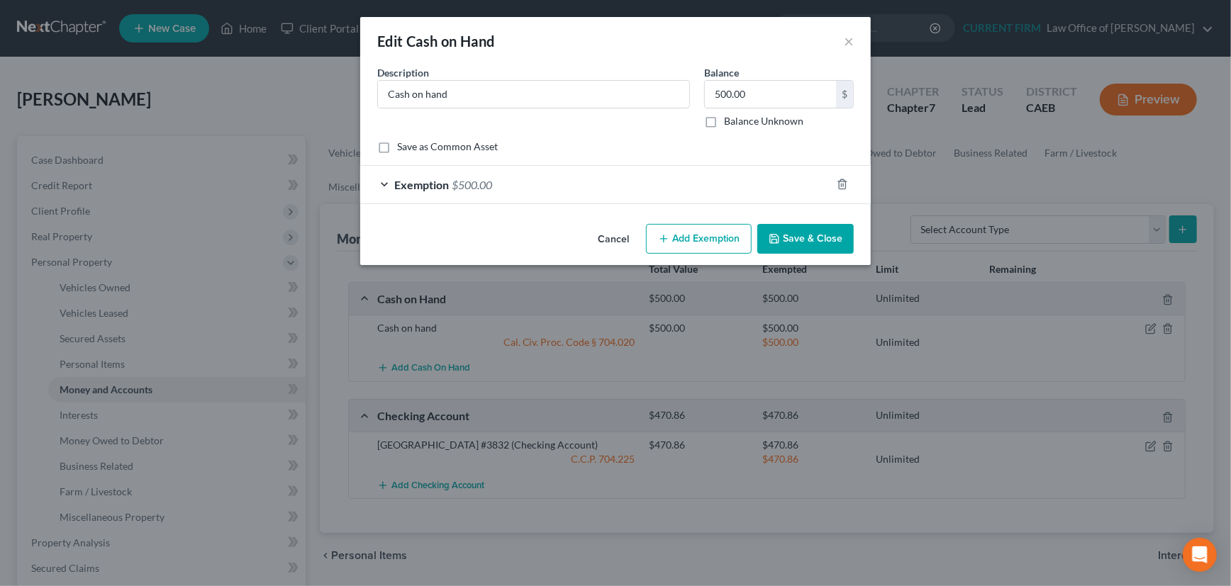
click at [671, 194] on div "Exemption $500.00" at bounding box center [595, 185] width 471 height 38
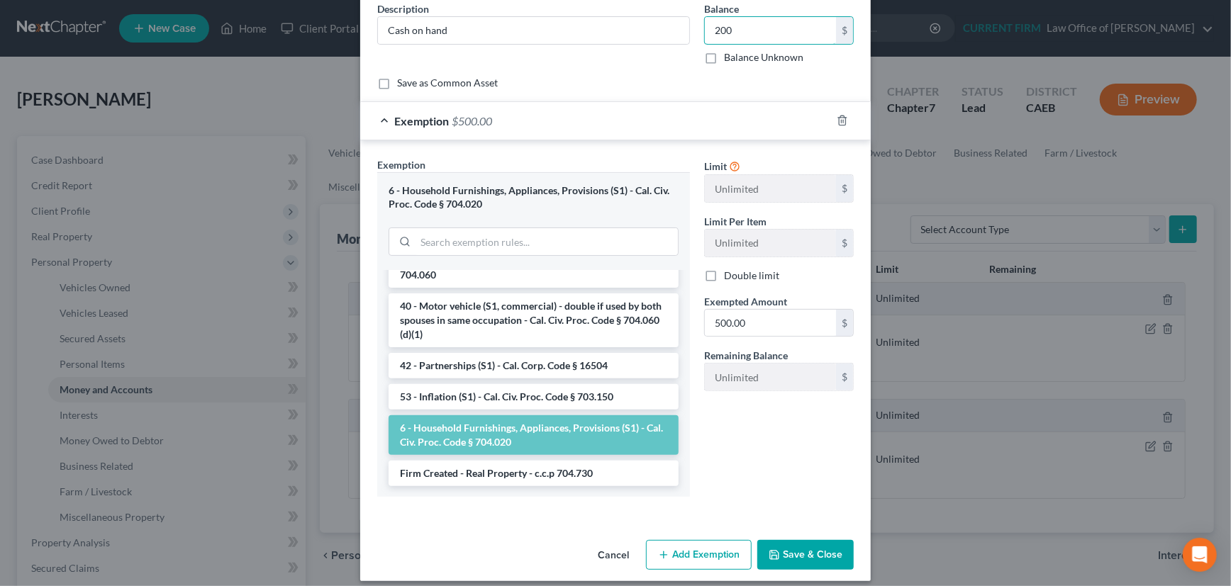
scroll to position [74, 0]
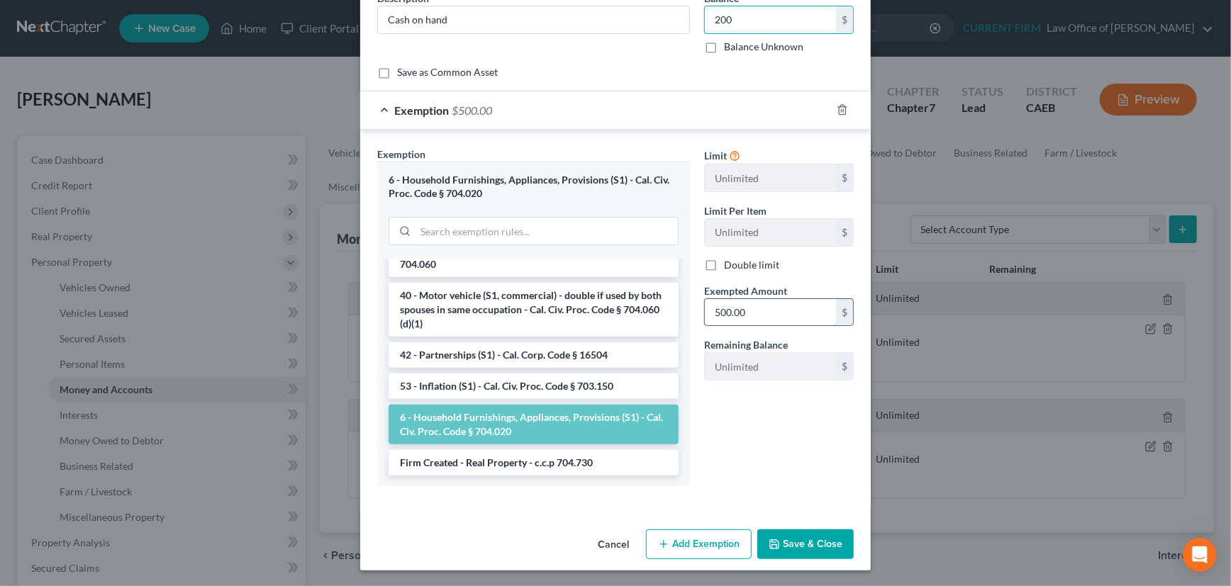
type input "200"
click at [753, 302] on input "500.00" at bounding box center [770, 312] width 131 height 27
type input "200"
click at [701, 113] on div "Exemption $200.00" at bounding box center [595, 110] width 471 height 38
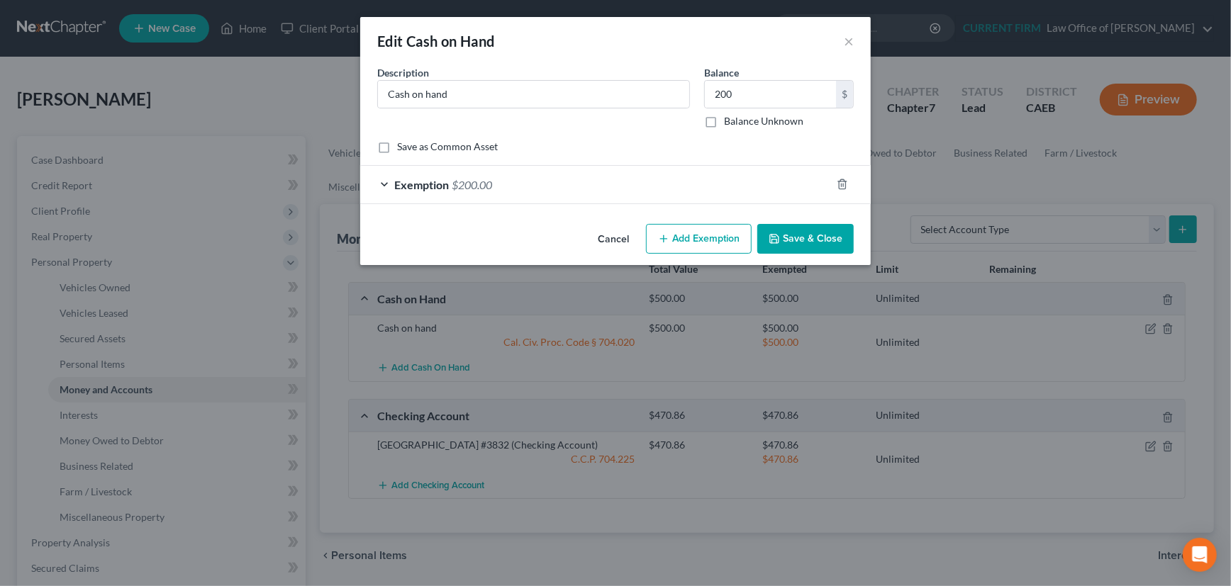
scroll to position [0, 0]
click at [808, 236] on button "Save & Close" at bounding box center [805, 239] width 96 height 30
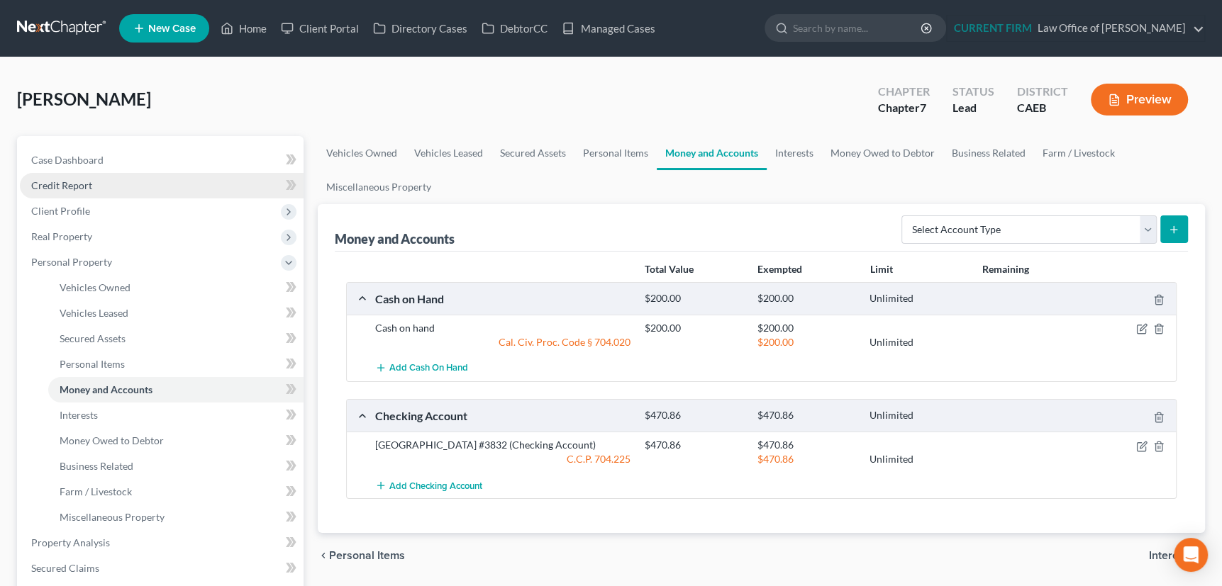
click at [62, 182] on span "Credit Report" at bounding box center [61, 185] width 61 height 12
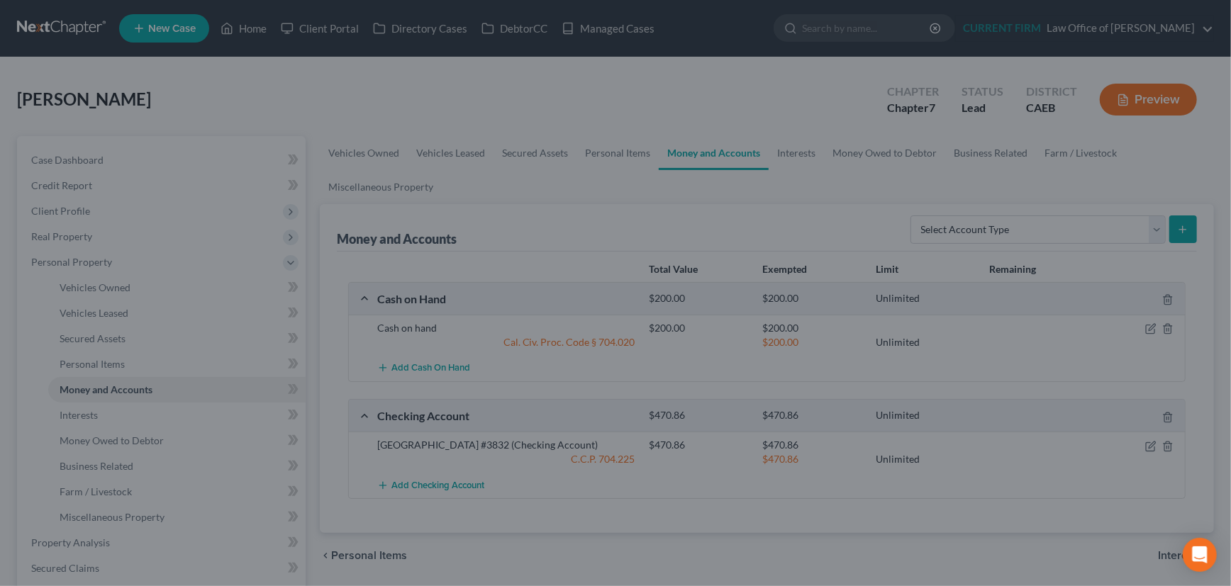
click at [183, 109] on div at bounding box center [615, 293] width 1231 height 586
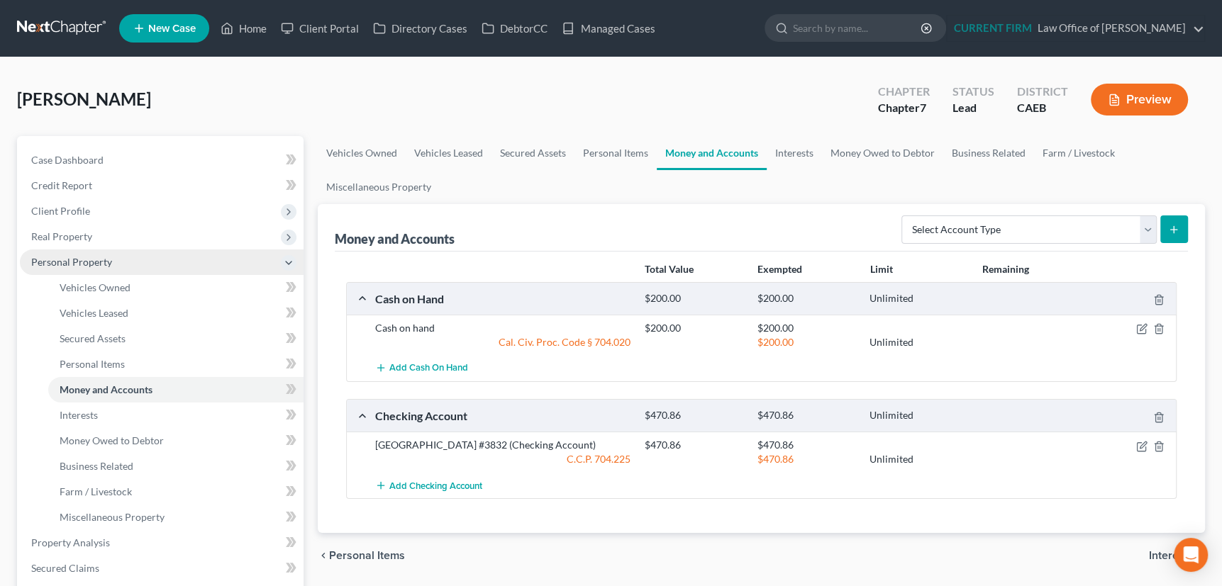
click at [74, 261] on span "Personal Property" at bounding box center [71, 262] width 81 height 12
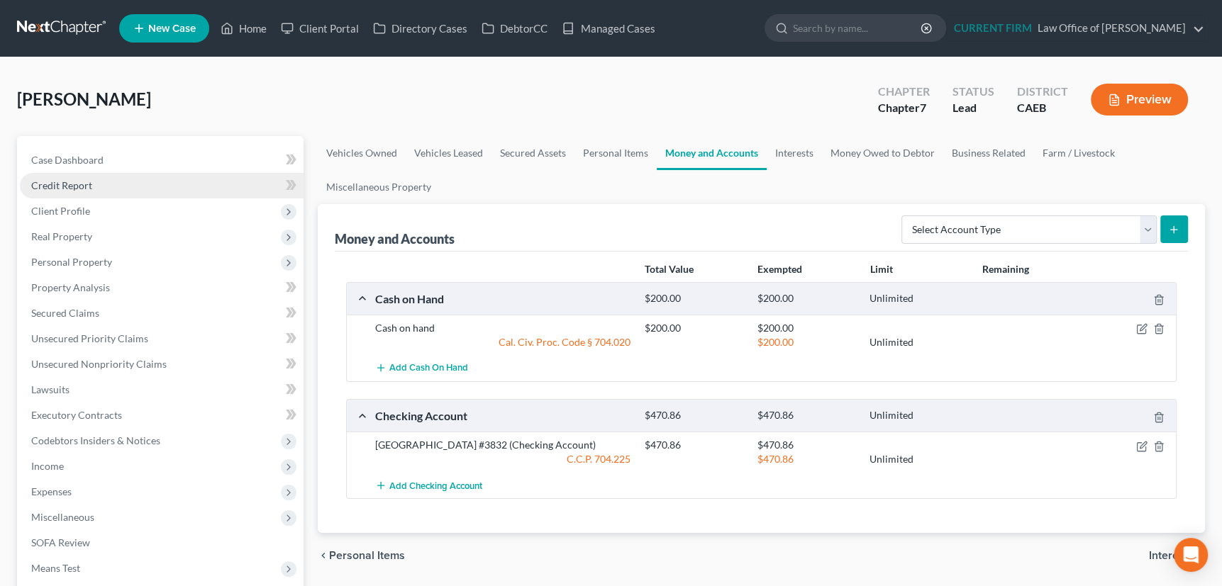
click at [71, 184] on span "Credit Report" at bounding box center [61, 185] width 61 height 12
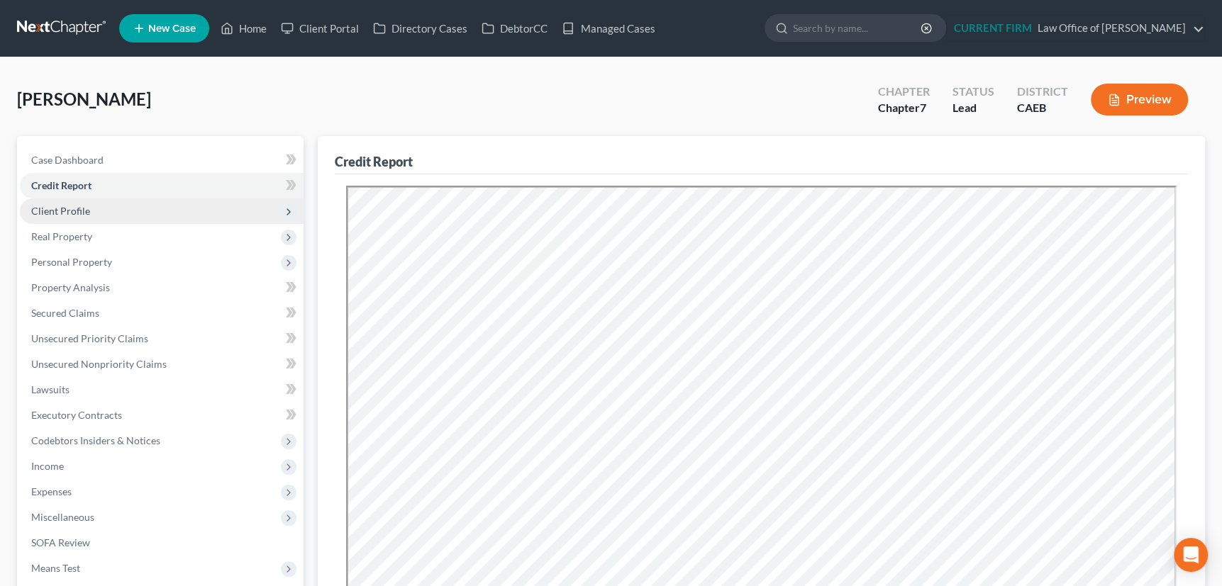
click at [57, 208] on span "Client Profile" at bounding box center [60, 211] width 59 height 12
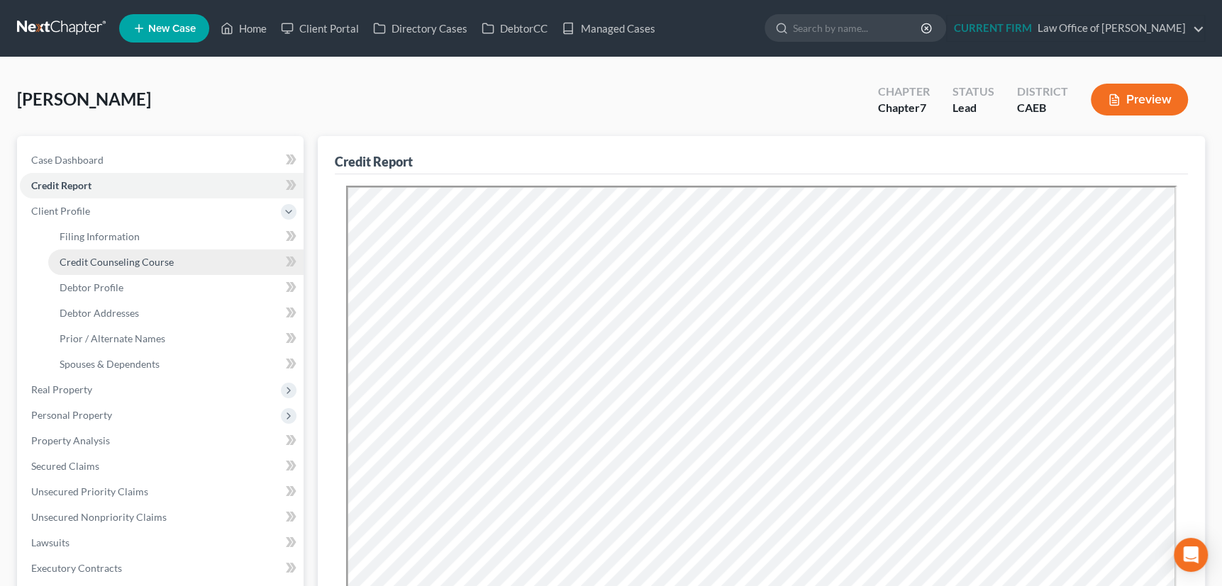
click at [76, 260] on span "Credit Counseling Course" at bounding box center [117, 262] width 114 height 12
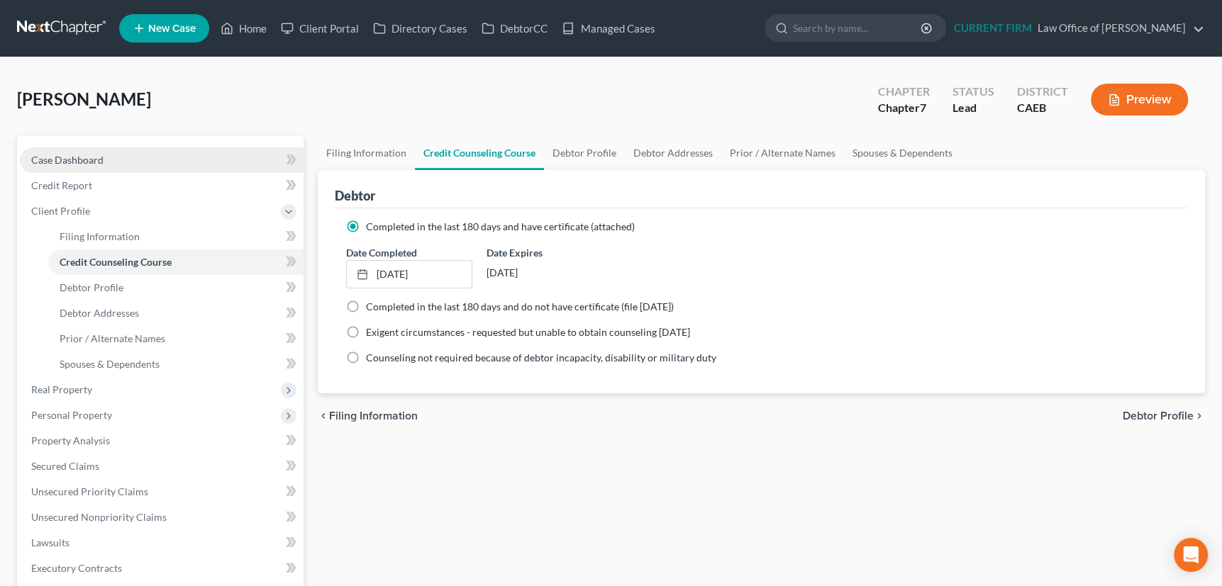
click at [84, 157] on span "Case Dashboard" at bounding box center [67, 160] width 72 height 12
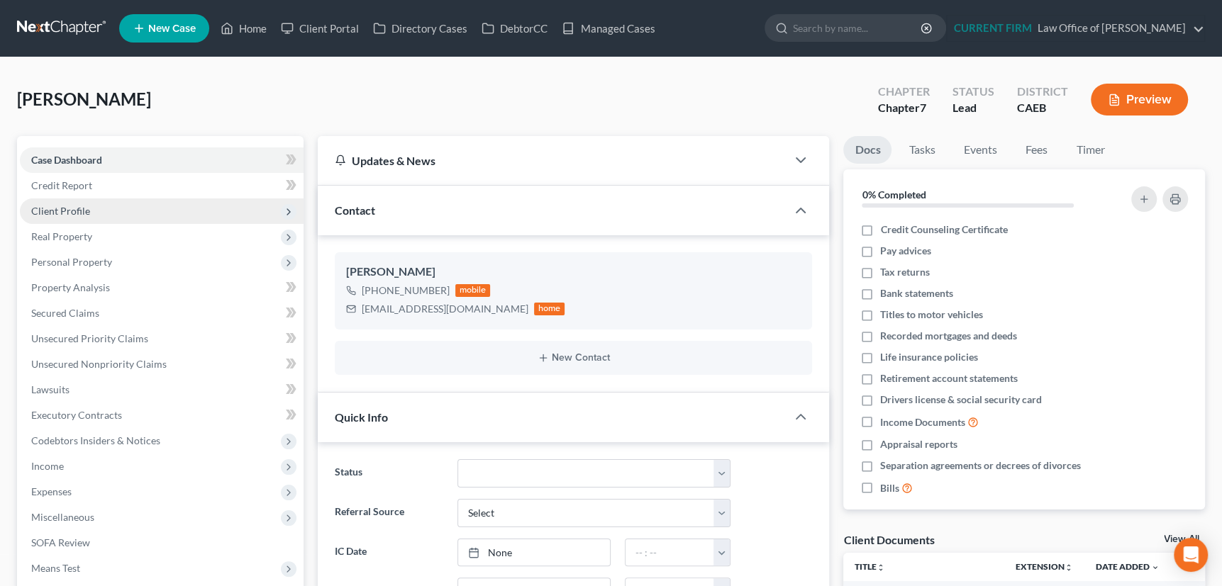
click at [67, 209] on span "Client Profile" at bounding box center [60, 211] width 59 height 12
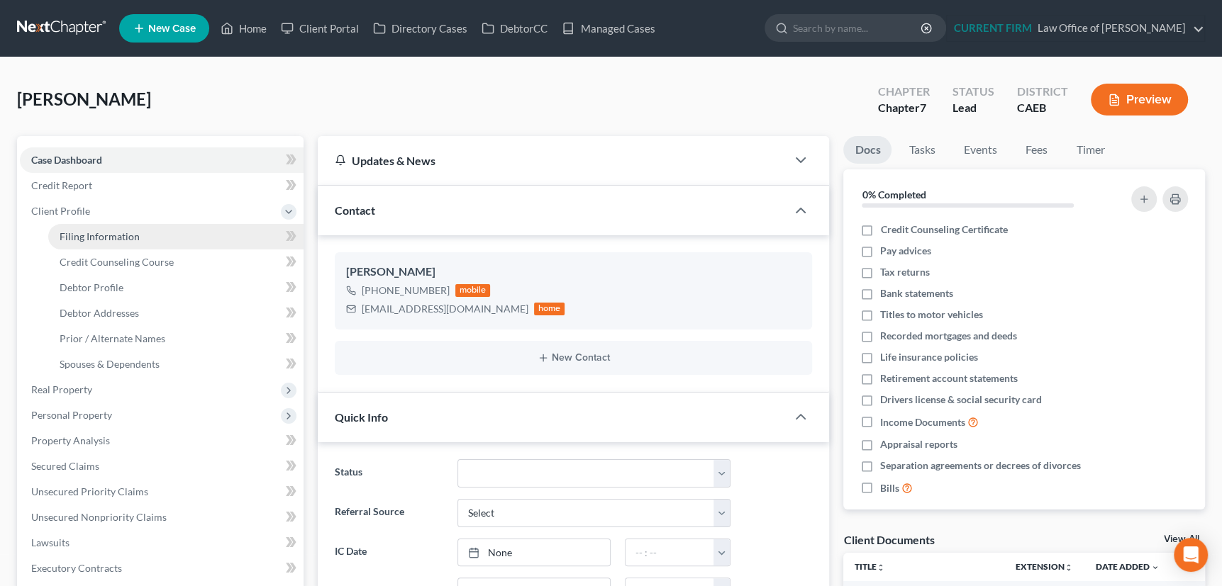
click at [67, 234] on span "Filing Information" at bounding box center [100, 236] width 80 height 12
select select "1"
select select "0"
select select "4"
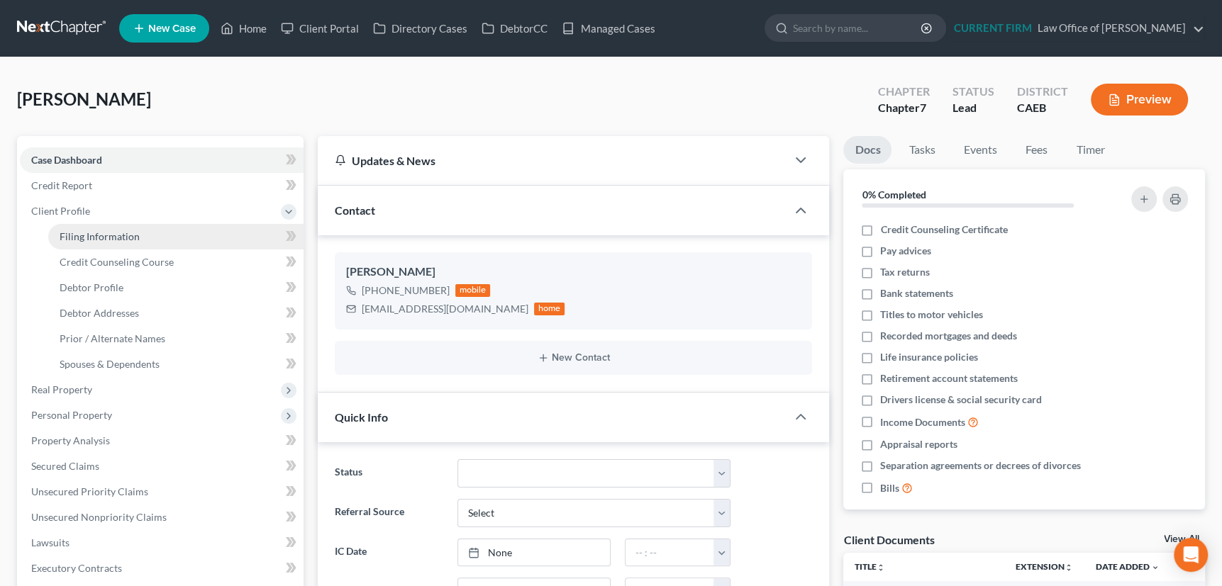
select select "1"
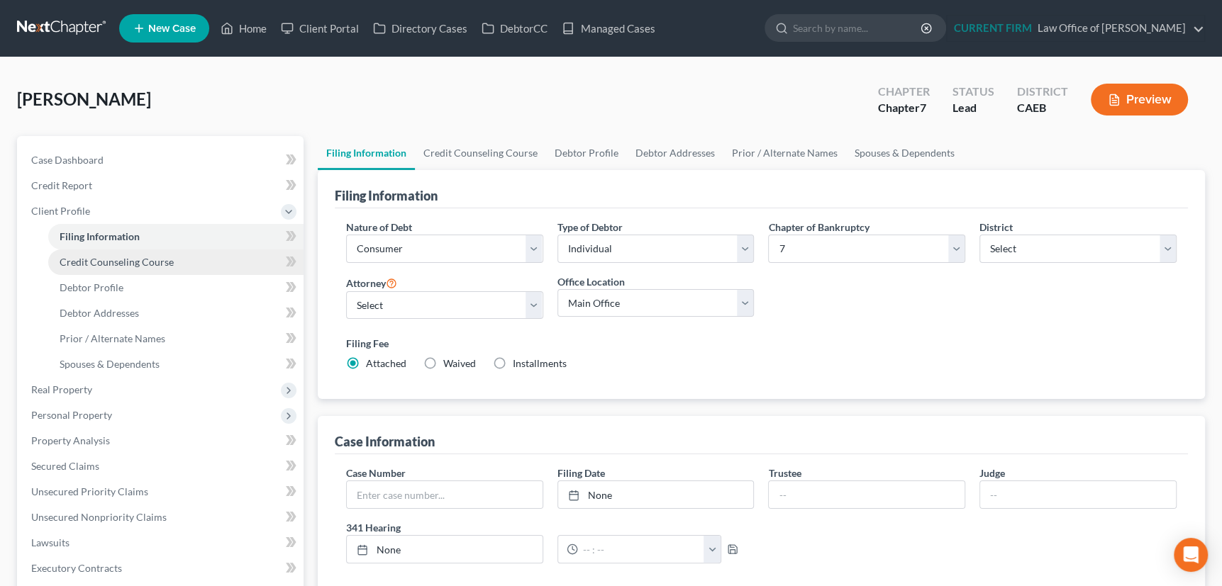
click at [68, 257] on span "Credit Counseling Course" at bounding box center [117, 262] width 114 height 12
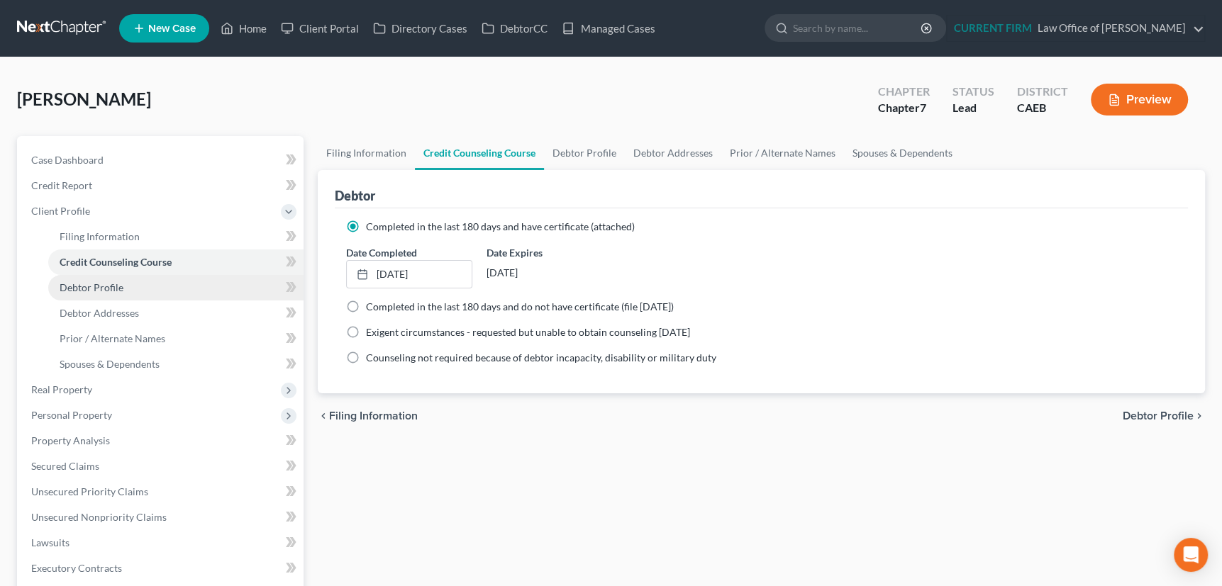
click at [72, 284] on span "Debtor Profile" at bounding box center [92, 288] width 64 height 12
select select "0"
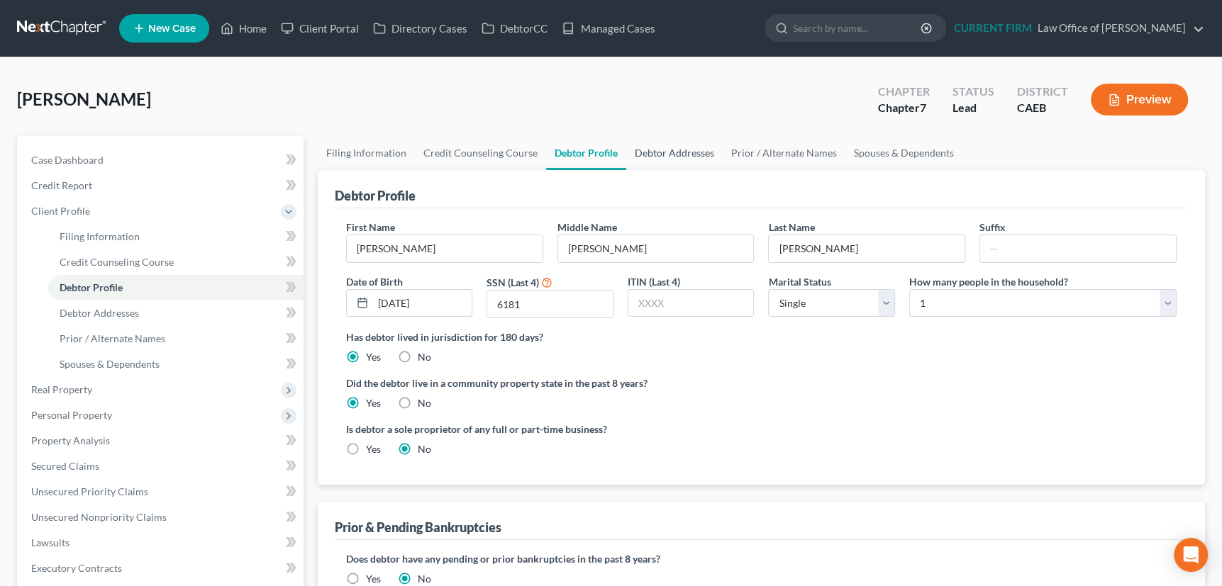
click at [677, 149] on link "Debtor Addresses" at bounding box center [674, 153] width 96 height 34
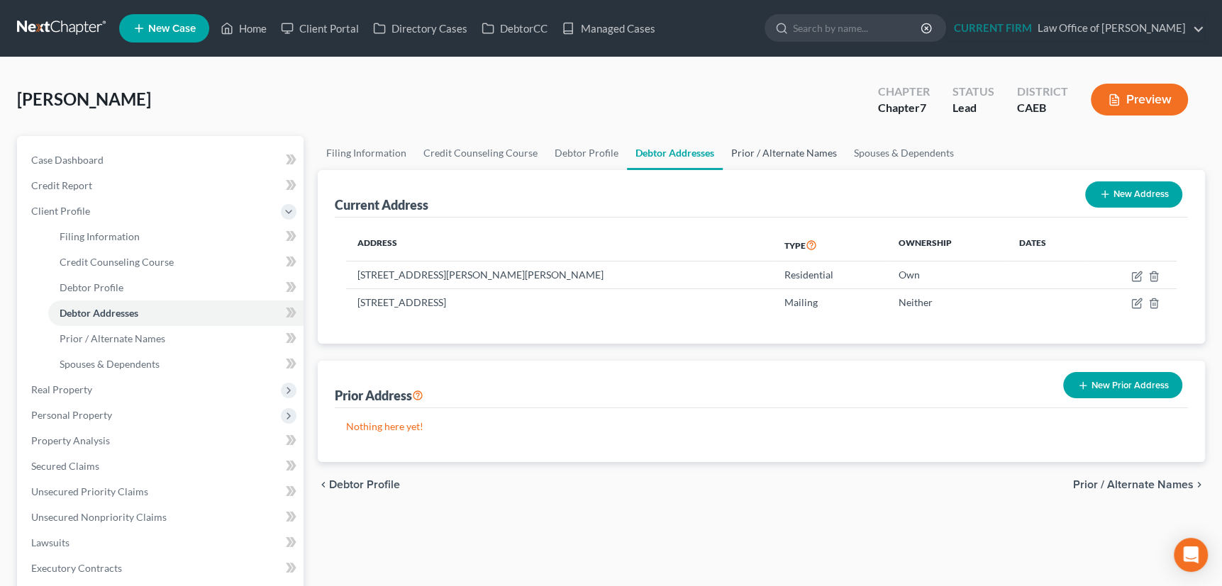
click at [781, 152] on link "Prior / Alternate Names" at bounding box center [784, 153] width 123 height 34
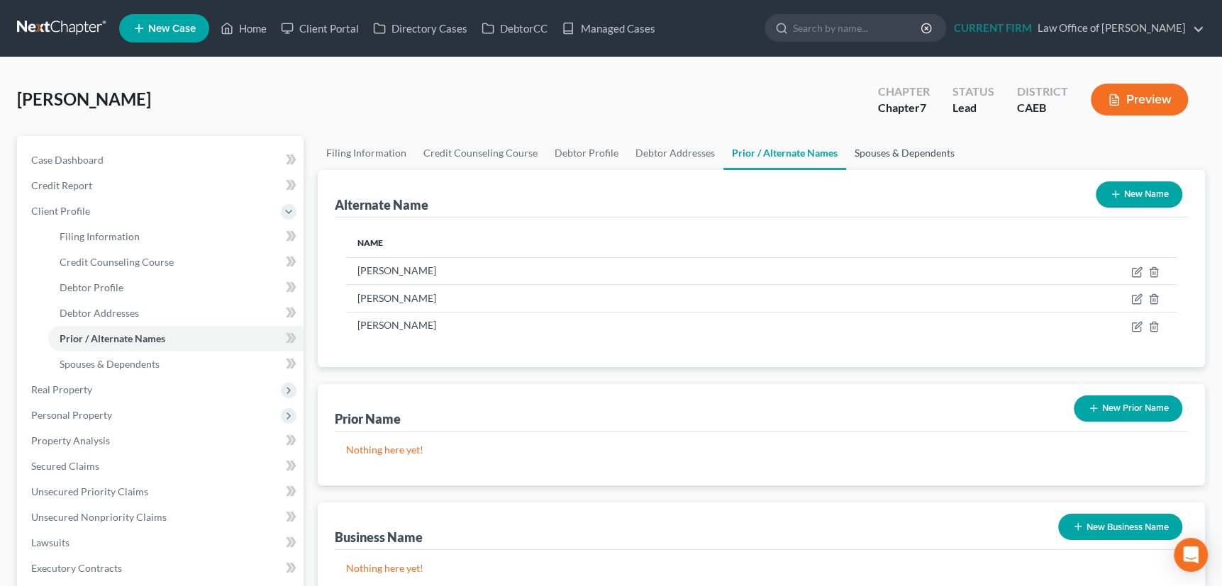
click at [901, 151] on link "Spouses & Dependents" at bounding box center [904, 153] width 117 height 34
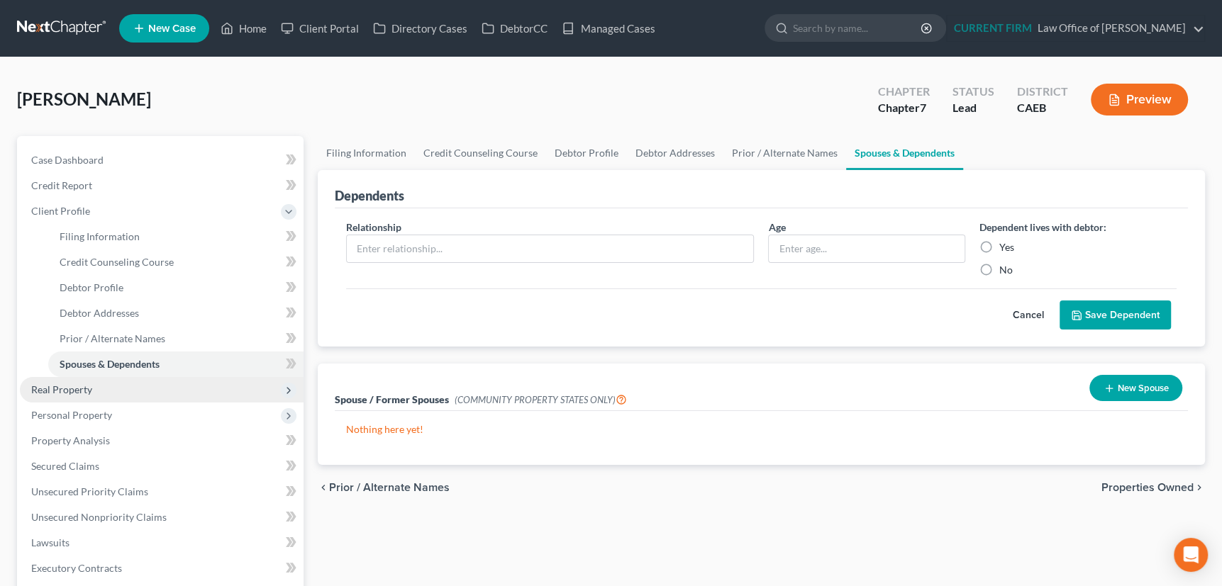
click at [61, 385] on span "Real Property" at bounding box center [61, 390] width 61 height 12
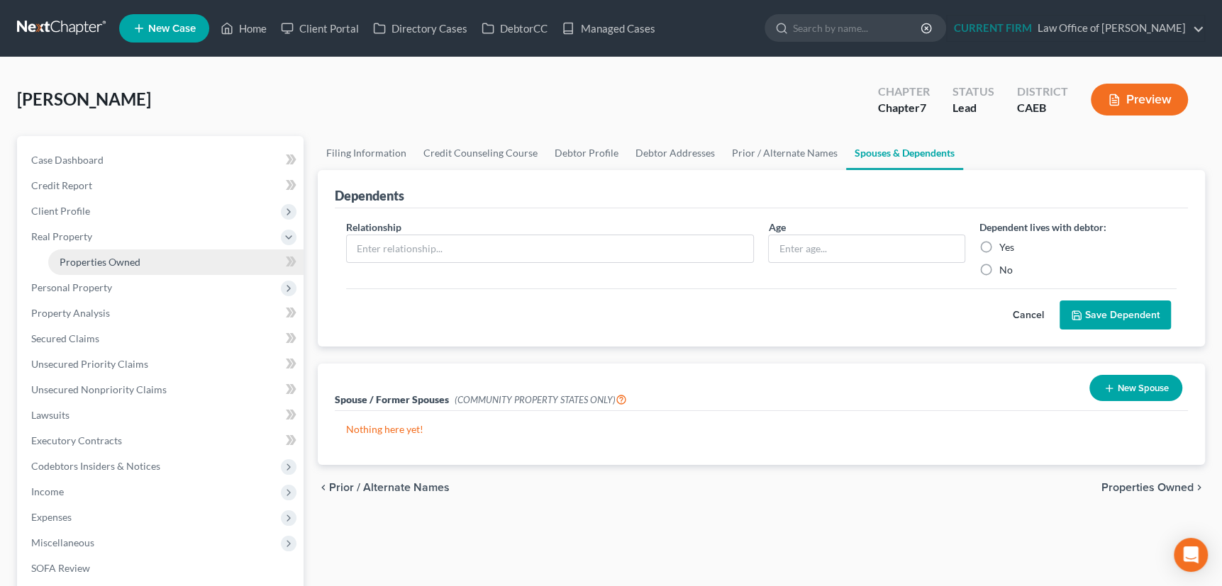
click at [116, 260] on span "Properties Owned" at bounding box center [100, 262] width 81 height 12
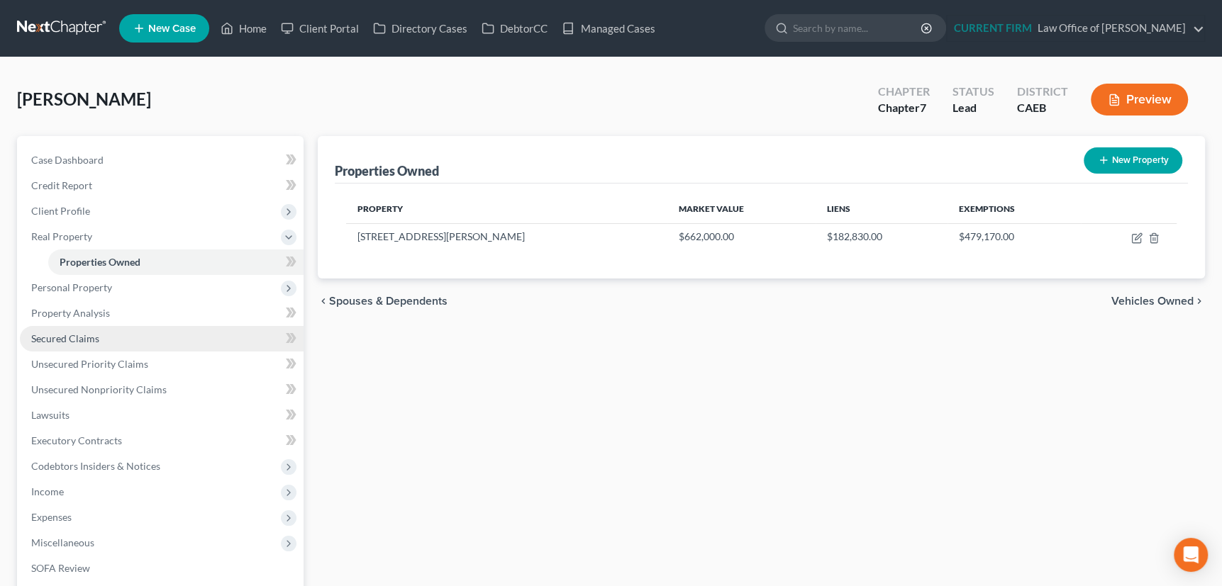
click at [57, 335] on span "Secured Claims" at bounding box center [65, 339] width 68 height 12
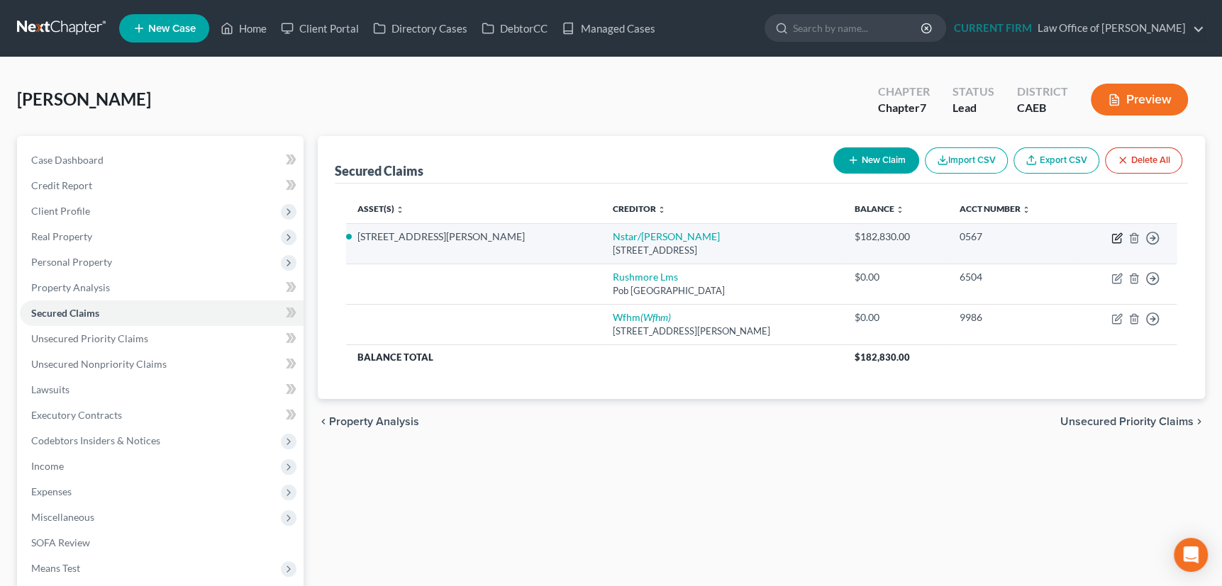
click at [1118, 237] on icon "button" at bounding box center [1118, 236] width 6 height 6
select select "45"
select select "3"
select select "8"
select select "4"
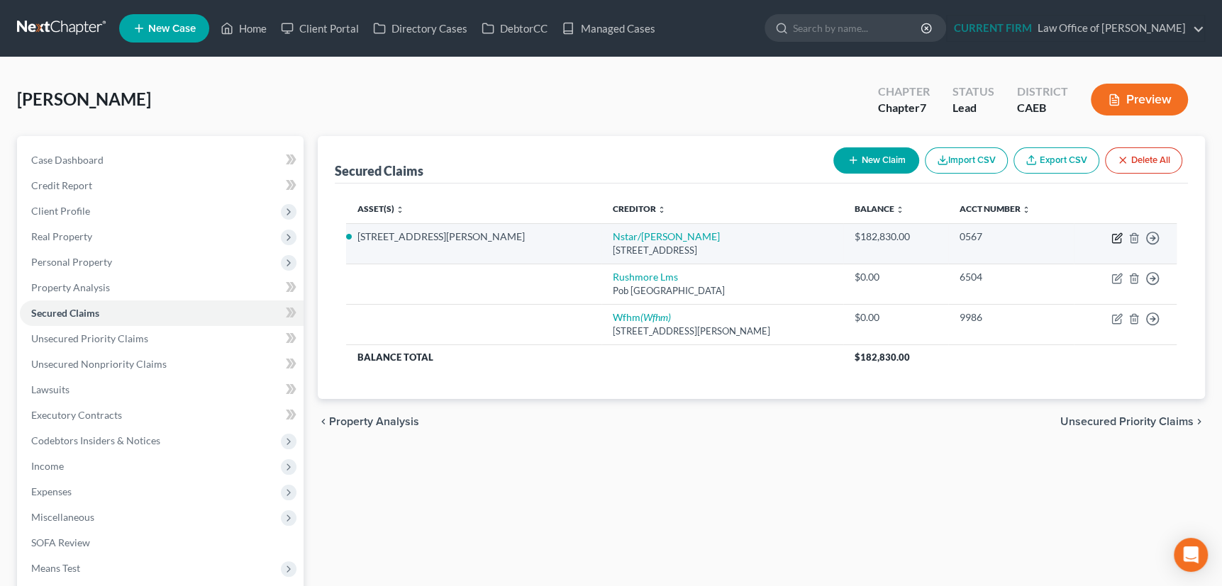
select select "0"
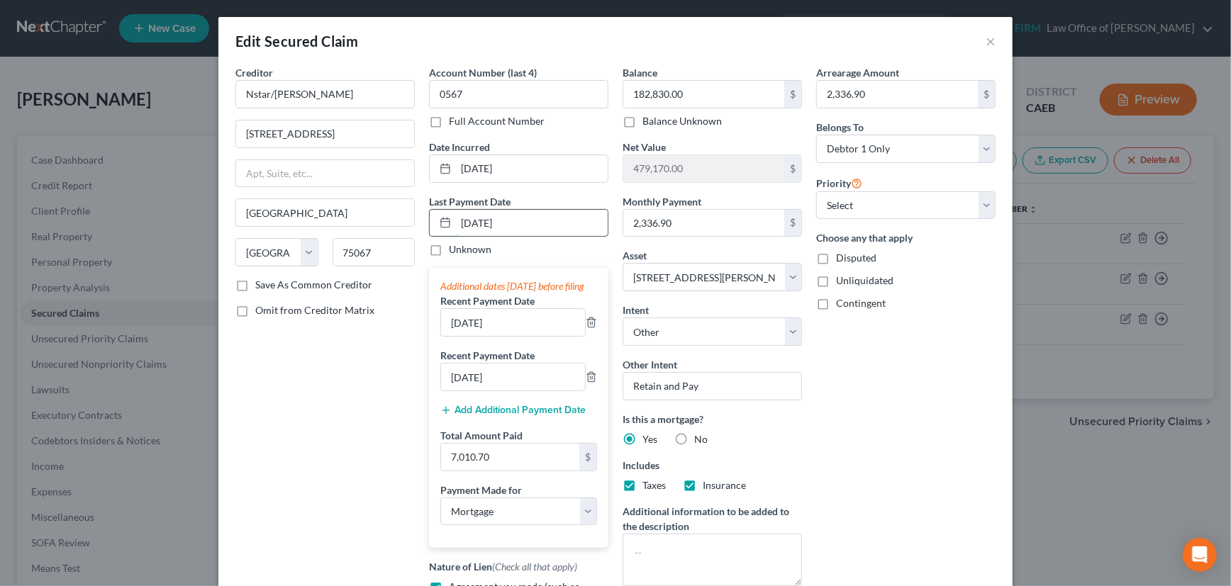
click at [462, 224] on input "[DATE]" at bounding box center [532, 223] width 152 height 27
click at [467, 221] on input "[DATE]" at bounding box center [532, 223] width 152 height 27
type input "09/01/2025"
click at [455, 334] on input "[DATE]" at bounding box center [513, 322] width 144 height 27
type input "[DATE]"
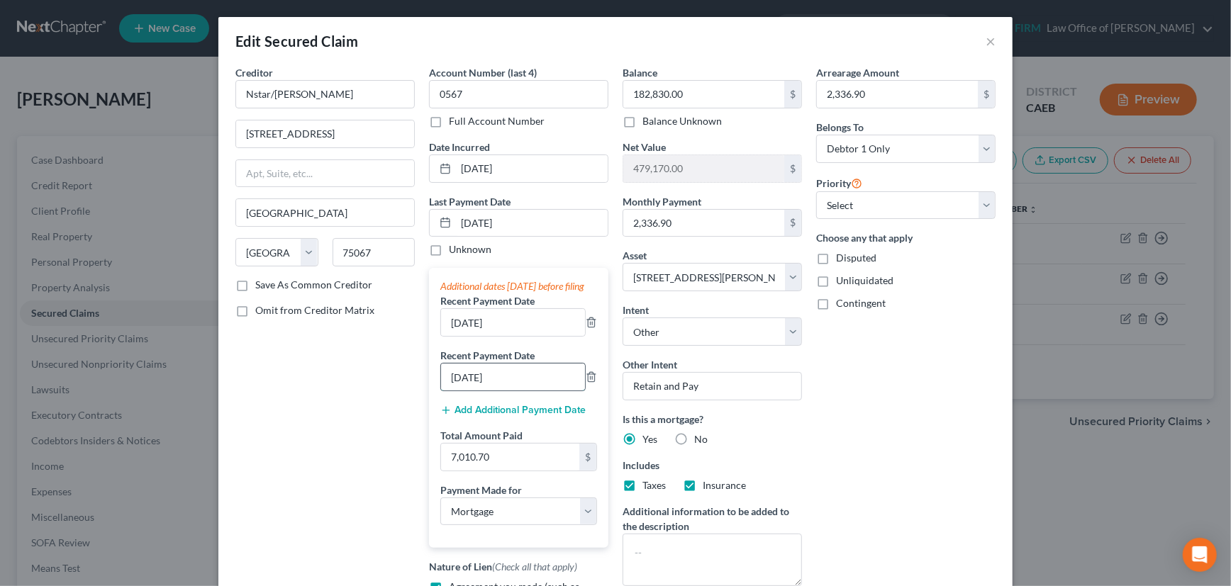
click at [456, 391] on input "02/01/2025" at bounding box center [513, 377] width 144 height 27
type input "[DATE]"
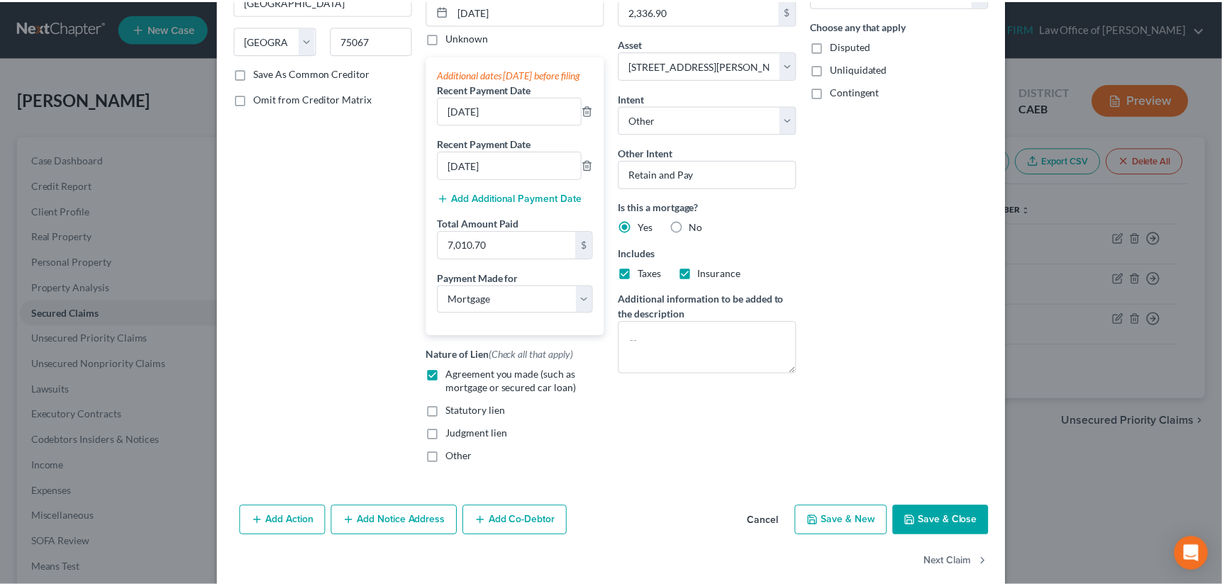
scroll to position [244, 0]
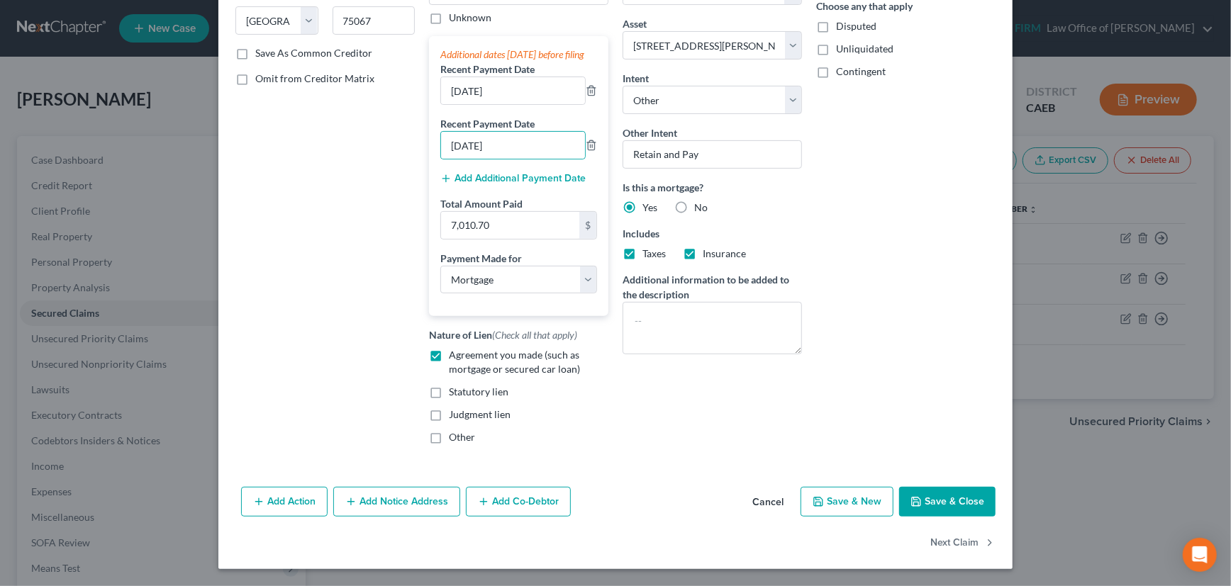
click at [945, 501] on button "Save & Close" at bounding box center [947, 502] width 96 height 30
select select
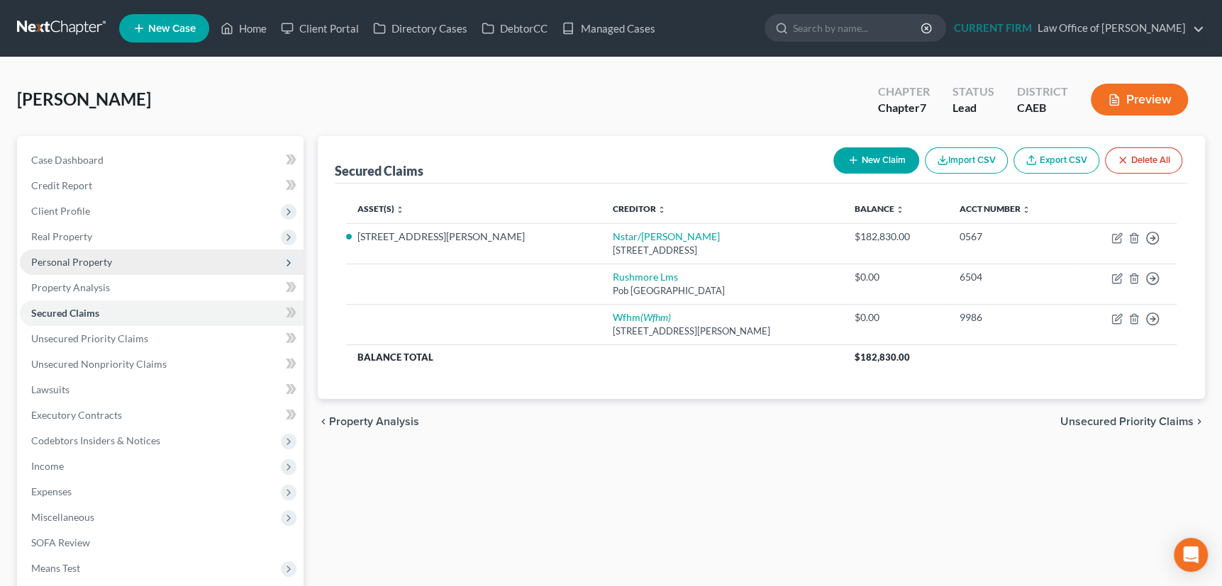
click at [57, 256] on span "Personal Property" at bounding box center [71, 262] width 81 height 12
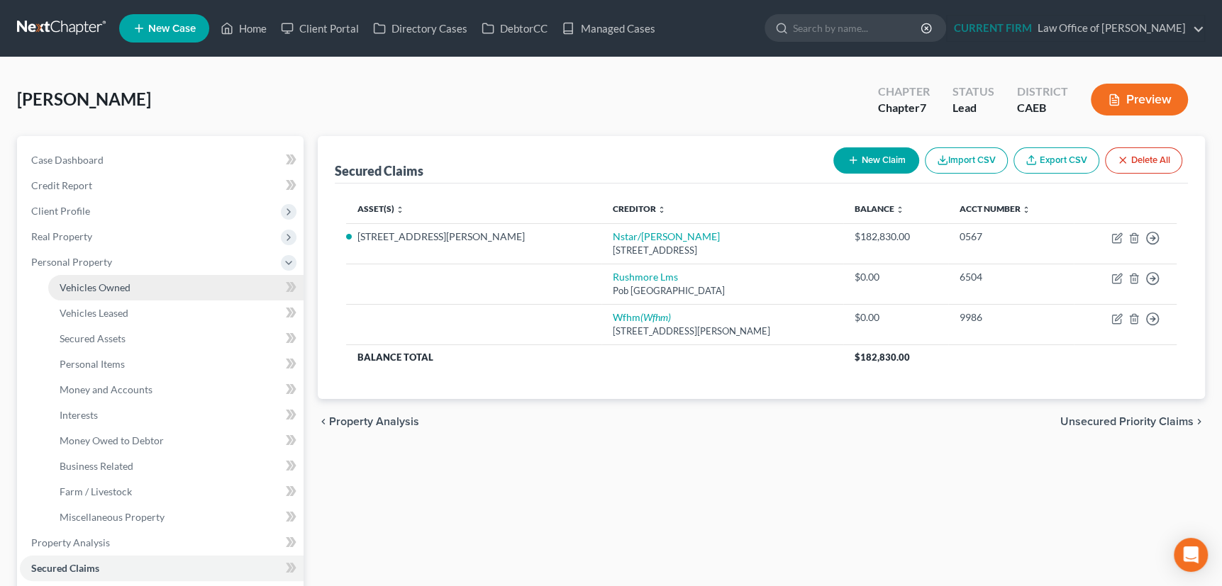
click at [61, 279] on link "Vehicles Owned" at bounding box center [175, 288] width 255 height 26
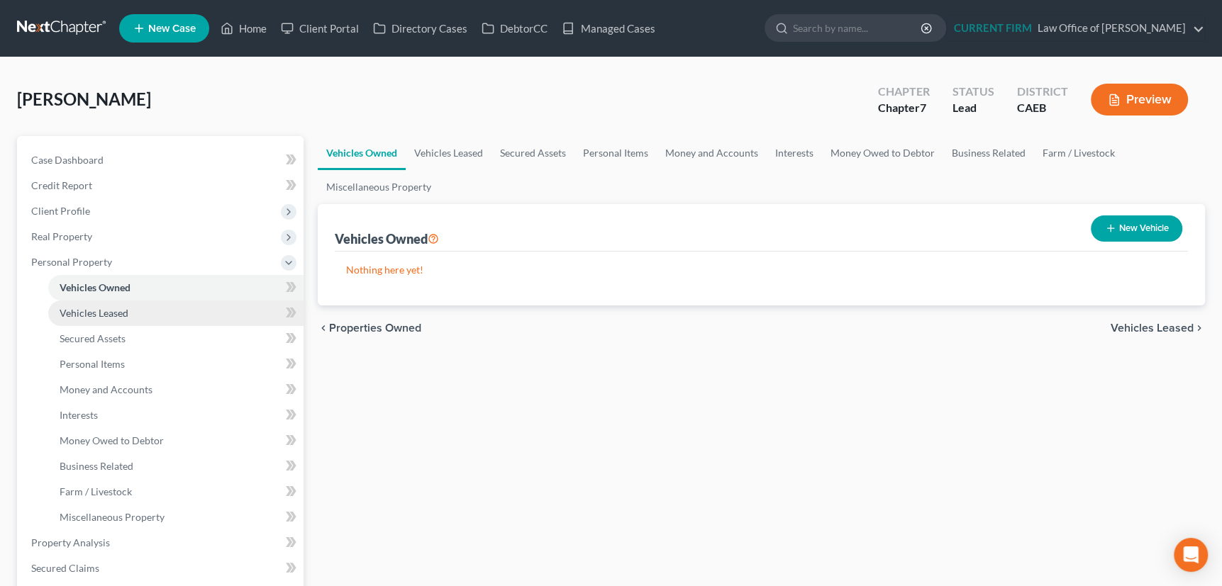
click at [75, 311] on span "Vehicles Leased" at bounding box center [94, 313] width 69 height 12
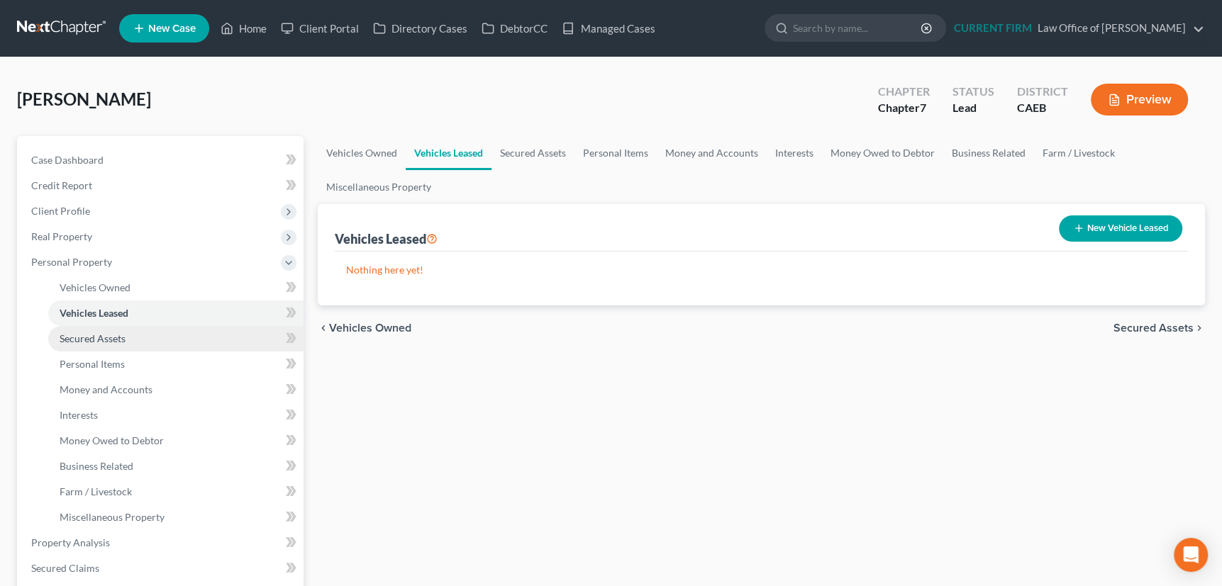
click at [76, 339] on span "Secured Assets" at bounding box center [93, 339] width 66 height 12
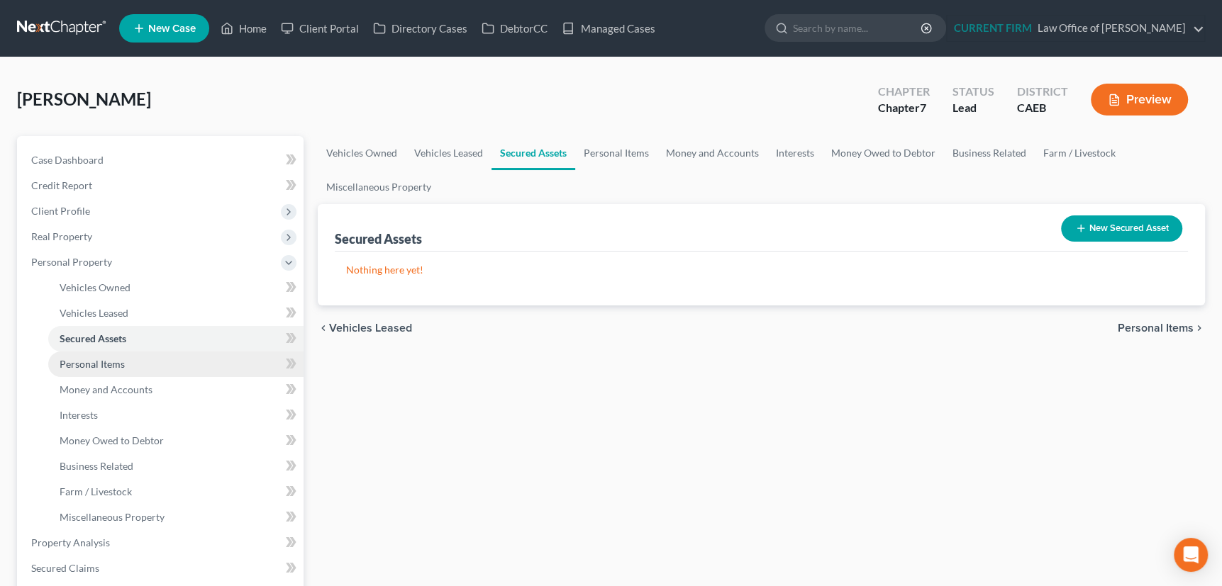
click at [78, 364] on span "Personal Items" at bounding box center [92, 364] width 65 height 12
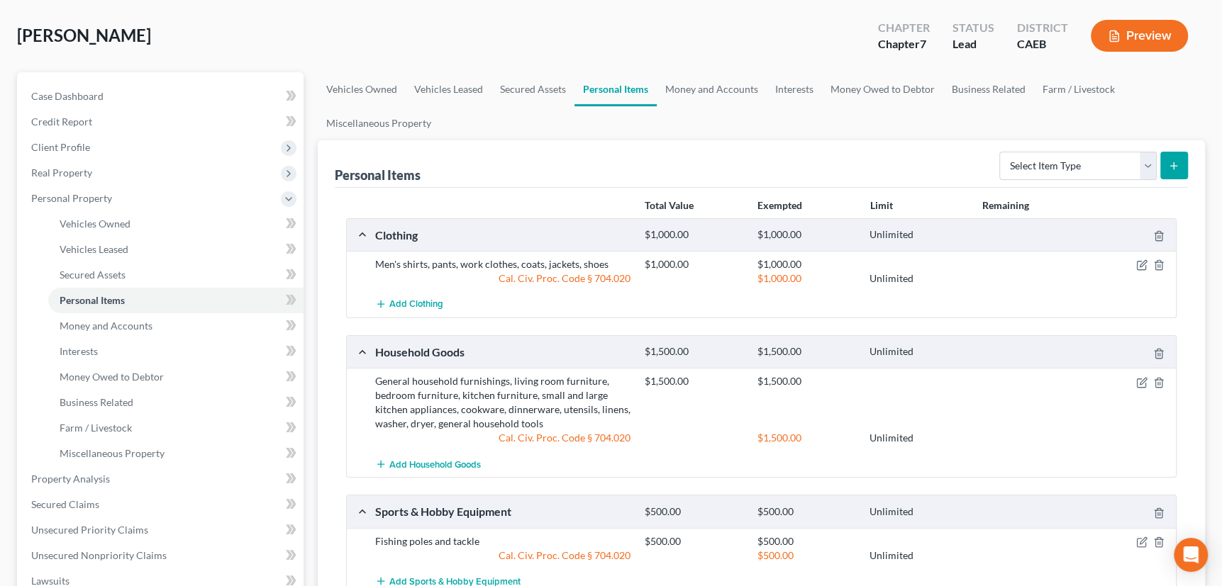
scroll to position [128, 0]
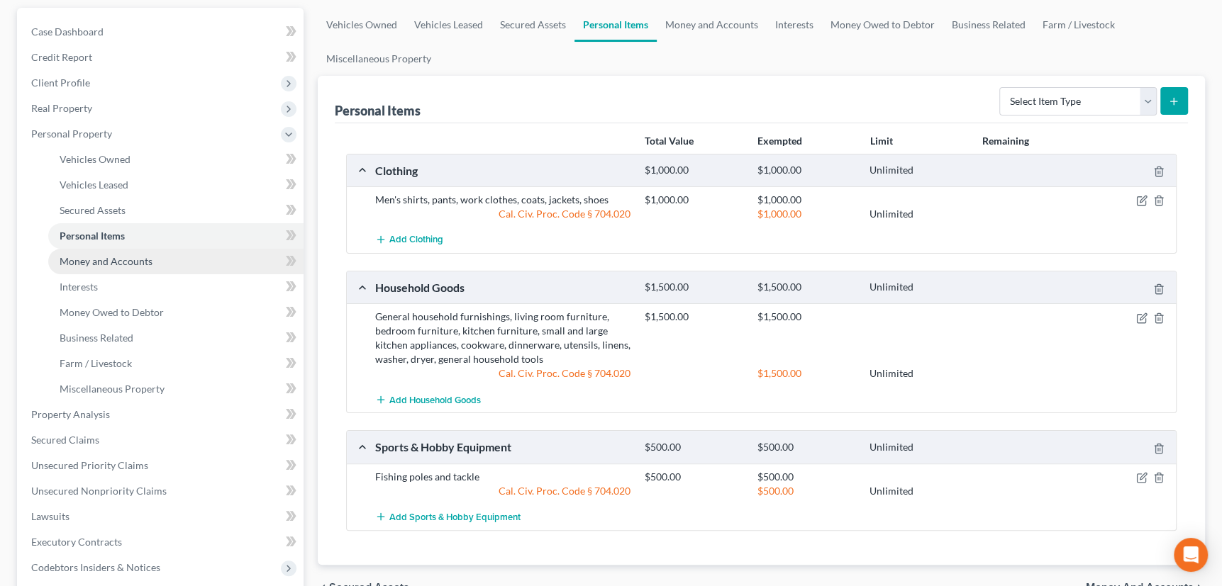
click at [106, 262] on span "Money and Accounts" at bounding box center [106, 261] width 93 height 12
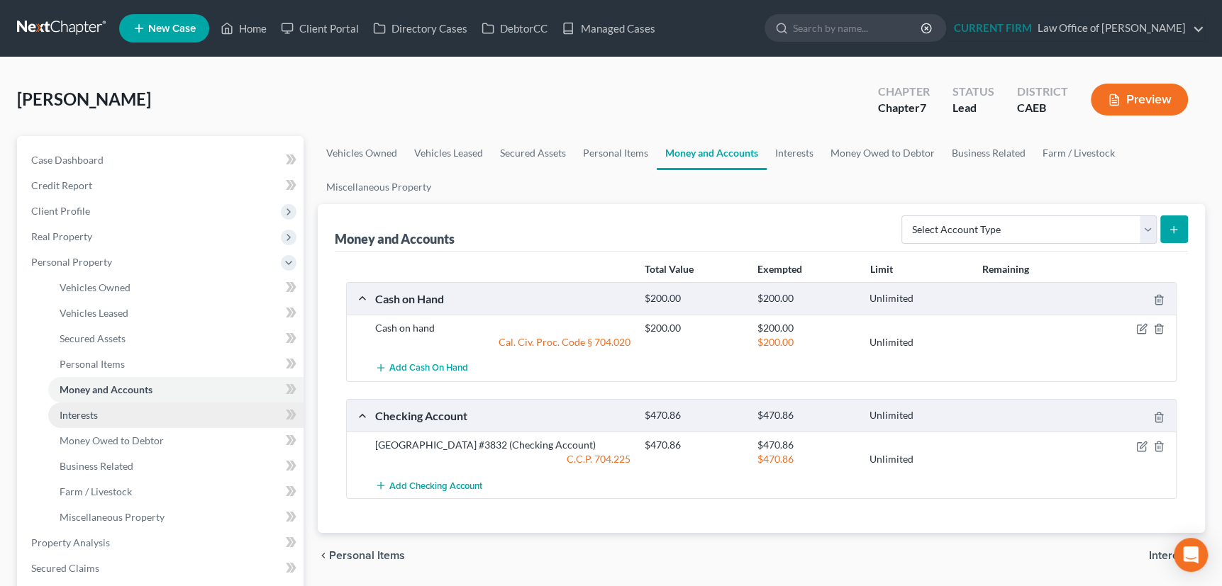
click at [91, 416] on span "Interests" at bounding box center [79, 415] width 38 height 12
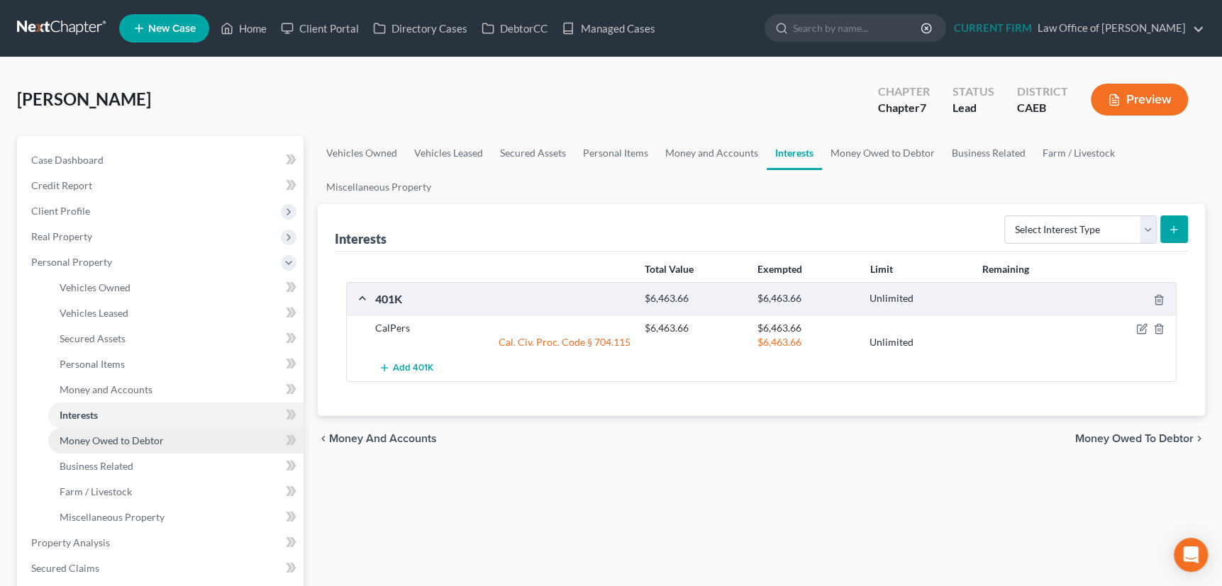
click at [91, 440] on span "Money Owed to Debtor" at bounding box center [112, 441] width 104 height 12
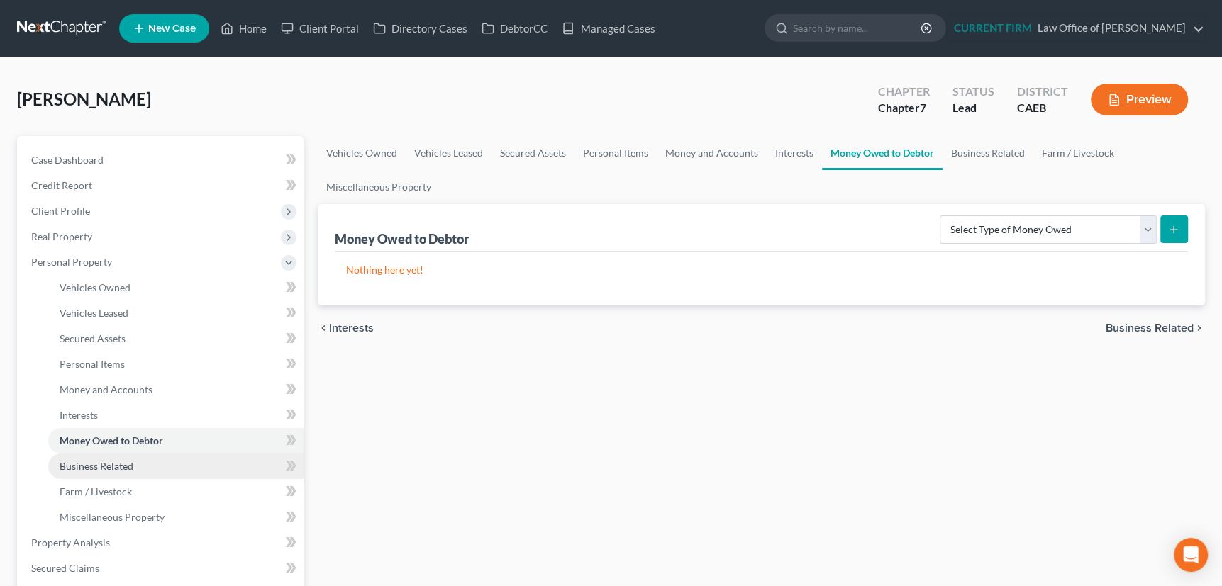
click at [91, 466] on span "Business Related" at bounding box center [97, 466] width 74 height 12
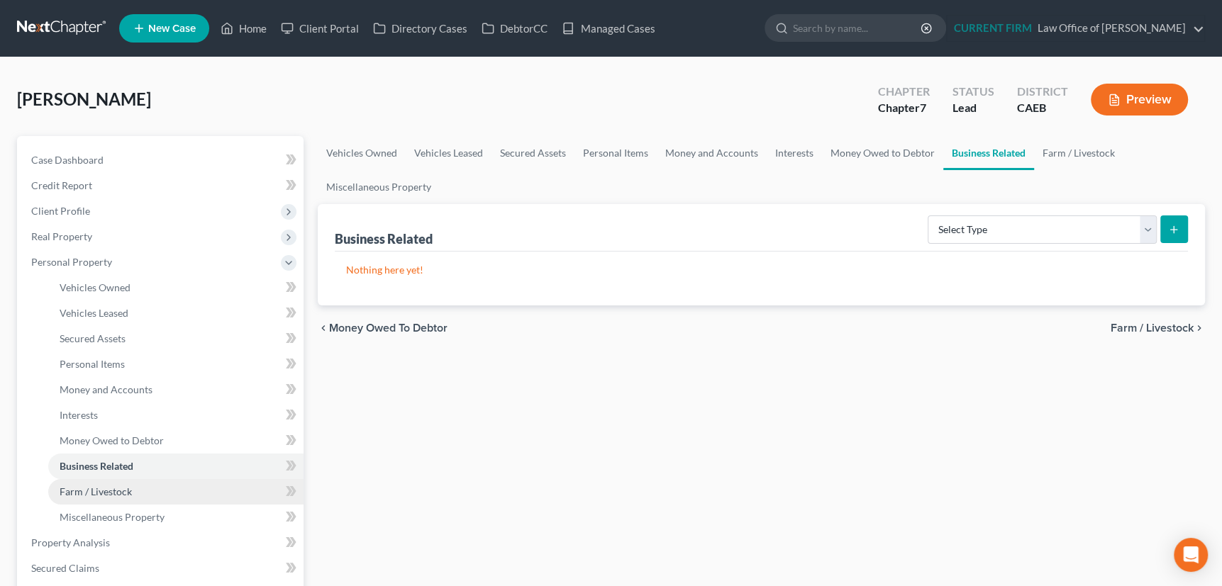
click at [92, 489] on span "Farm / Livestock" at bounding box center [96, 492] width 72 height 12
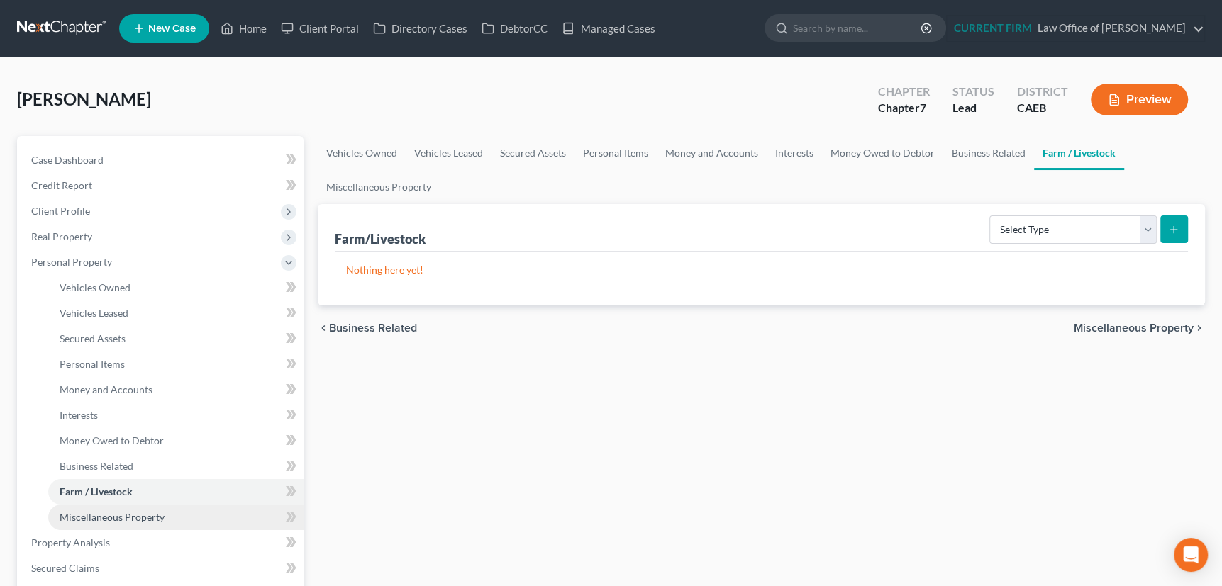
click at [95, 521] on span "Miscellaneous Property" at bounding box center [112, 517] width 105 height 12
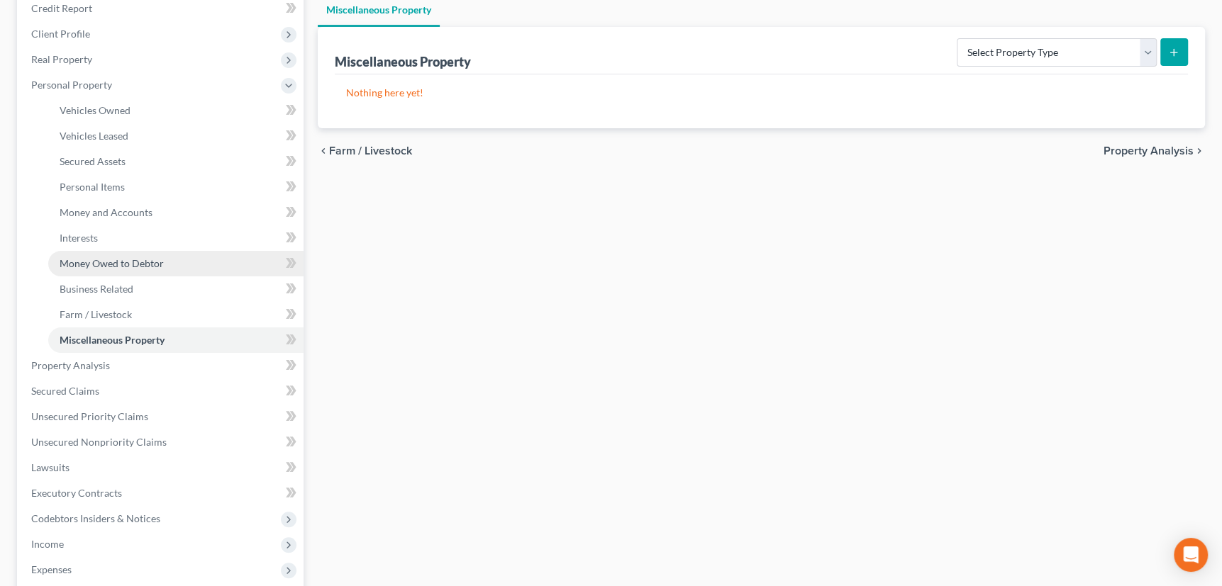
scroll to position [193, 0]
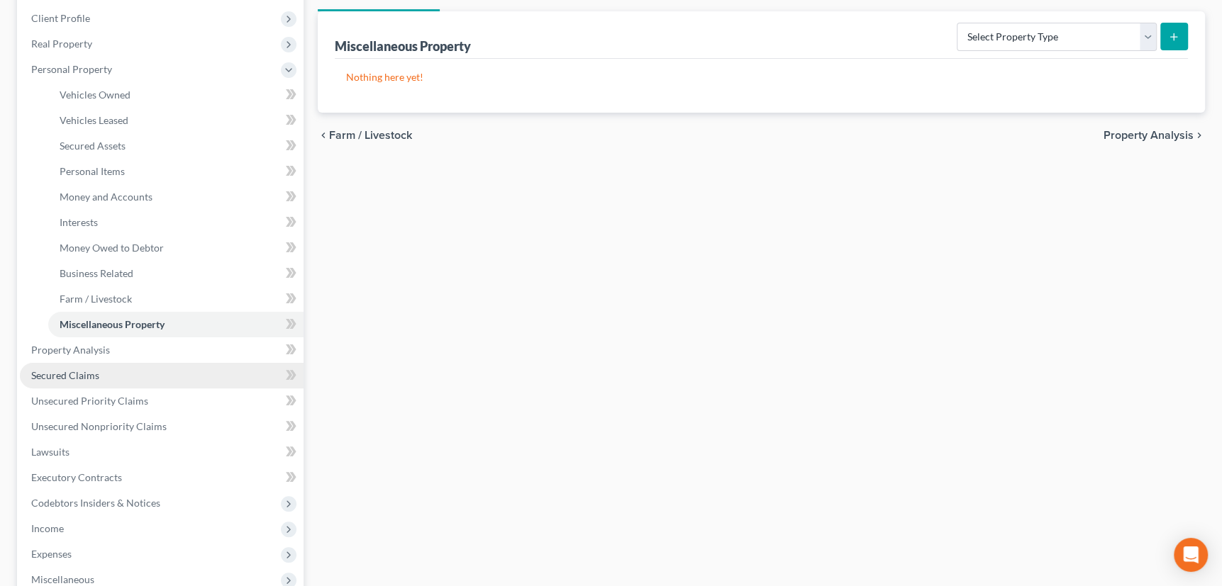
click at [71, 375] on span "Secured Claims" at bounding box center [65, 375] width 68 height 12
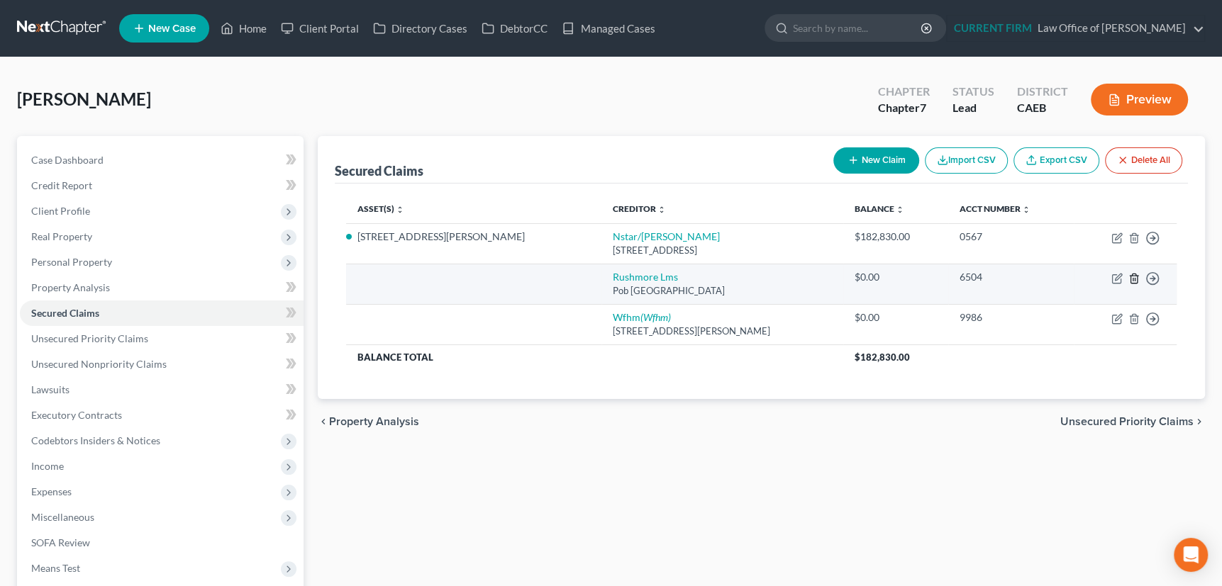
click at [1133, 277] on icon "button" at bounding box center [1133, 278] width 11 height 11
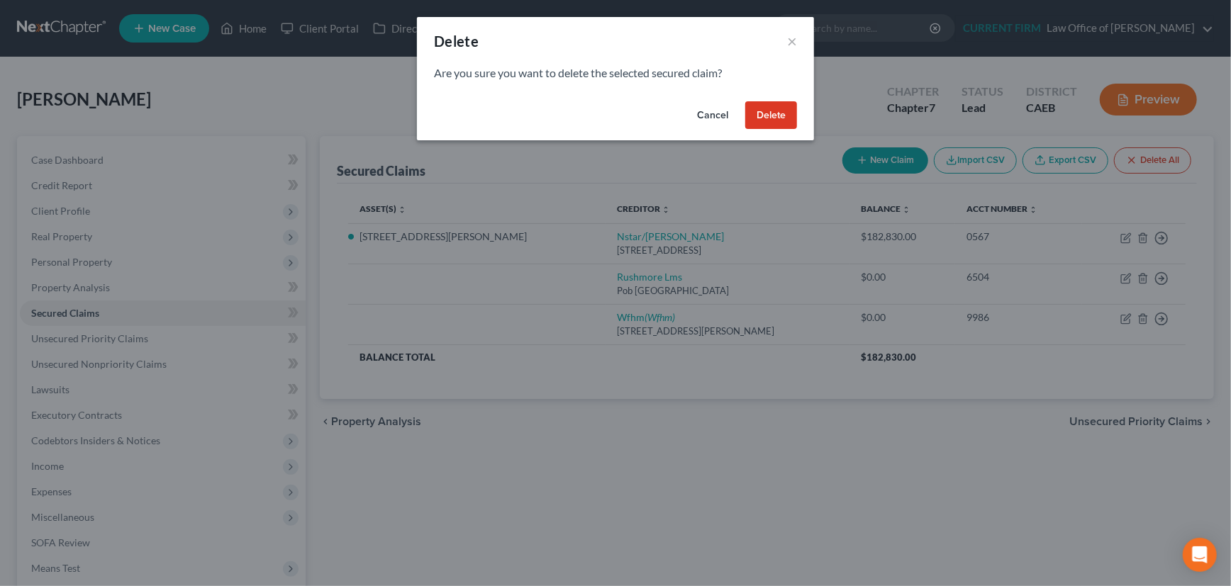
click at [773, 109] on button "Delete" at bounding box center [771, 115] width 52 height 28
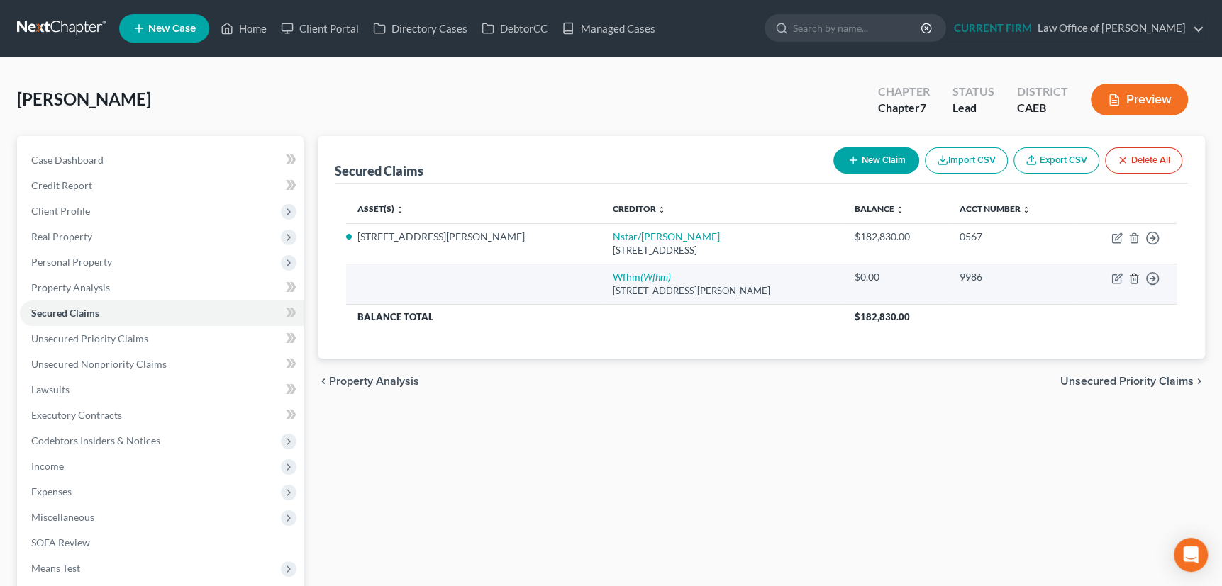
click at [1131, 276] on polyline "button" at bounding box center [1134, 276] width 9 height 0
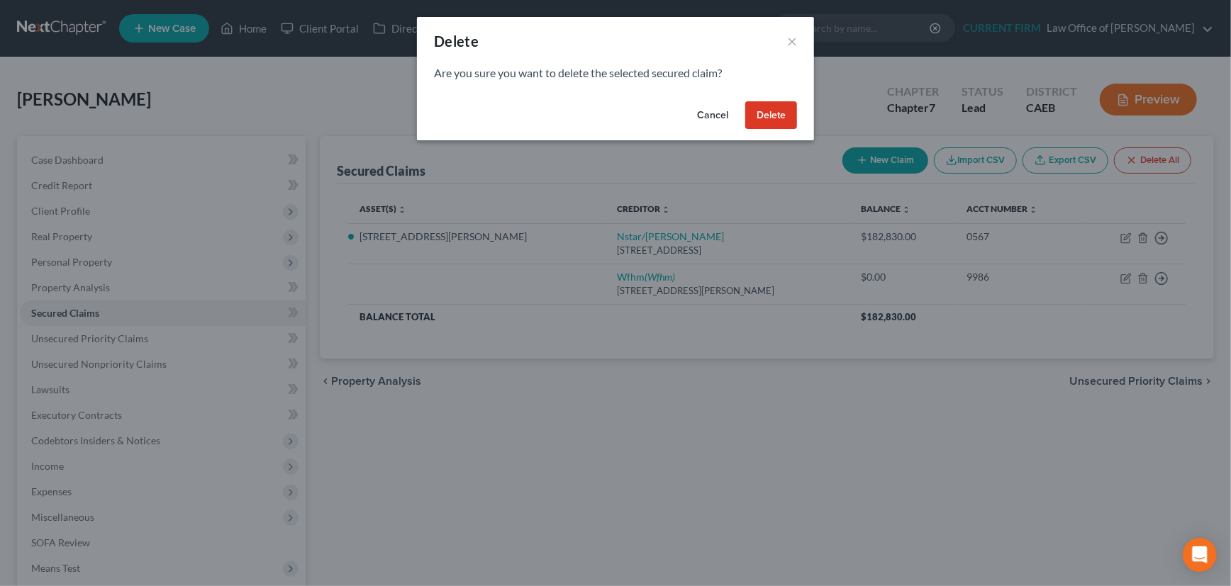
click at [759, 108] on button "Delete" at bounding box center [771, 115] width 52 height 28
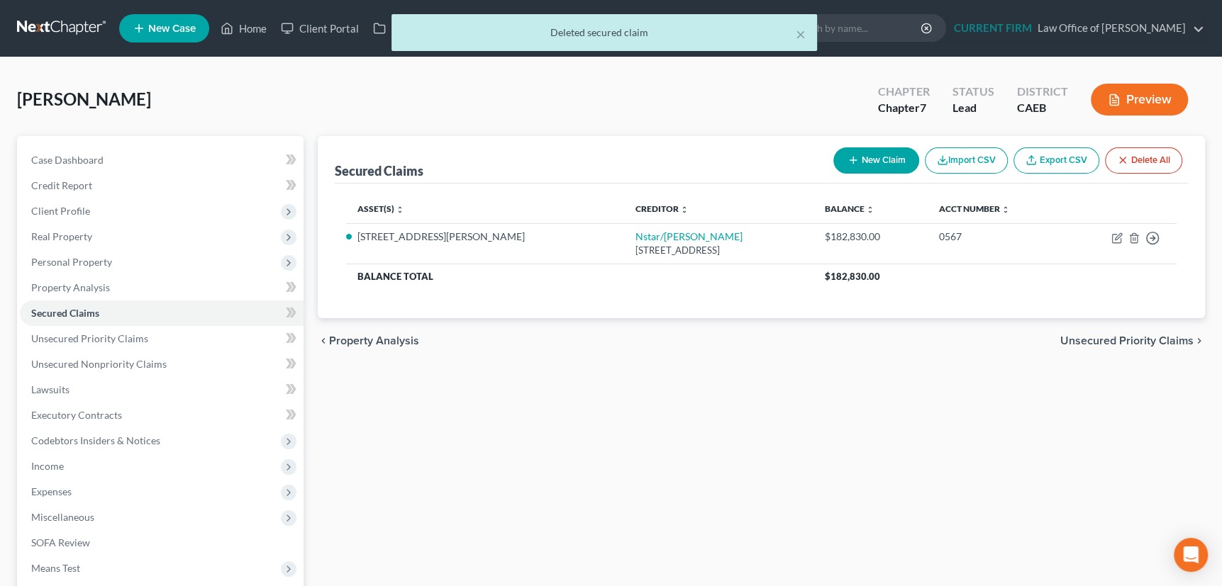
click at [1096, 335] on span "Unsecured Priority Claims" at bounding box center [1126, 340] width 133 height 11
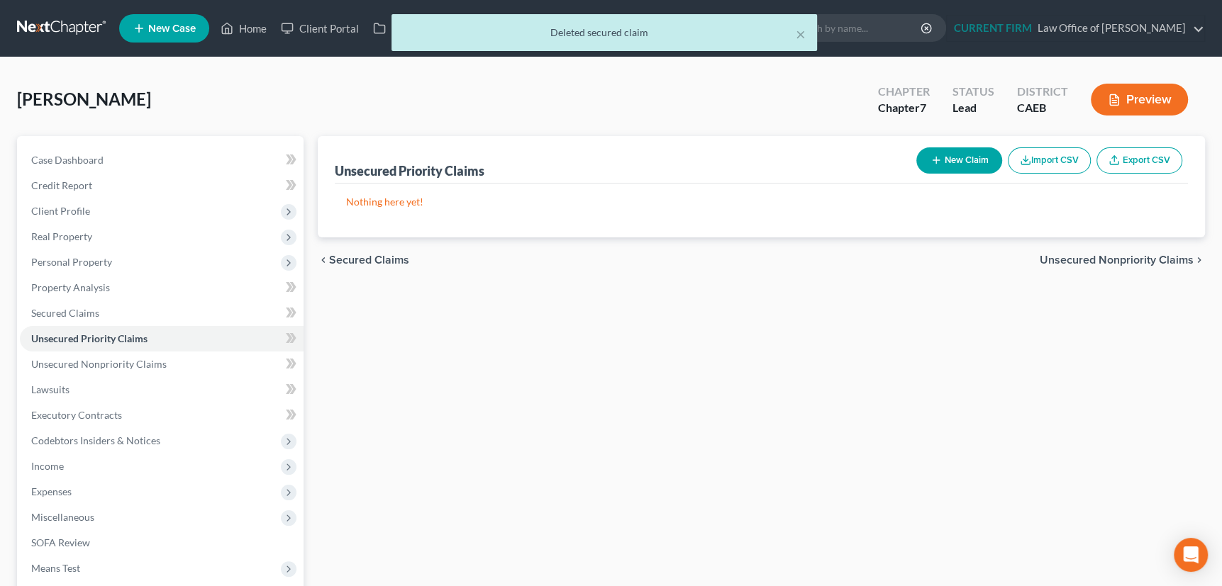
click at [1090, 255] on span "Unsecured Nonpriority Claims" at bounding box center [1117, 260] width 154 height 11
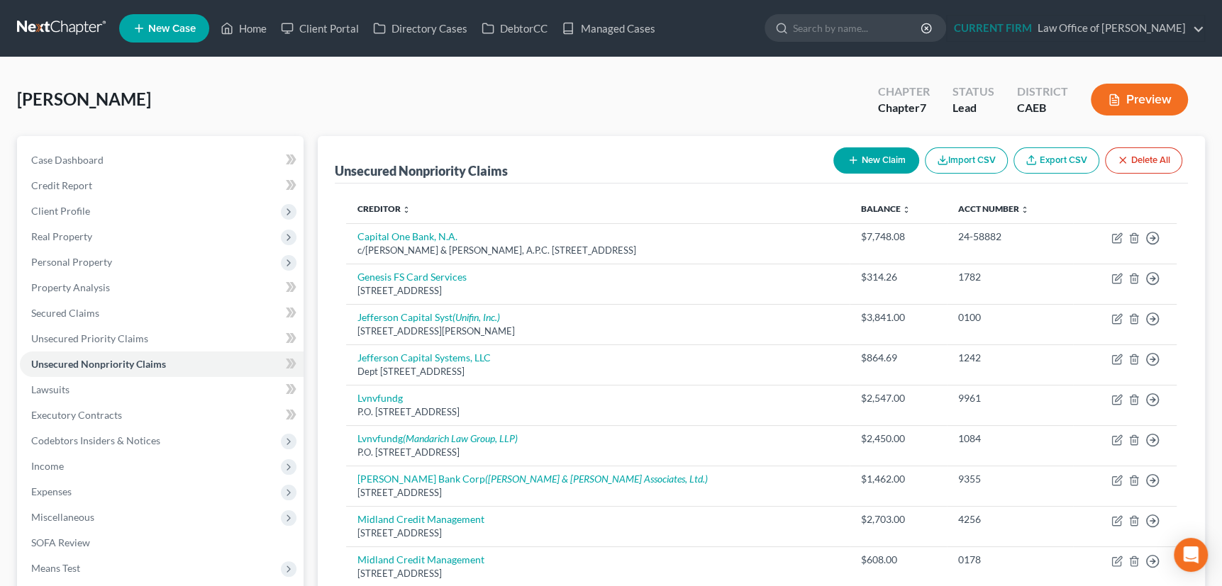
click at [851, 152] on button "New Claim" at bounding box center [876, 161] width 86 height 26
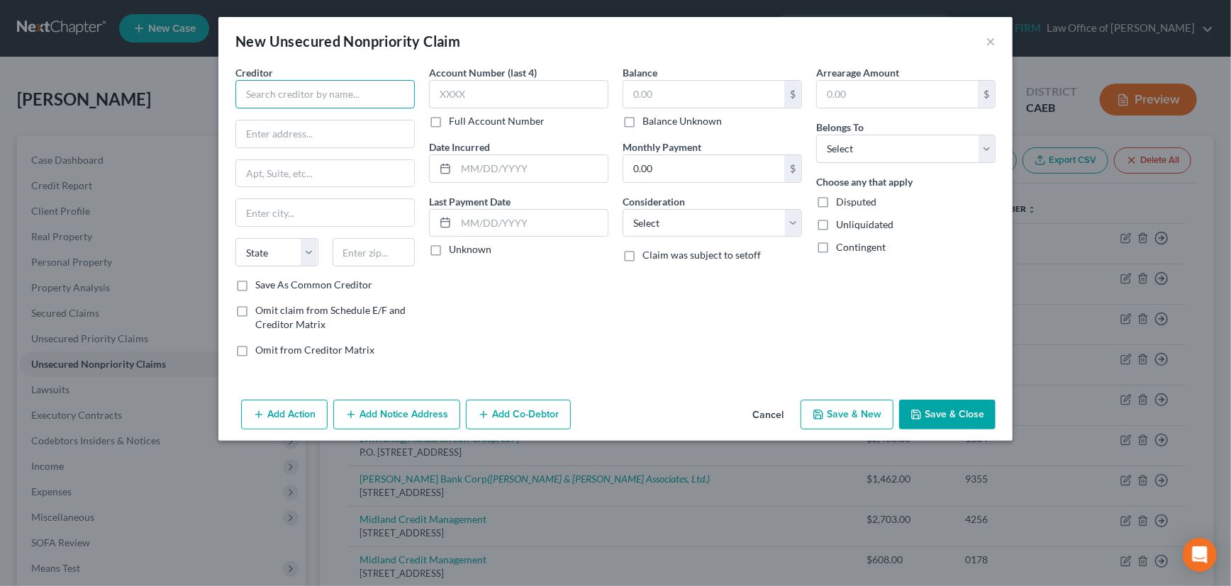
click at [317, 93] on input "text" at bounding box center [324, 94] width 179 height 28
click at [372, 92] on input "Mandarich Law Group, LLP" at bounding box center [324, 94] width 179 height 28
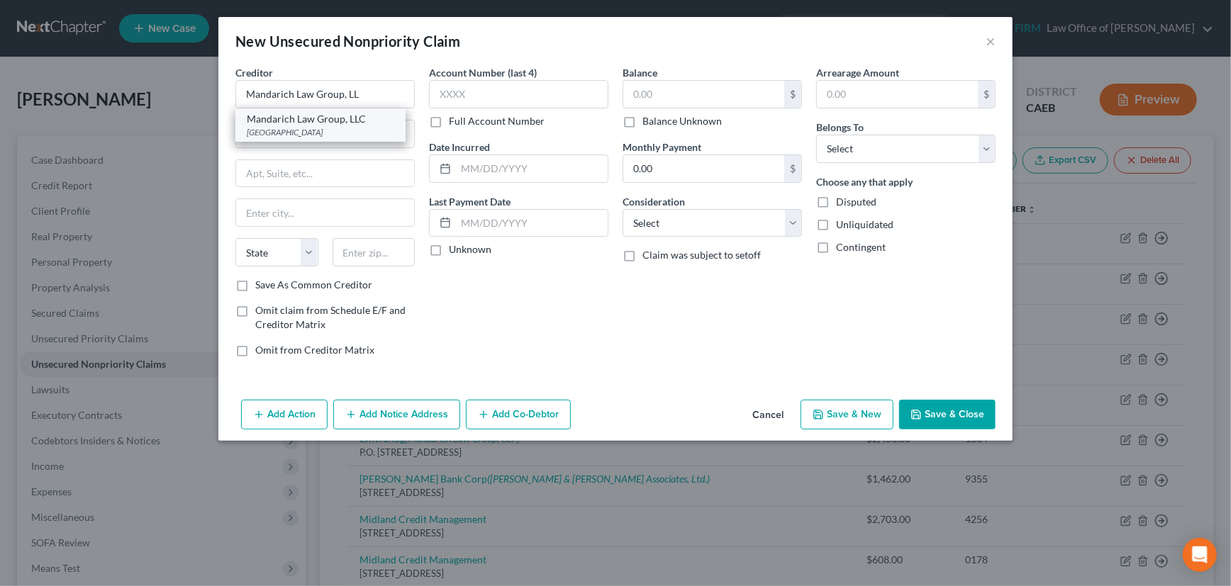
click at [347, 125] on div "Mandarich Law Group, LLC" at bounding box center [321, 119] width 148 height 14
type input "Mandarich Law Group, LLC"
type input "PO Box 109032"
type input "Chicago"
select select "14"
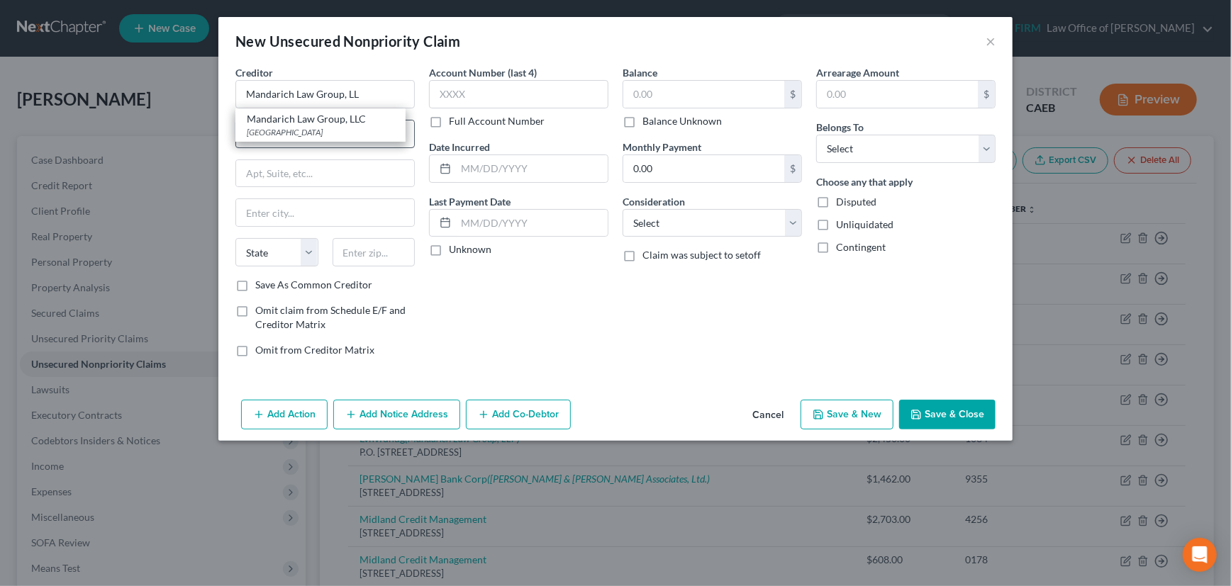
type input "60610"
click at [365, 93] on input "Mandarich Law Group, LLC" at bounding box center [324, 94] width 179 height 28
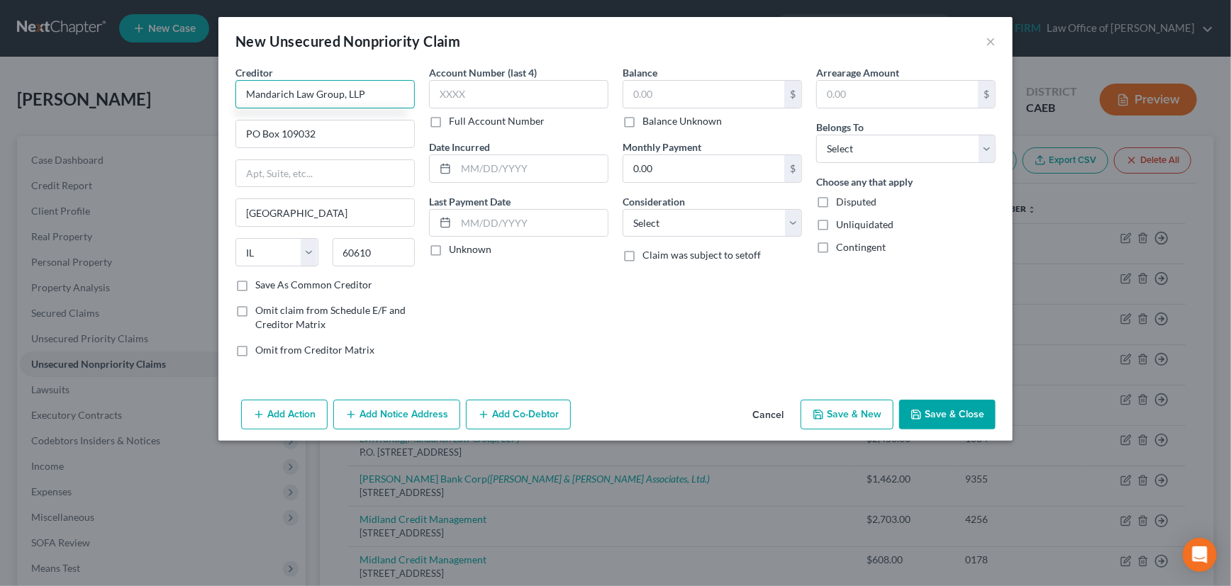
type input "Mandarich Law Group, LLP"
click at [518, 301] on div "Account Number (last 4) Full Account Number Date Incurred Last Payment Date Unk…" at bounding box center [519, 217] width 194 height 304
click at [255, 282] on label "Save As Common Creditor" at bounding box center [313, 285] width 117 height 14
click at [261, 282] on input "Save As Common Creditor" at bounding box center [265, 282] width 9 height 9
checkbox input "true"
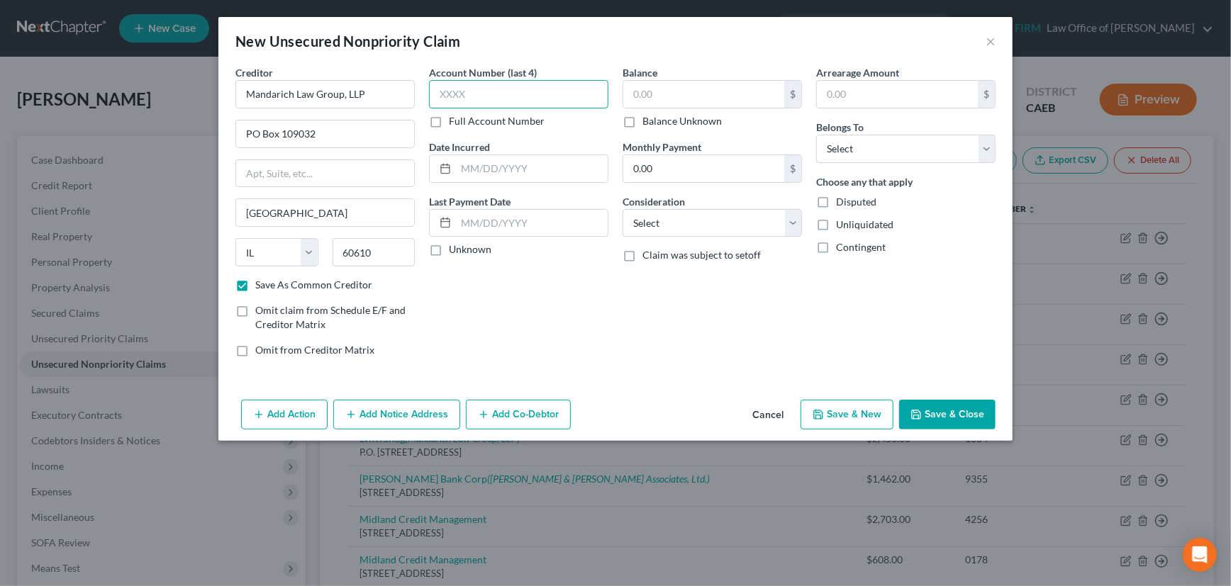
click at [484, 94] on input "text" at bounding box center [518, 94] width 179 height 28
click at [673, 102] on input "text" at bounding box center [703, 94] width 161 height 27
type input "2,940"
click at [449, 250] on label "Unknown" at bounding box center [470, 250] width 43 height 14
click at [455, 250] on input "Unknown" at bounding box center [459, 247] width 9 height 9
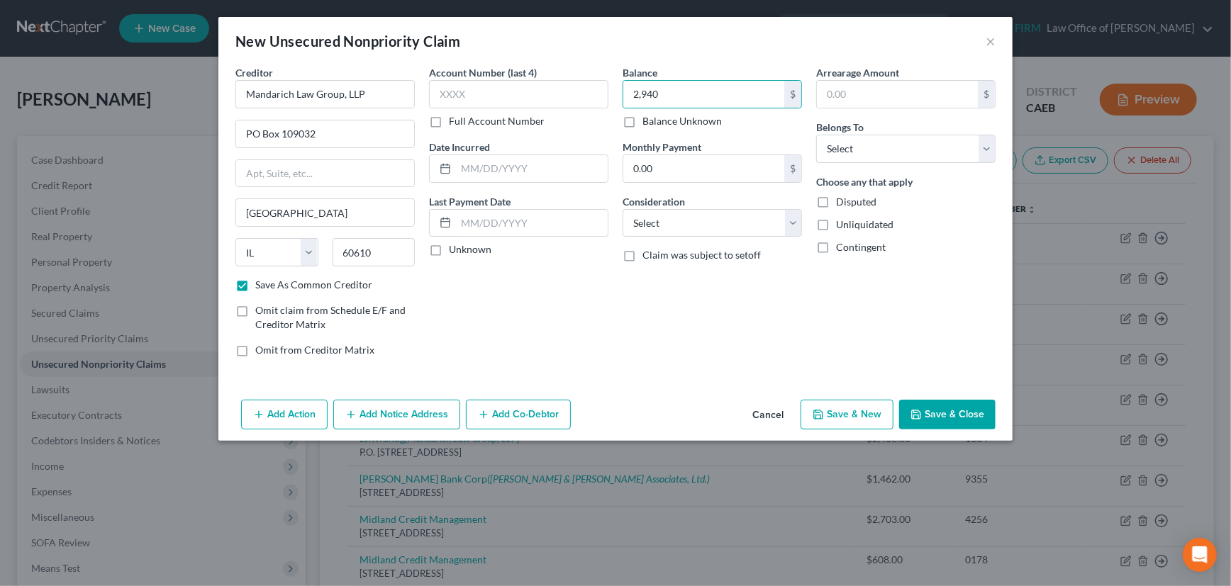
checkbox input "true"
click at [692, 224] on select "Select Cable / Satellite Services Collection Agency Credit Card Debt Debt Couns…" at bounding box center [712, 223] width 179 height 28
select select "1"
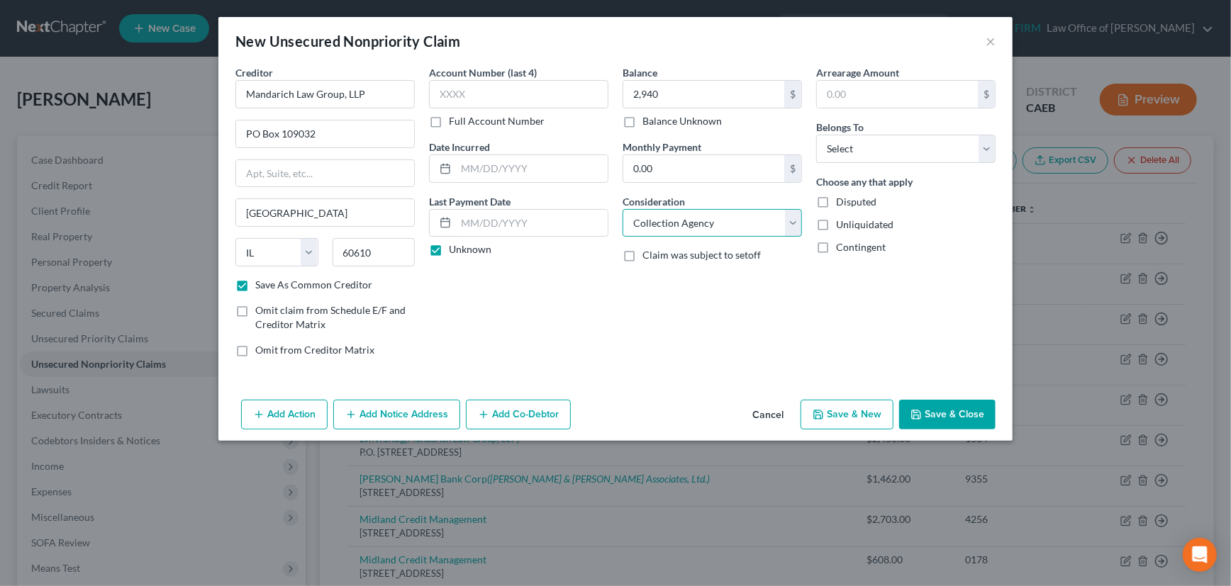
click at [623, 209] on select "Select Cable / Satellite Services Collection Agency Credit Card Debt Debt Couns…" at bounding box center [712, 223] width 179 height 28
click at [869, 150] on select "Select Debtor 1 Only Debtor 2 Only Debtor 1 And Debtor 2 Only At Least One Of T…" at bounding box center [905, 149] width 179 height 28
select select "0"
click at [816, 135] on select "Select Debtor 1 Only Debtor 2 Only Debtor 1 And Debtor 2 Only At Least One Of T…" at bounding box center [905, 149] width 179 height 28
click at [454, 87] on input "text" at bounding box center [518, 94] width 179 height 28
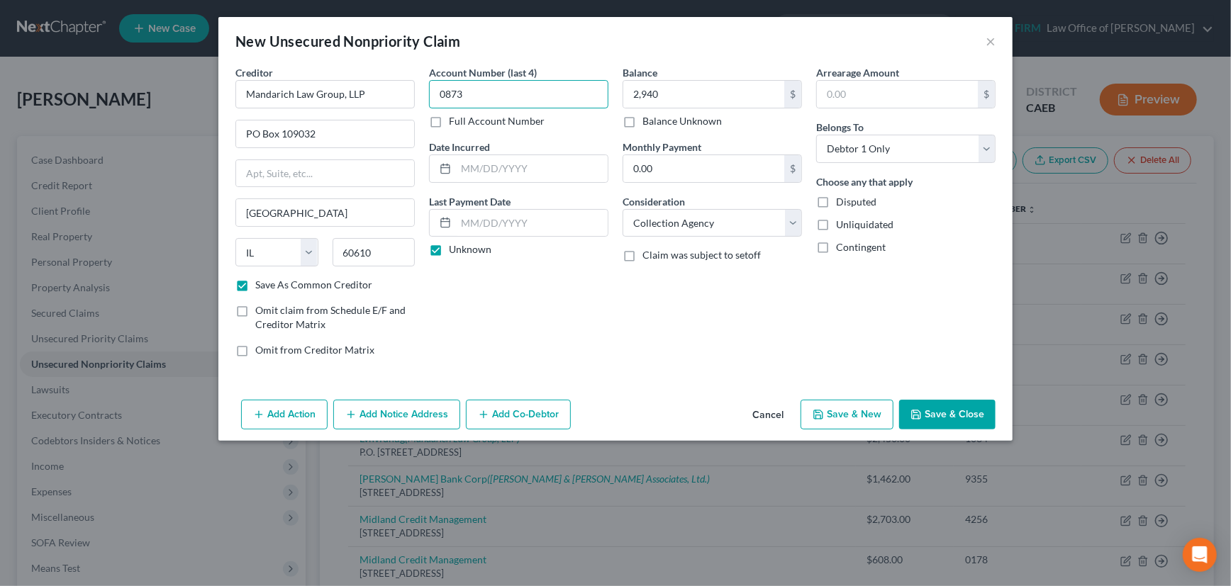
type input "0873"
click at [859, 414] on button "Save & New" at bounding box center [847, 415] width 93 height 30
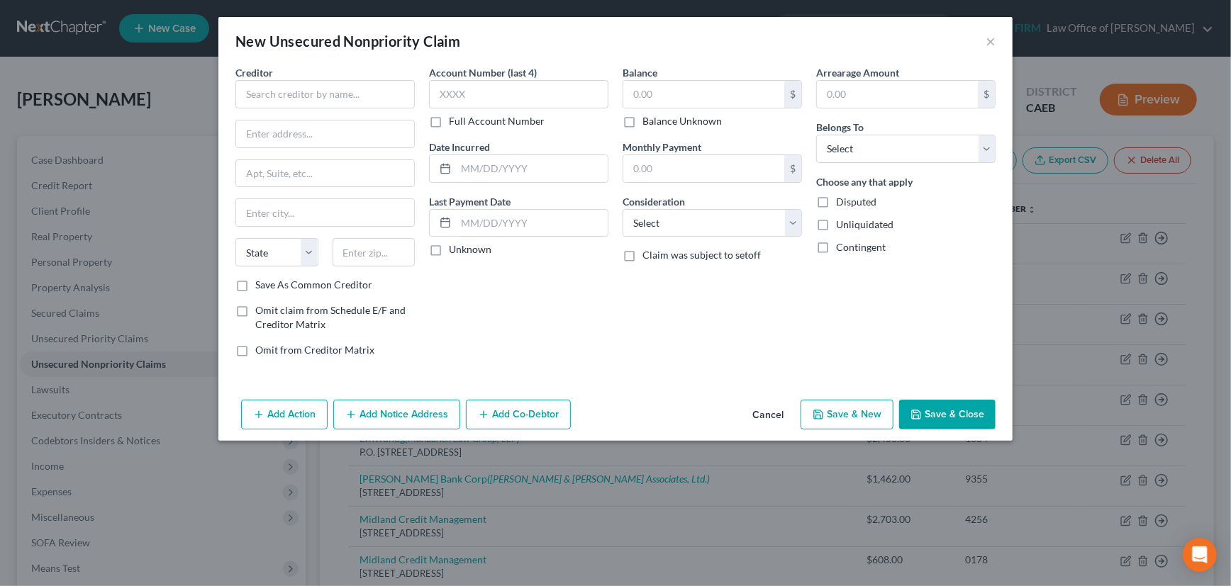
click at [767, 406] on button "Cancel" at bounding box center [768, 415] width 54 height 28
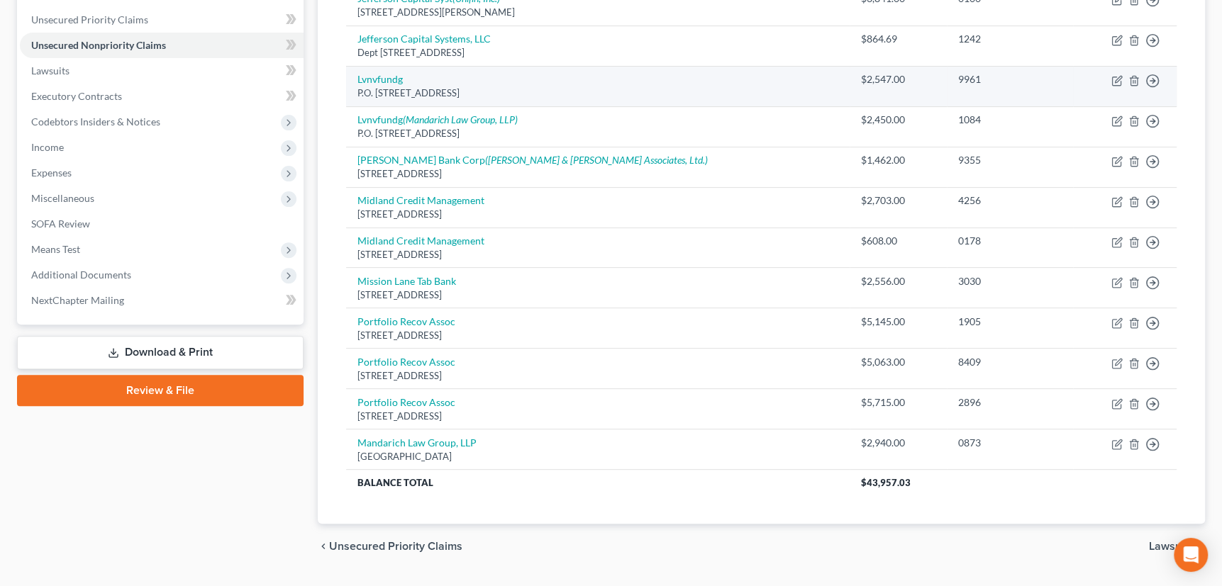
scroll to position [322, 0]
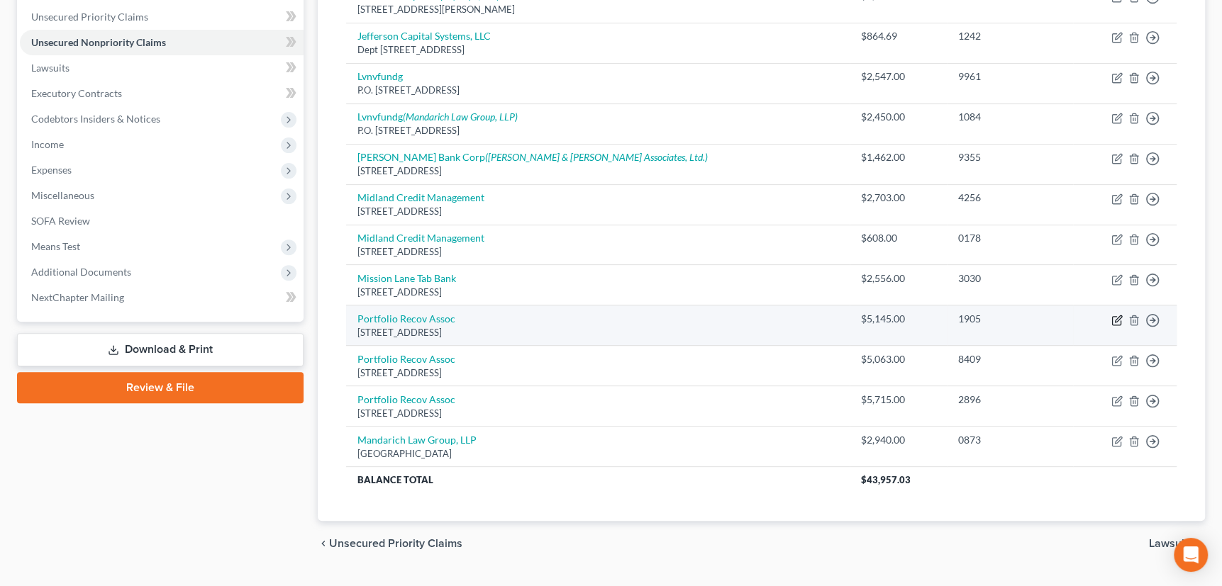
click at [1116, 315] on icon "button" at bounding box center [1116, 320] width 11 height 11
select select "48"
select select "14"
select select "0"
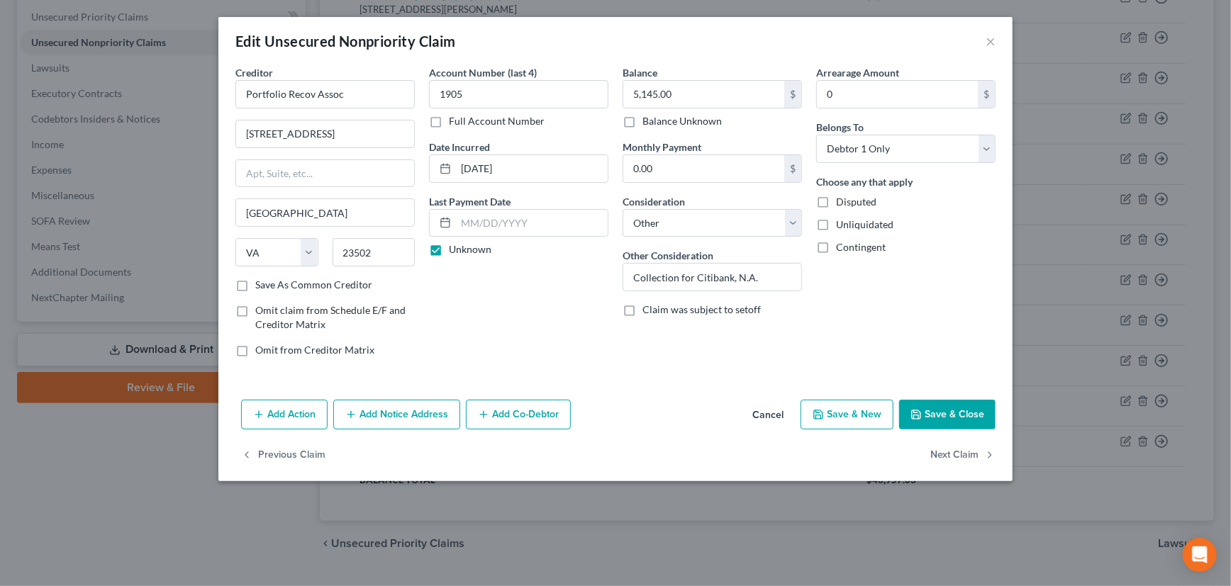
click at [971, 406] on button "Save & Close" at bounding box center [947, 415] width 96 height 30
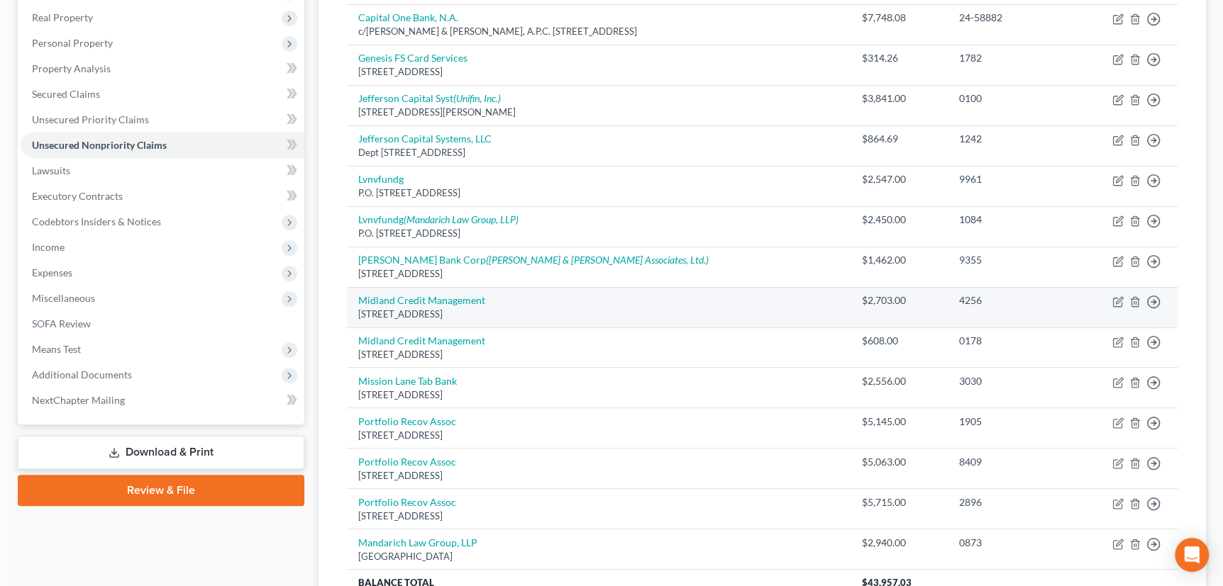
scroll to position [257, 0]
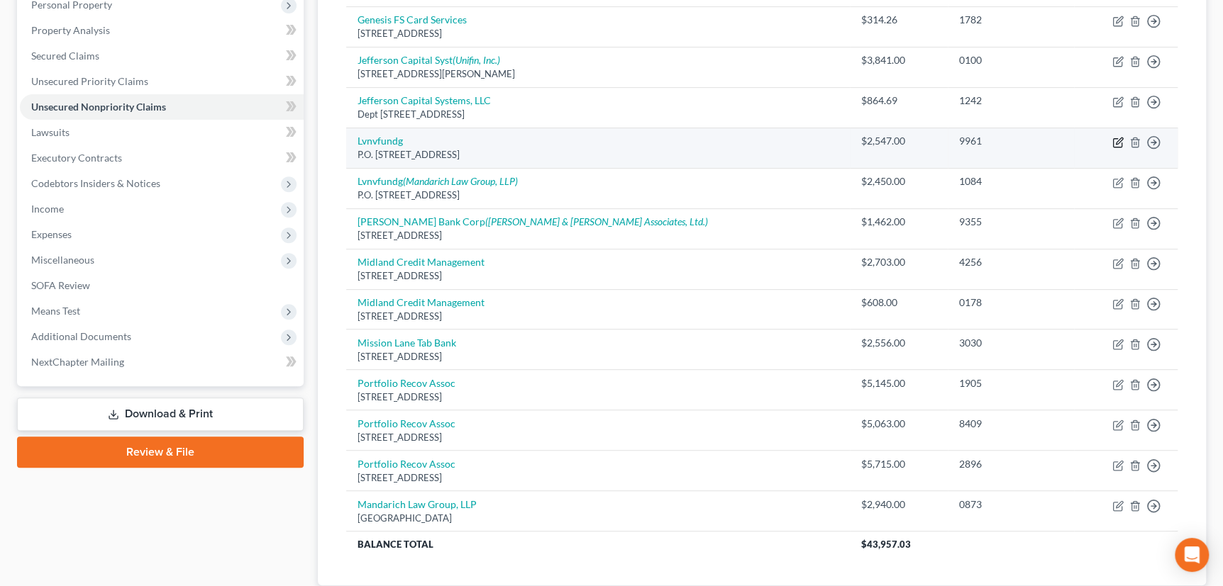
click at [1117, 140] on icon "button" at bounding box center [1119, 141] width 6 height 6
select select "42"
select select "14"
select select "0"
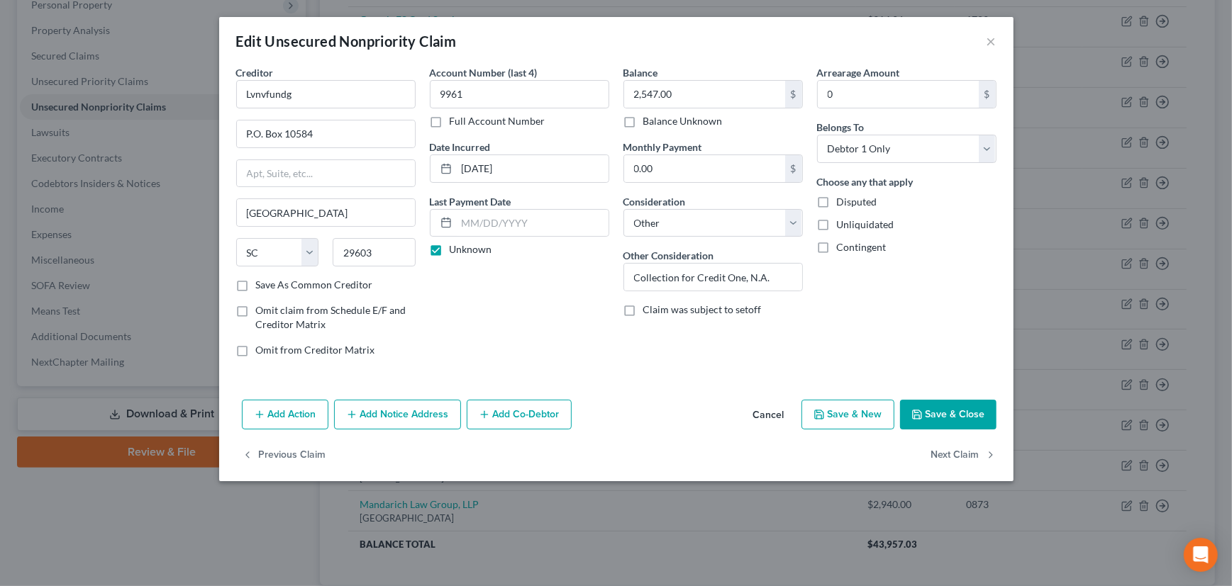
click at [942, 410] on button "Save & Close" at bounding box center [948, 415] width 96 height 30
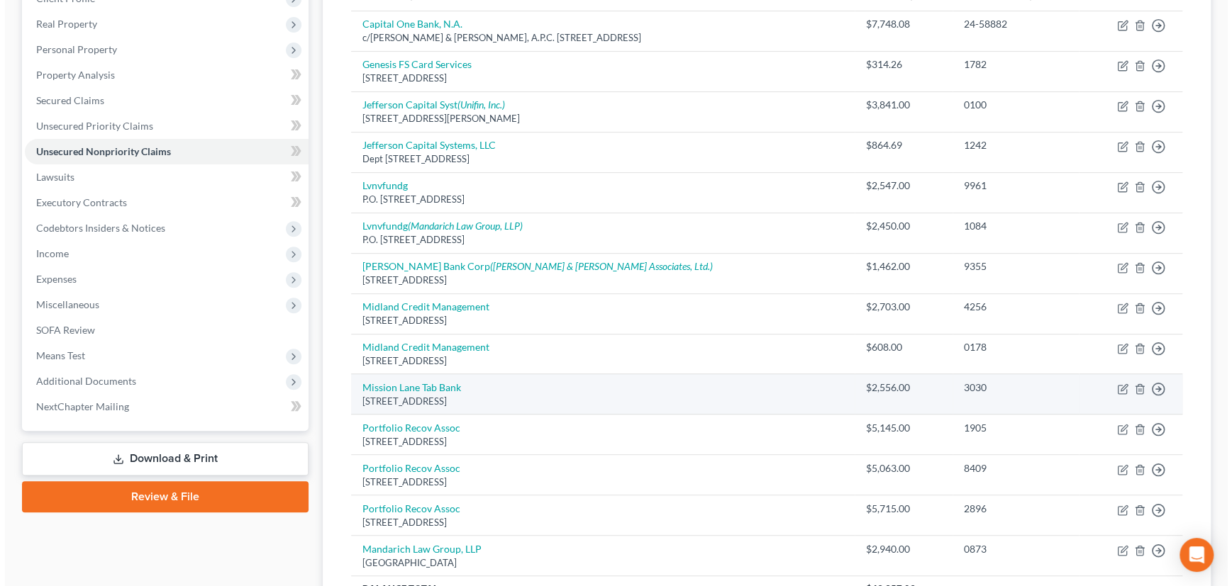
scroll to position [193, 0]
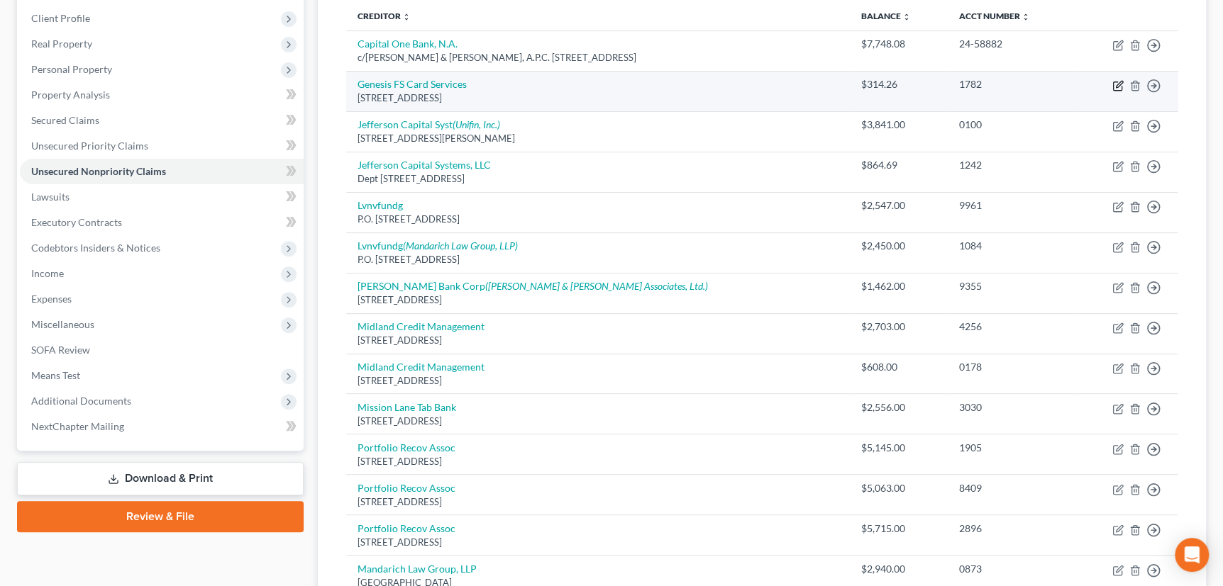
click at [1117, 80] on icon "button" at bounding box center [1117, 85] width 11 height 11
select select "38"
select select "2"
select select "0"
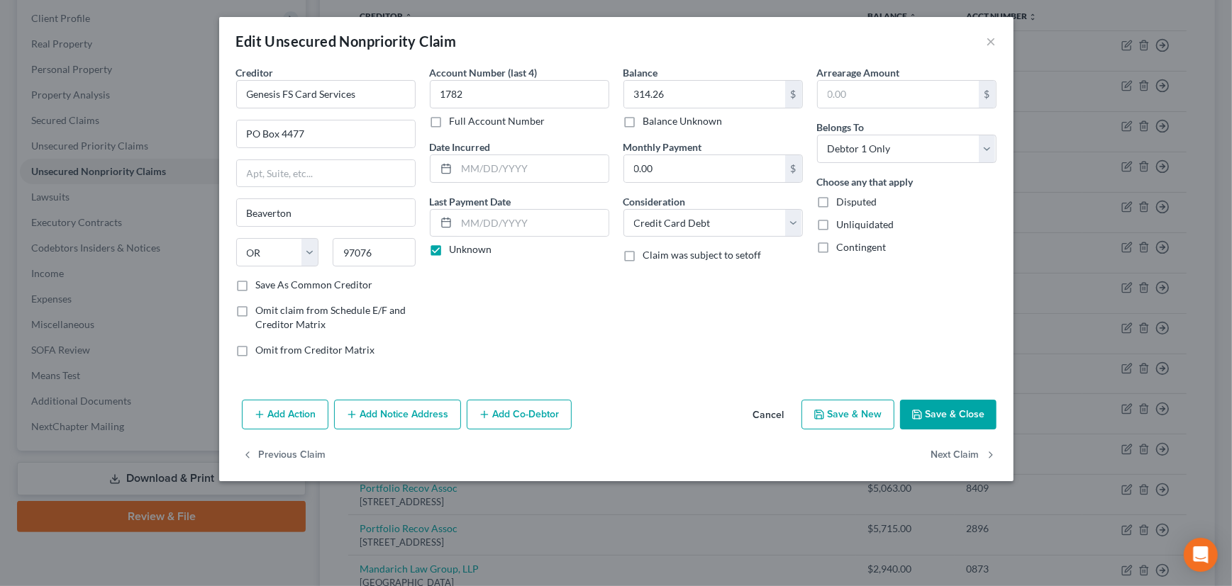
click at [386, 416] on button "Add Notice Address" at bounding box center [397, 415] width 127 height 30
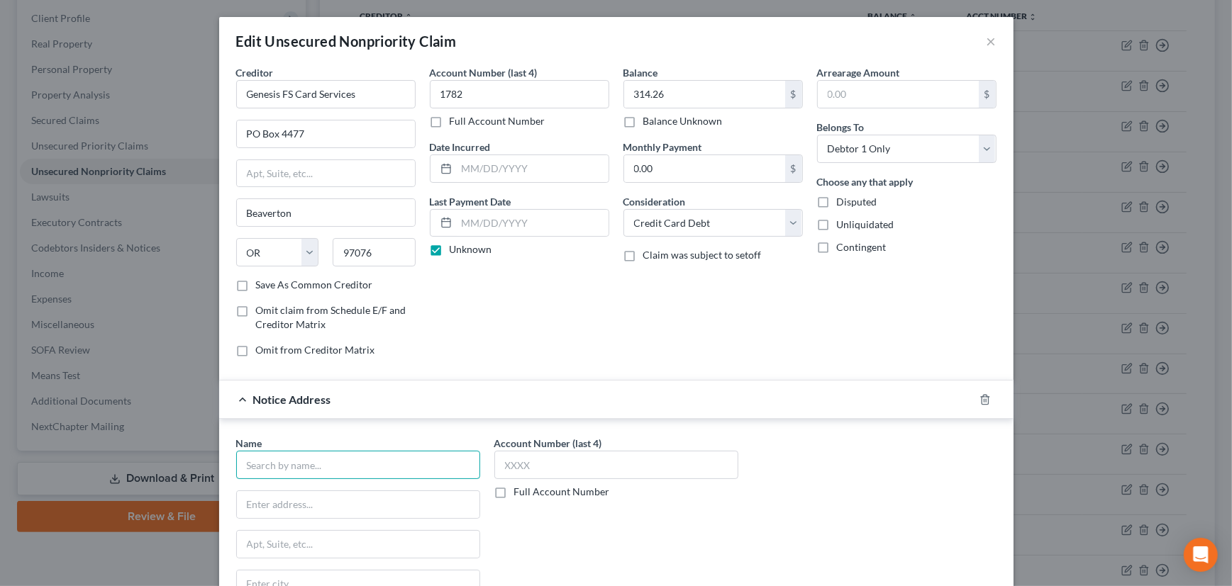
click at [357, 462] on input "text" at bounding box center [358, 465] width 244 height 28
type input "Midland Credit Management, Inc."
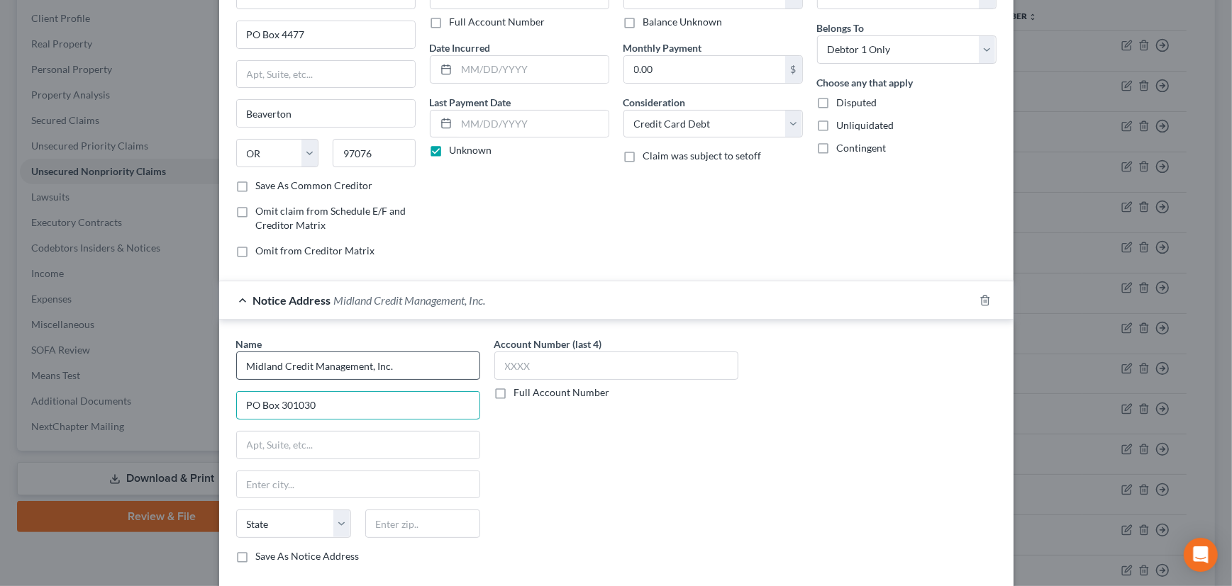
scroll to position [128, 0]
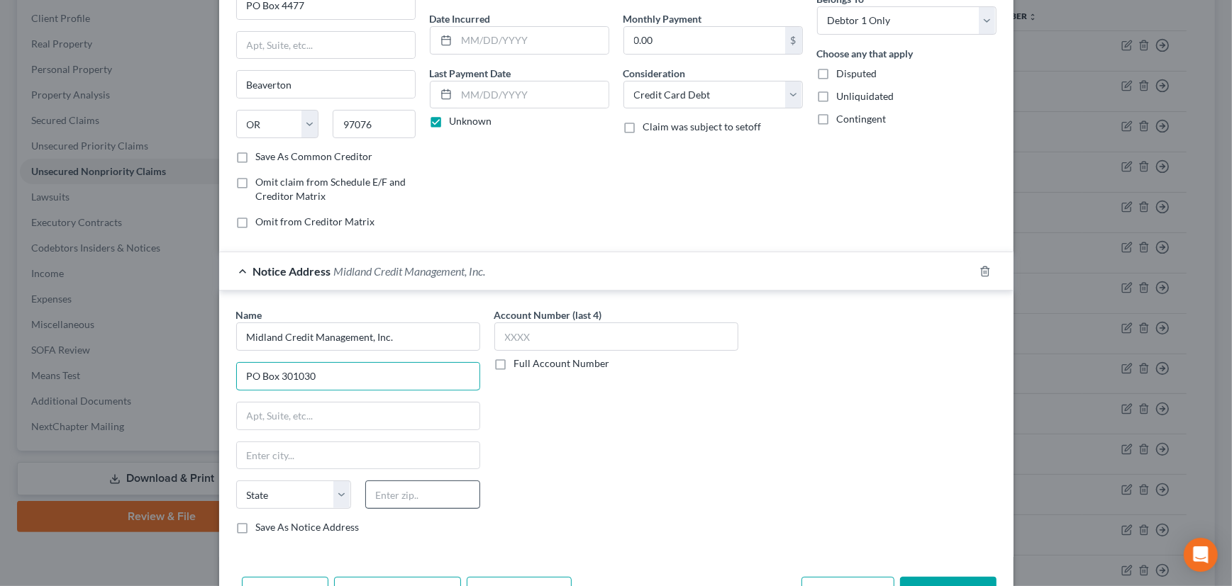
type input "PO Box 301030"
click at [383, 490] on input "text" at bounding box center [422, 495] width 115 height 28
type input "90030"
type input "Los Angeles"
select select "4"
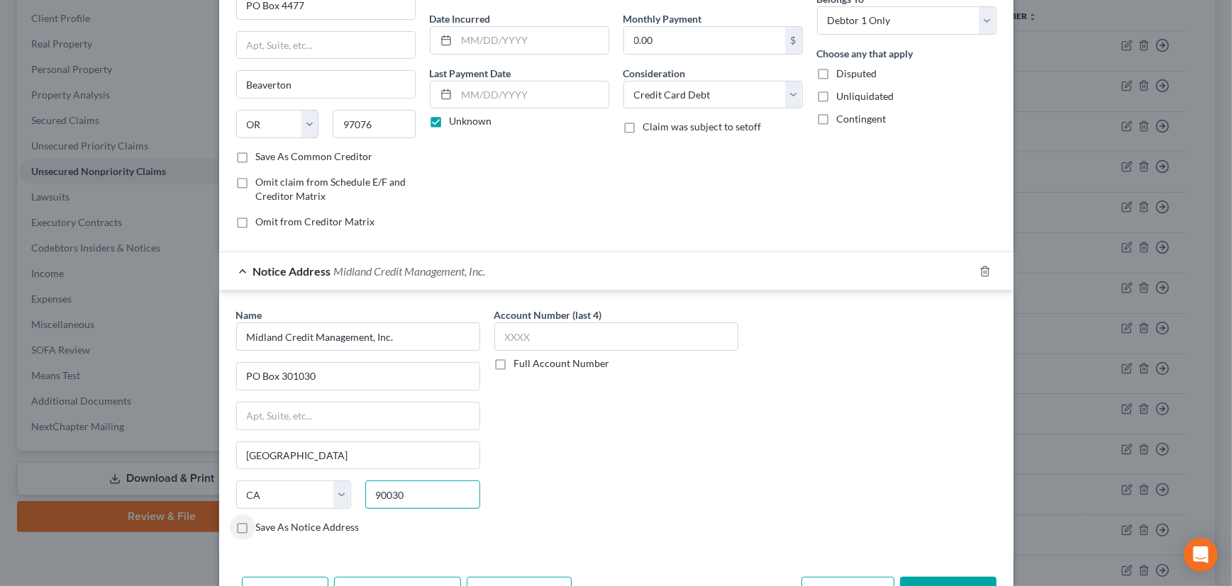
click at [399, 489] on input "90030" at bounding box center [422, 495] width 115 height 28
type input "90030-1030"
click at [545, 330] on input "text" at bounding box center [616, 337] width 244 height 28
type input "1782"
click at [702, 265] on div "Notice Address Midland Credit Management, Inc." at bounding box center [596, 271] width 755 height 38
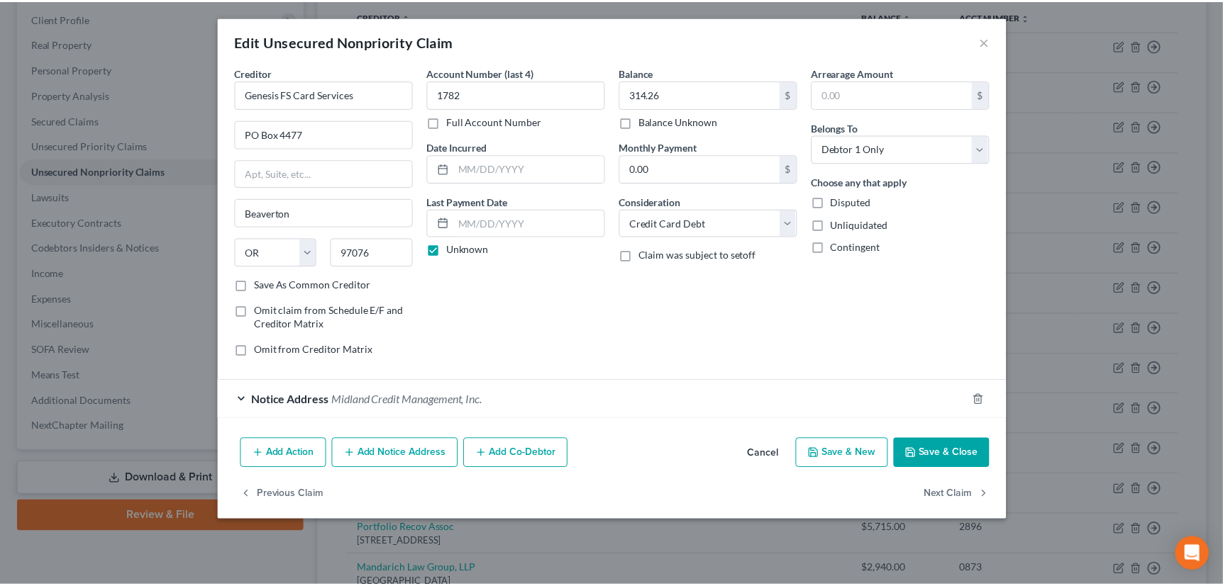
scroll to position [0, 0]
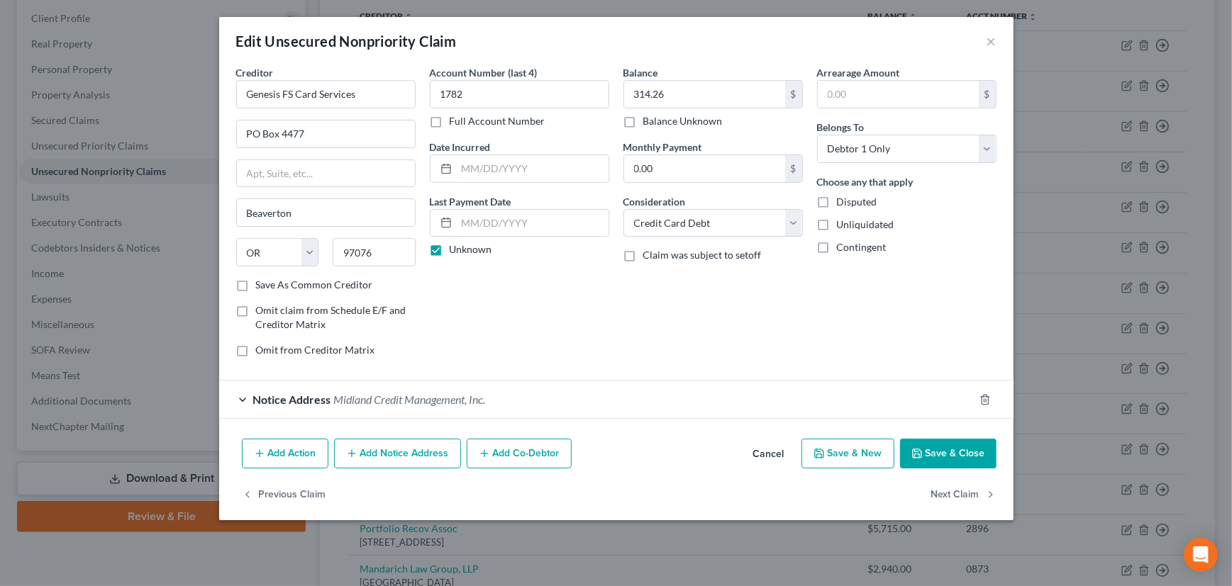
click at [934, 455] on button "Save & Close" at bounding box center [948, 454] width 96 height 30
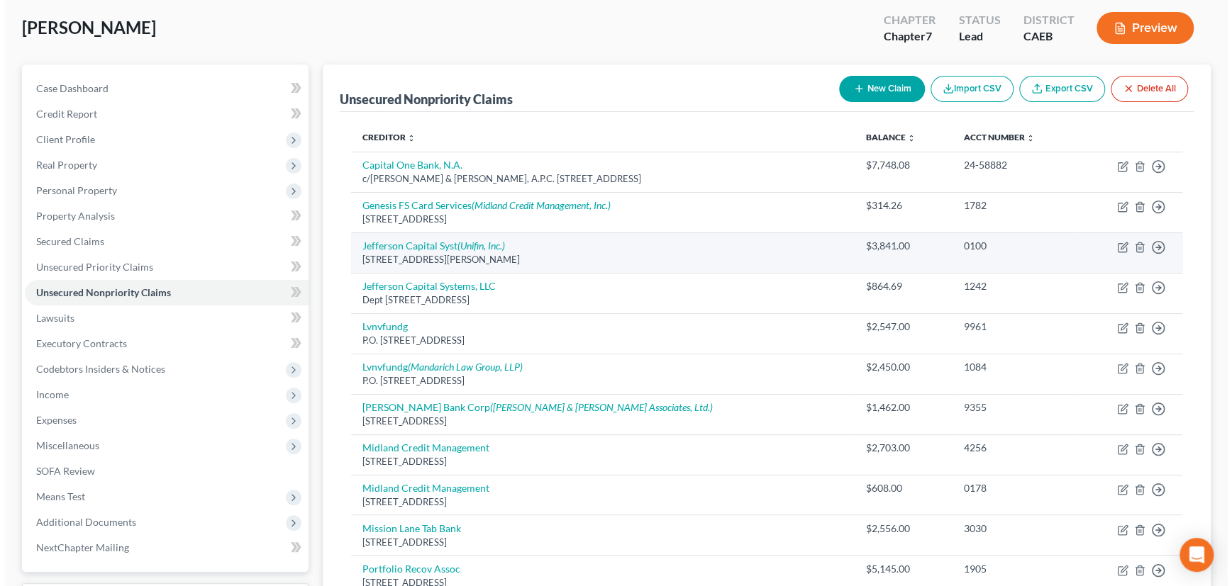
scroll to position [64, 0]
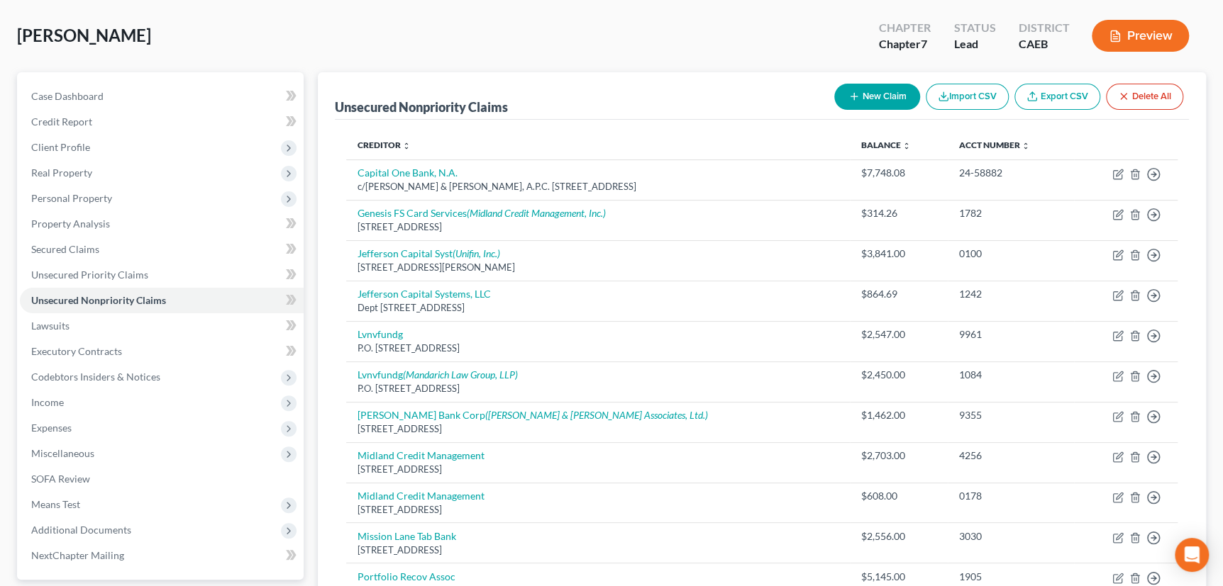
click at [868, 91] on button "New Claim" at bounding box center [877, 97] width 86 height 26
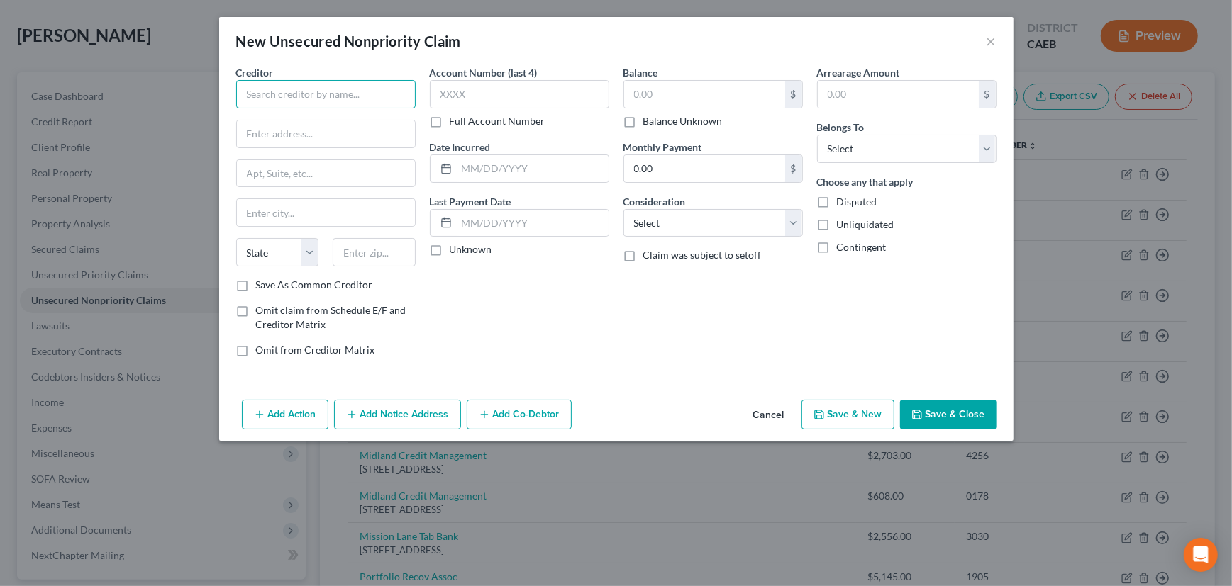
click at [389, 92] on input "text" at bounding box center [325, 94] width 179 height 28
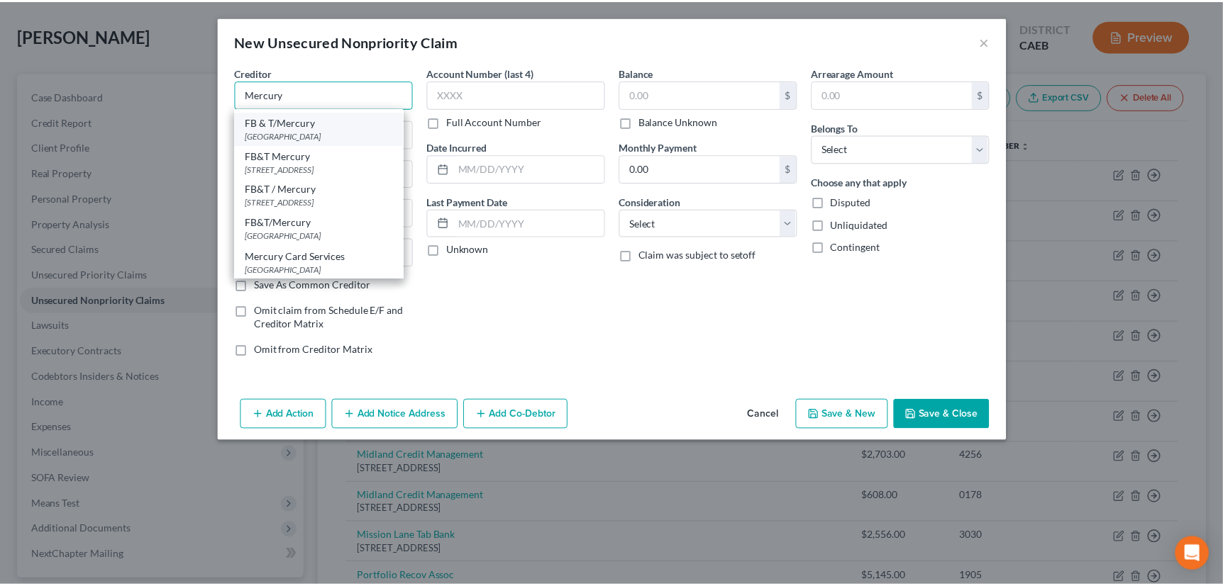
scroll to position [0, 0]
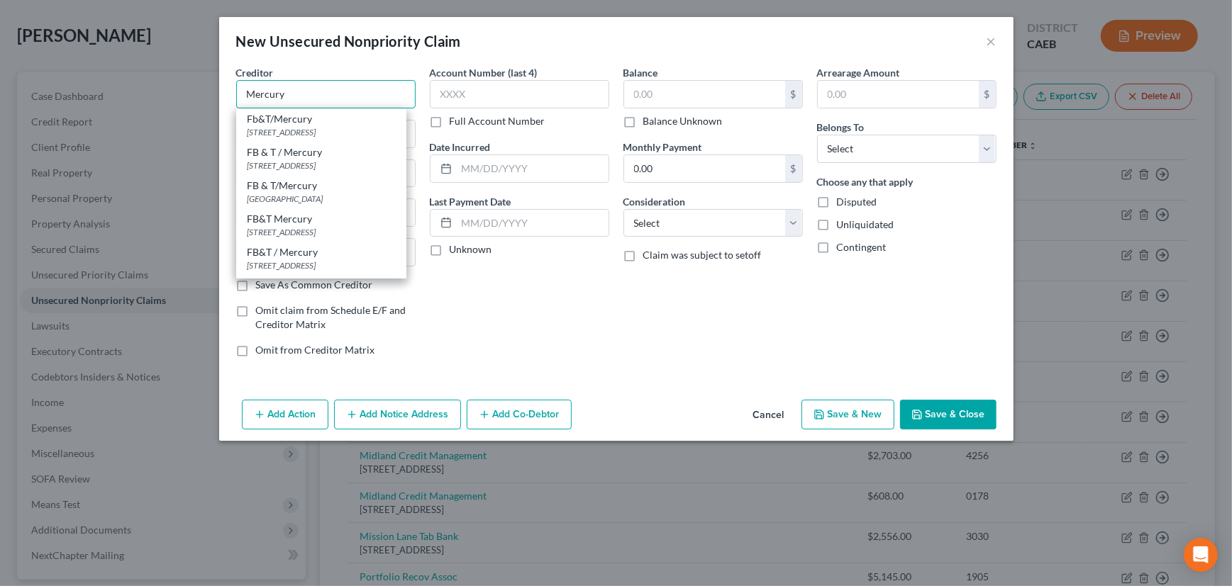
click at [298, 91] on input "Mercury" at bounding box center [325, 94] width 179 height 28
type input "Fb&T/Mercury"
type input "2220 6th St"
type input "Brookings"
select select "43"
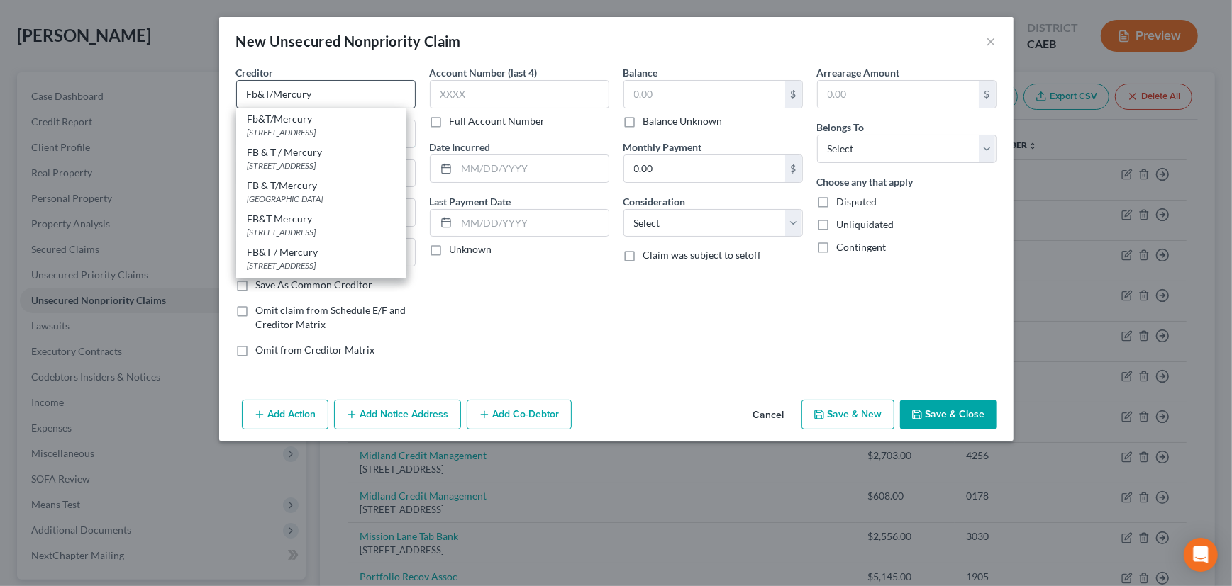
type input "57006"
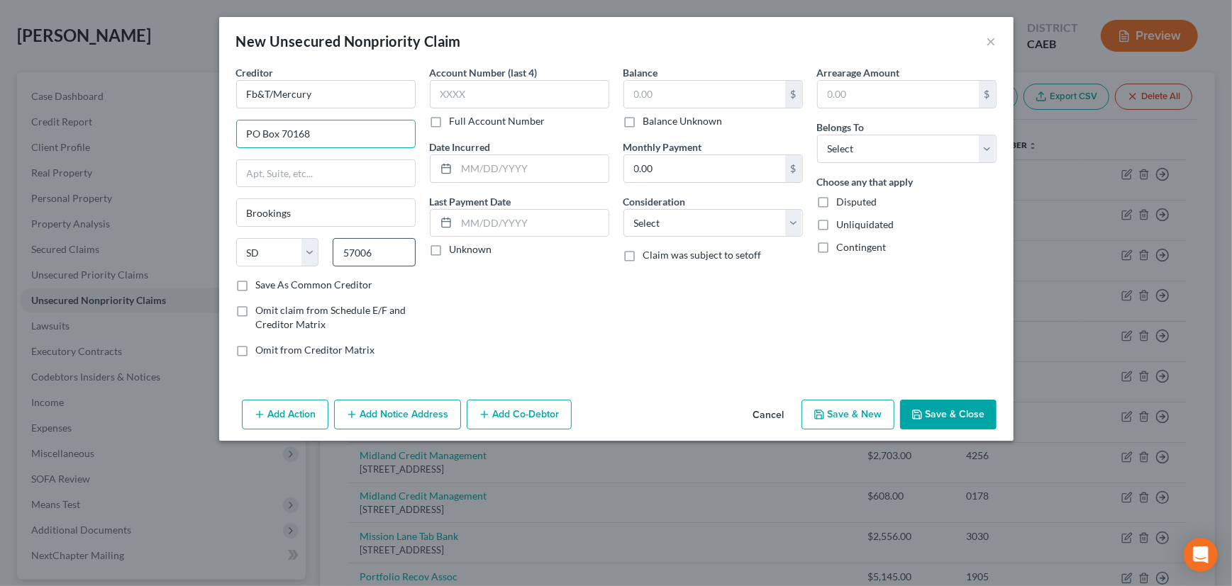
type input "PO Box 70168"
drag, startPoint x: 364, startPoint y: 262, endPoint x: 383, endPoint y: 255, distance: 20.4
click at [383, 255] on input "57006" at bounding box center [374, 252] width 83 height 28
drag, startPoint x: 381, startPoint y: 248, endPoint x: 340, endPoint y: 253, distance: 40.7
click at [340, 253] on input "57600" at bounding box center [374, 252] width 83 height 28
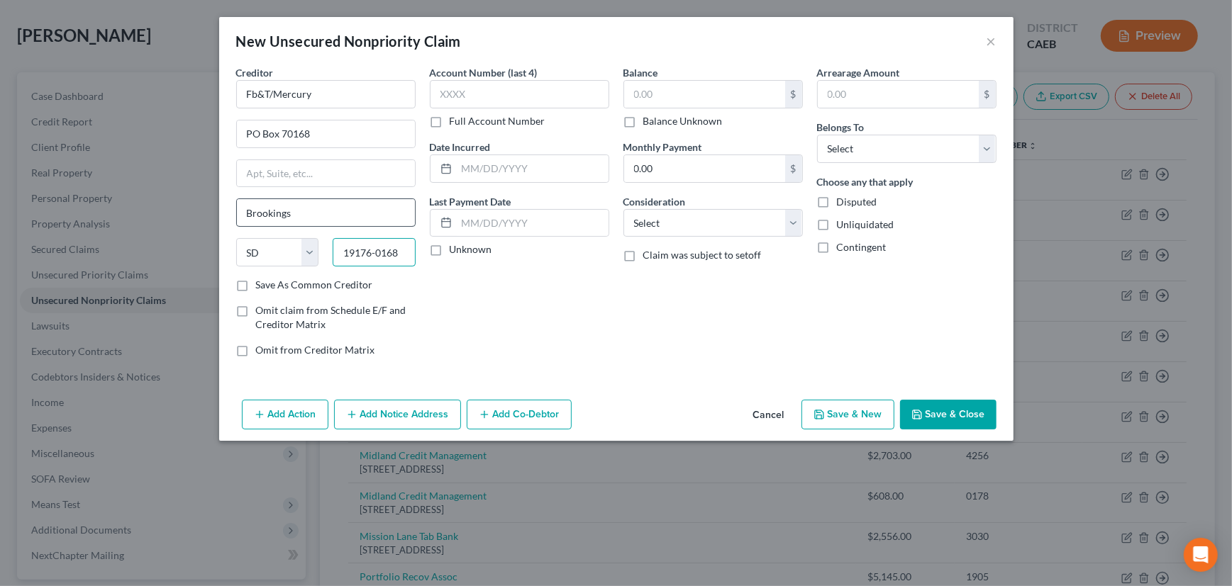
type input "19176-0168"
drag, startPoint x: 340, startPoint y: 216, endPoint x: 231, endPoint y: 220, distance: 108.6
click at [231, 220] on div "Creditor * Fb&T/Mercury PO Box 70168 Brookings State AL AK AR AZ CA CO CT DE DC…" at bounding box center [326, 217] width 194 height 304
type input "Philadelphia"
select select "39"
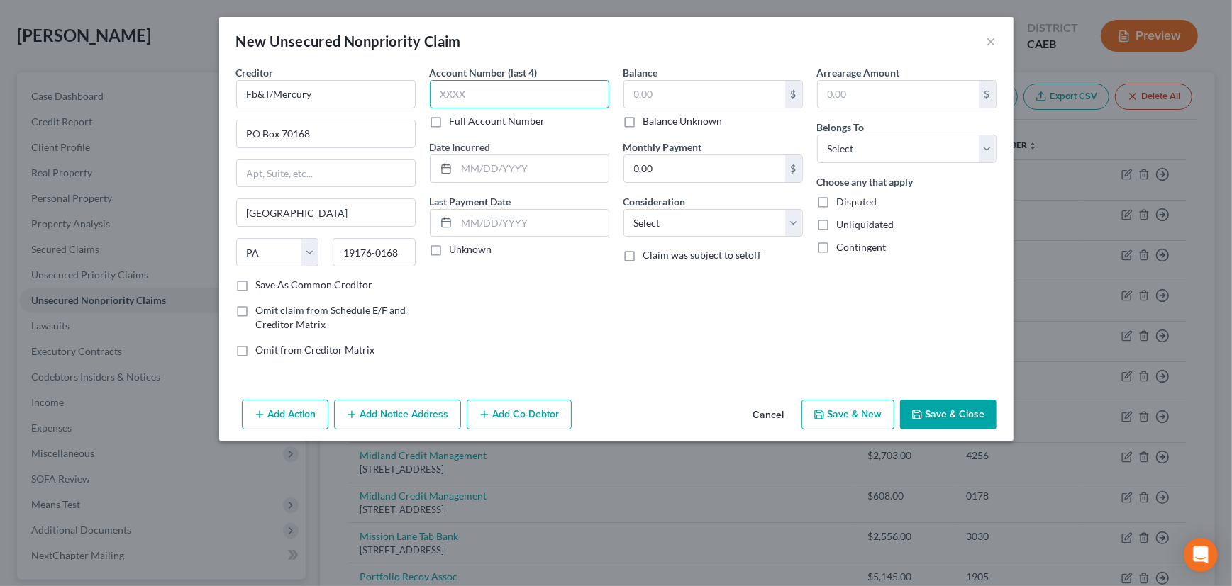
click at [500, 96] on input "text" at bounding box center [519, 94] width 179 height 28
type input "3723"
click at [694, 96] on input "text" at bounding box center [704, 94] width 161 height 27
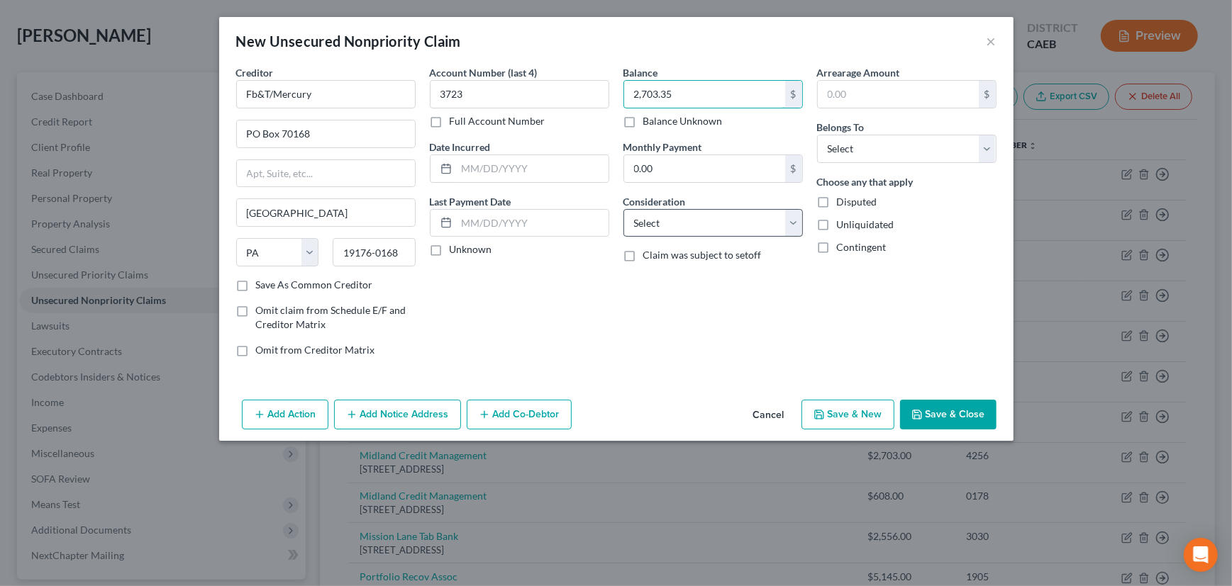
type input "2,703.35"
click at [679, 223] on select "Select Cable / Satellite Services Collection Agency Credit Card Debt Debt Couns…" at bounding box center [712, 223] width 179 height 28
select select "2"
click at [623, 209] on select "Select Cable / Satellite Services Collection Agency Credit Card Debt Debt Couns…" at bounding box center [712, 223] width 179 height 28
click at [450, 245] on label "Unknown" at bounding box center [471, 250] width 43 height 14
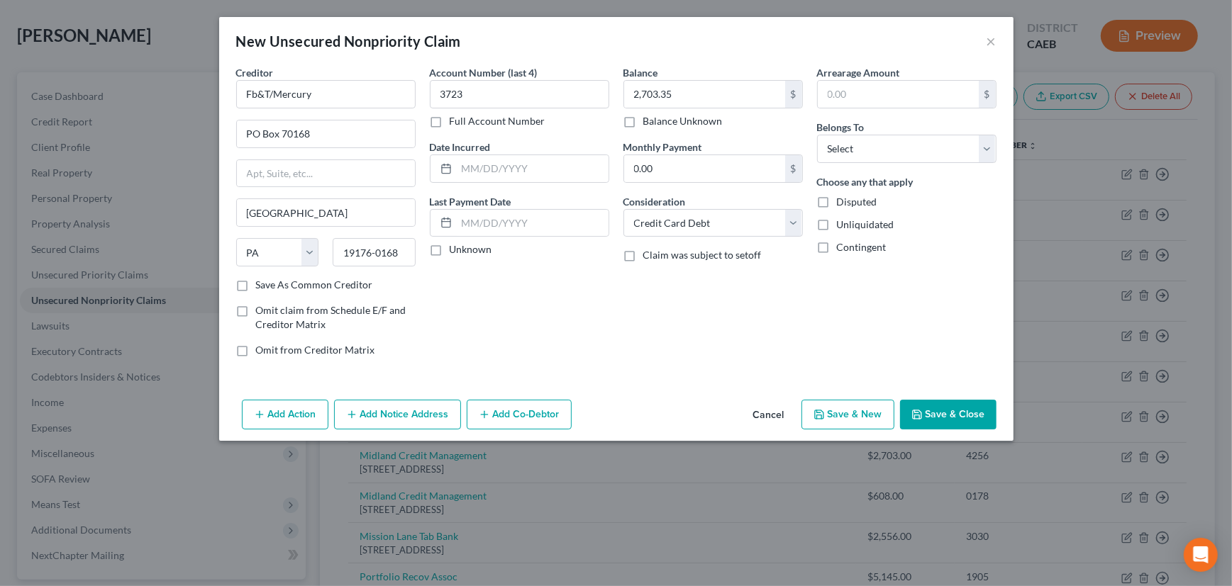
click at [455, 245] on input "Unknown" at bounding box center [459, 247] width 9 height 9
checkbox input "true"
click at [857, 150] on select "Select Debtor 1 Only Debtor 2 Only Debtor 1 And Debtor 2 Only At Least One Of T…" at bounding box center [906, 149] width 179 height 28
select select "0"
click at [817, 135] on select "Select Debtor 1 Only Debtor 2 Only Debtor 1 And Debtor 2 Only At Least One Of T…" at bounding box center [906, 149] width 179 height 28
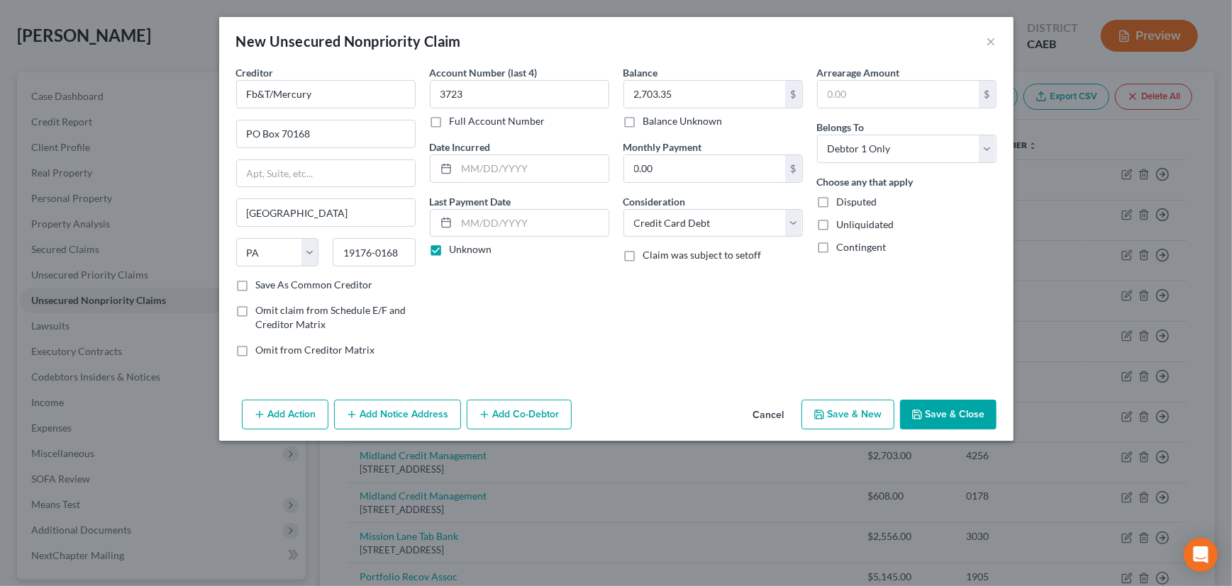
click at [256, 283] on label "Save As Common Creditor" at bounding box center [314, 285] width 117 height 14
click at [262, 283] on input "Save As Common Creditor" at bounding box center [266, 282] width 9 height 9
click at [955, 413] on button "Save & Close" at bounding box center [948, 415] width 96 height 30
checkbox input "false"
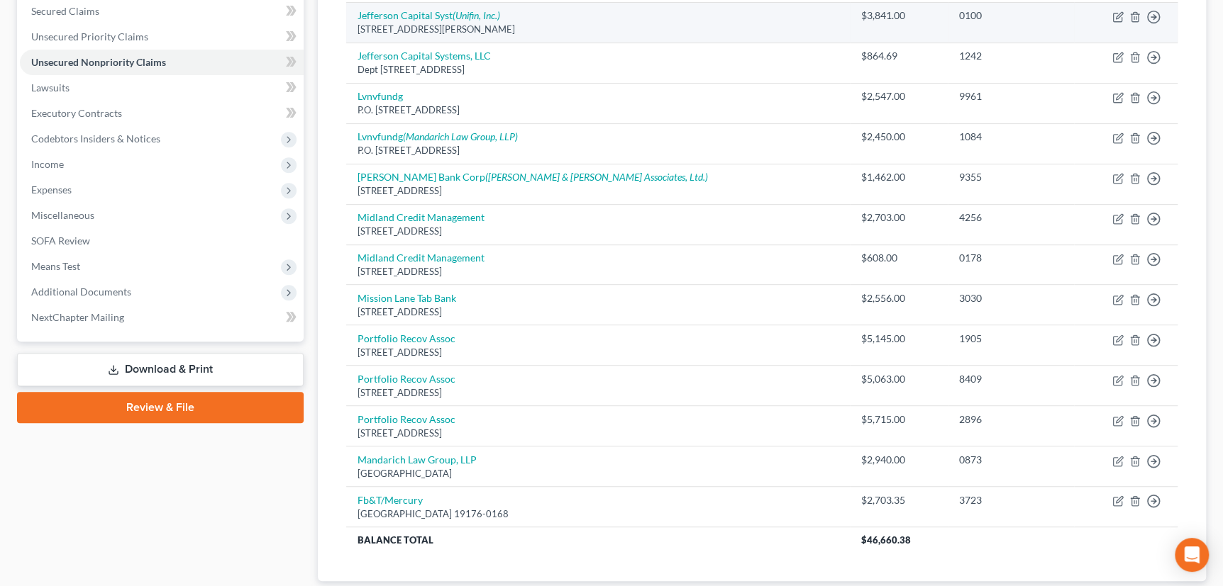
scroll to position [322, 0]
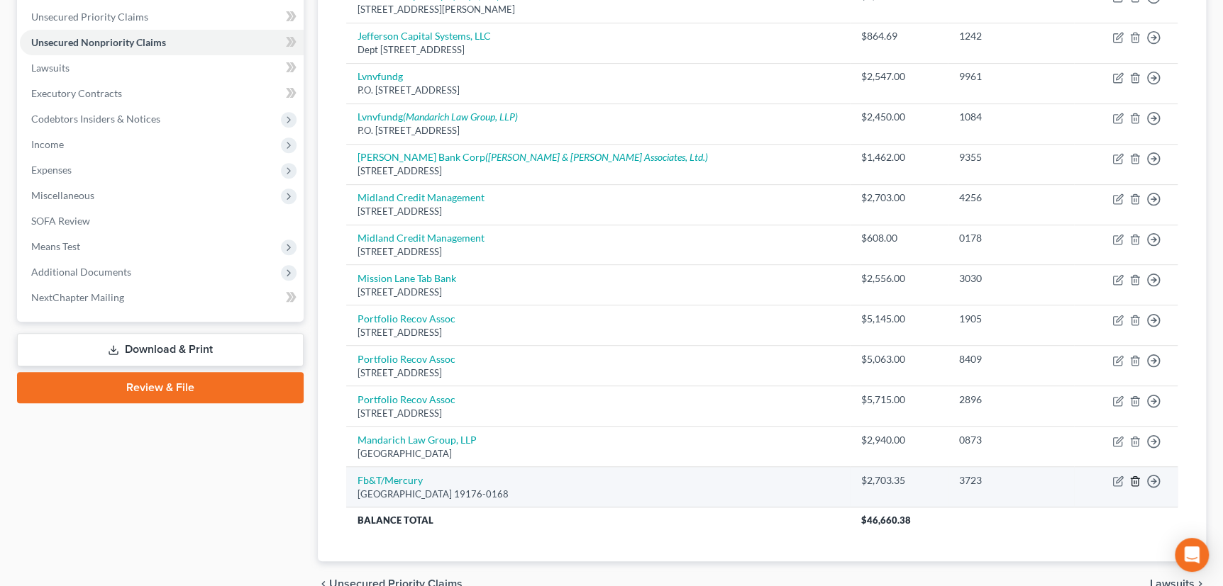
click at [1137, 479] on polyline "button" at bounding box center [1134, 479] width 9 height 0
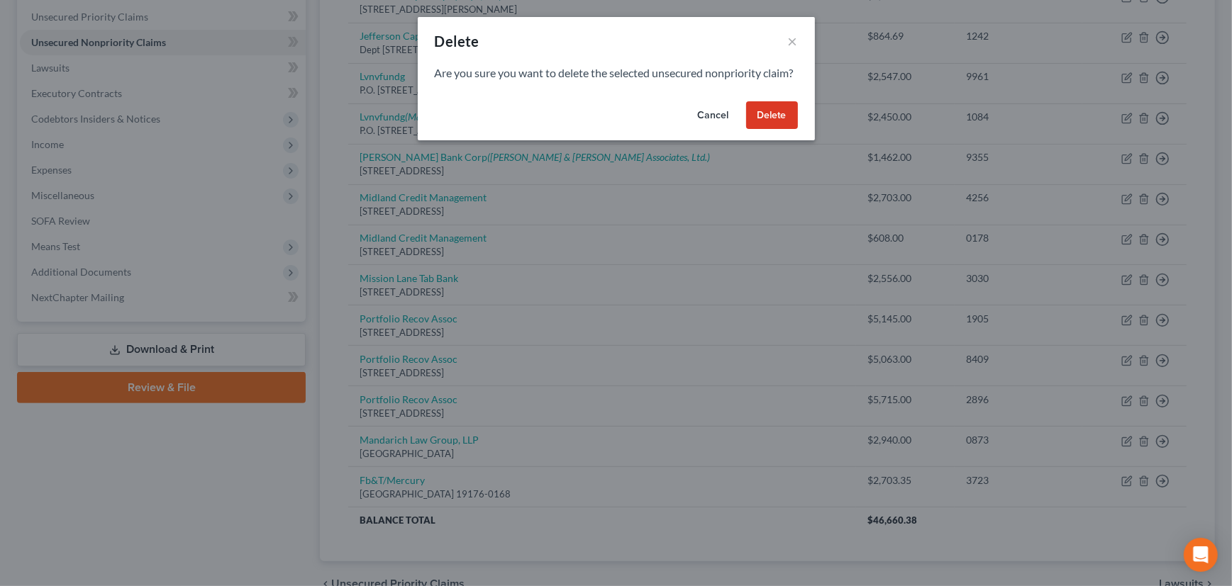
click at [780, 130] on button "Delete" at bounding box center [772, 115] width 52 height 28
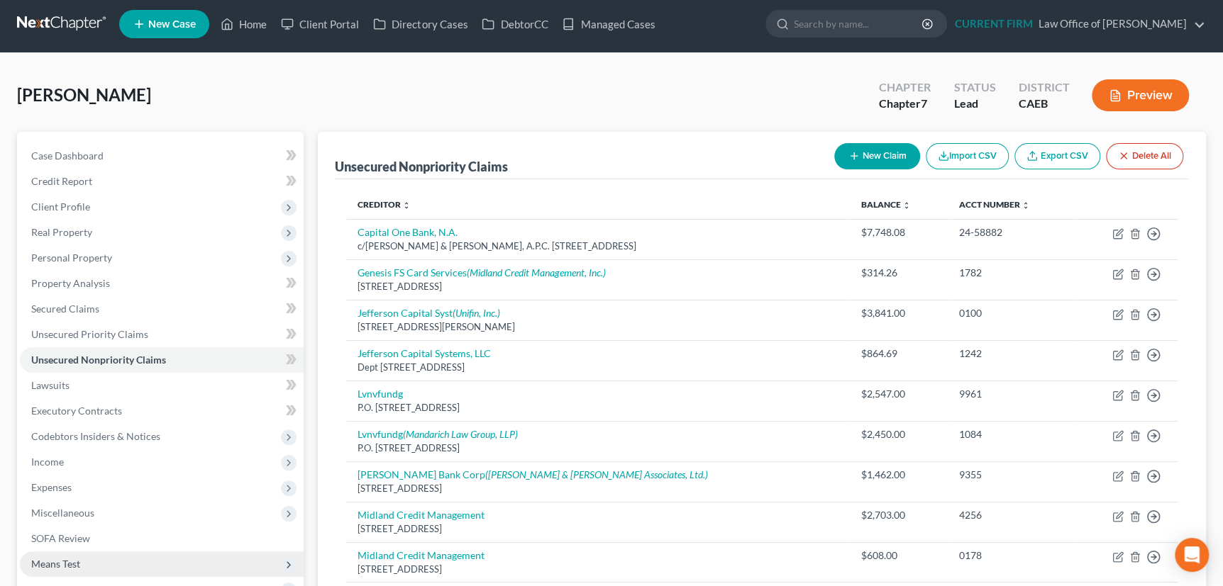
scroll to position [0, 0]
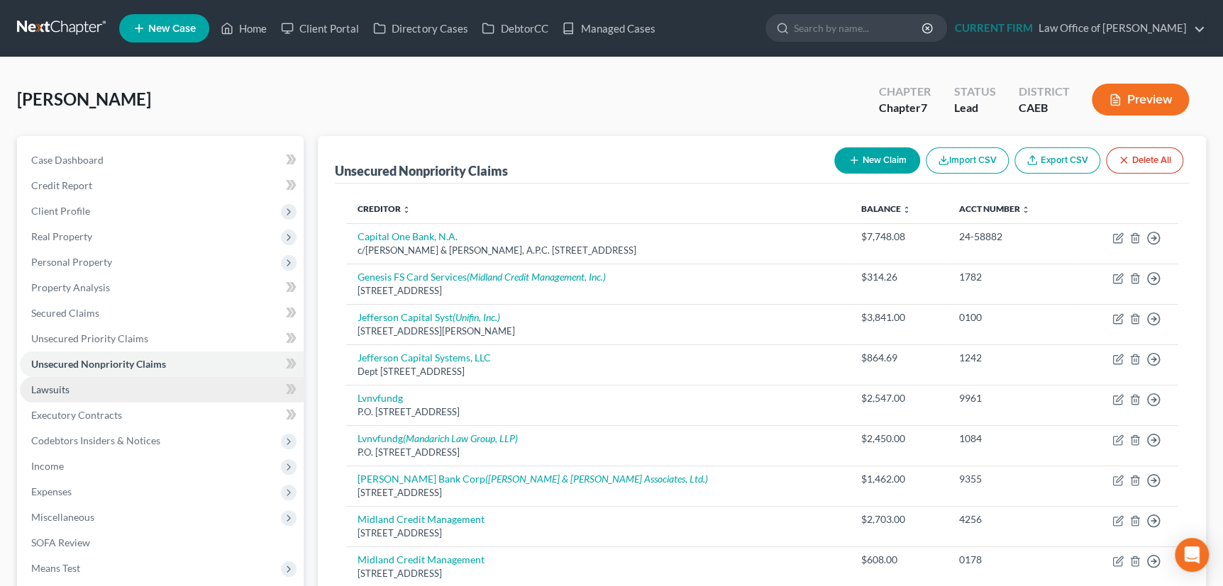
click at [57, 390] on span "Lawsuits" at bounding box center [50, 390] width 38 height 12
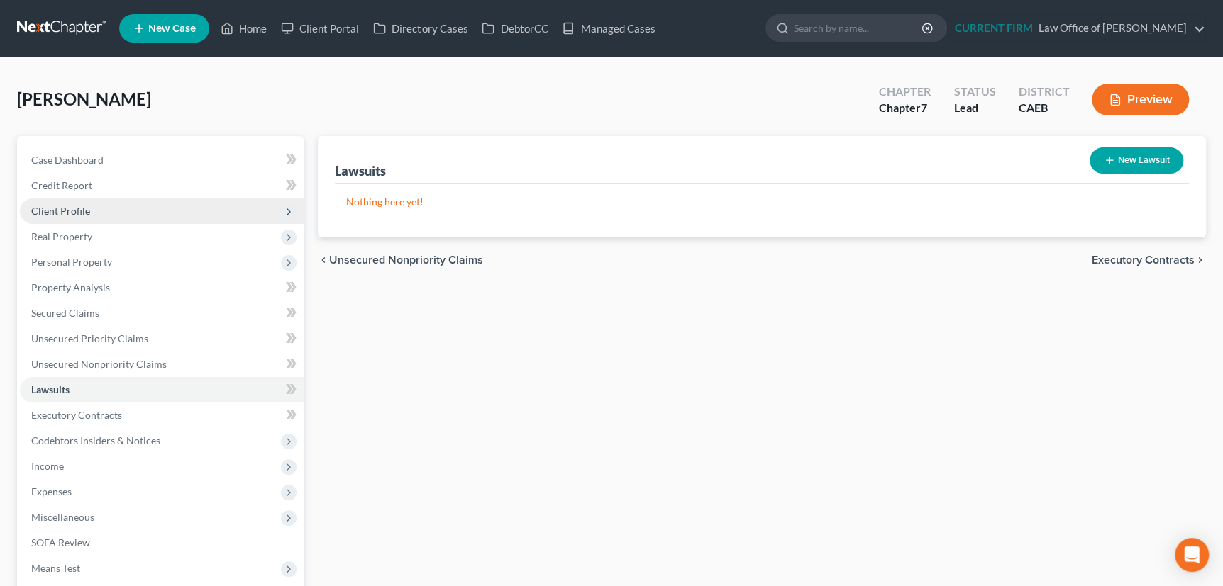
click at [78, 208] on span "Client Profile" at bounding box center [60, 211] width 59 height 12
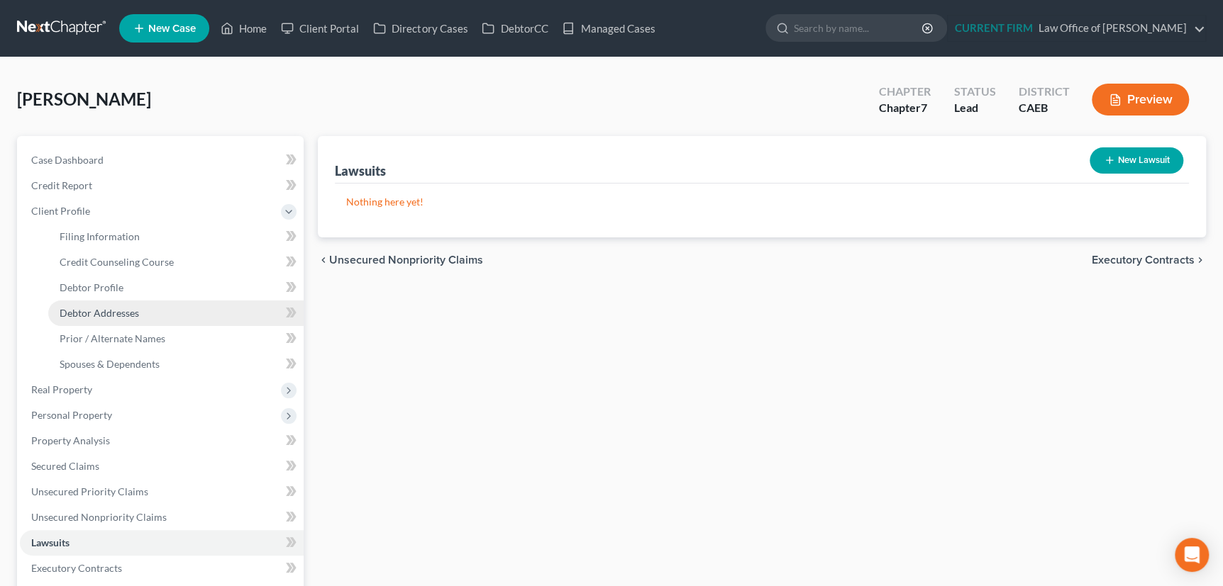
click at [79, 308] on span "Debtor Addresses" at bounding box center [99, 313] width 79 height 12
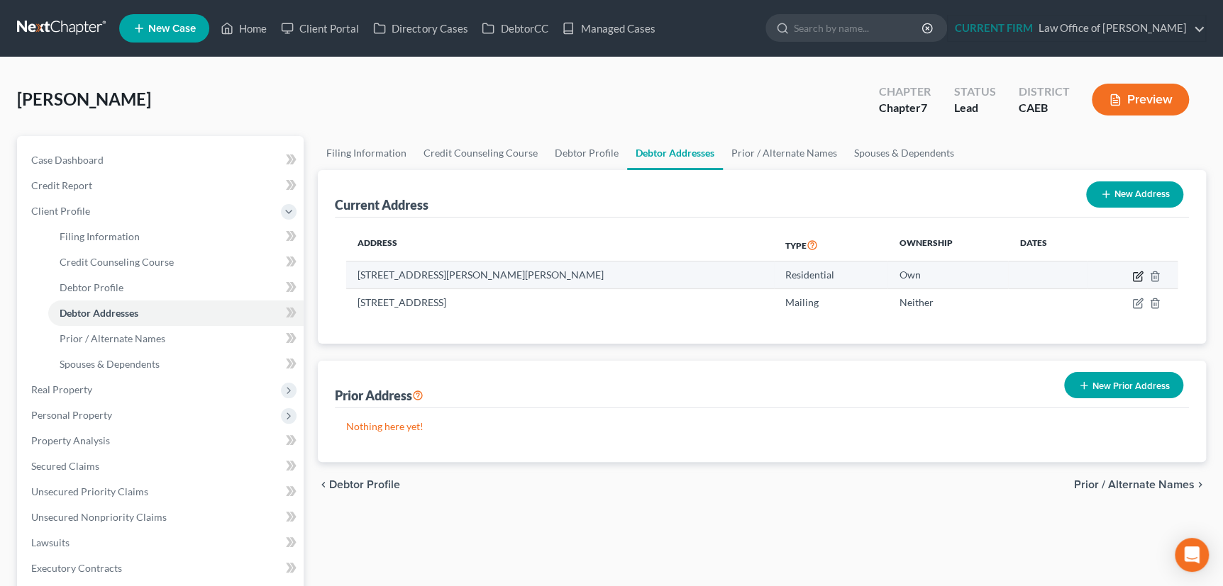
click at [1135, 277] on icon "button" at bounding box center [1138, 275] width 6 height 6
select select "4"
select select "49"
select select "0"
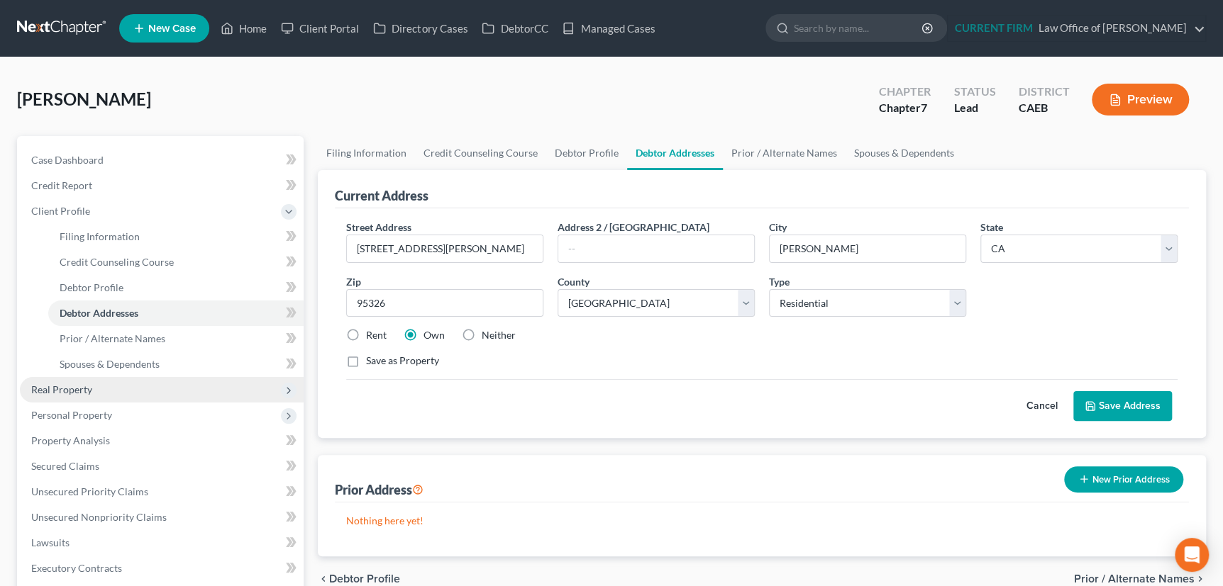
click at [55, 387] on span "Real Property" at bounding box center [61, 390] width 61 height 12
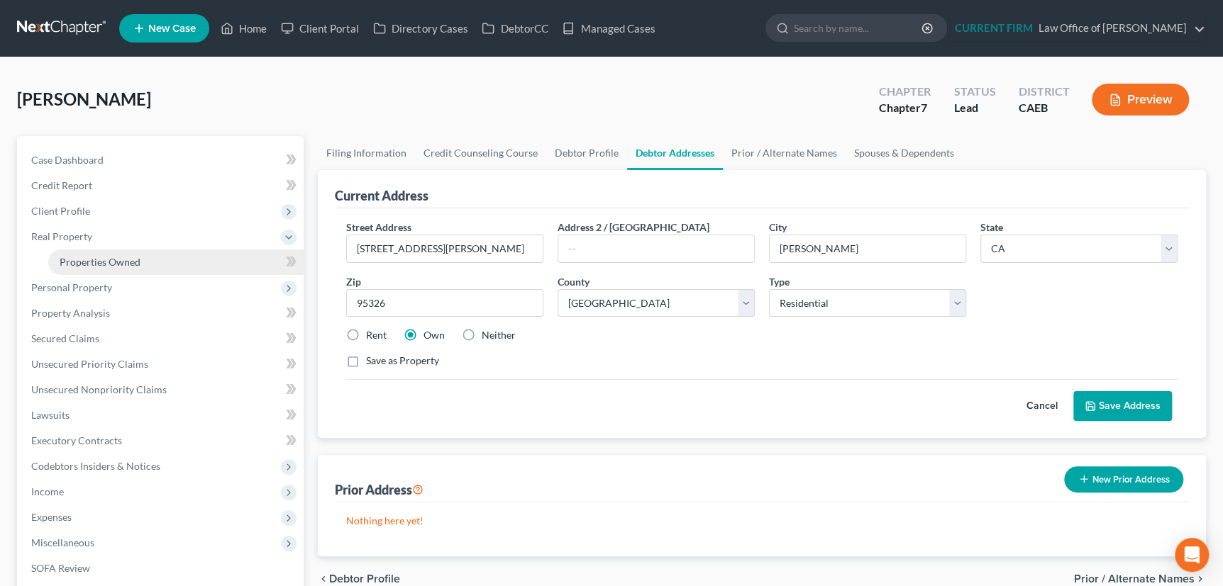
click at [99, 257] on span "Properties Owned" at bounding box center [100, 262] width 81 height 12
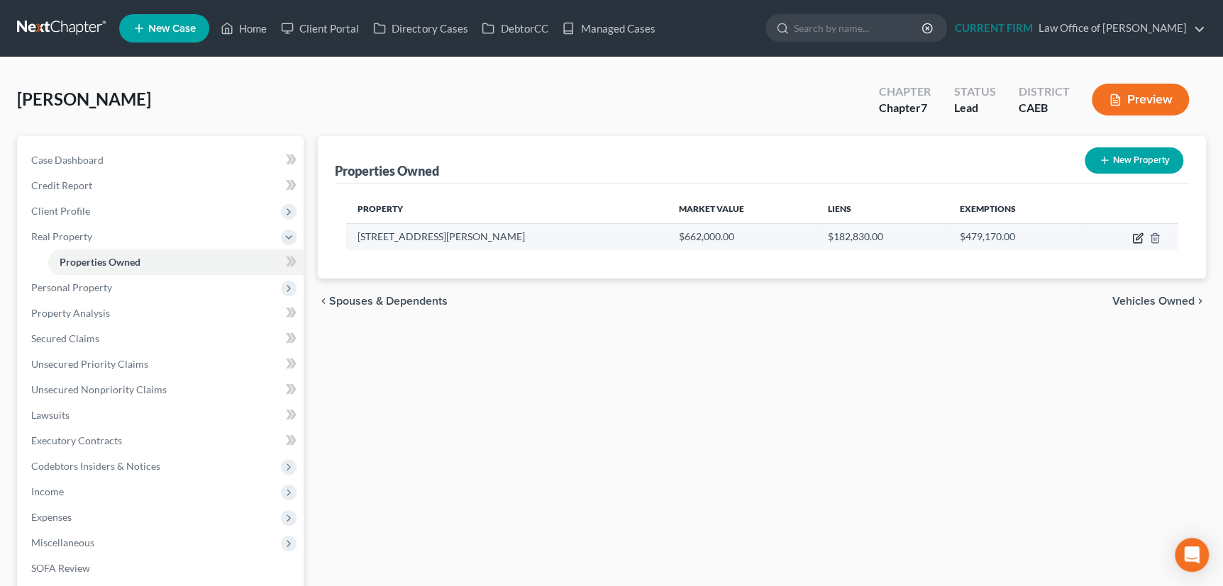
click at [1134, 233] on icon "button" at bounding box center [1137, 238] width 11 height 11
select select "4"
select select "49"
select select "0"
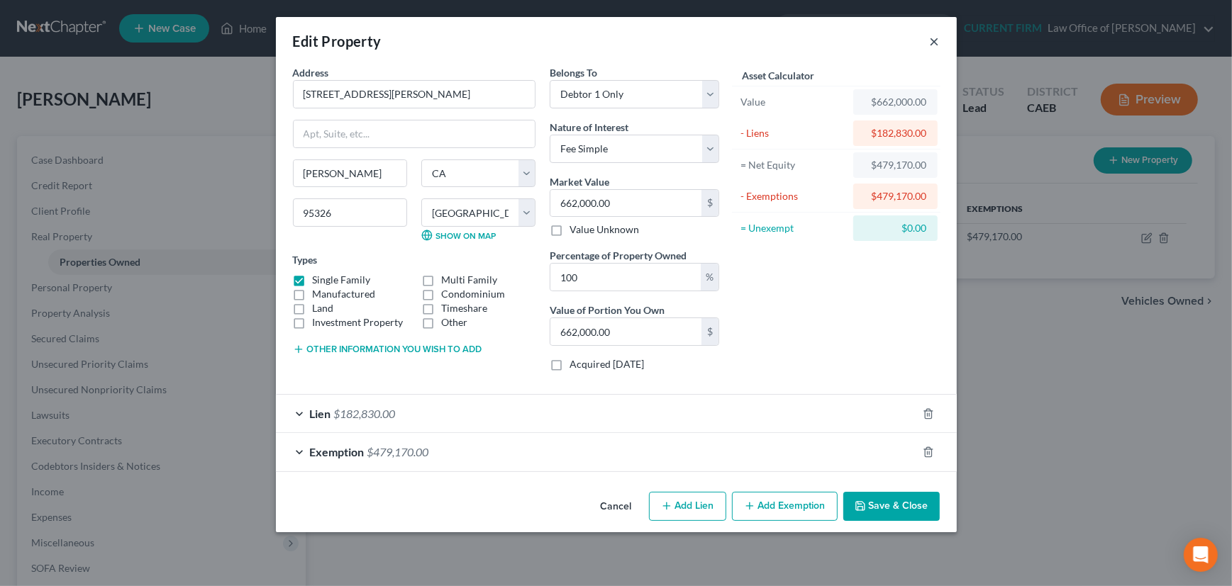
click at [934, 42] on button "×" at bounding box center [935, 41] width 10 height 17
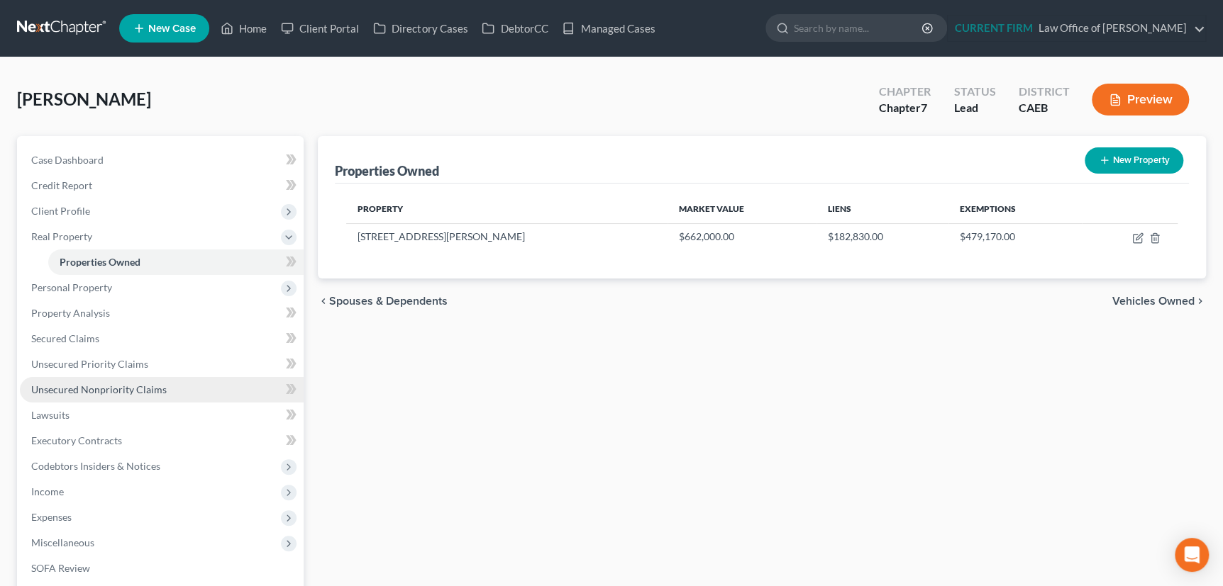
click at [99, 391] on span "Unsecured Nonpriority Claims" at bounding box center [98, 390] width 135 height 12
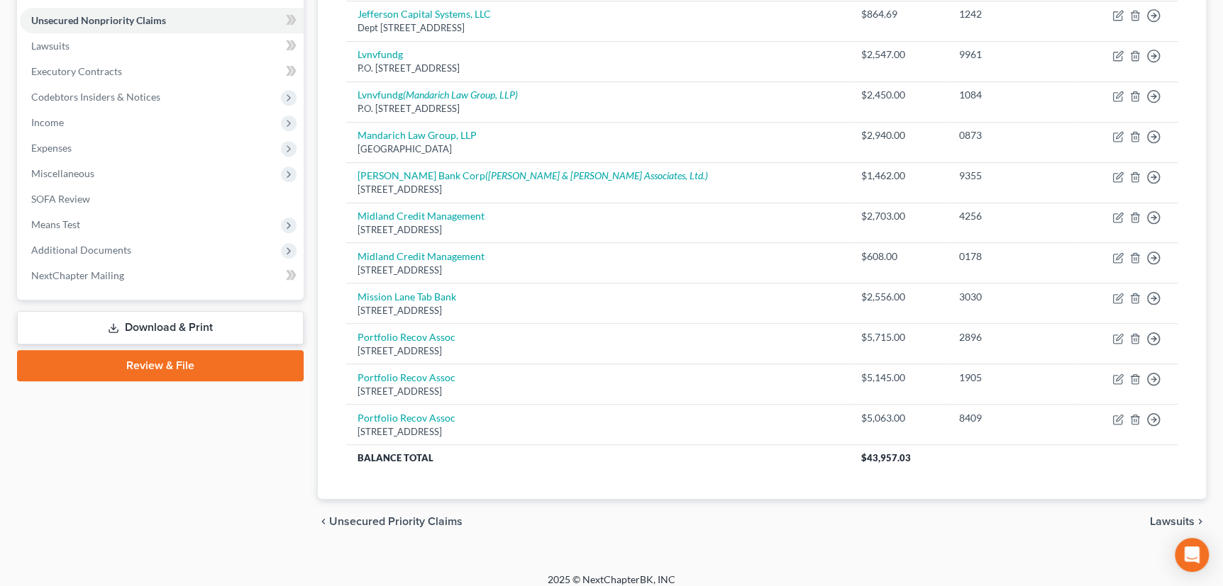
scroll to position [354, 0]
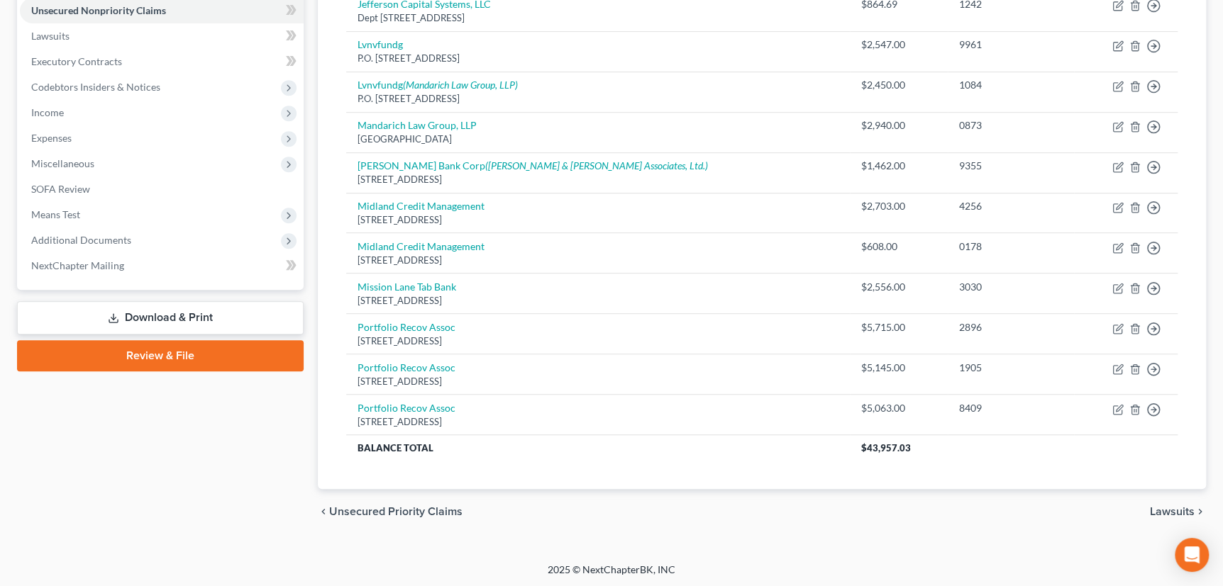
click at [1169, 511] on span "Lawsuits" at bounding box center [1172, 511] width 45 height 11
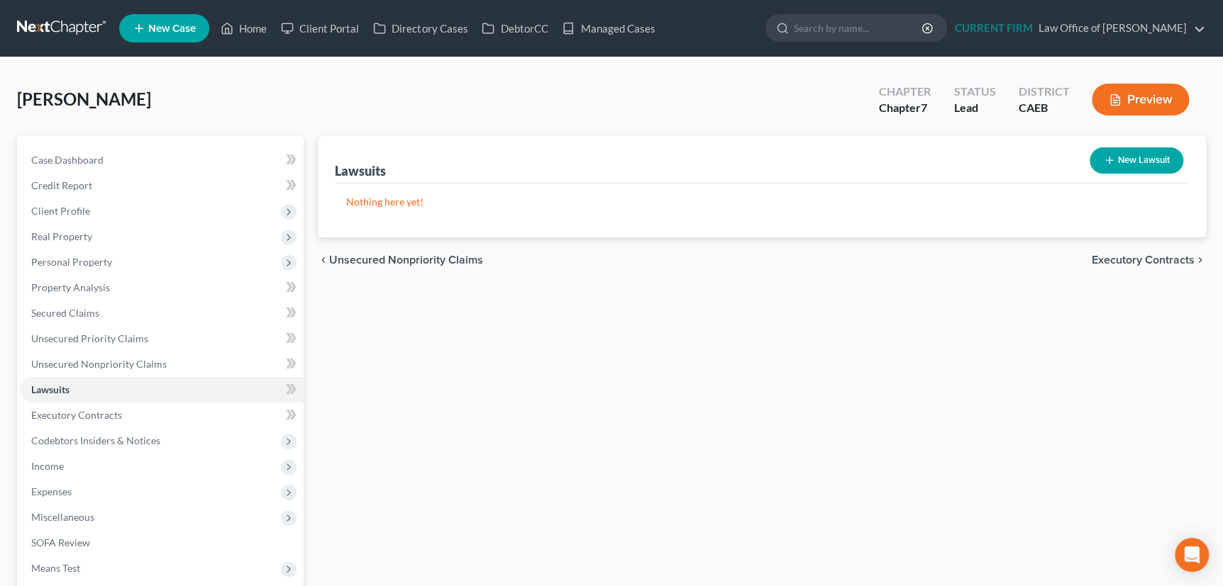
click at [1118, 259] on span "Executory Contracts" at bounding box center [1142, 260] width 103 height 11
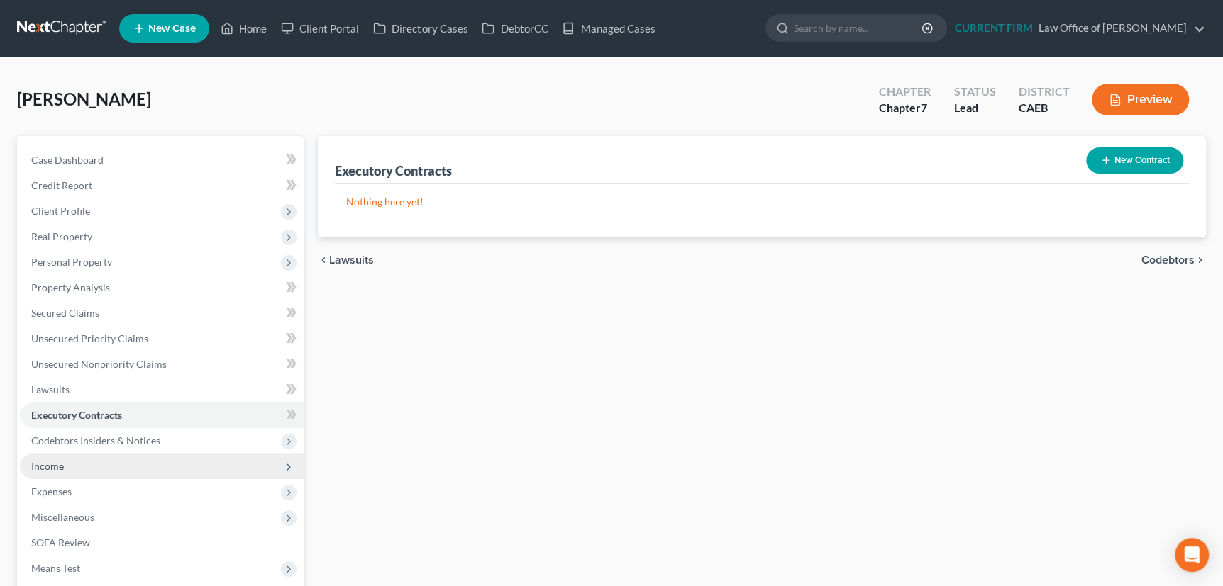
click at [50, 468] on span "Income" at bounding box center [47, 466] width 33 height 12
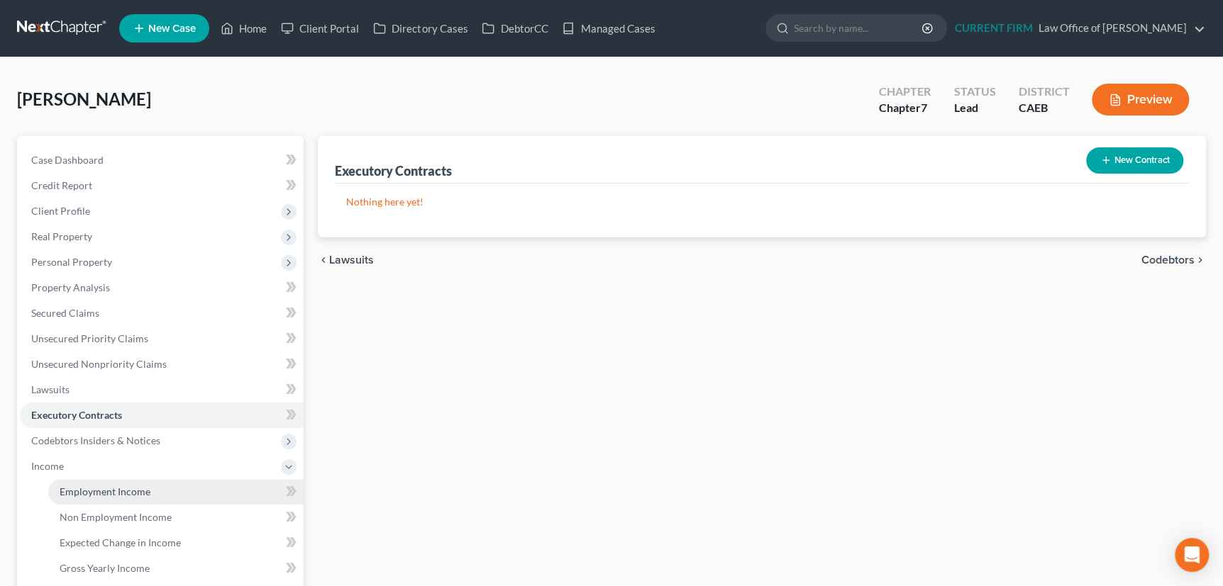
click at [92, 495] on span "Employment Income" at bounding box center [105, 492] width 91 height 12
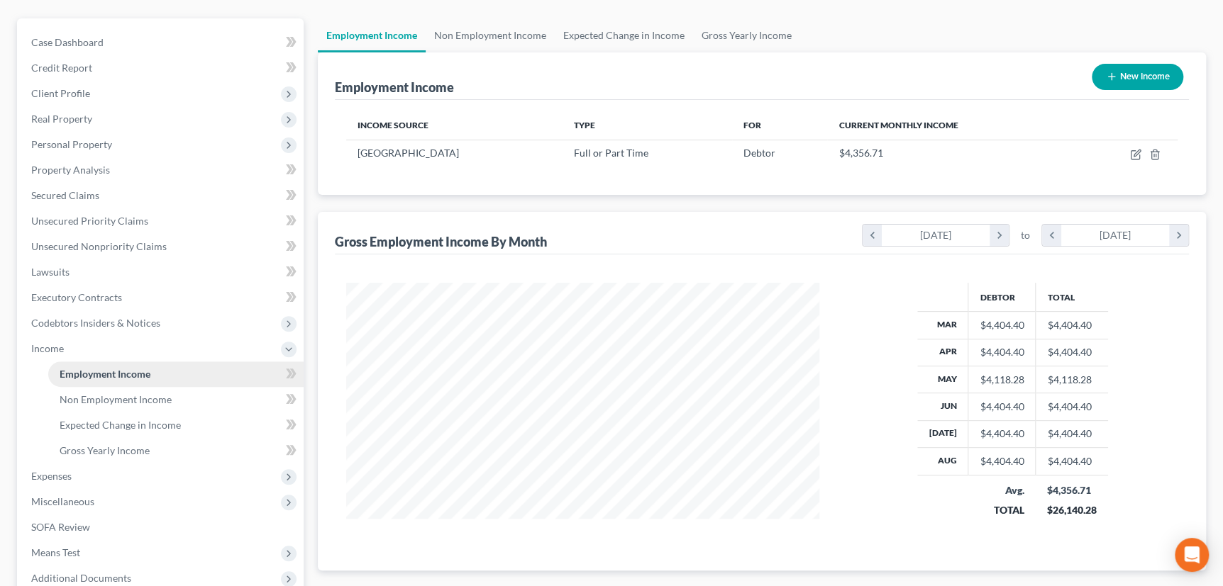
scroll to position [128, 0]
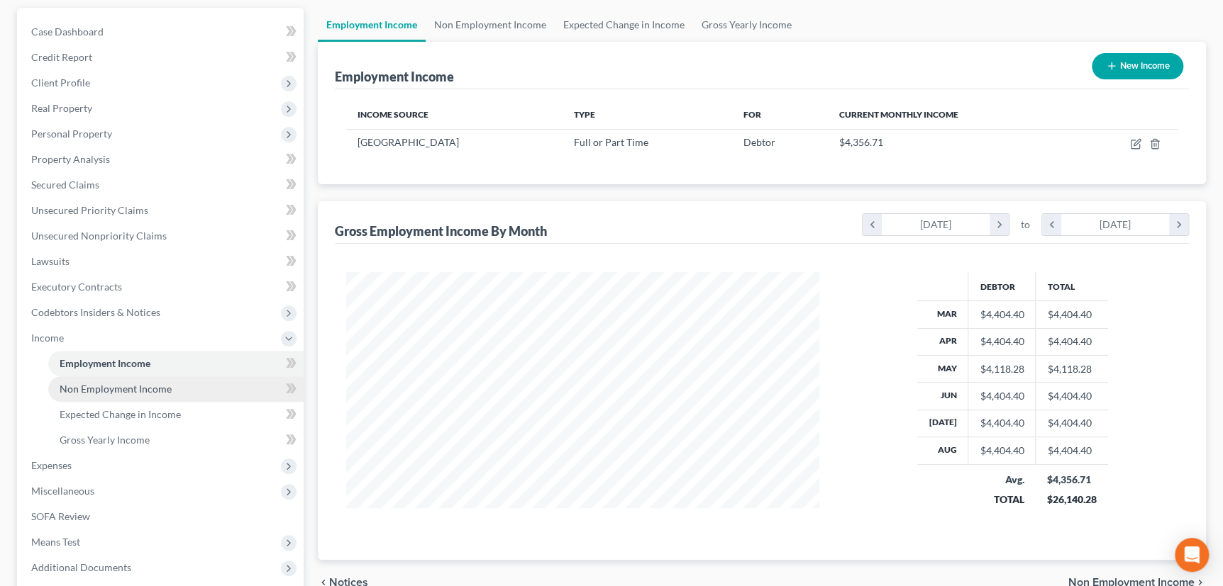
click at [141, 387] on span "Non Employment Income" at bounding box center [116, 389] width 112 height 12
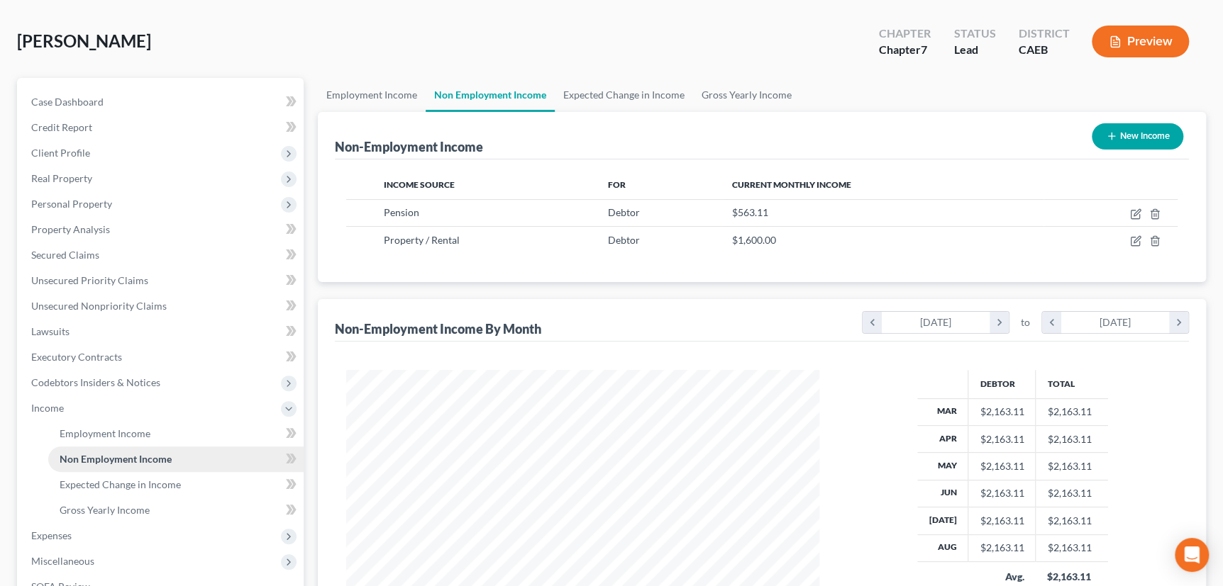
scroll to position [128, 0]
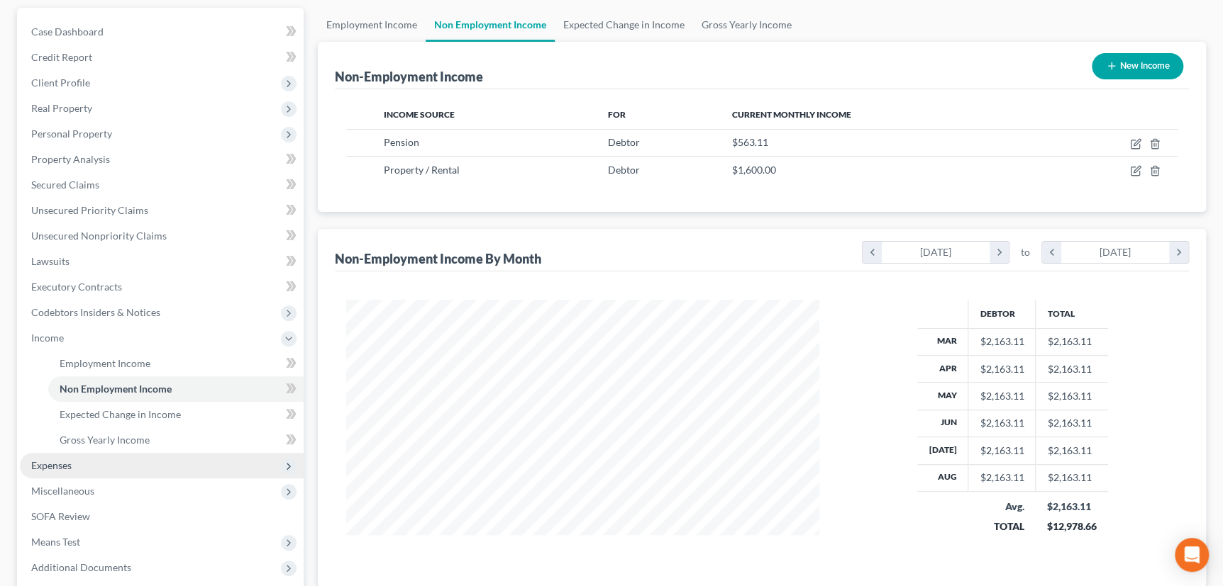
click at [57, 461] on span "Expenses" at bounding box center [51, 466] width 40 height 12
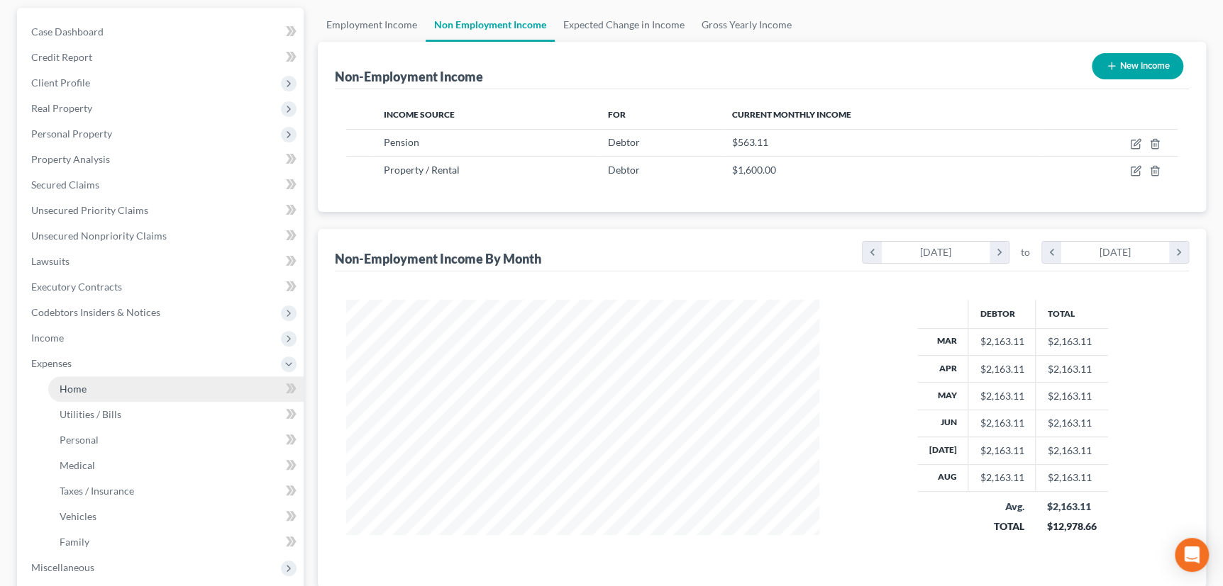
click at [80, 389] on span "Home" at bounding box center [73, 389] width 27 height 12
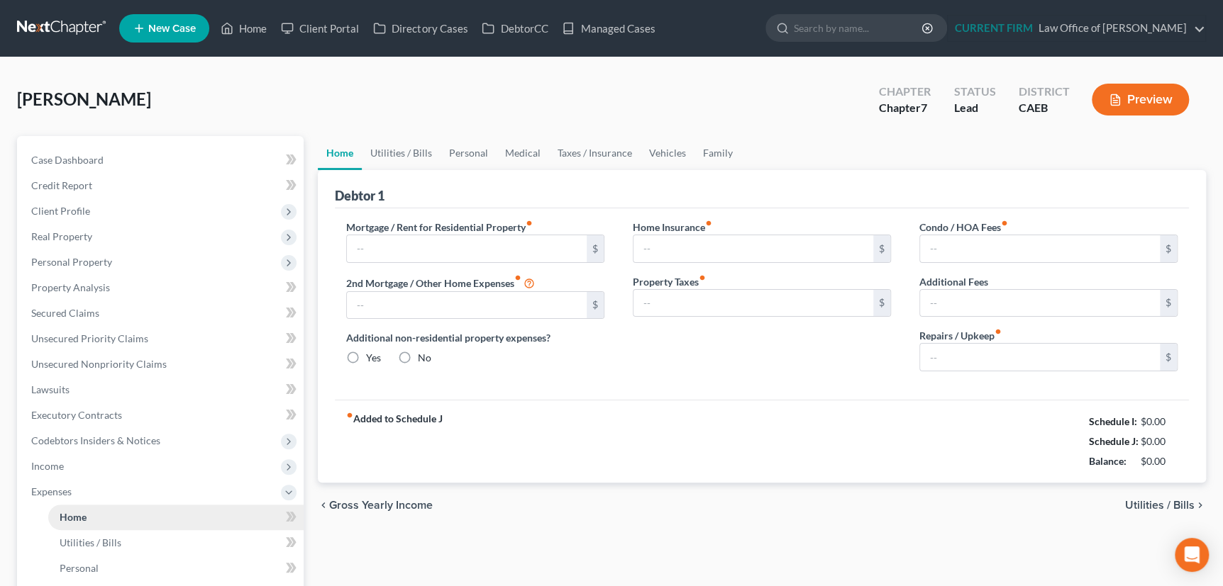
type input "2,336.90"
type input "0.00"
radio input "true"
type input "0.00"
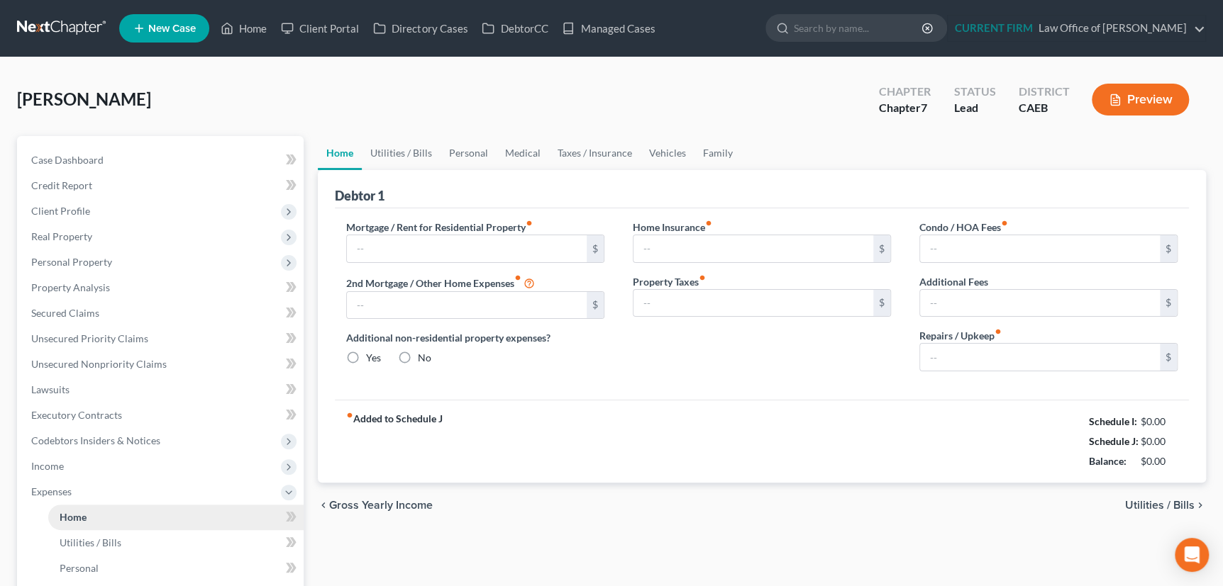
type input "0.00"
type input "200.00"
click at [404, 150] on link "Utilities / Bills" at bounding box center [401, 153] width 79 height 34
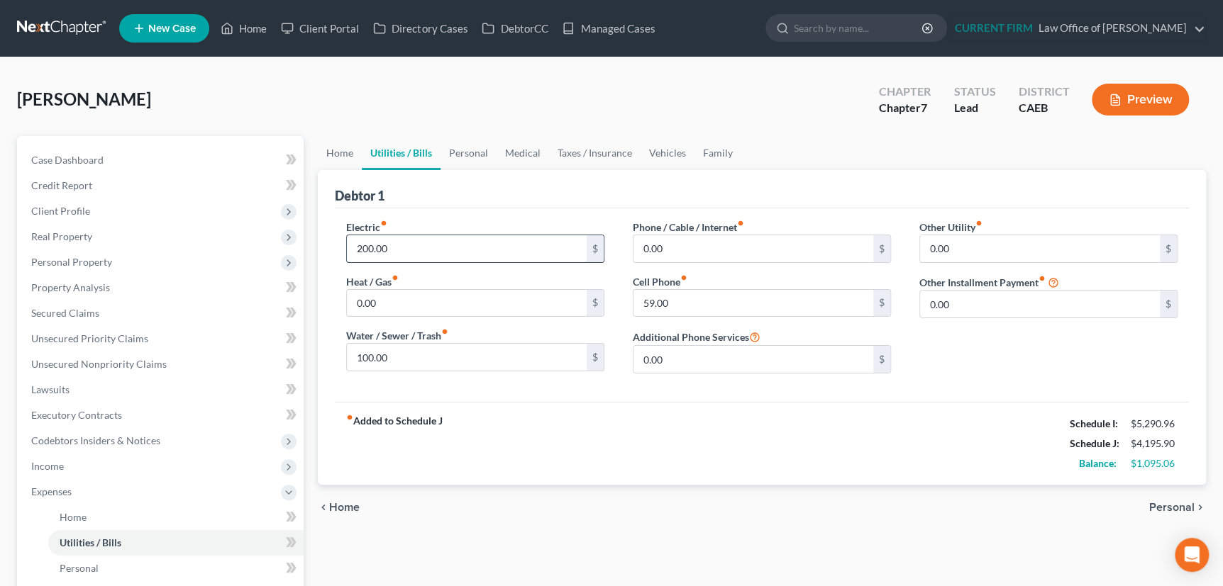
click at [391, 243] on input "200.00" at bounding box center [467, 248] width 240 height 27
type input "300"
click at [691, 245] on input "0.00" at bounding box center [753, 248] width 240 height 27
type input "100"
click at [677, 304] on input "59.00" at bounding box center [753, 303] width 240 height 27
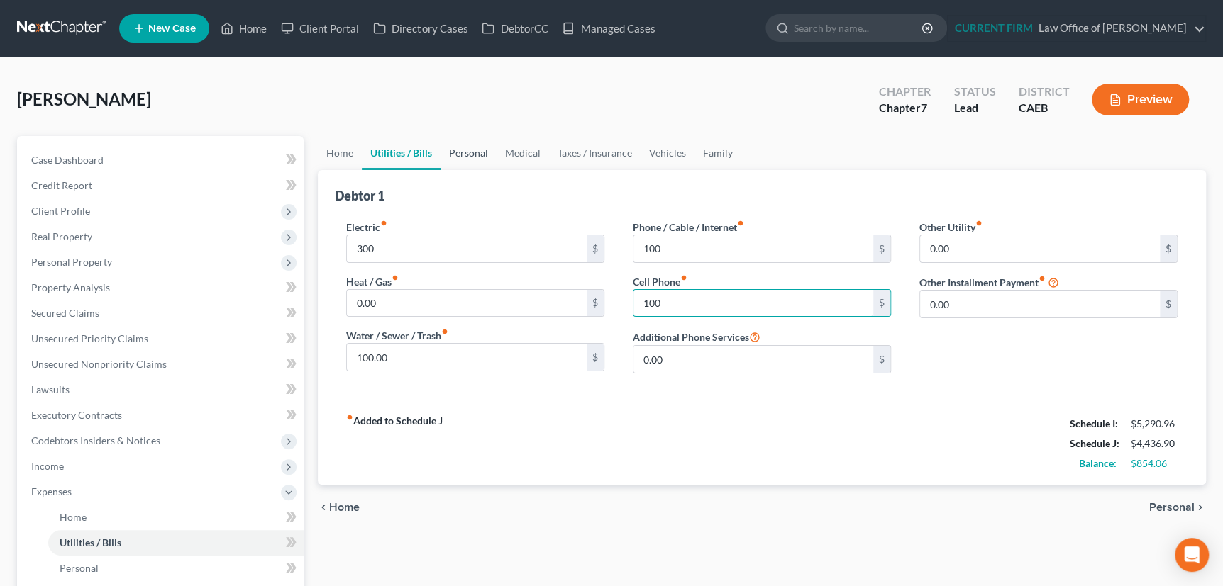
type input "100"
click at [482, 151] on link "Personal" at bounding box center [468, 153] width 56 height 34
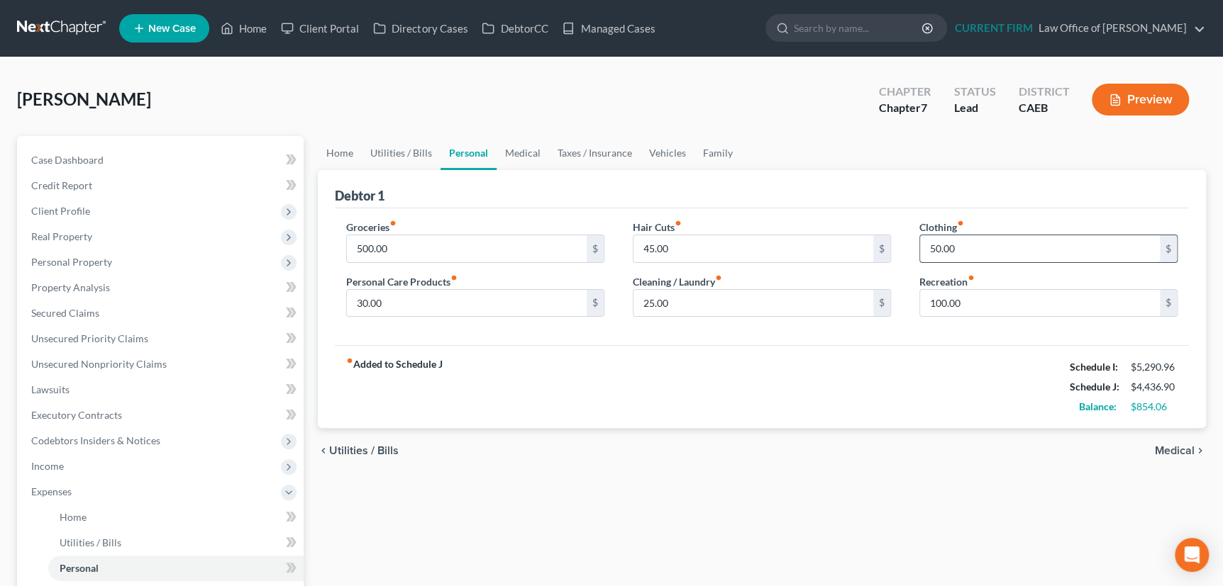
click at [964, 244] on input "50.00" at bounding box center [1040, 248] width 240 height 27
type input "100"
type input "200"
click at [516, 150] on link "Medical" at bounding box center [522, 153] width 52 height 34
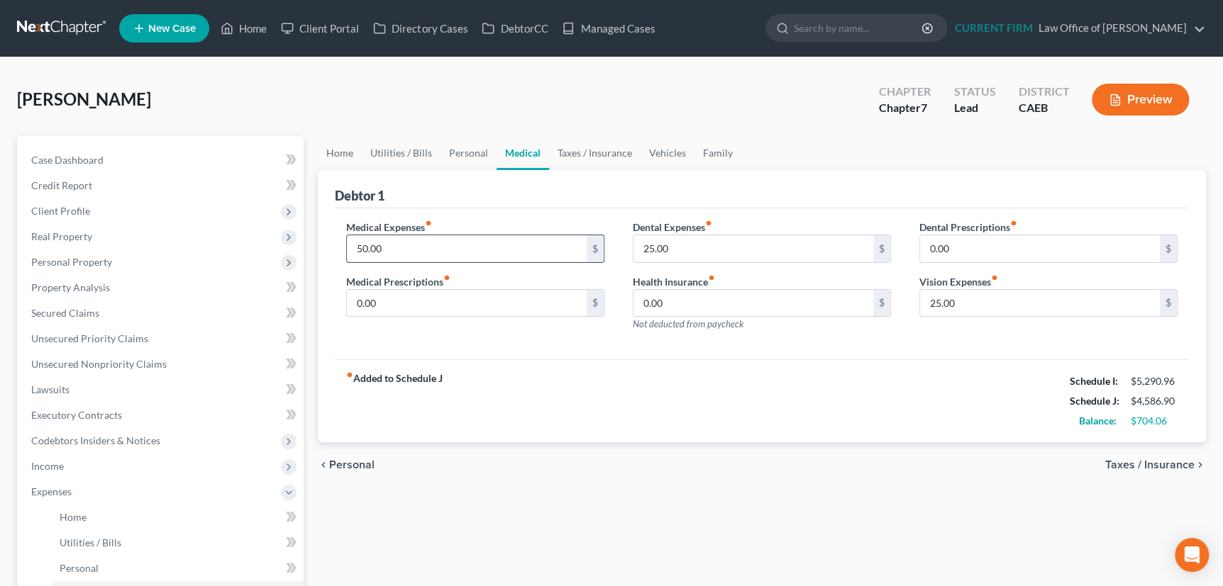
click at [395, 245] on input "50.00" at bounding box center [467, 248] width 240 height 27
type input "100"
type input "50"
click at [590, 150] on link "Taxes / Insurance" at bounding box center [594, 153] width 91 height 34
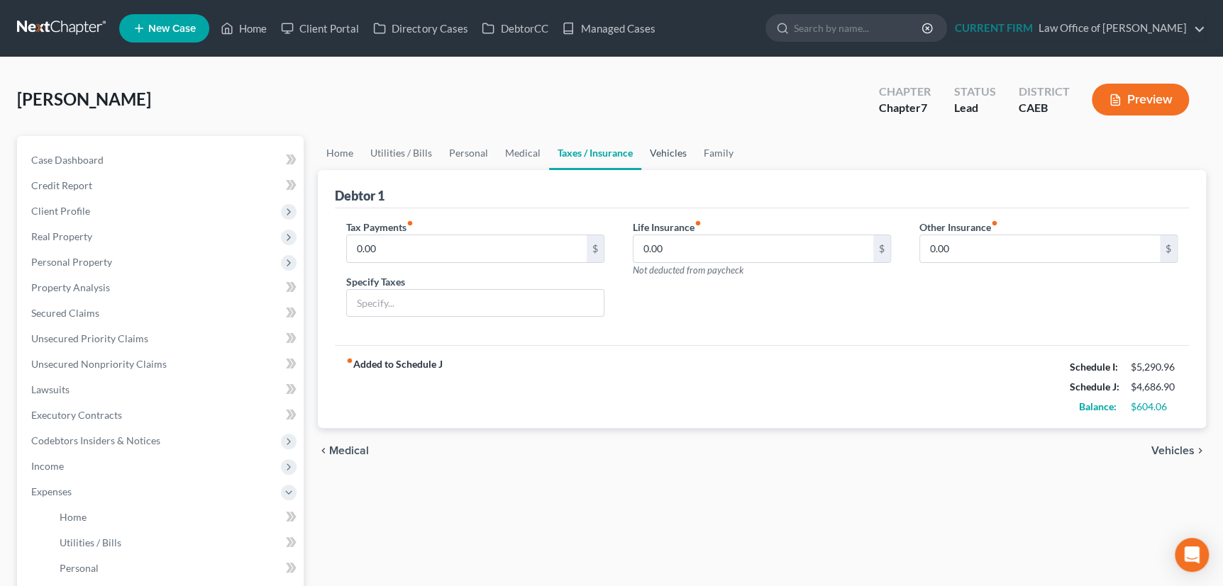
click at [661, 153] on link "Vehicles" at bounding box center [668, 153] width 54 height 34
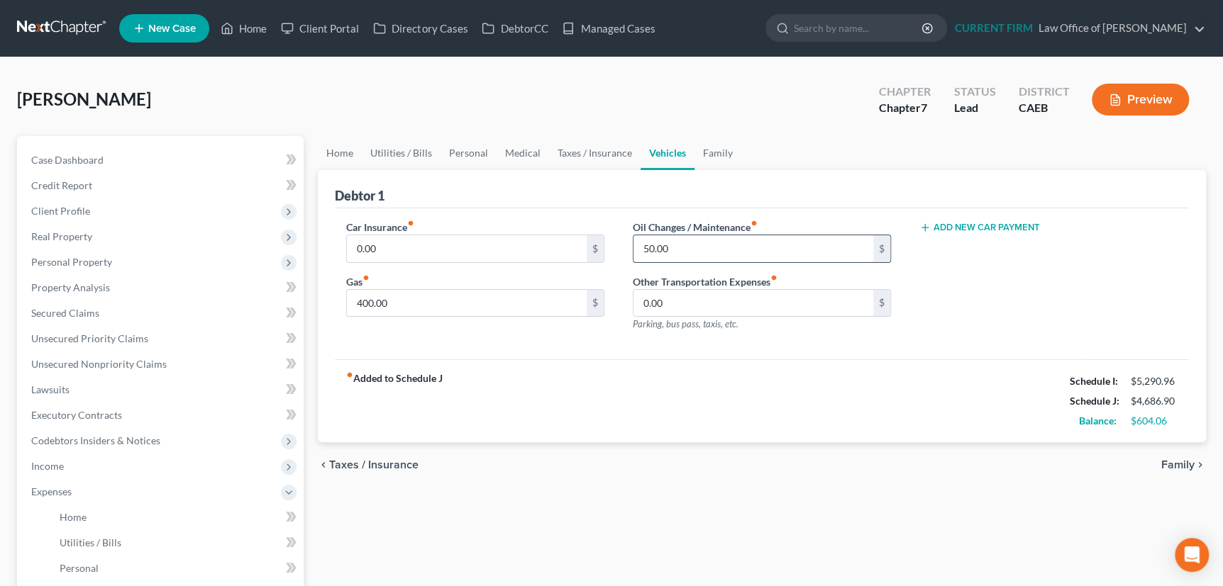
click at [686, 246] on input "50.00" at bounding box center [753, 248] width 240 height 27
click at [716, 149] on link "Family" at bounding box center [717, 153] width 47 height 34
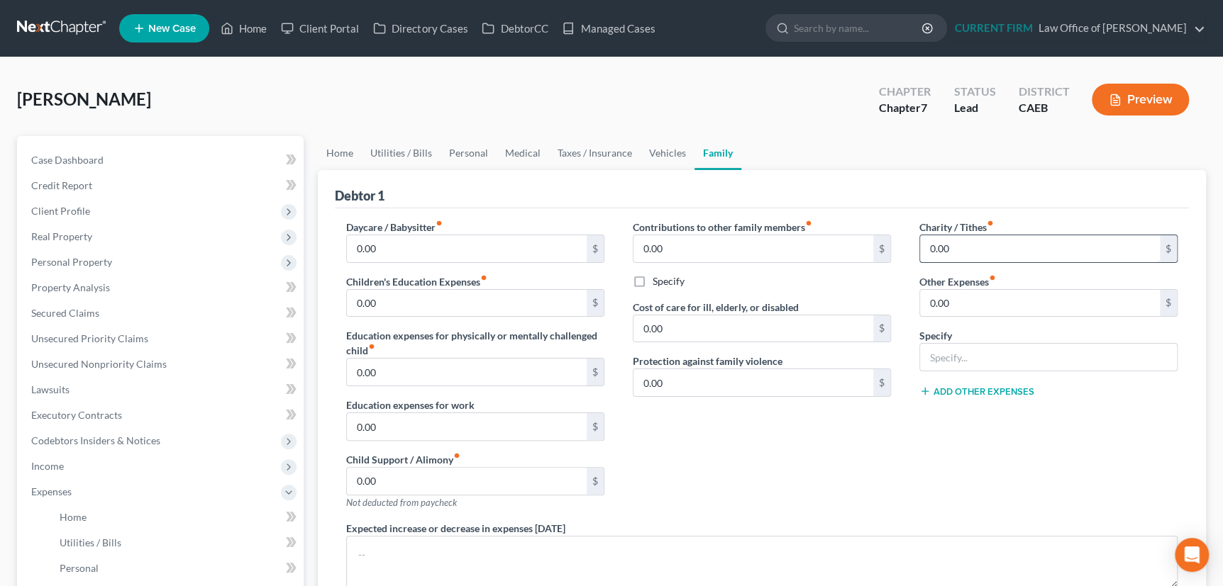
click at [972, 245] on input "0.00" at bounding box center [1040, 248] width 240 height 27
type input "50"
click at [340, 150] on link "Home" at bounding box center [340, 153] width 44 height 34
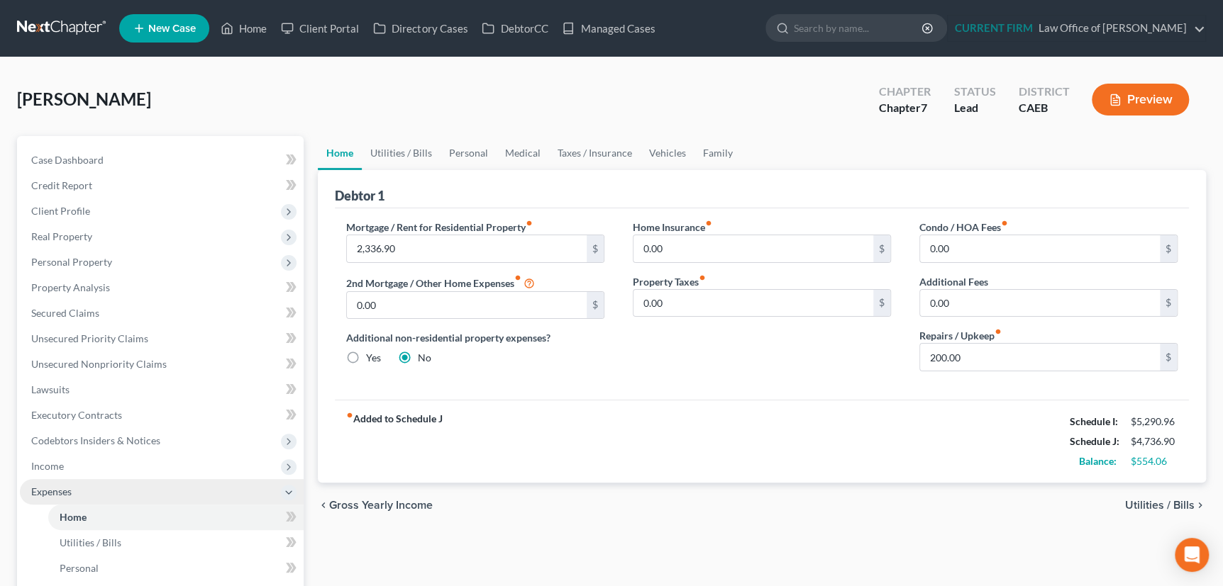
click at [56, 489] on span "Expenses" at bounding box center [51, 492] width 40 height 12
click at [84, 519] on span "Miscellaneous" at bounding box center [62, 517] width 63 height 12
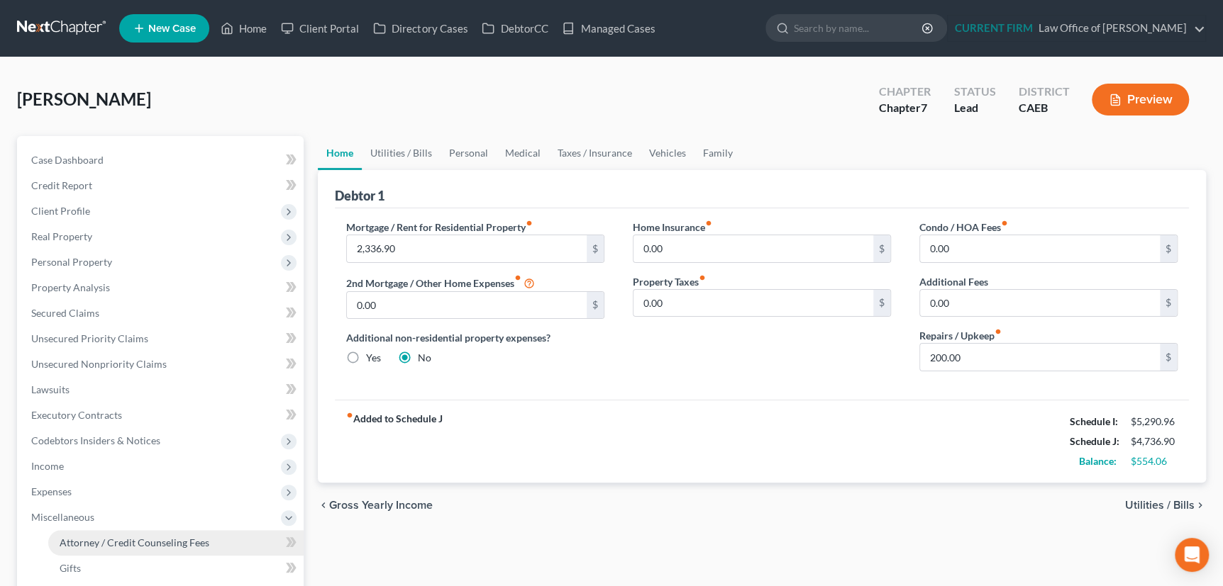
click at [93, 545] on span "Attorney / Credit Counseling Fees" at bounding box center [135, 543] width 150 height 12
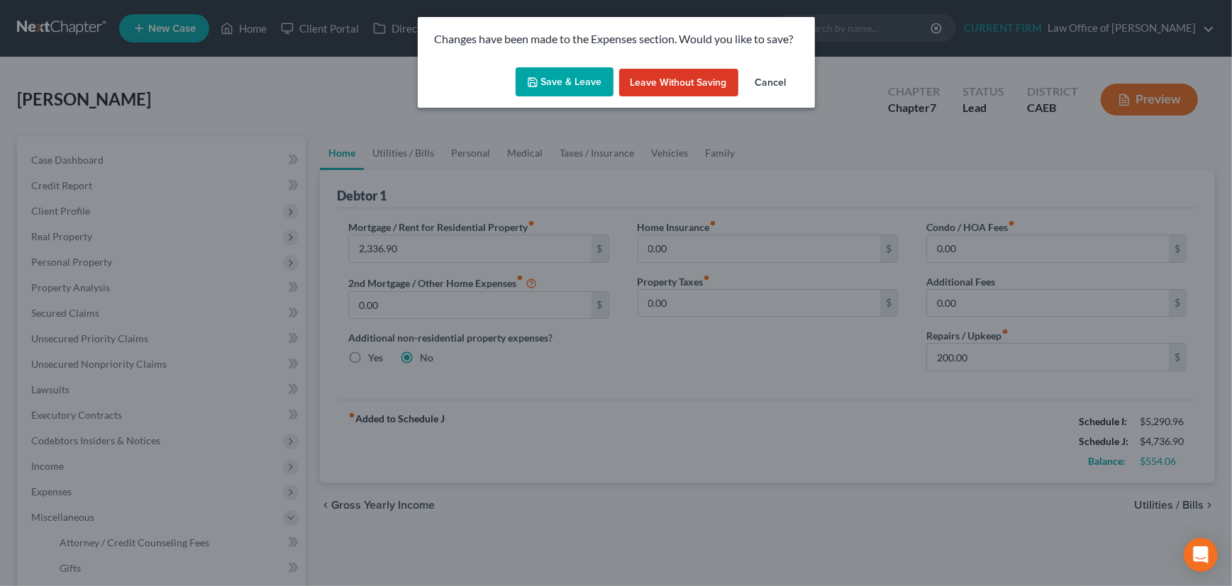
click at [576, 78] on button "Save & Leave" at bounding box center [565, 82] width 98 height 30
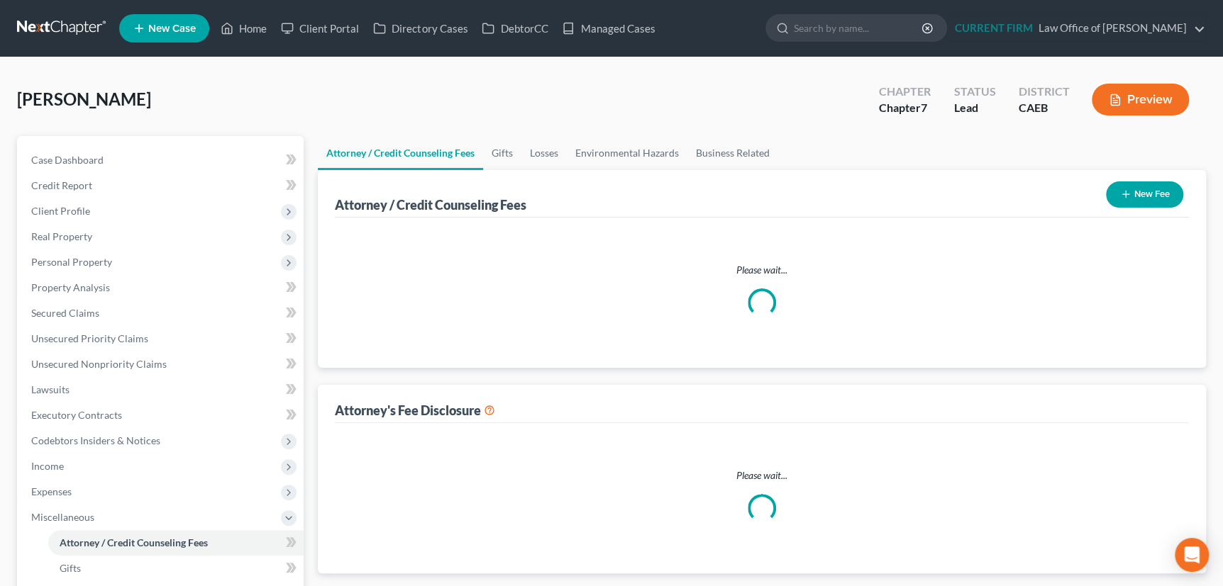
select select "0"
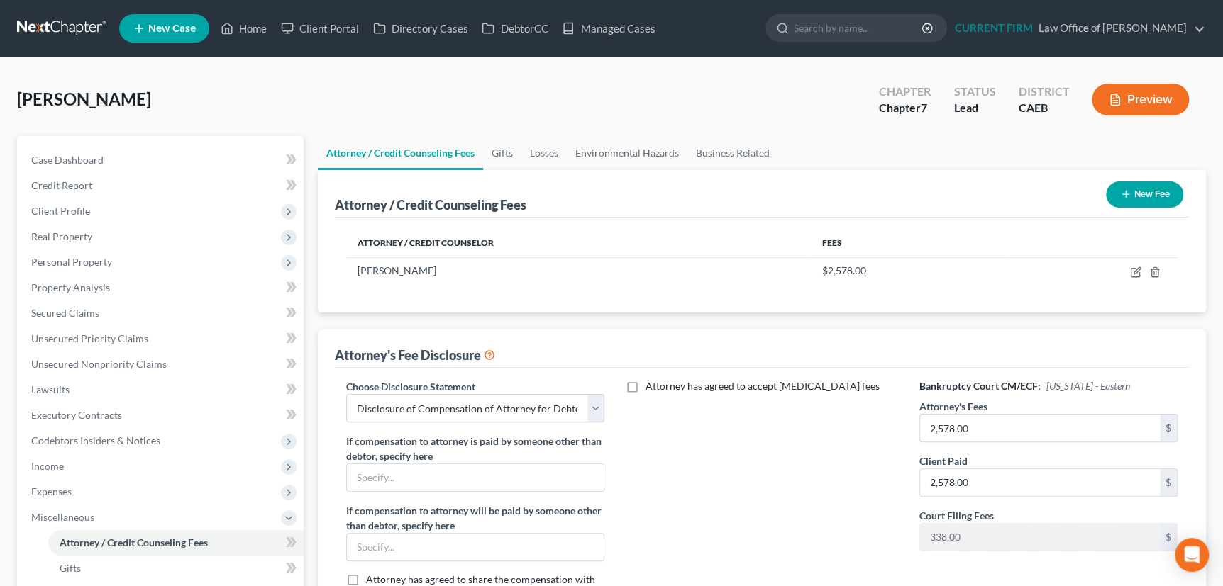
click at [1144, 98] on button "Preview" at bounding box center [1139, 100] width 97 height 32
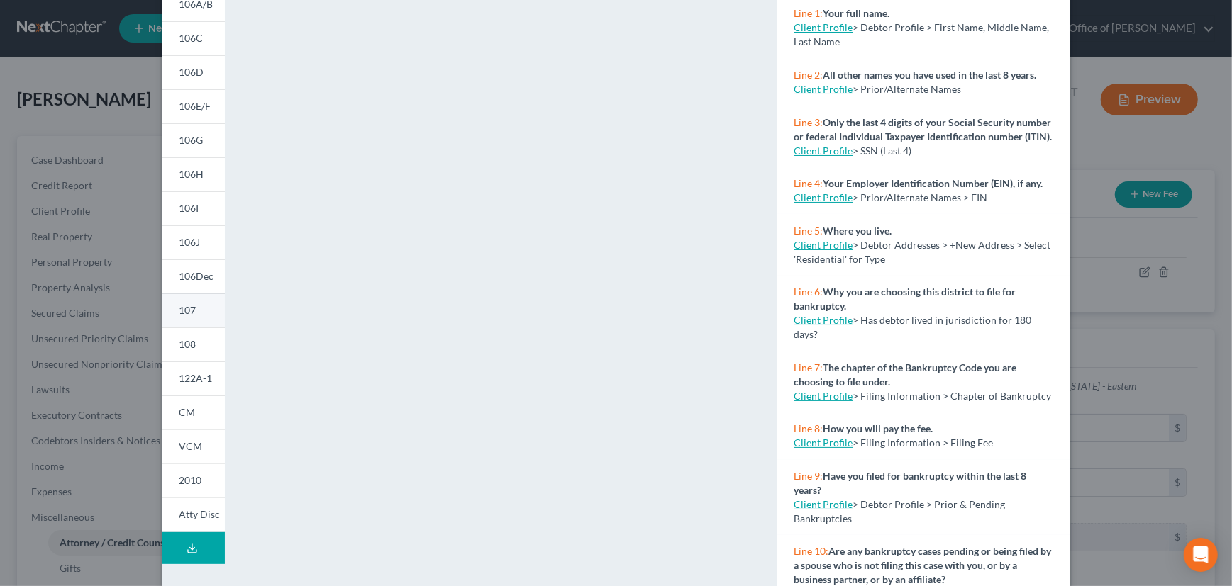
scroll to position [199, 0]
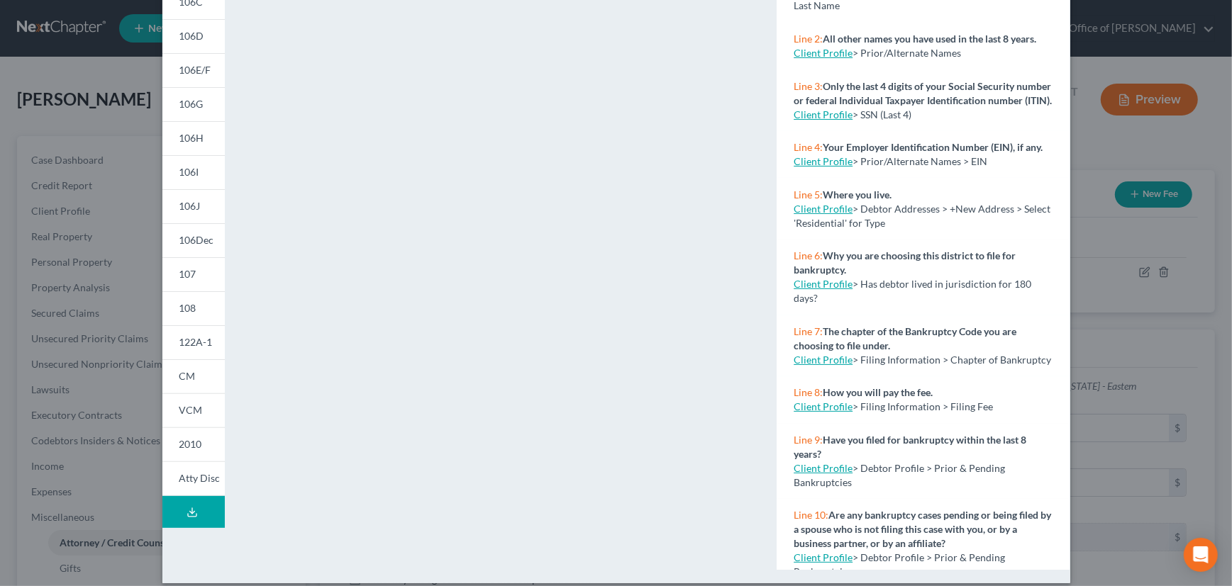
click at [187, 504] on button "Download Draft" at bounding box center [193, 512] width 62 height 32
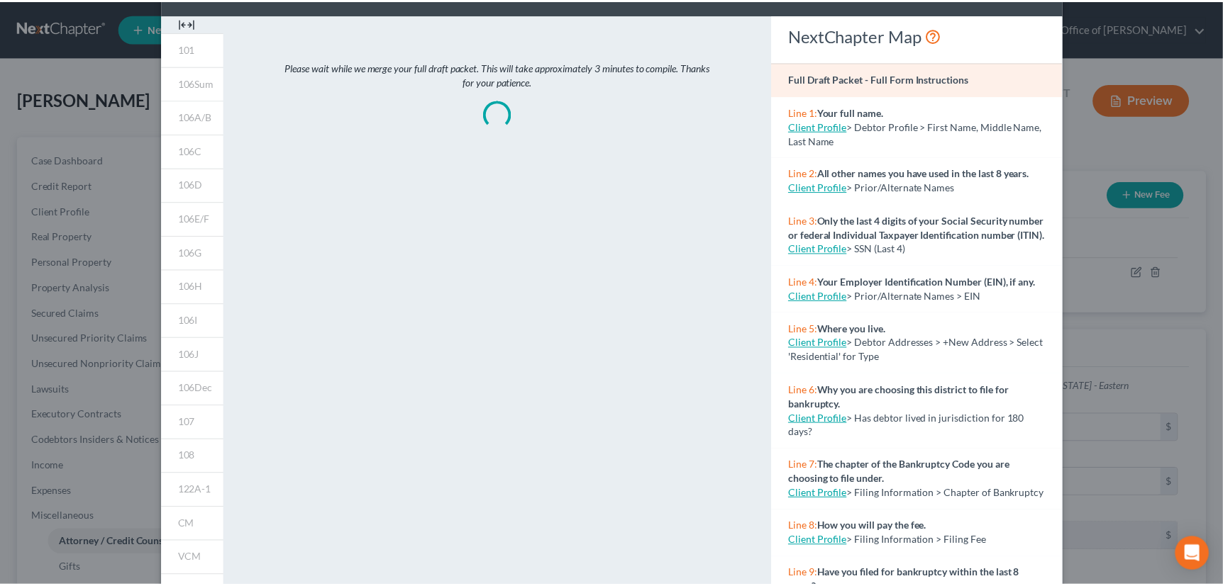
scroll to position [0, 0]
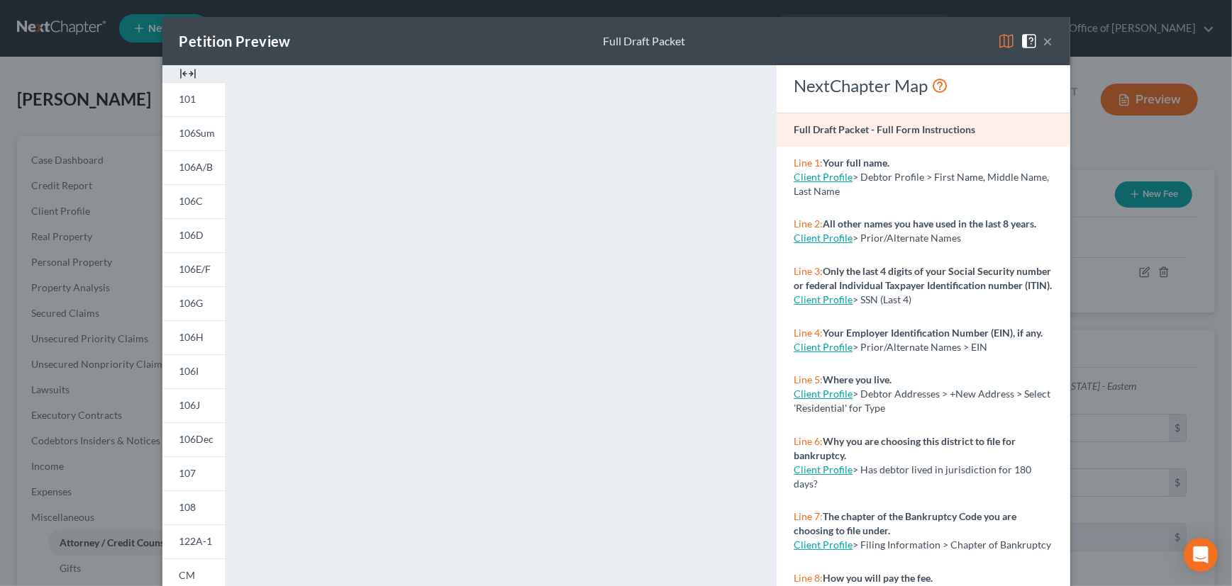
click at [1043, 38] on button "×" at bounding box center [1048, 41] width 10 height 17
